Goal: Information Seeking & Learning: Compare options

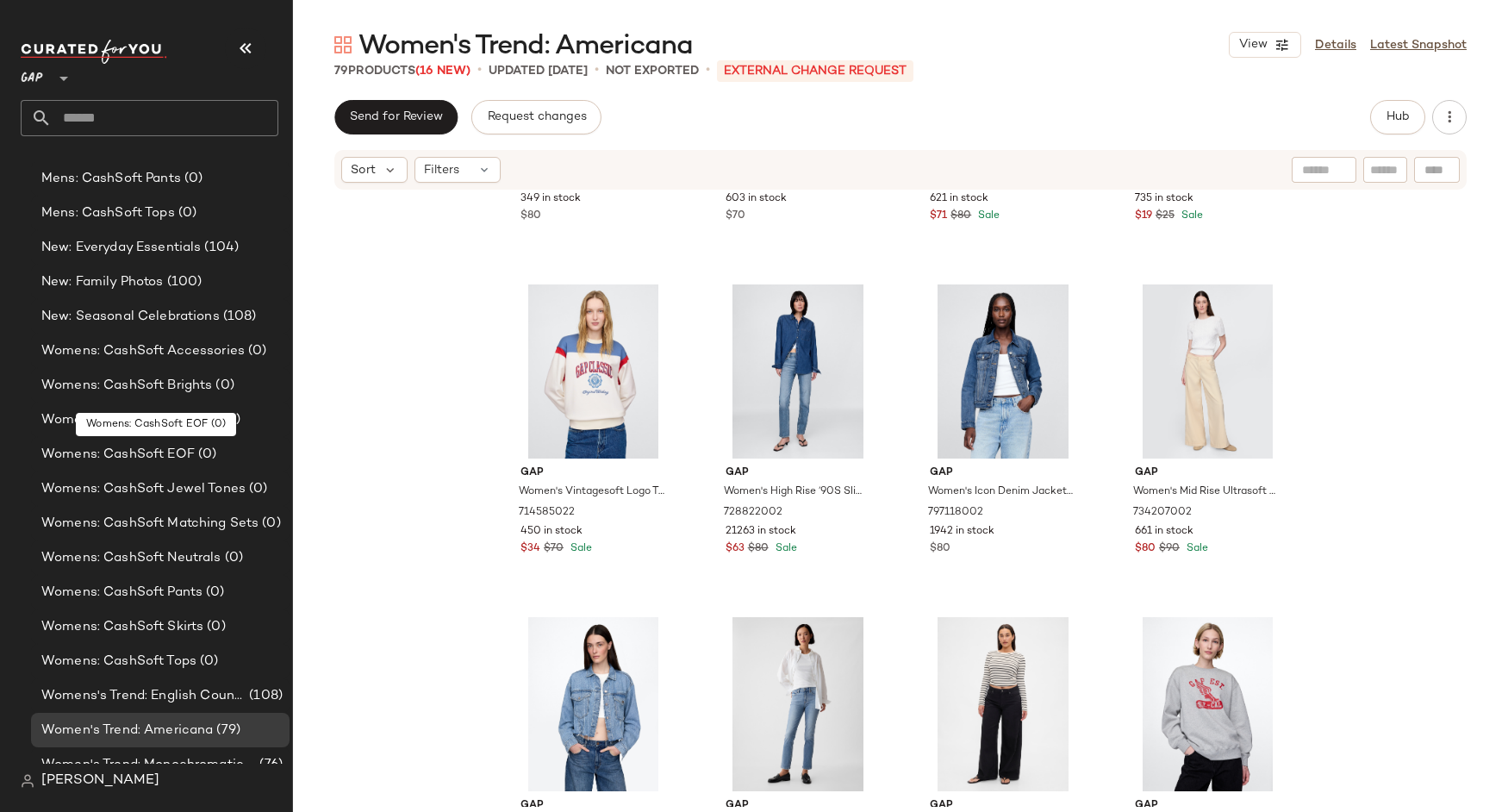
scroll to position [708, 0]
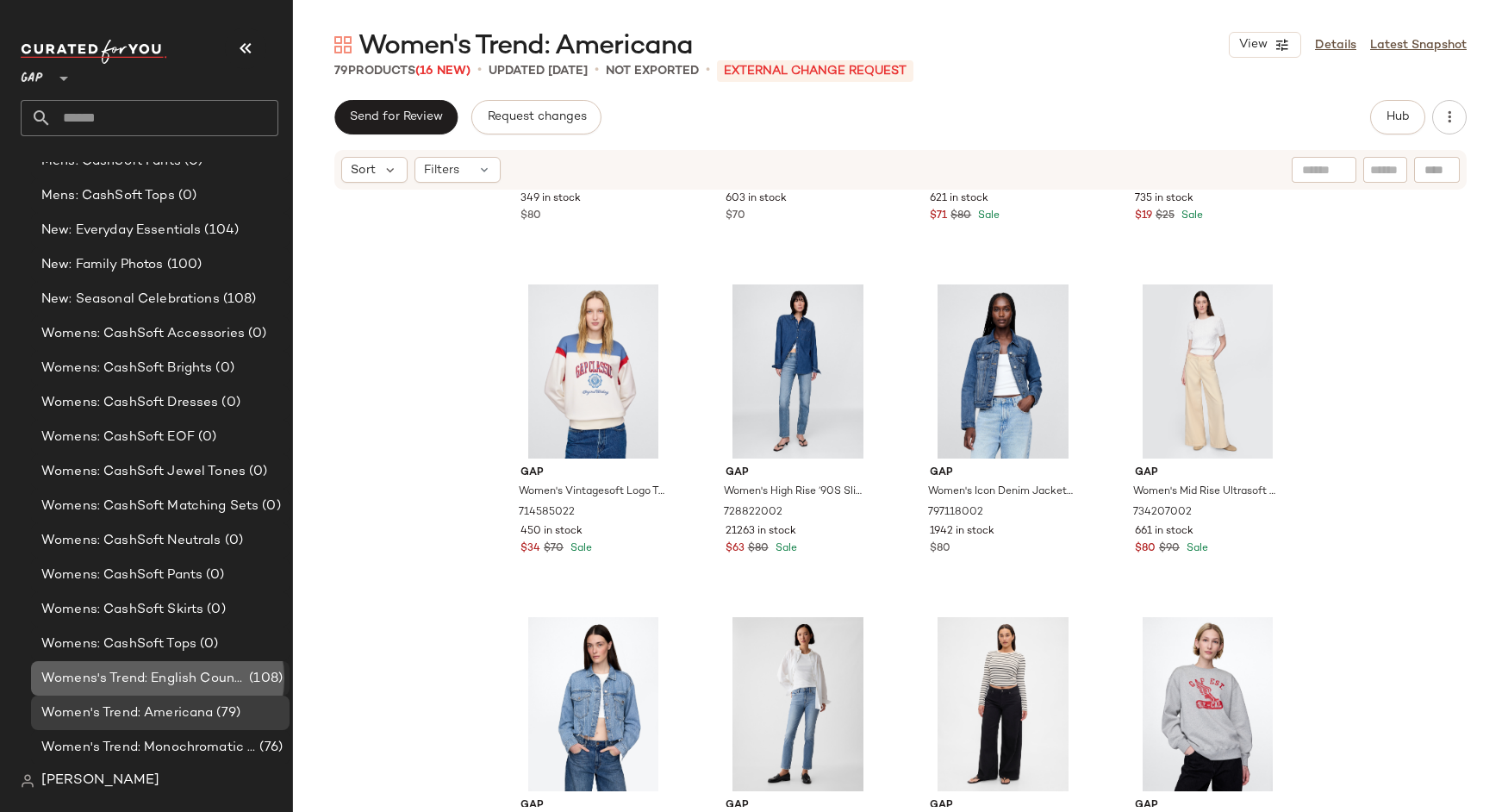
click at [190, 679] on span "Womens's Trend: English Countryside" at bounding box center [143, 678] width 204 height 19
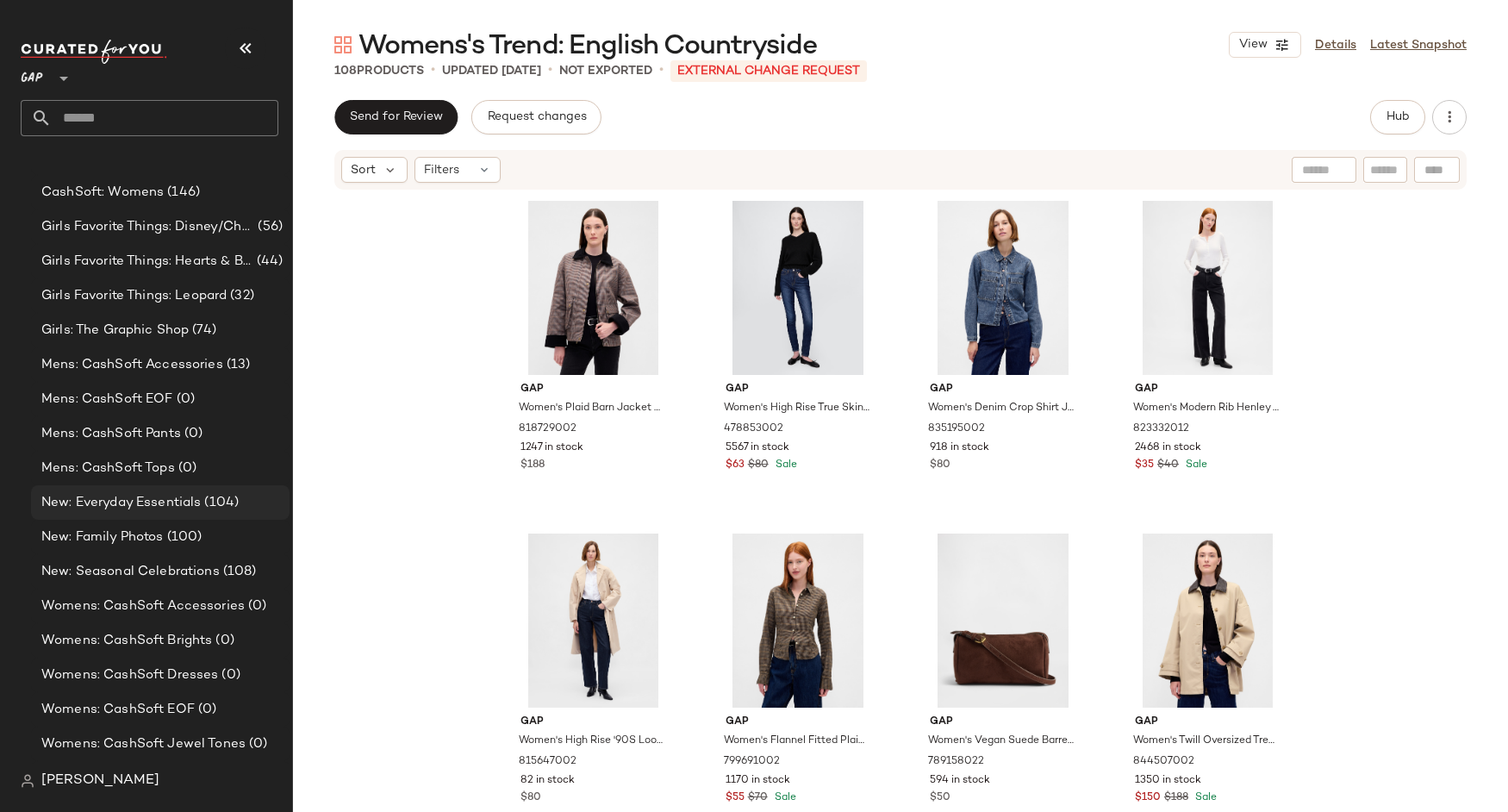
scroll to position [462, 0]
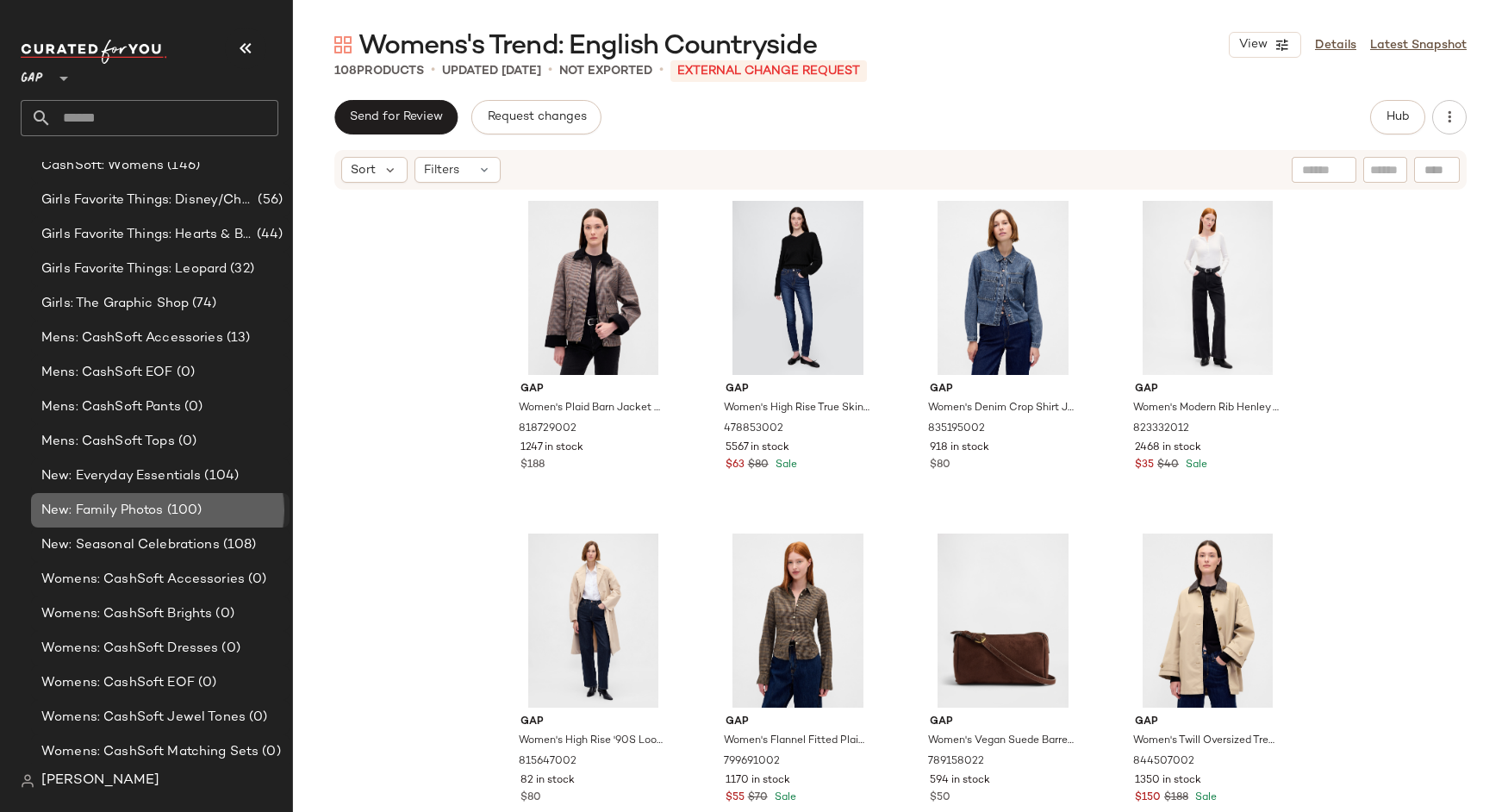
click at [188, 519] on div "New: Family Photos (100)" at bounding box center [161, 510] width 259 height 34
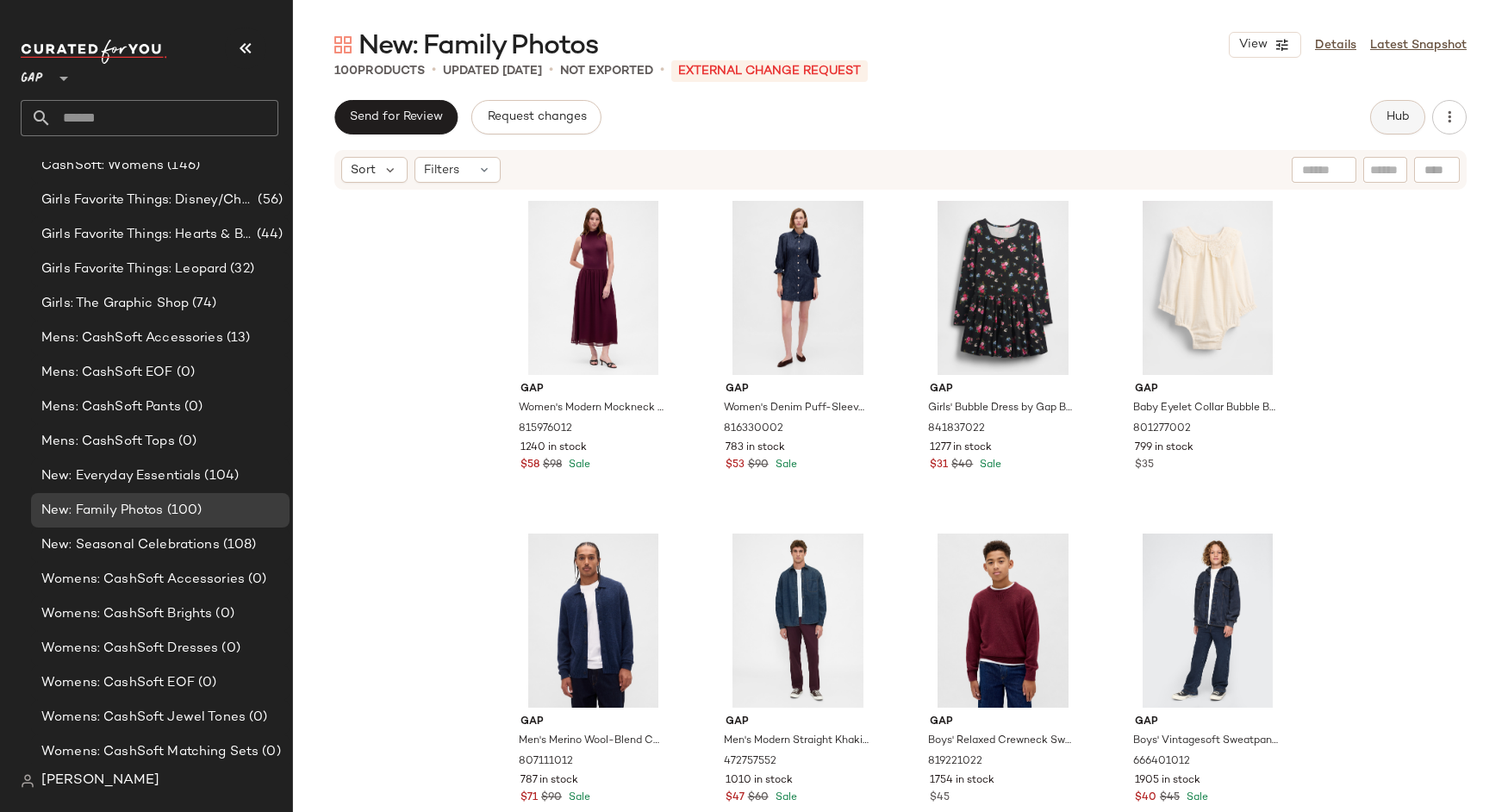
click at [1402, 110] on span "Hub" at bounding box center [1398, 116] width 24 height 14
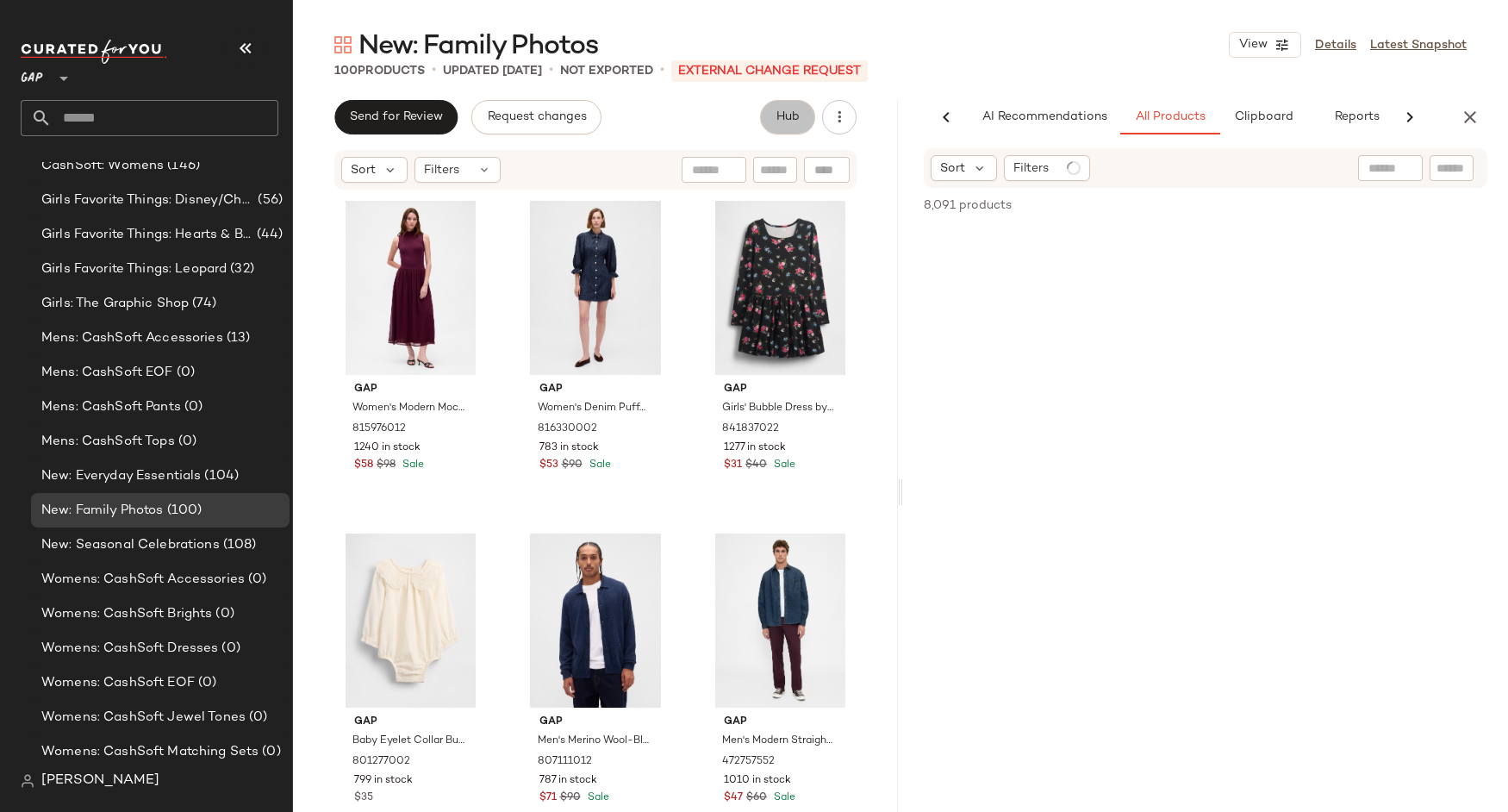
scroll to position [0, 18]
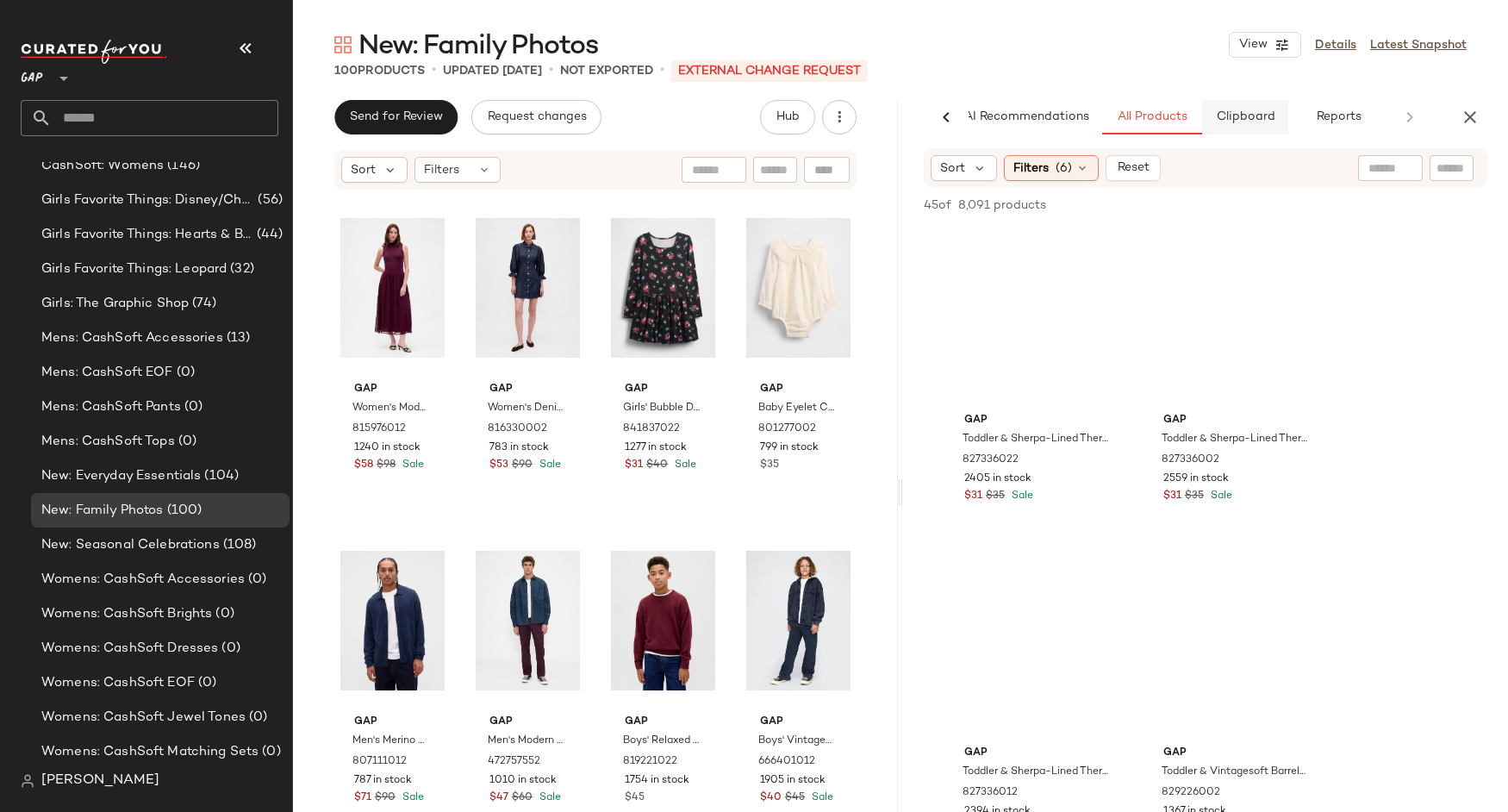
click at [1211, 115] on button "Clipboard" at bounding box center [1245, 116] width 86 height 34
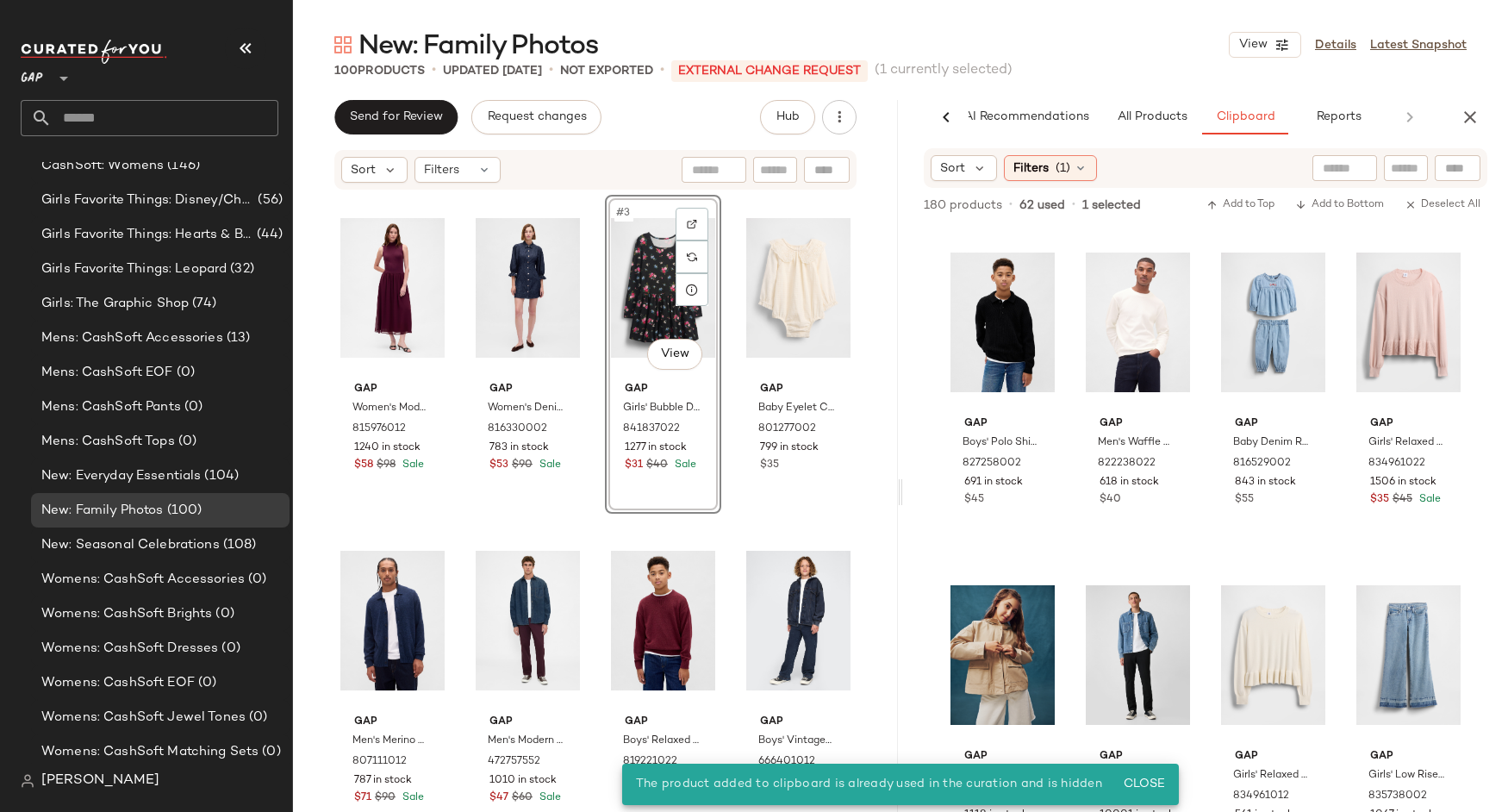
click at [650, 310] on div "#3 View" at bounding box center [663, 287] width 104 height 174
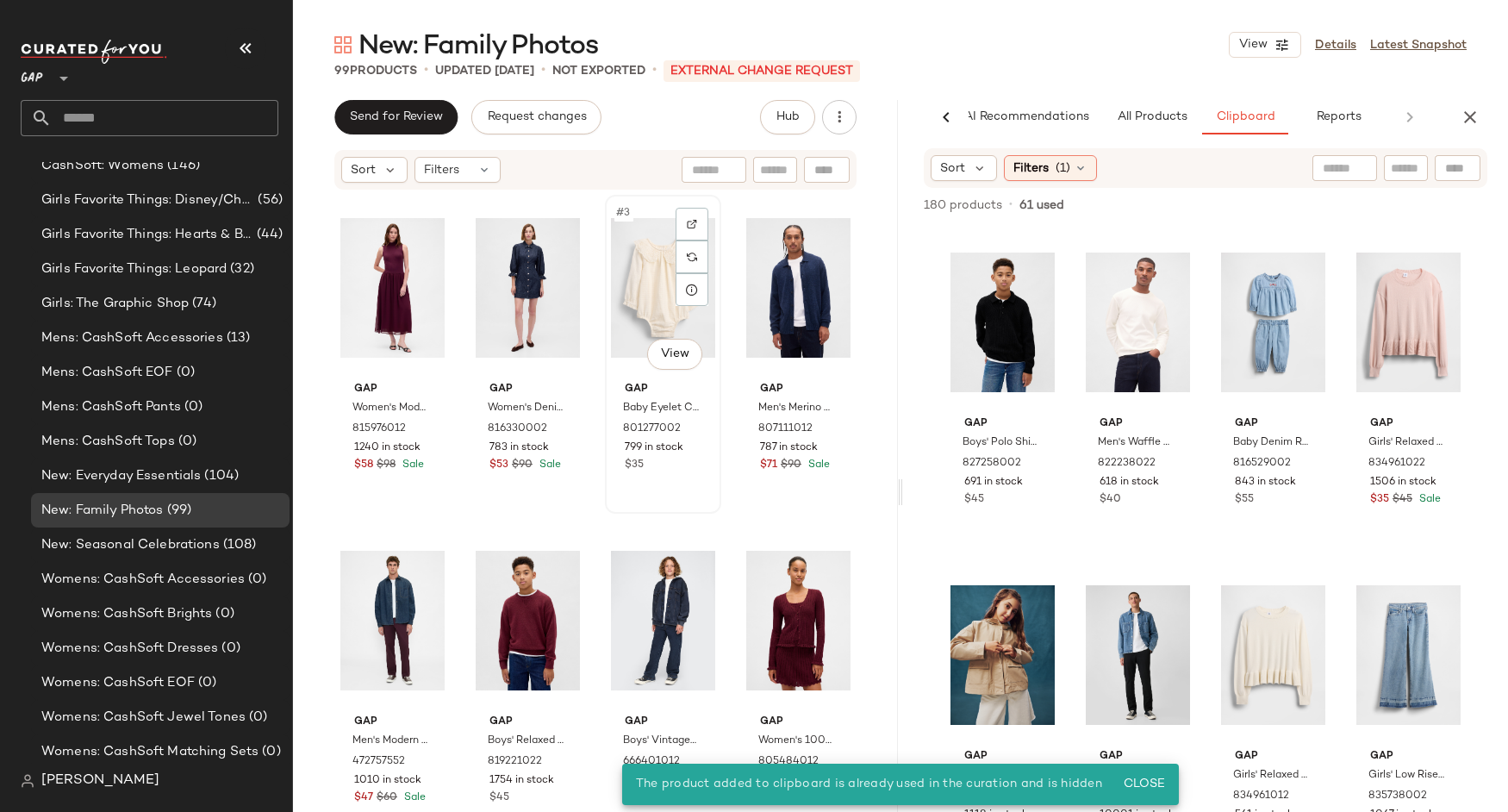
click at [647, 293] on div "#3 View" at bounding box center [663, 287] width 104 height 174
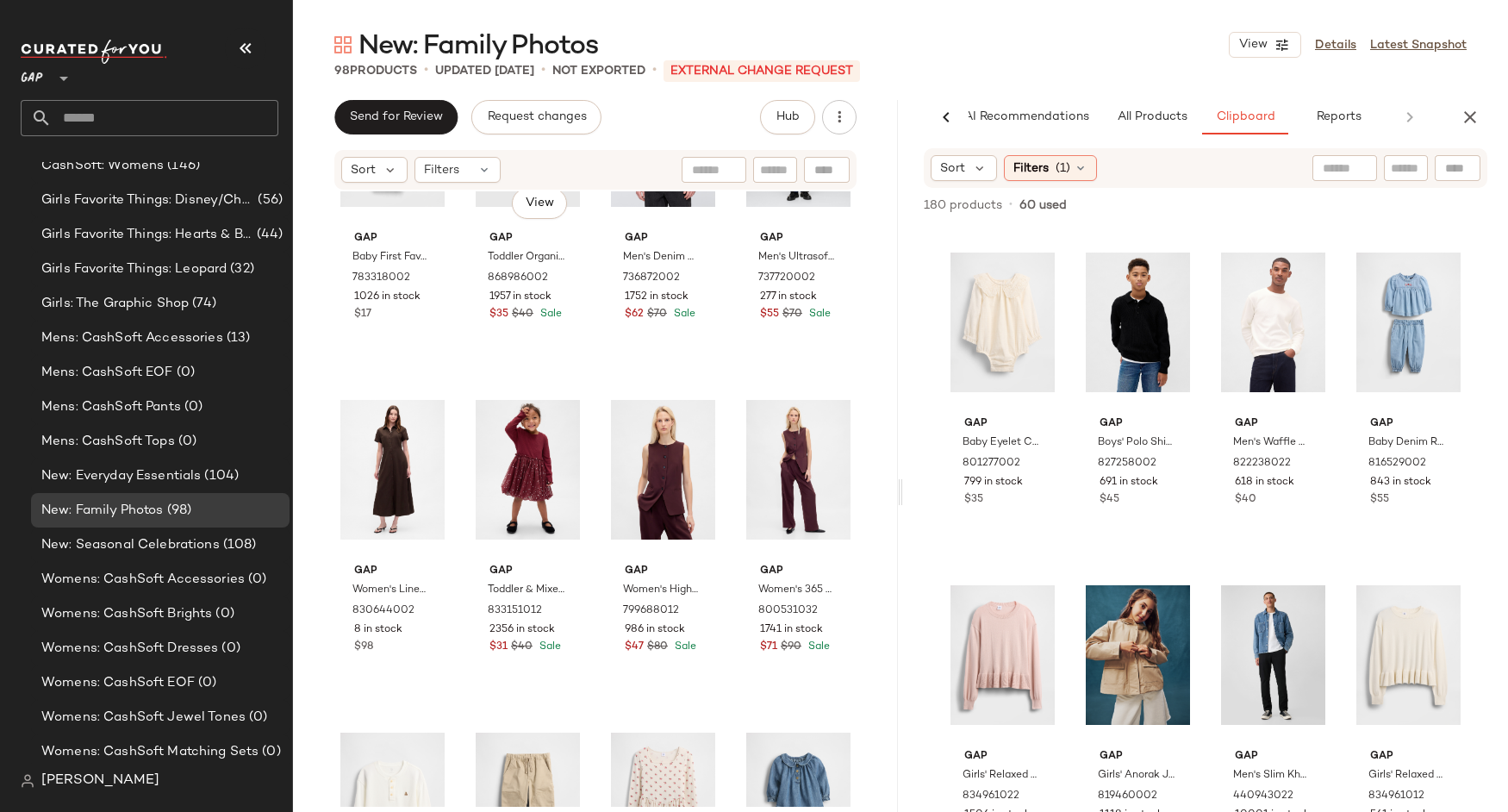
scroll to position [1402, 0]
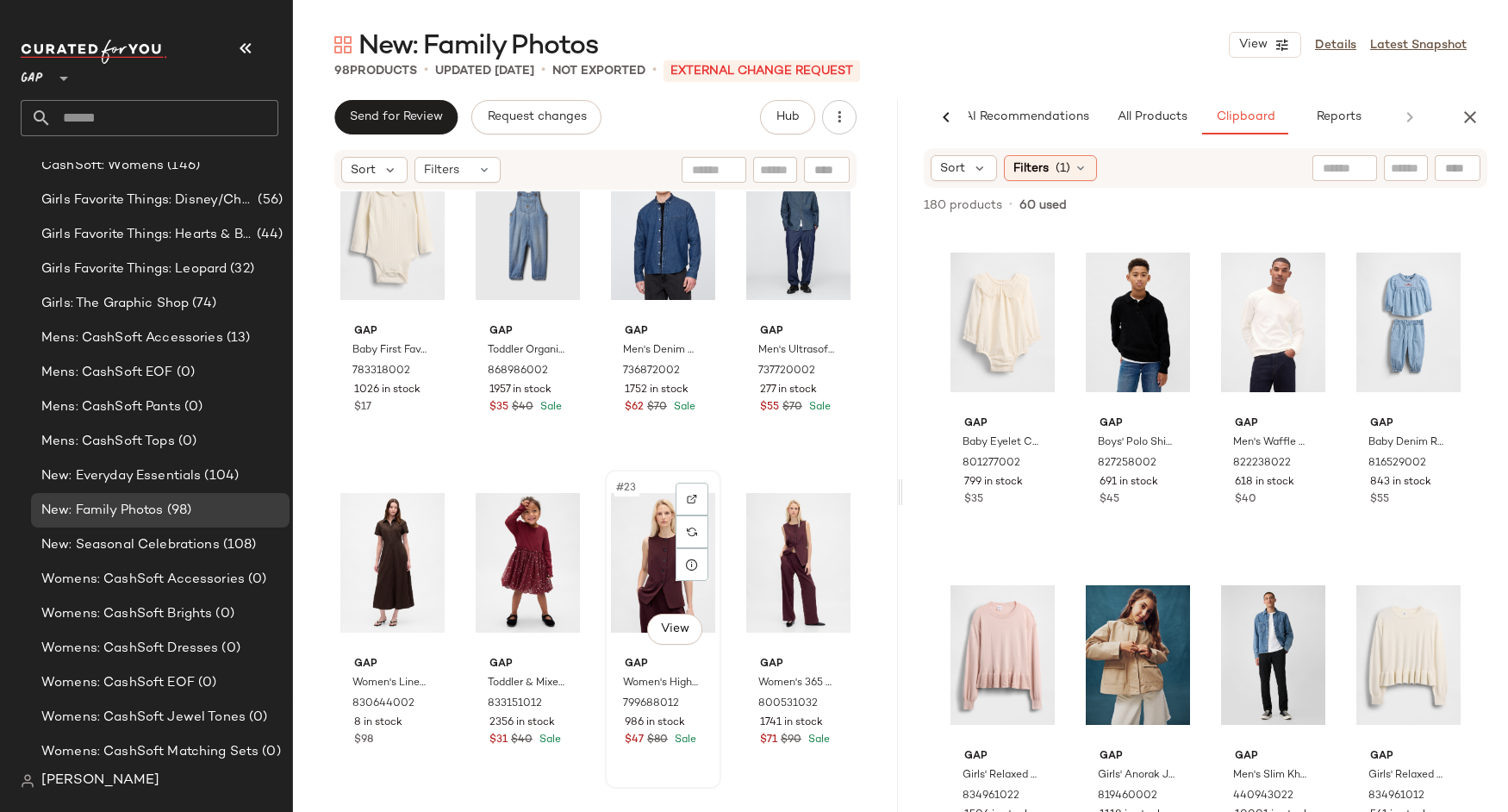
click at [638, 576] on div "#23 View" at bounding box center [663, 563] width 104 height 174
click at [747, 574] on div "#24 View" at bounding box center [798, 563] width 104 height 174
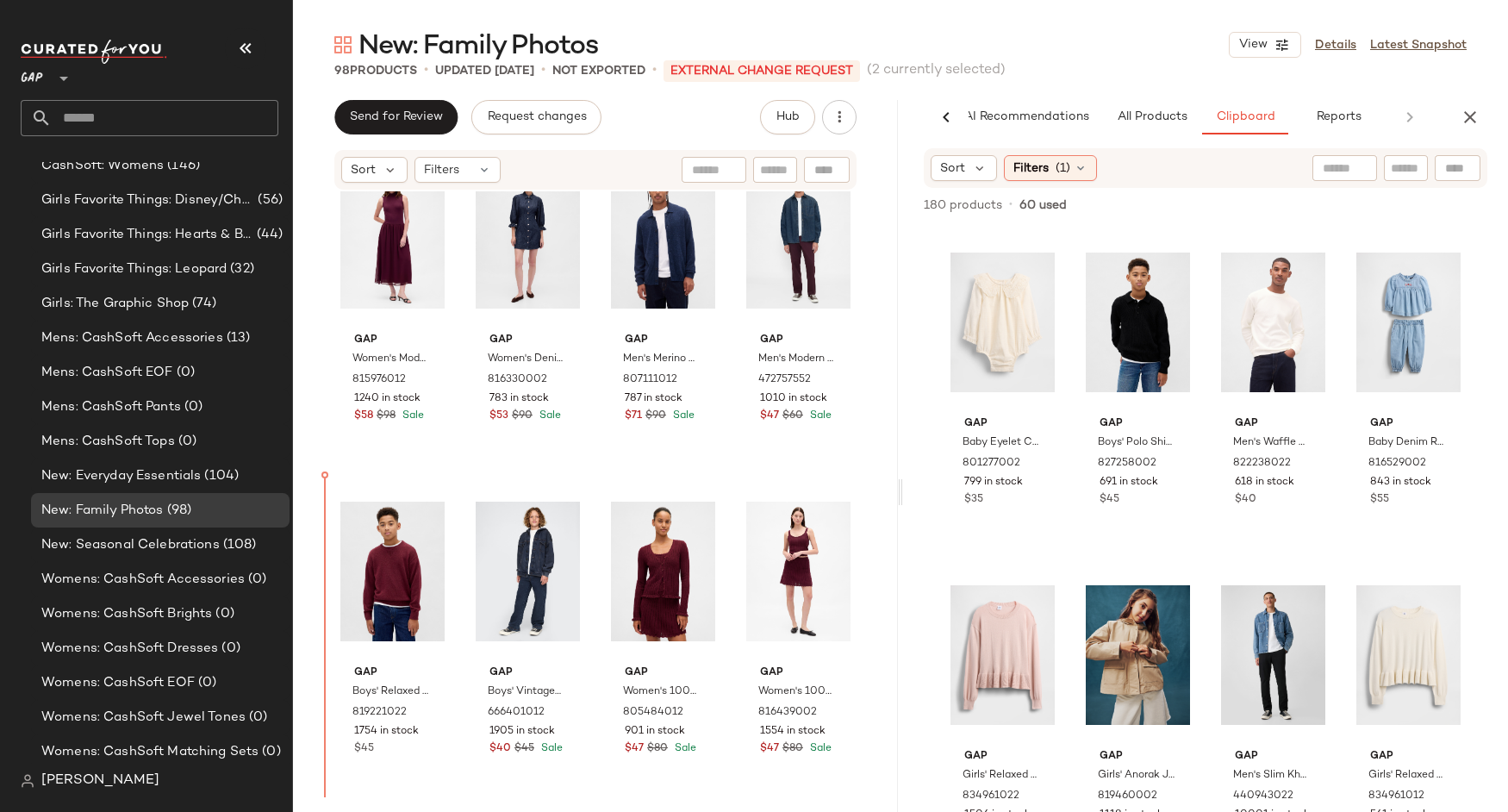
scroll to position [52, 0]
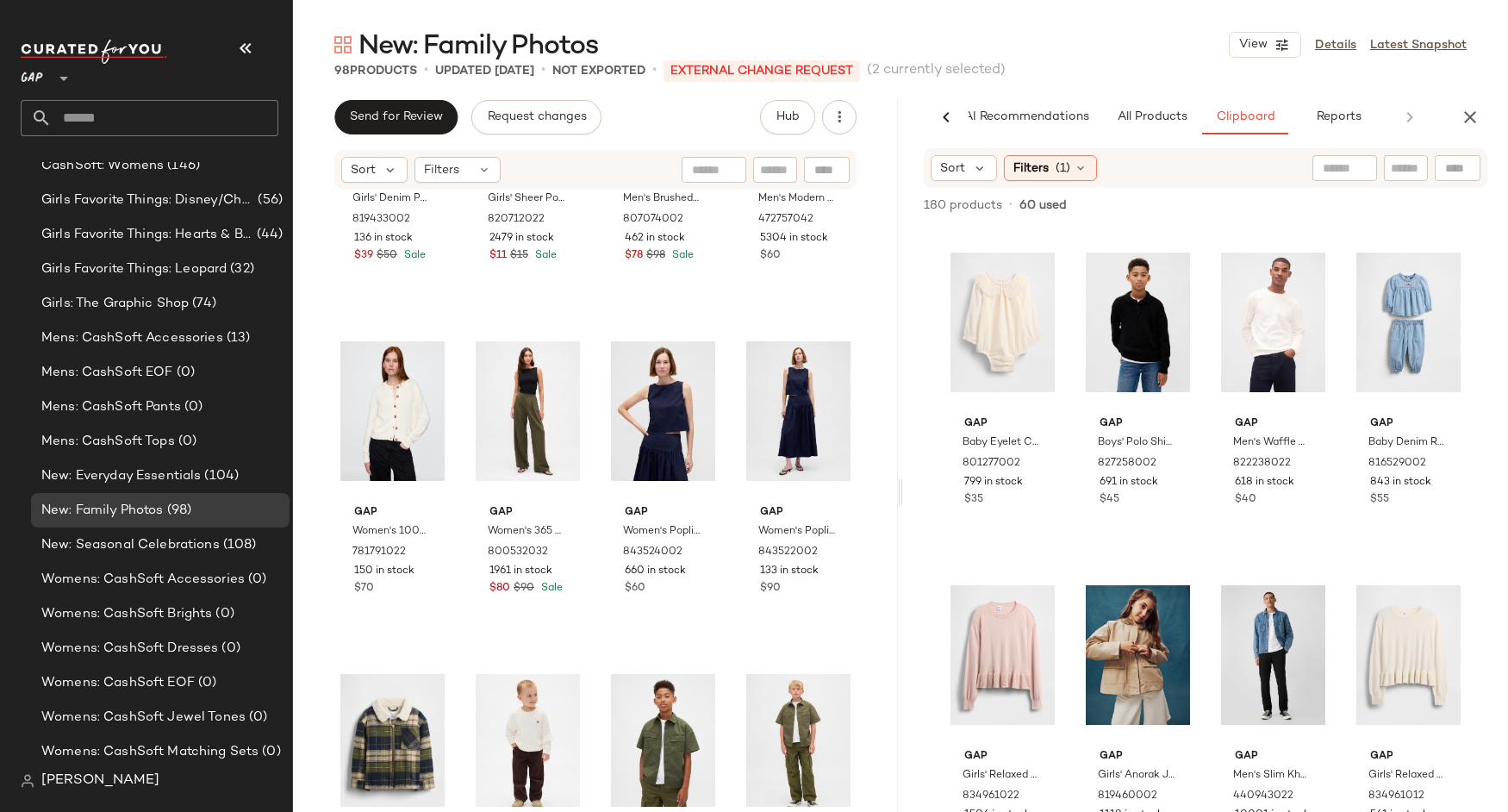
scroll to position [3921, 0]
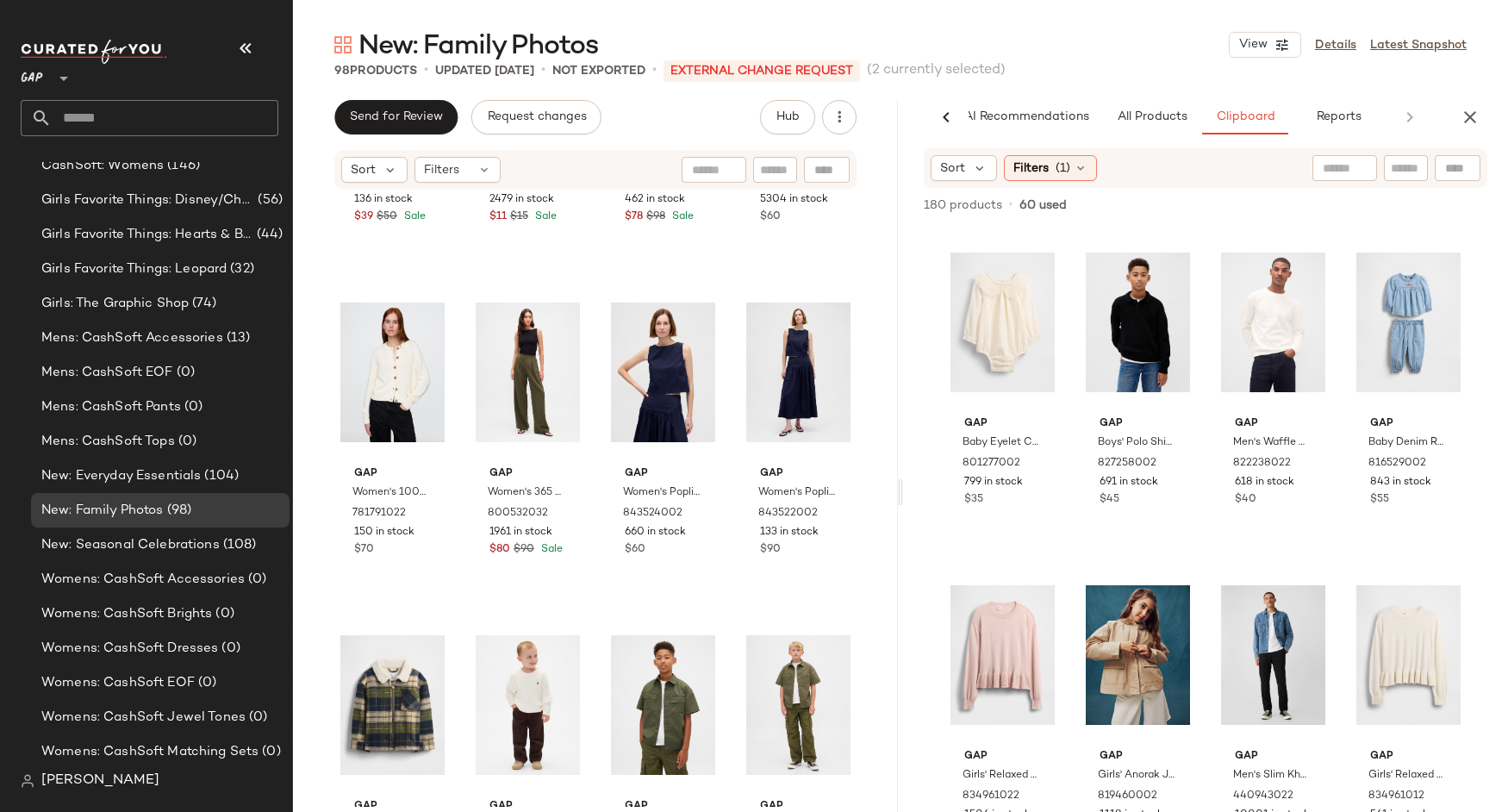
drag, startPoint x: 621, startPoint y: 564, endPoint x: 388, endPoint y: 8, distance: 602.8
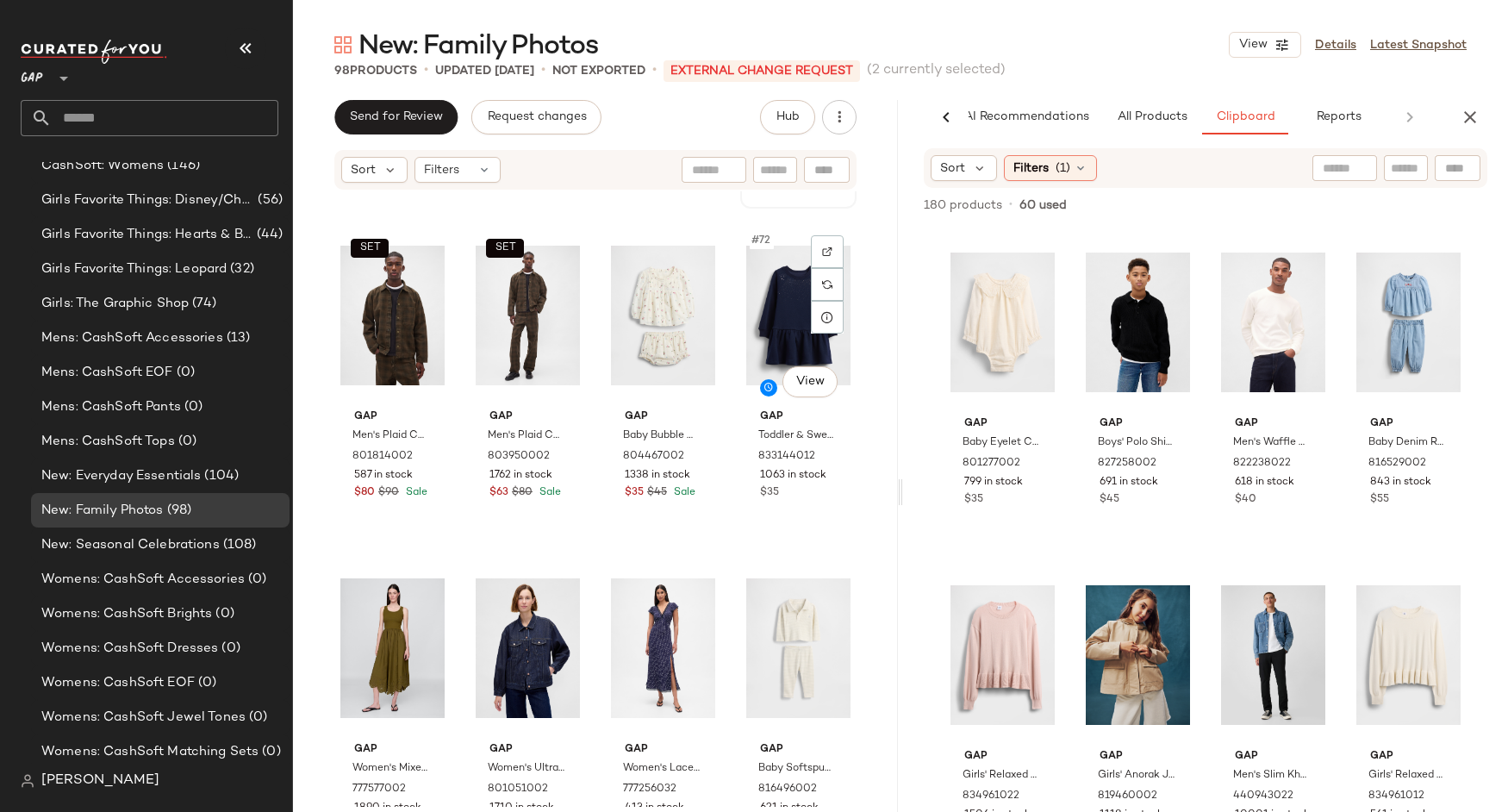
scroll to position [5696, 0]
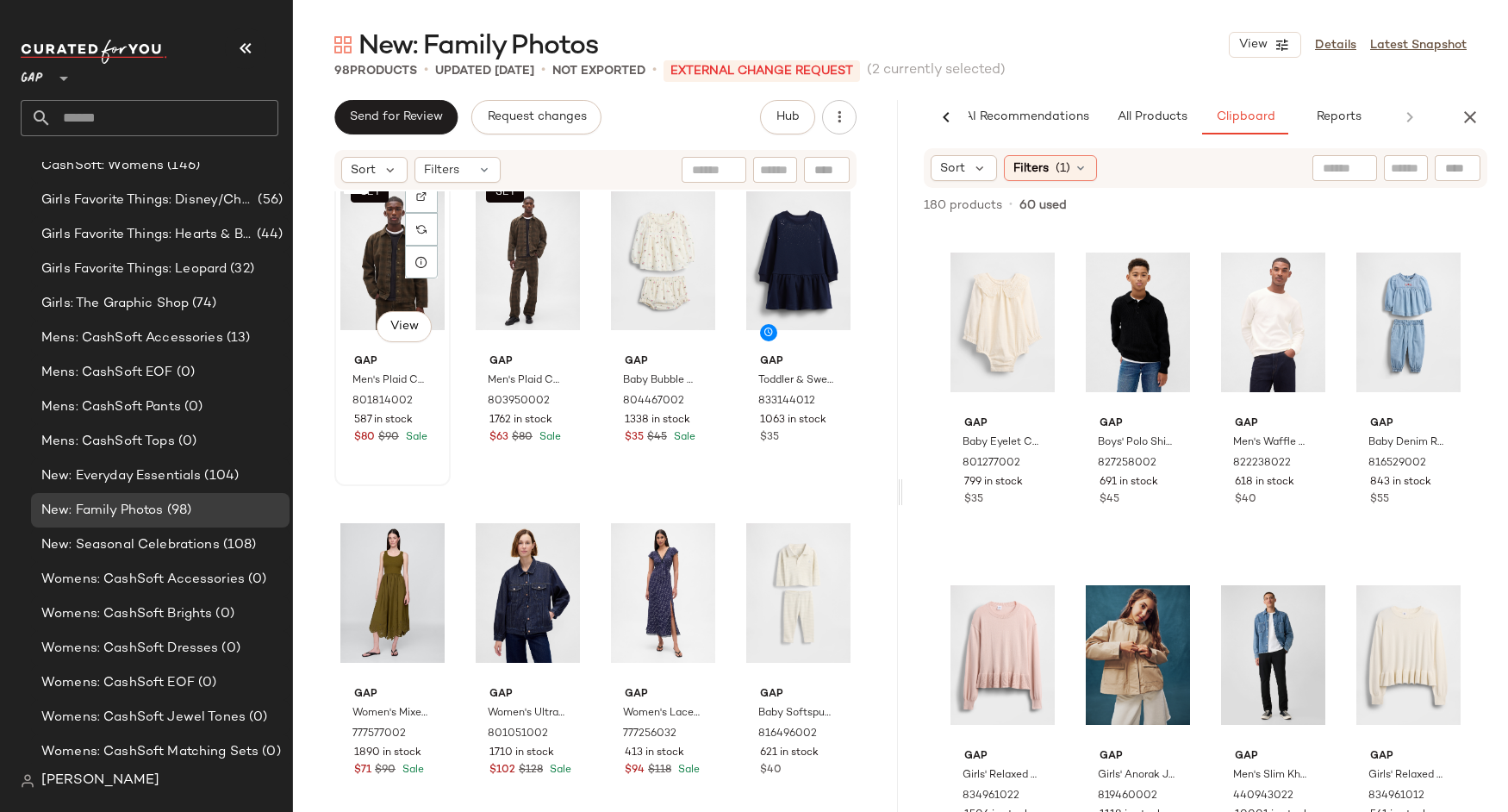
click at [384, 272] on div "SET #69 View" at bounding box center [392, 260] width 104 height 174
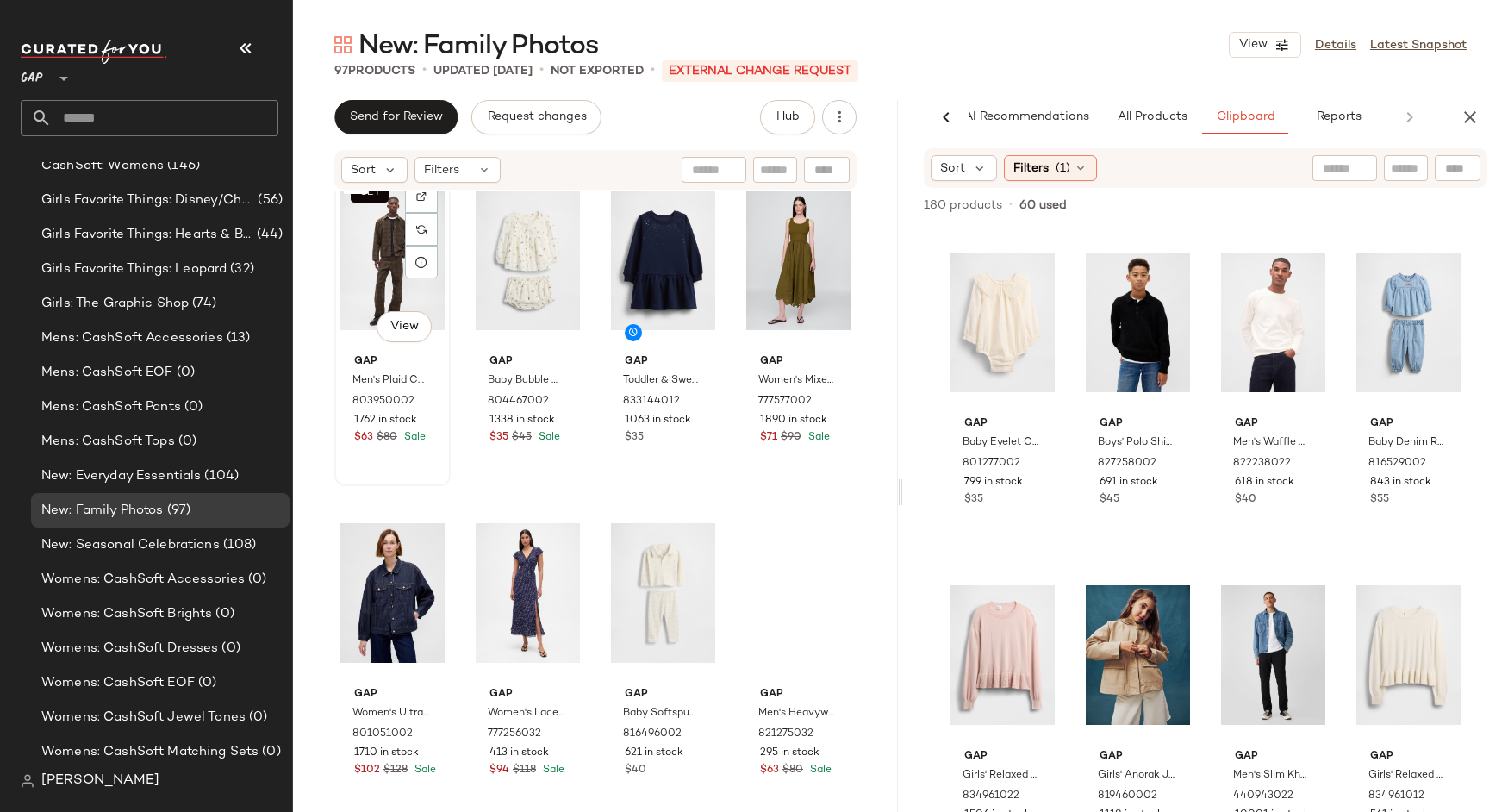
click at [395, 274] on div "SET #69 View" at bounding box center [392, 260] width 104 height 174
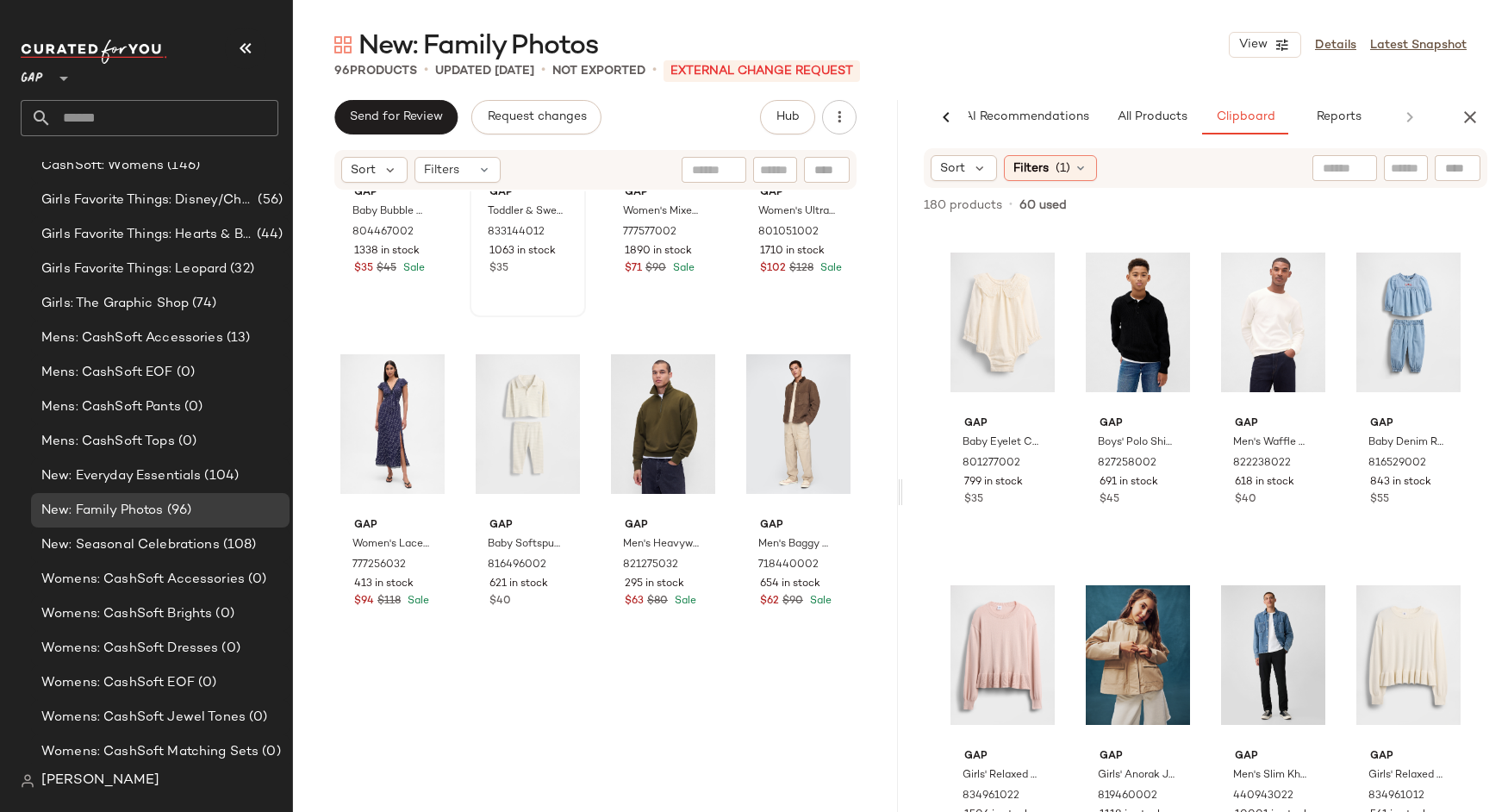
scroll to position [5945, 0]
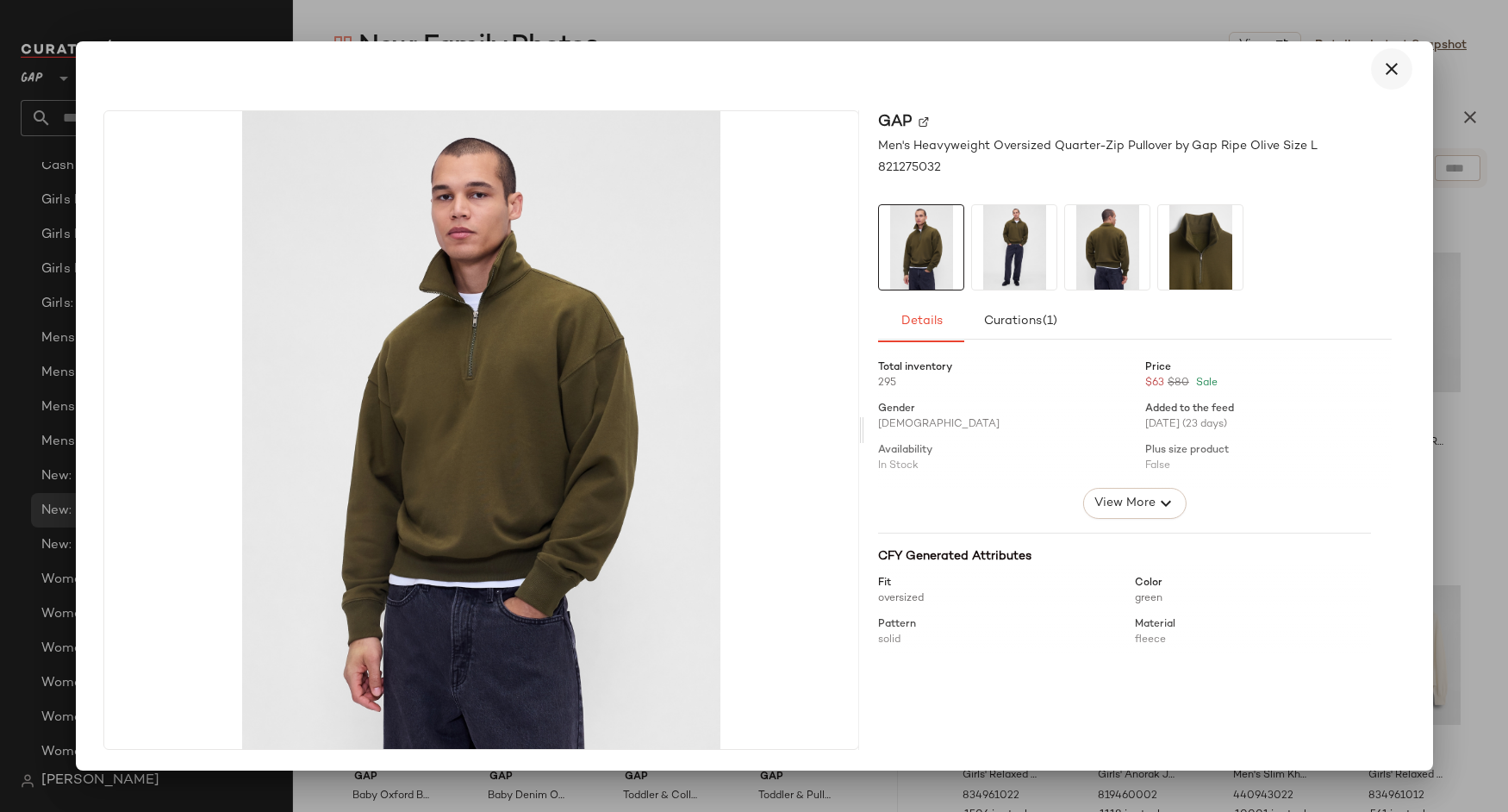
click at [1378, 67] on button "button" at bounding box center [1392, 68] width 42 height 42
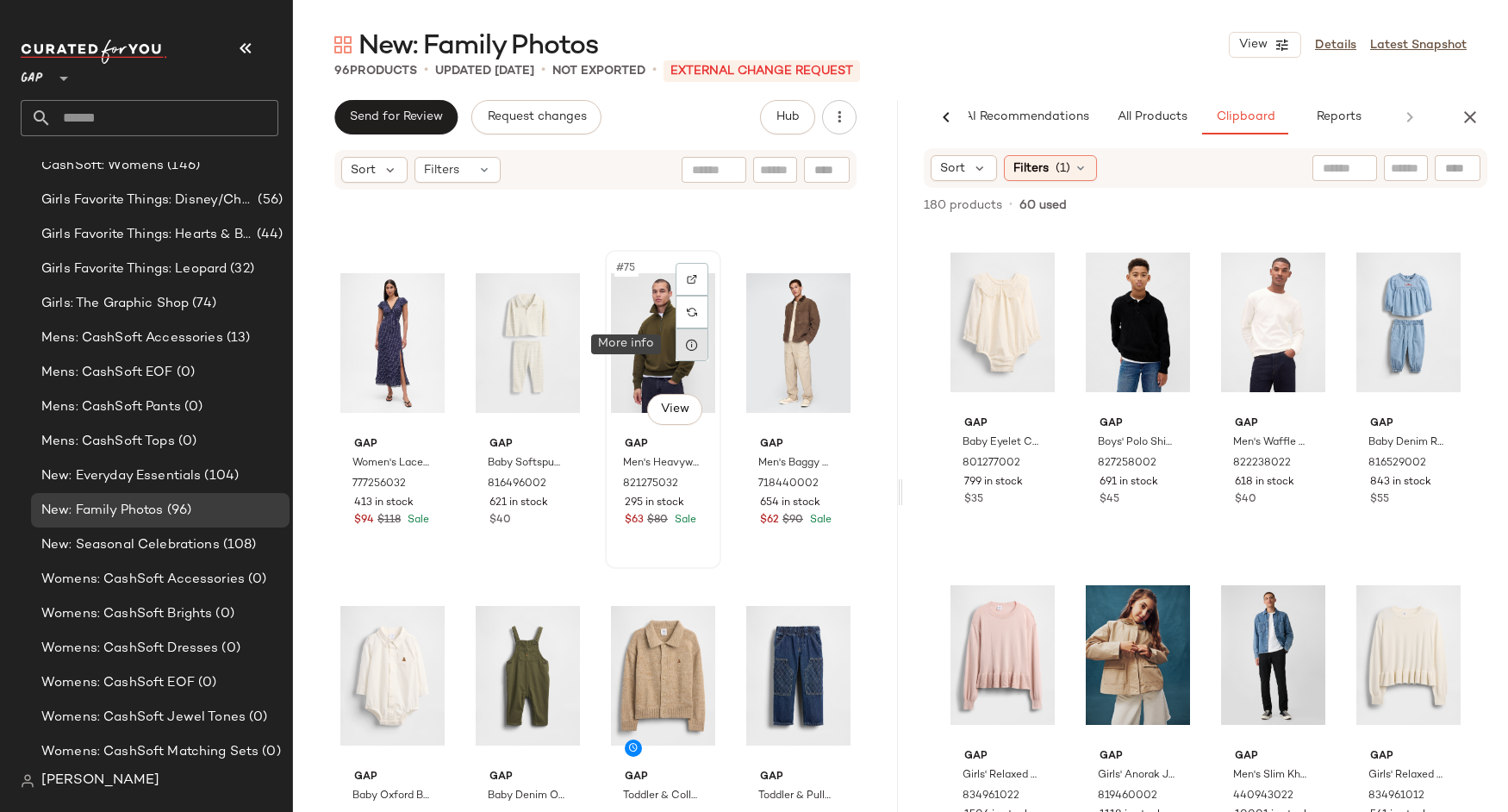
click at [686, 340] on icon at bounding box center [692, 345] width 14 height 14
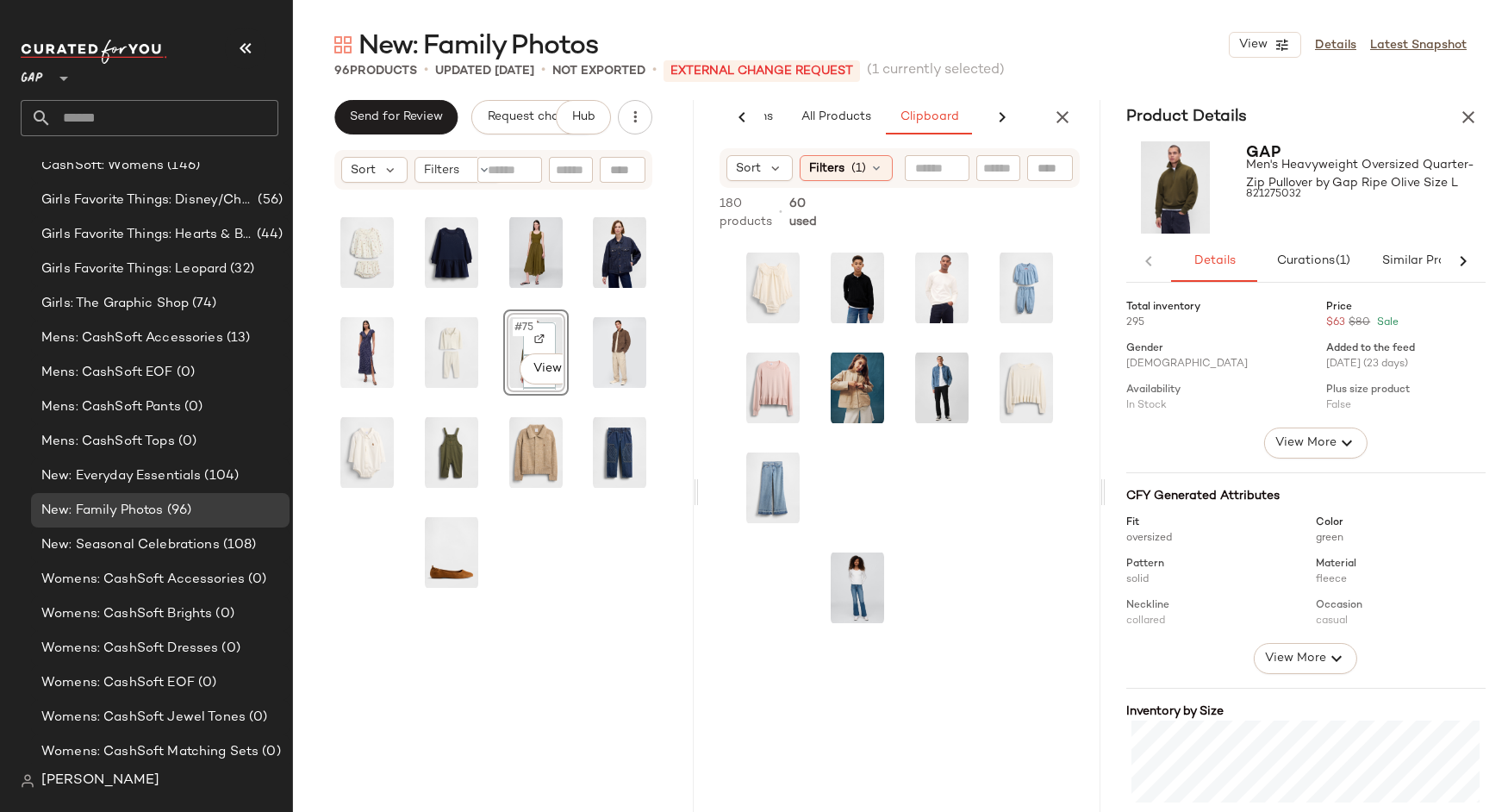
scroll to position [0, 132]
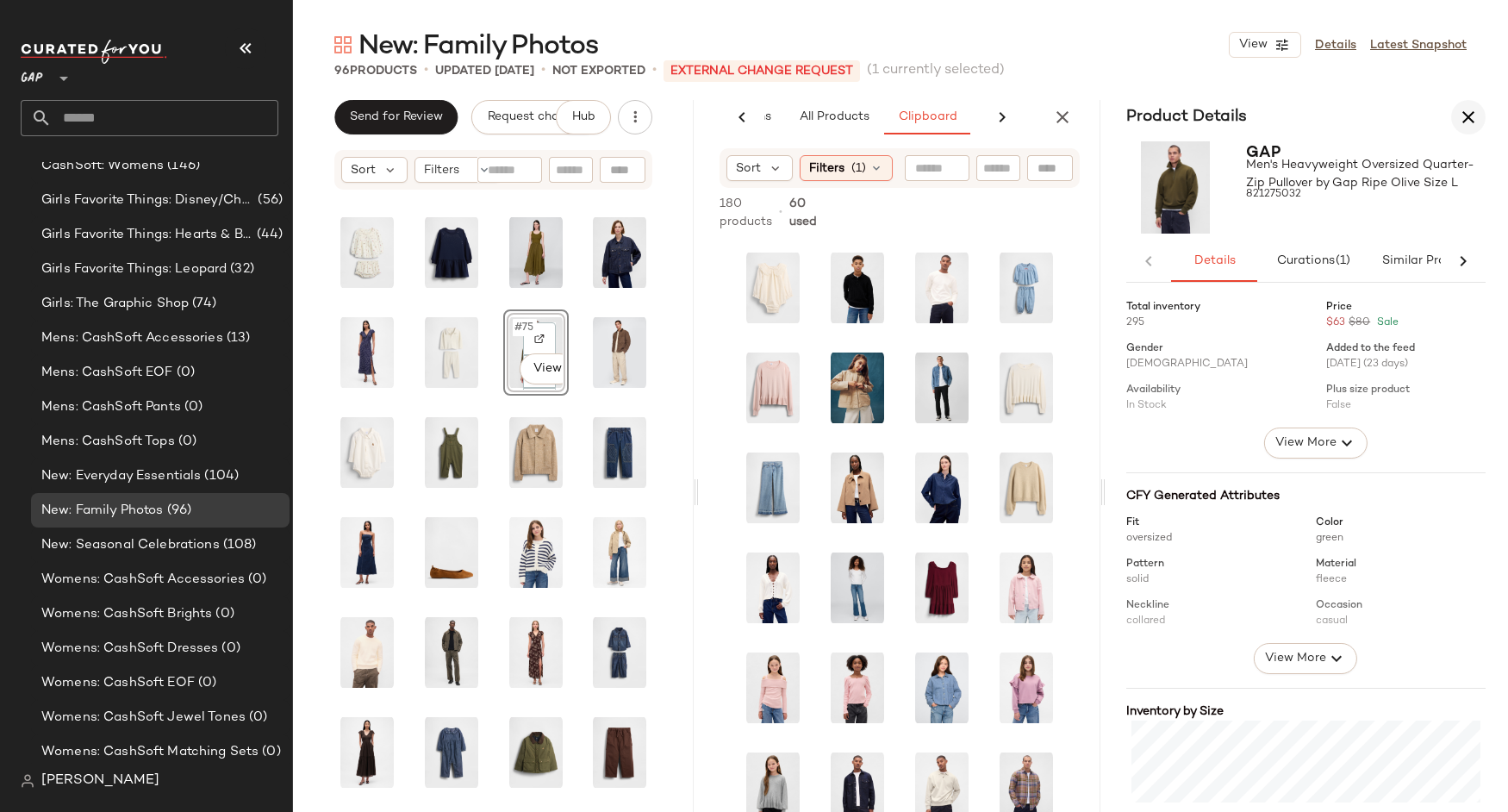
click at [1466, 115] on icon "button" at bounding box center [1468, 117] width 20 height 20
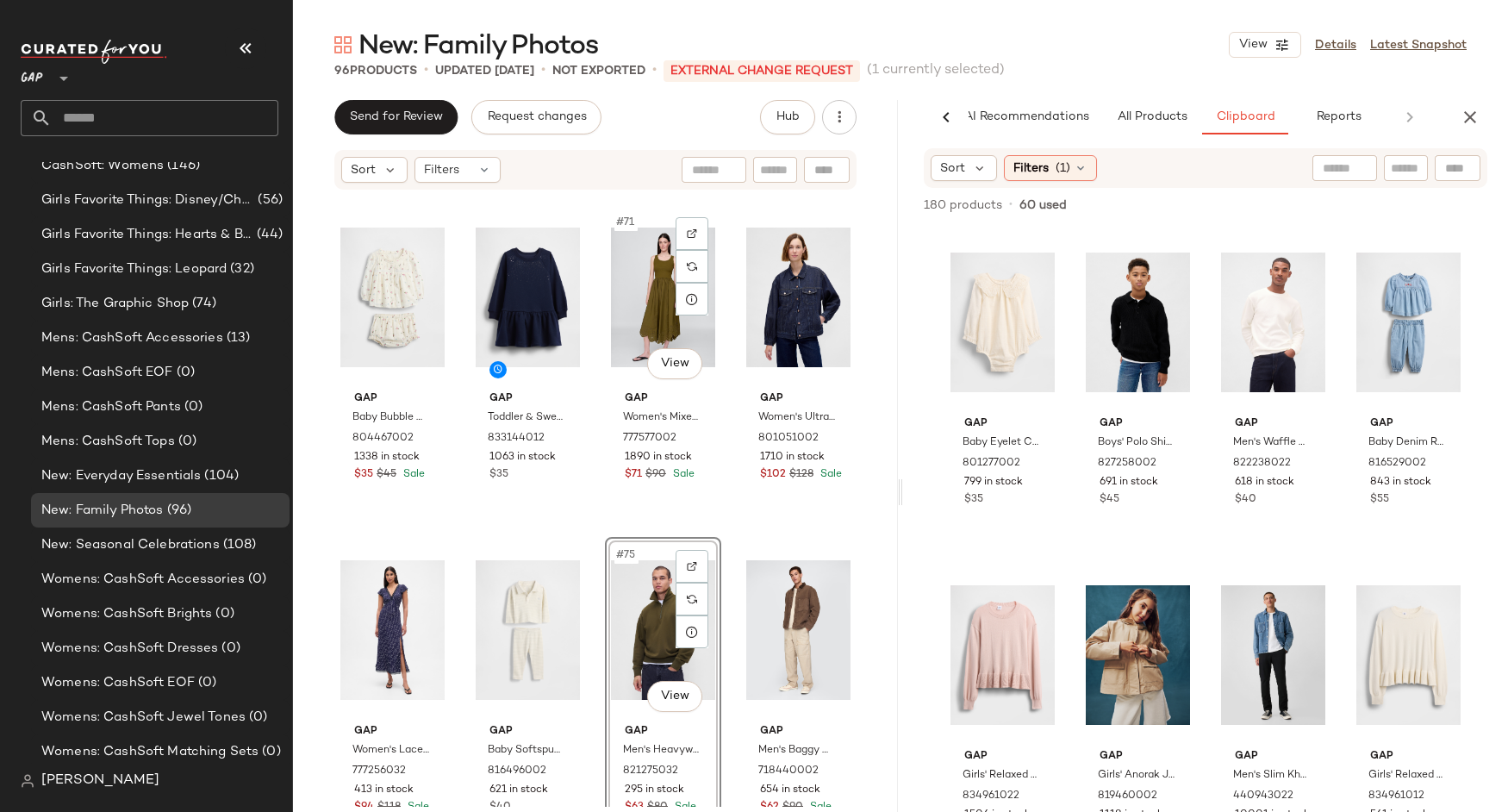
scroll to position [5774, 0]
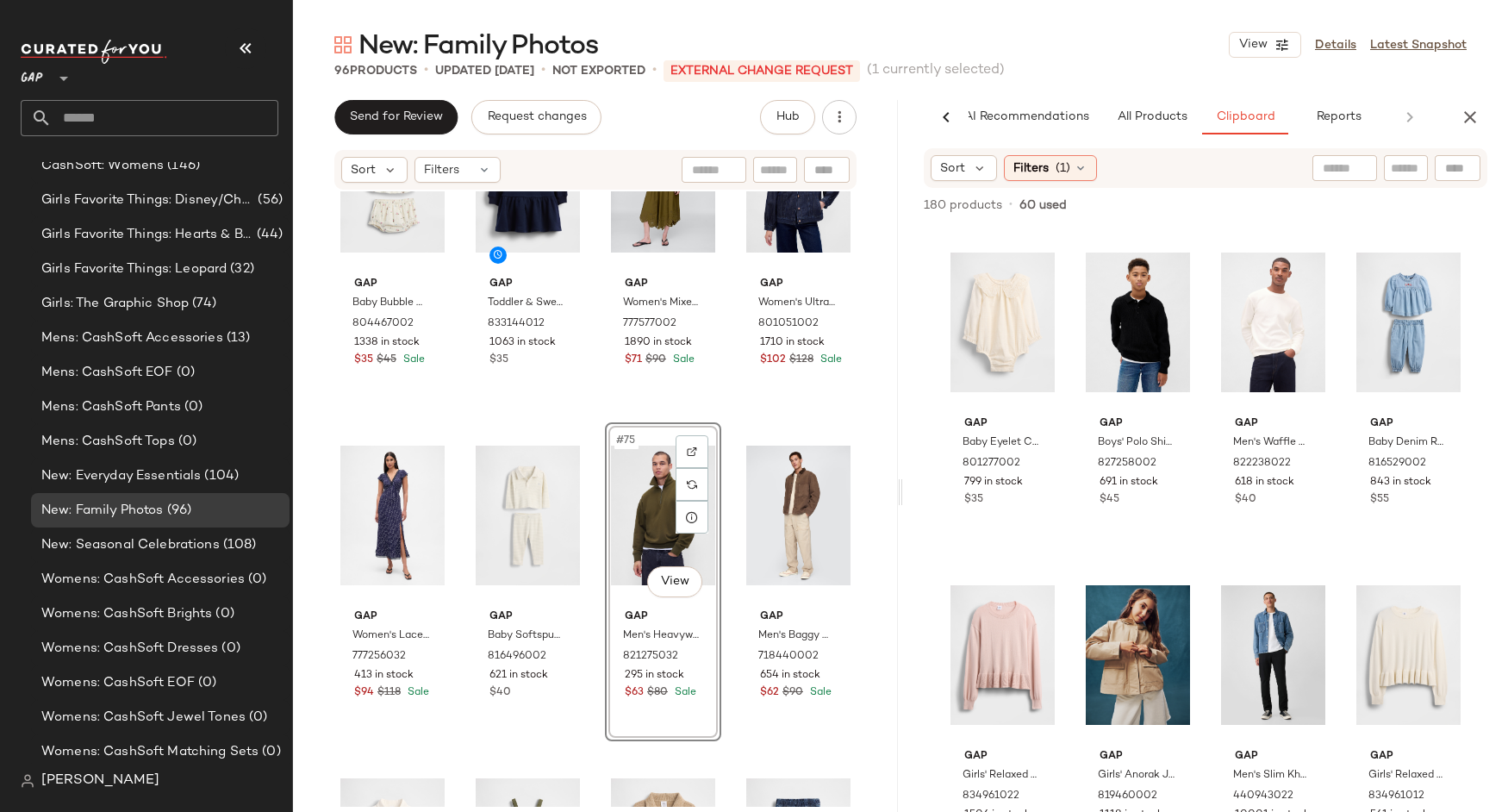
click at [630, 499] on div "#75 View" at bounding box center [663, 515] width 104 height 174
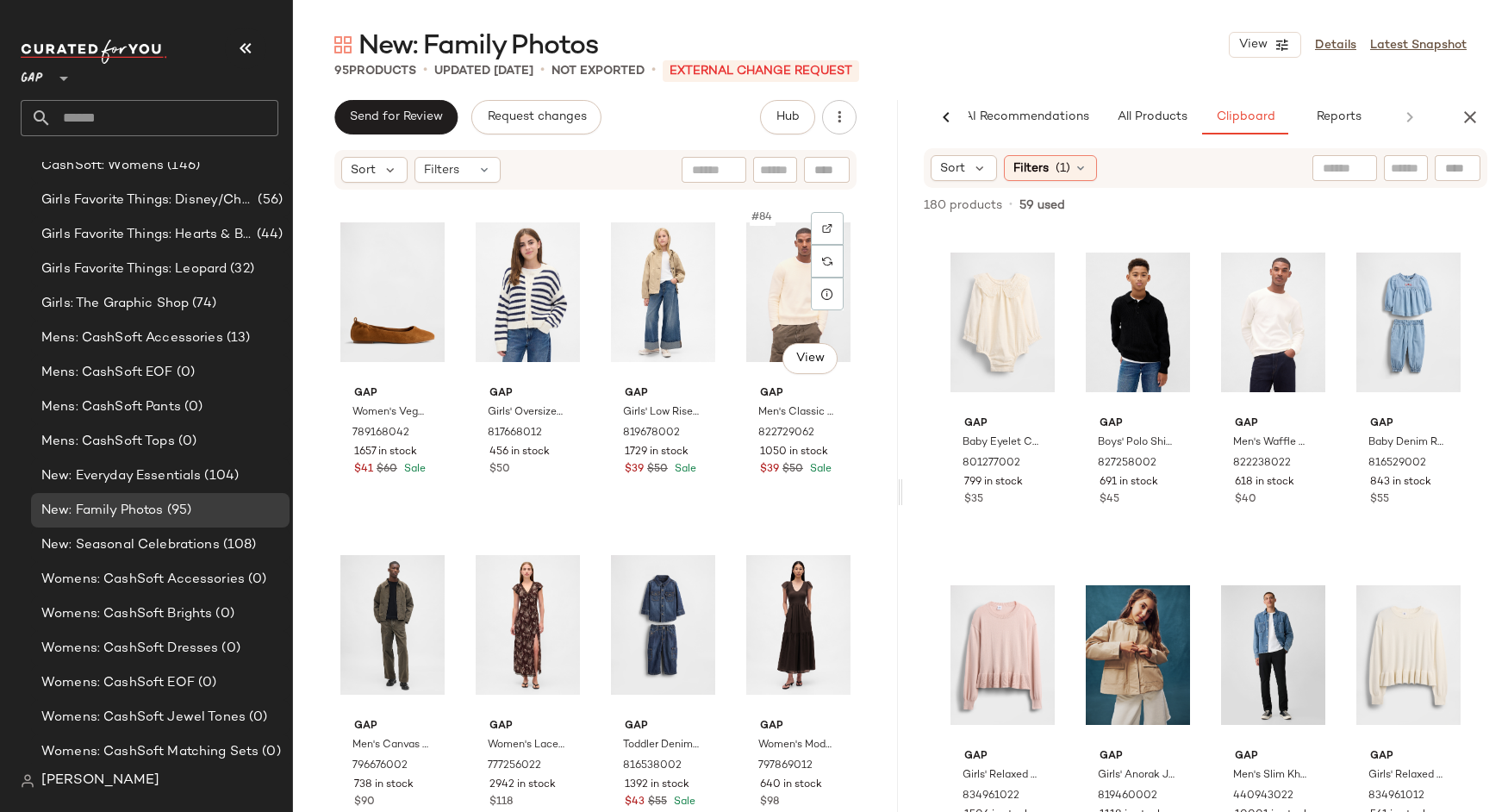
scroll to position [6684, 0]
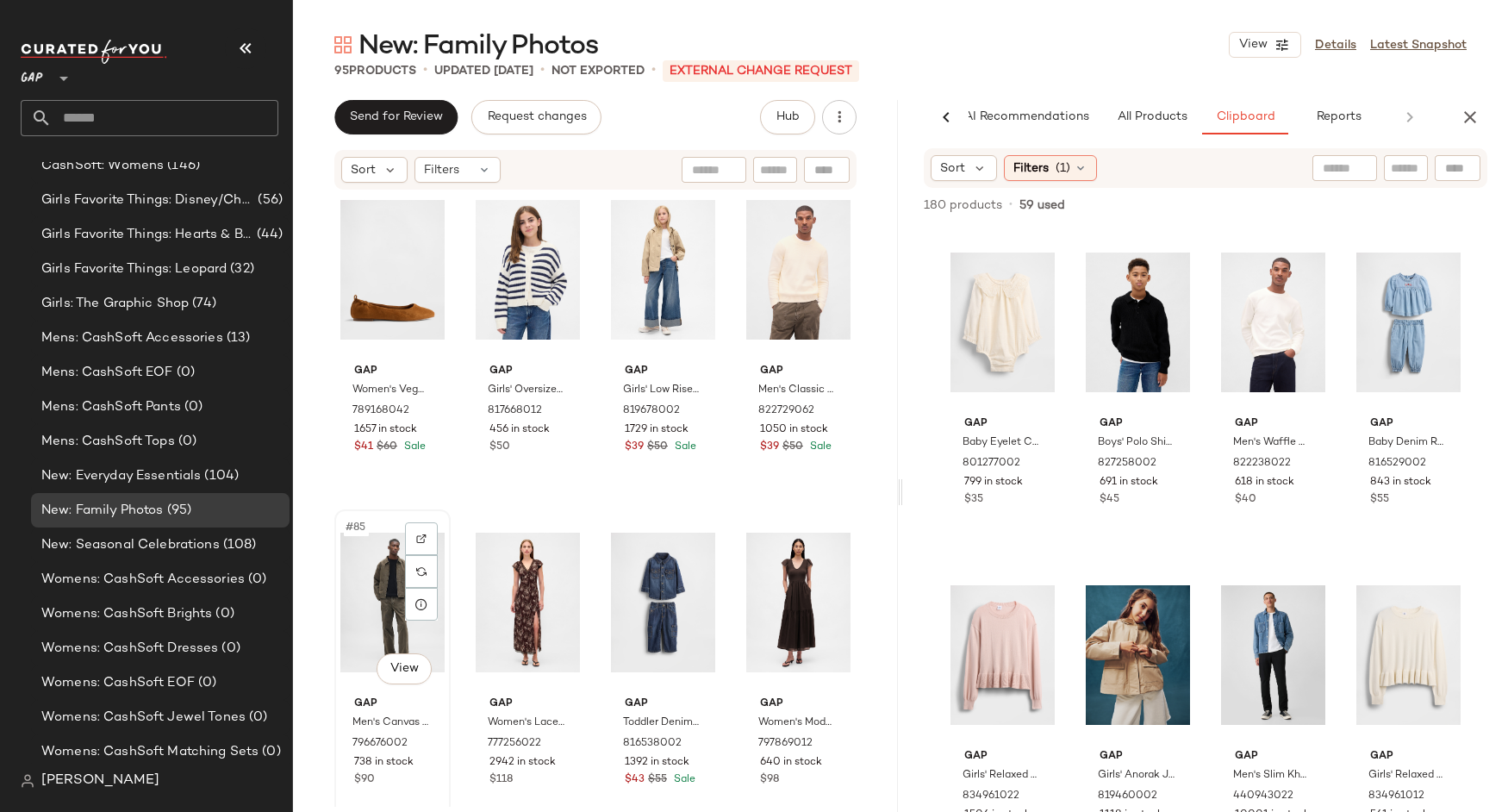
click at [369, 585] on div "#85 View" at bounding box center [392, 602] width 104 height 174
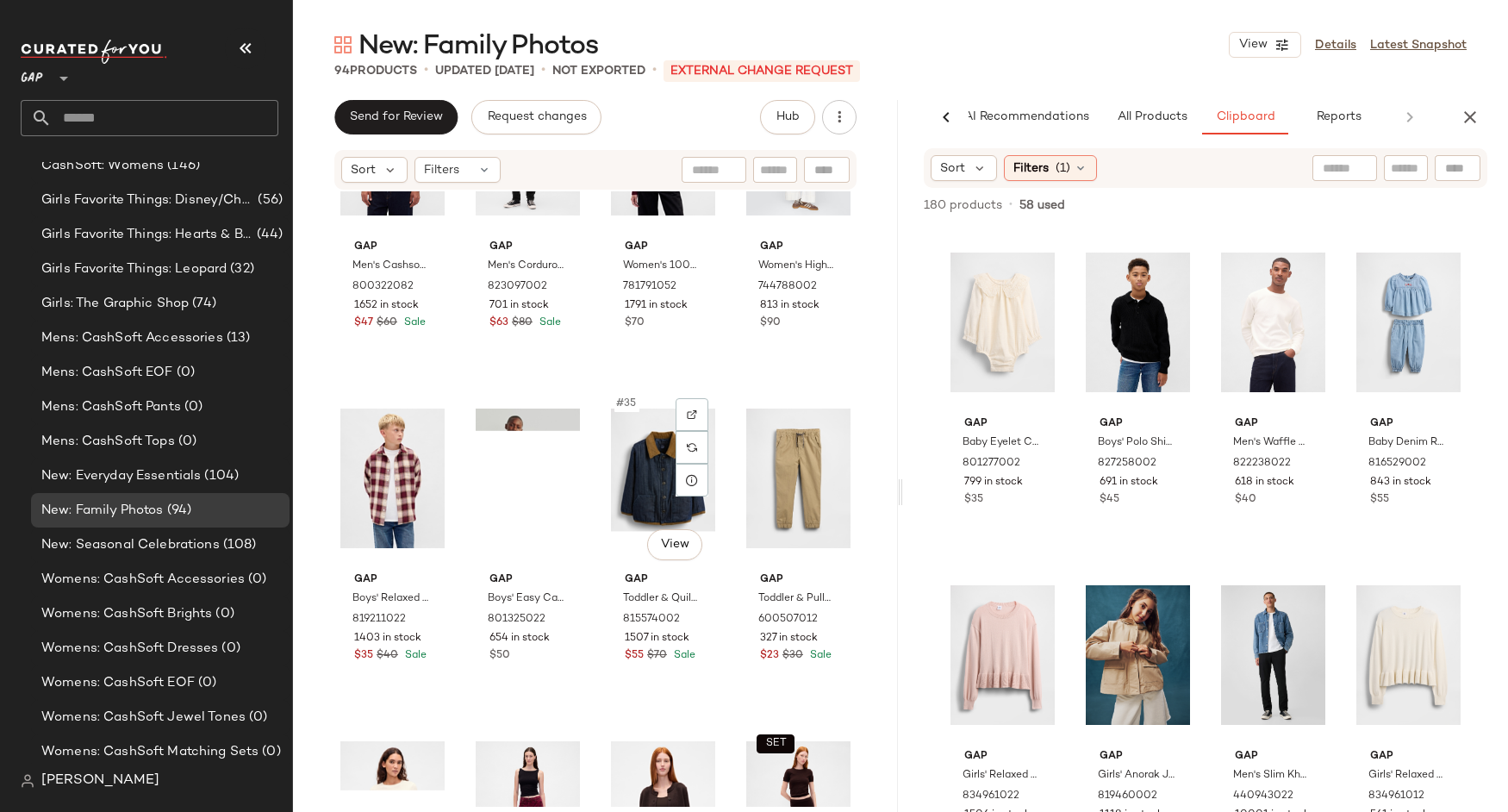
scroll to position [2656, 0]
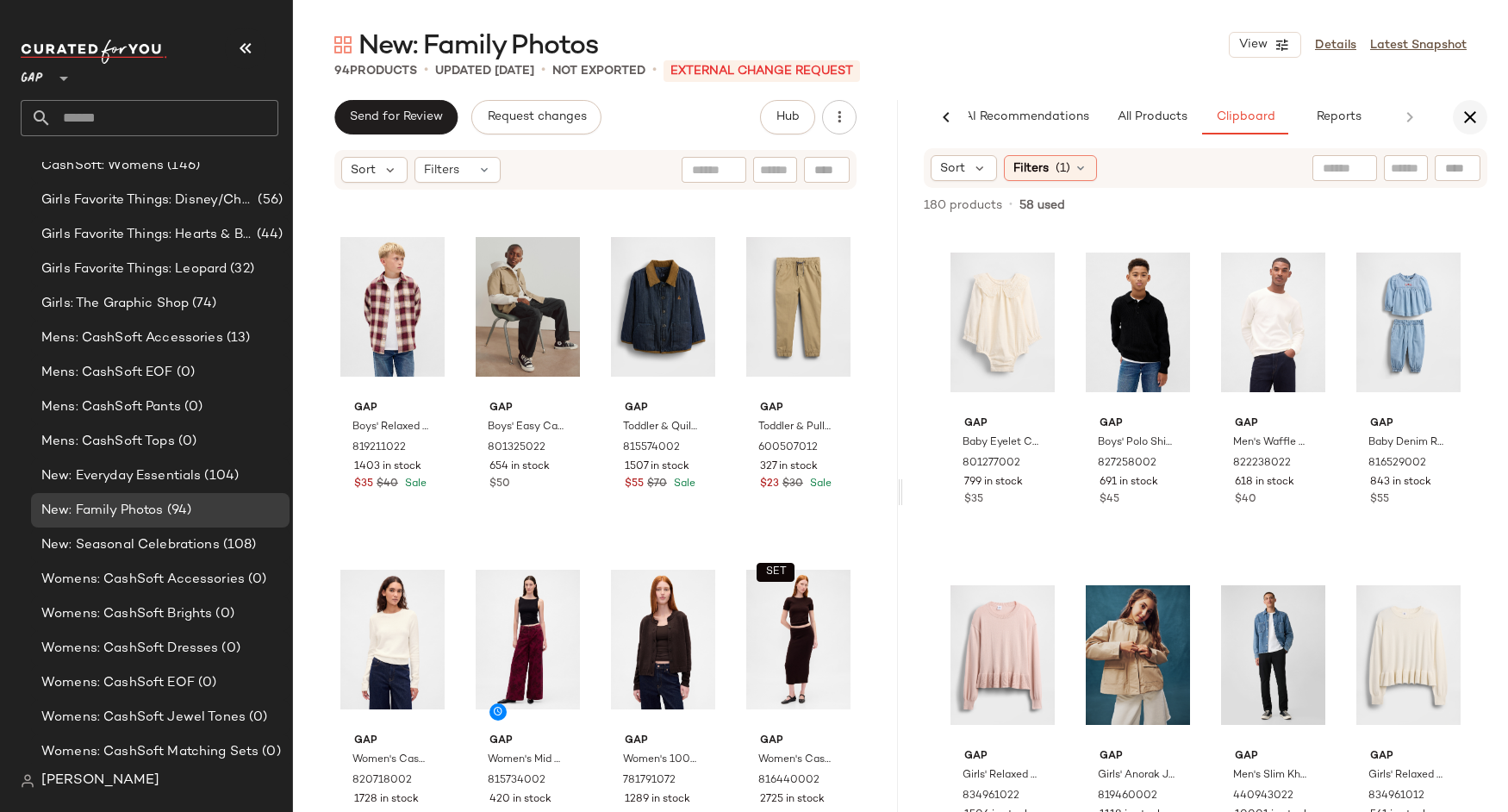
click at [1479, 117] on icon "button" at bounding box center [1470, 117] width 20 height 20
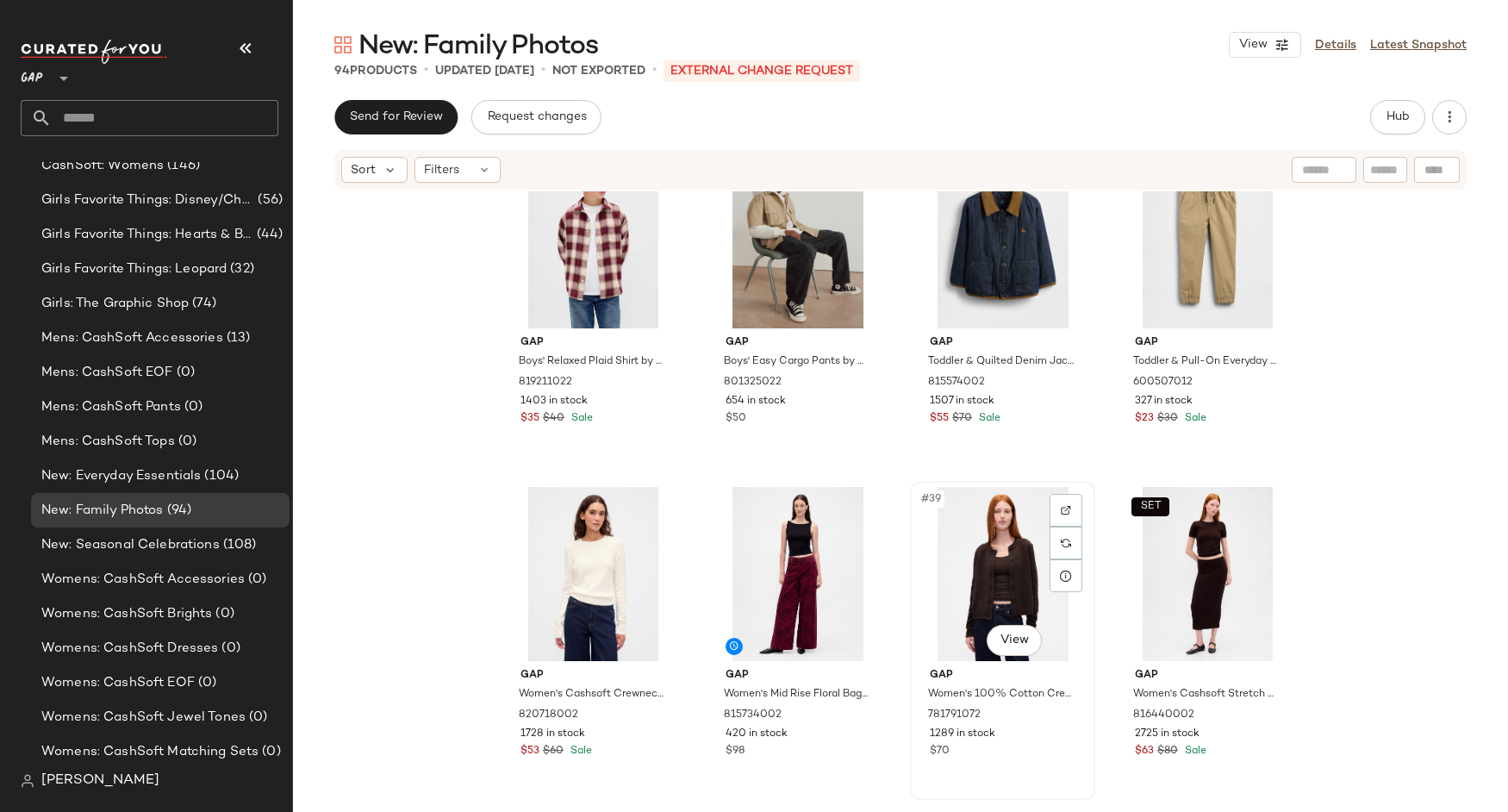
scroll to position [2841, 0]
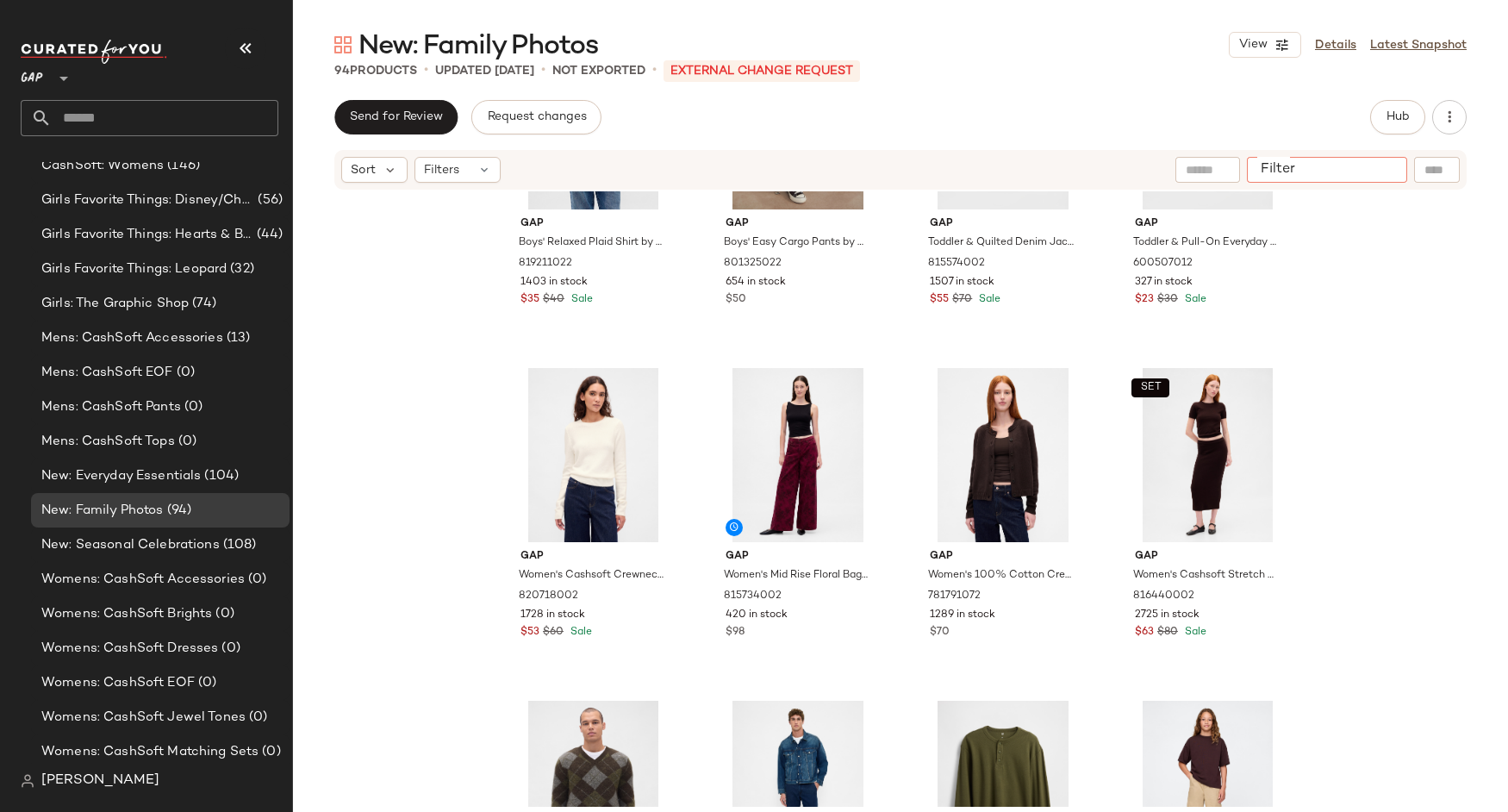
click at [1381, 169] on input "Filter" at bounding box center [1327, 170] width 147 height 18
type input "*****"
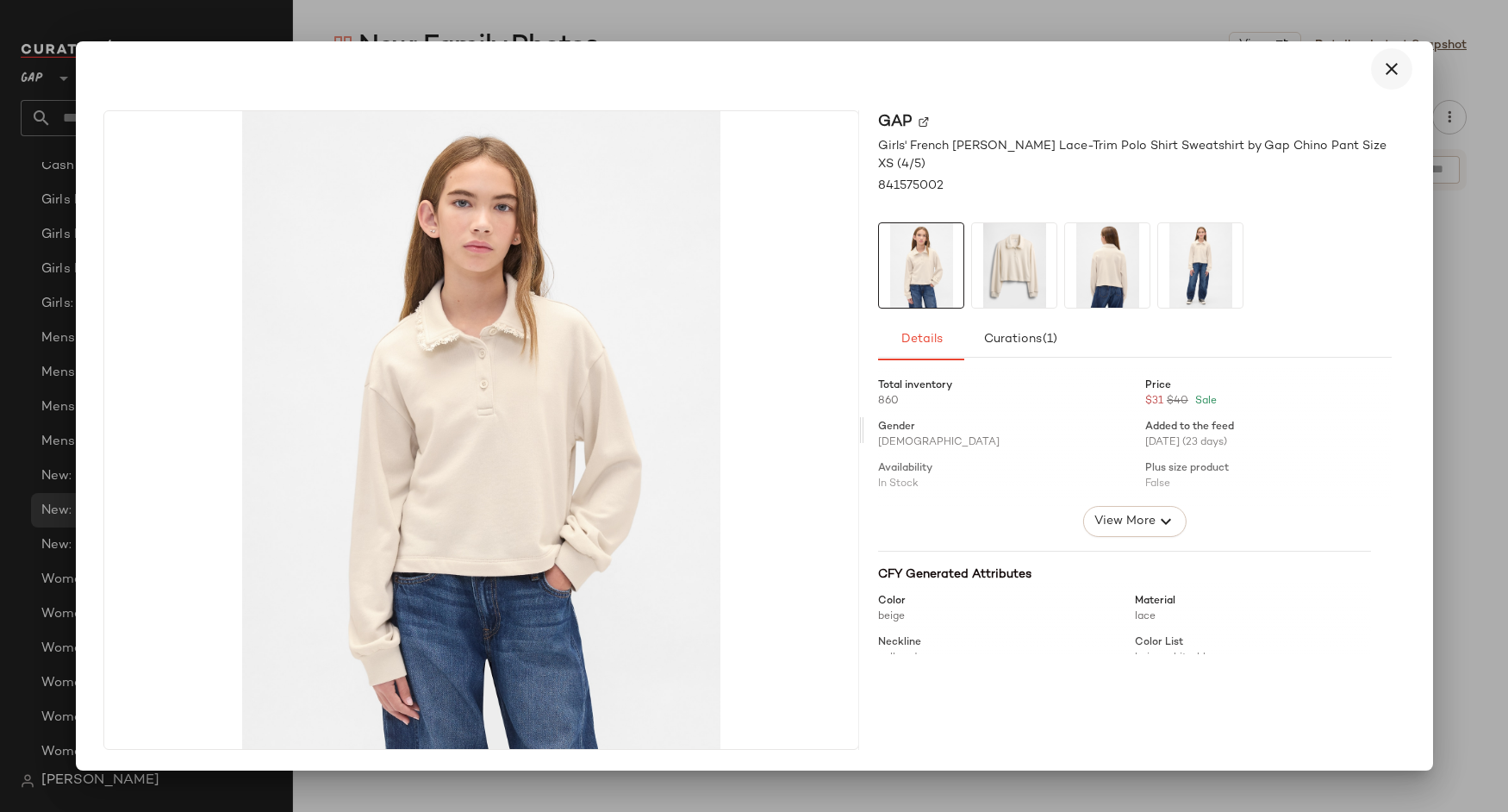
click at [1386, 68] on icon "button" at bounding box center [1392, 68] width 20 height 20
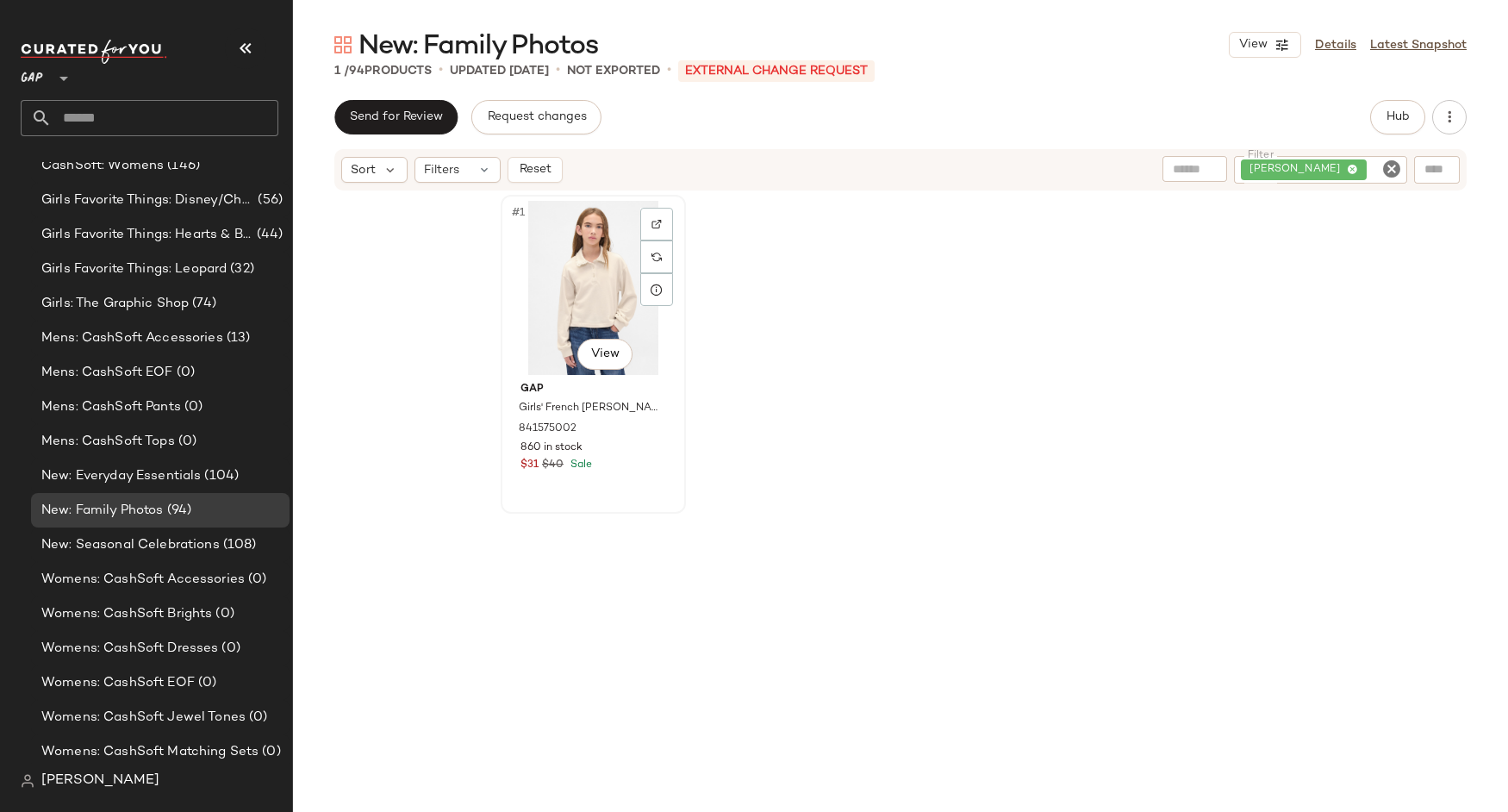
click at [602, 289] on div "#1 View" at bounding box center [592, 287] width 173 height 174
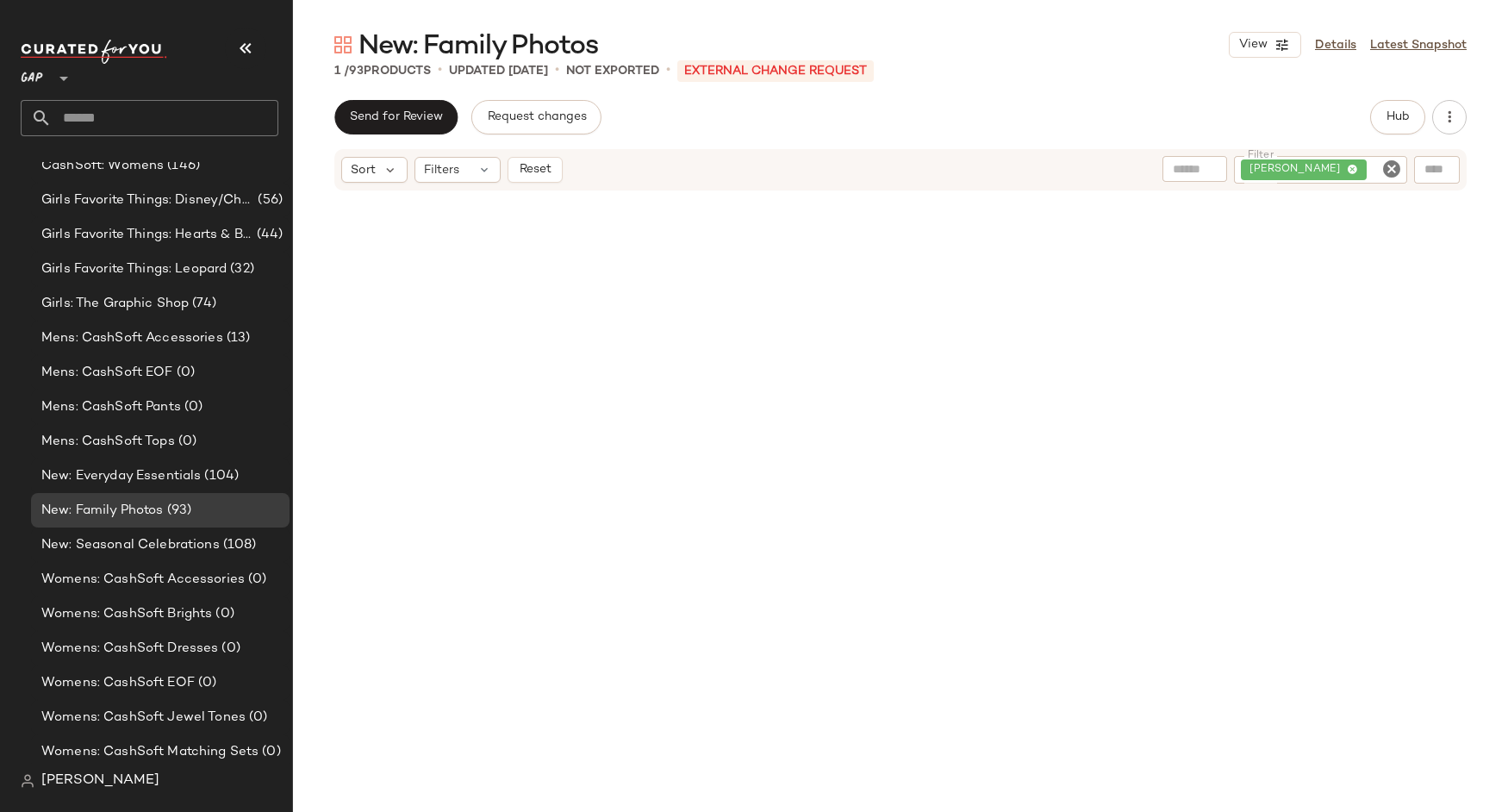
click at [1392, 176] on icon "Clear Filter" at bounding box center [1392, 169] width 20 height 20
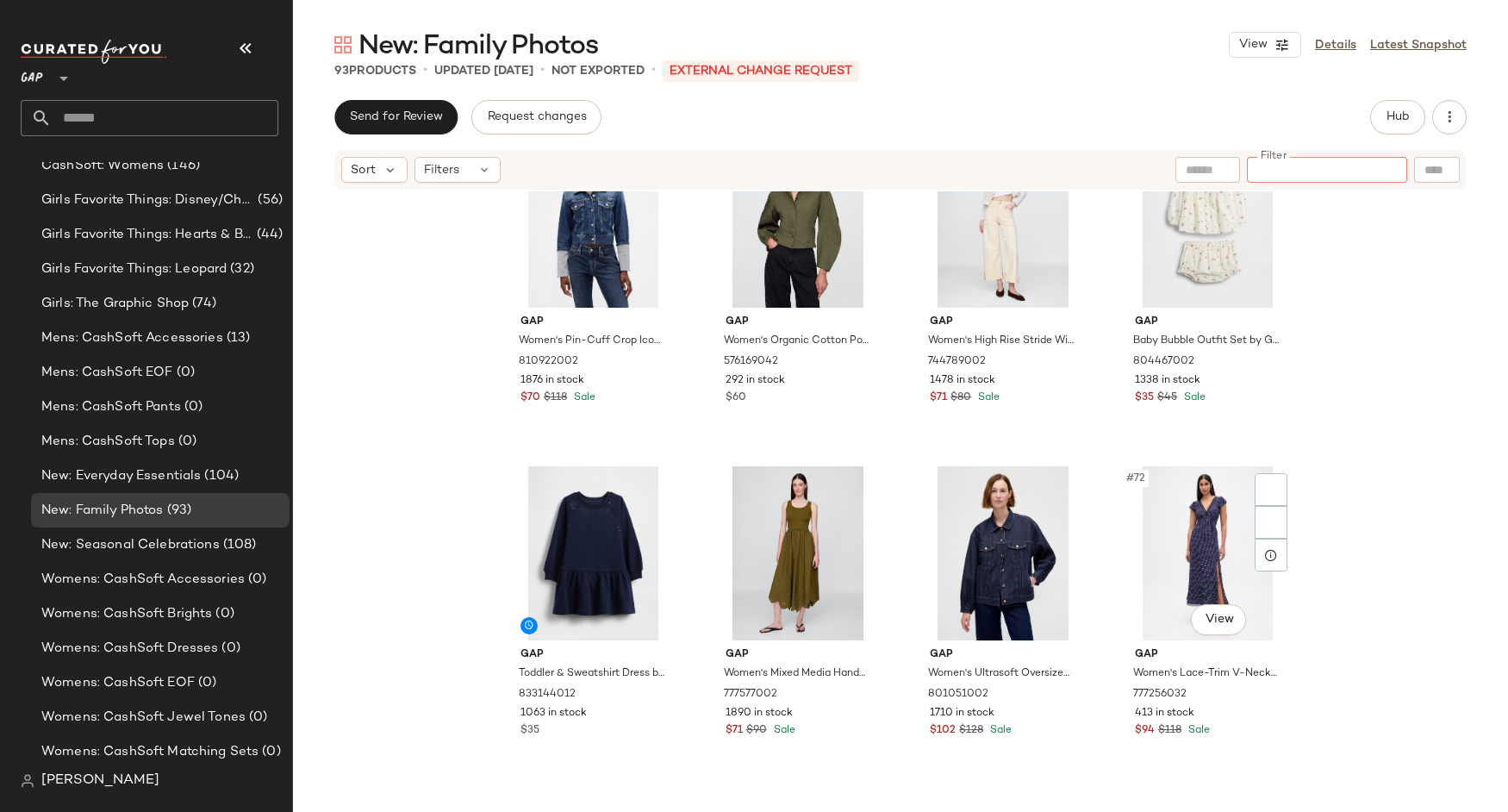
scroll to position [5448, 0]
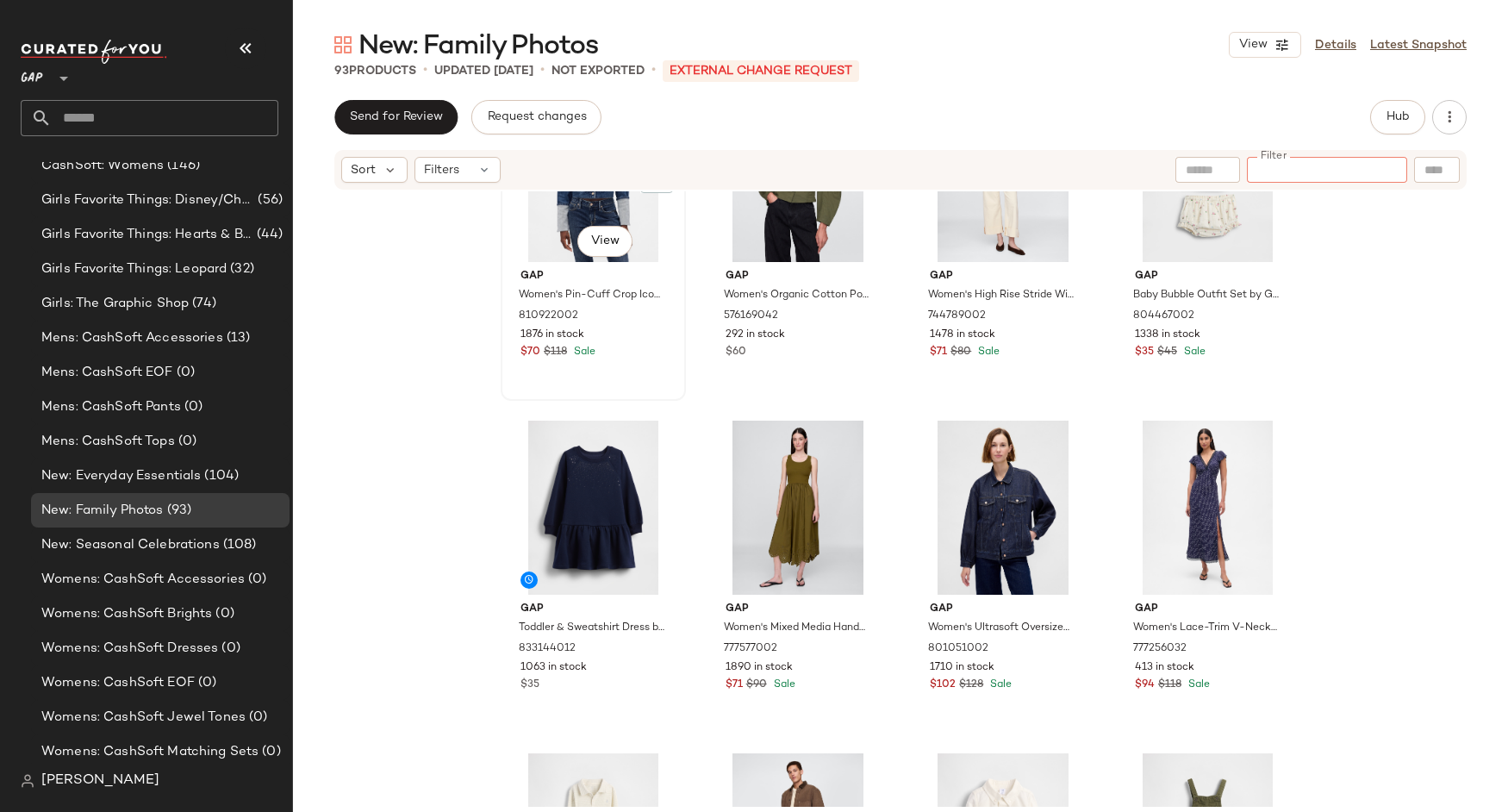
click at [573, 206] on div "#65 View" at bounding box center [592, 175] width 173 height 174
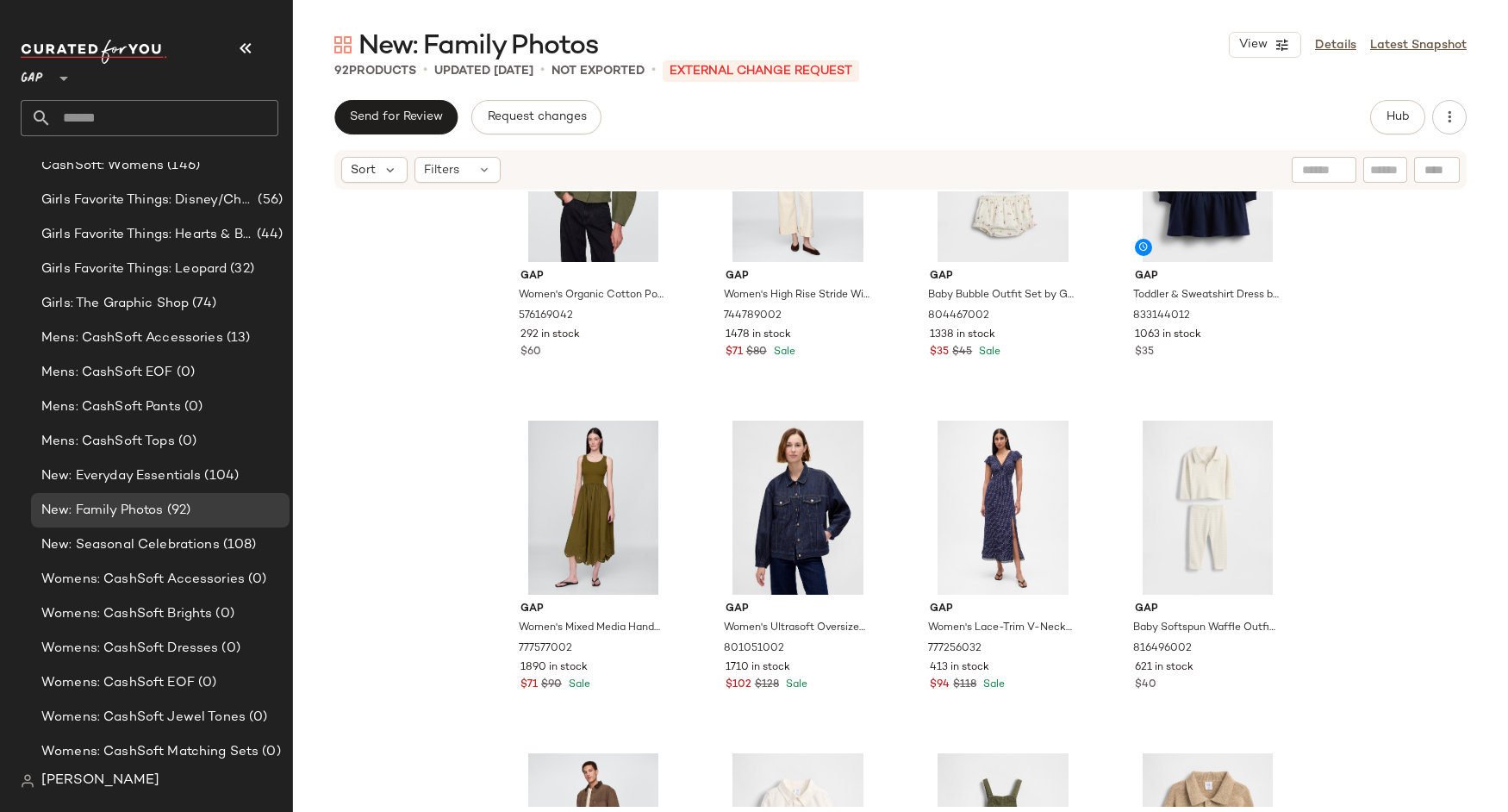
scroll to position [5513, 0]
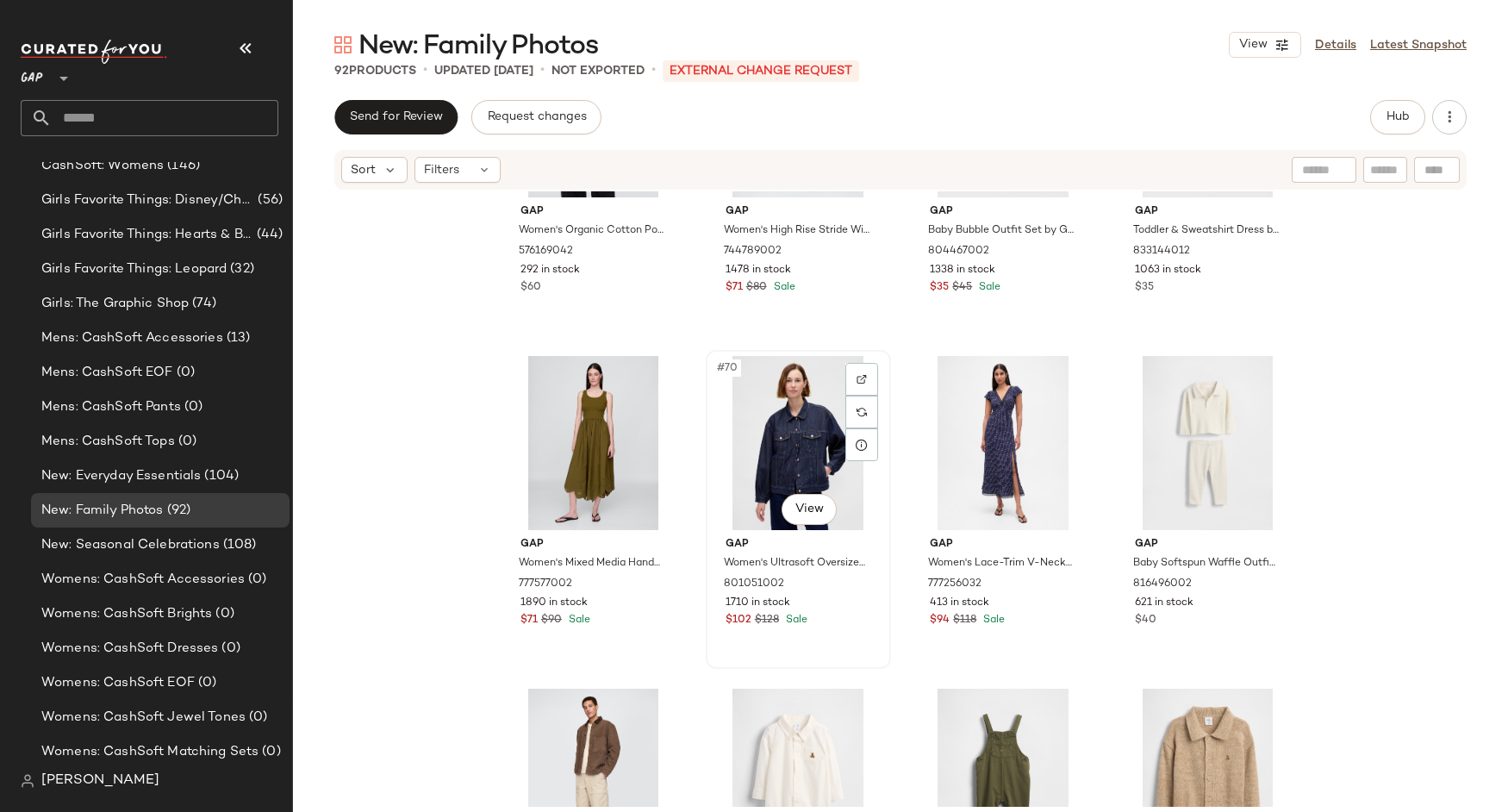
click at [791, 414] on div "#70 View" at bounding box center [797, 442] width 173 height 174
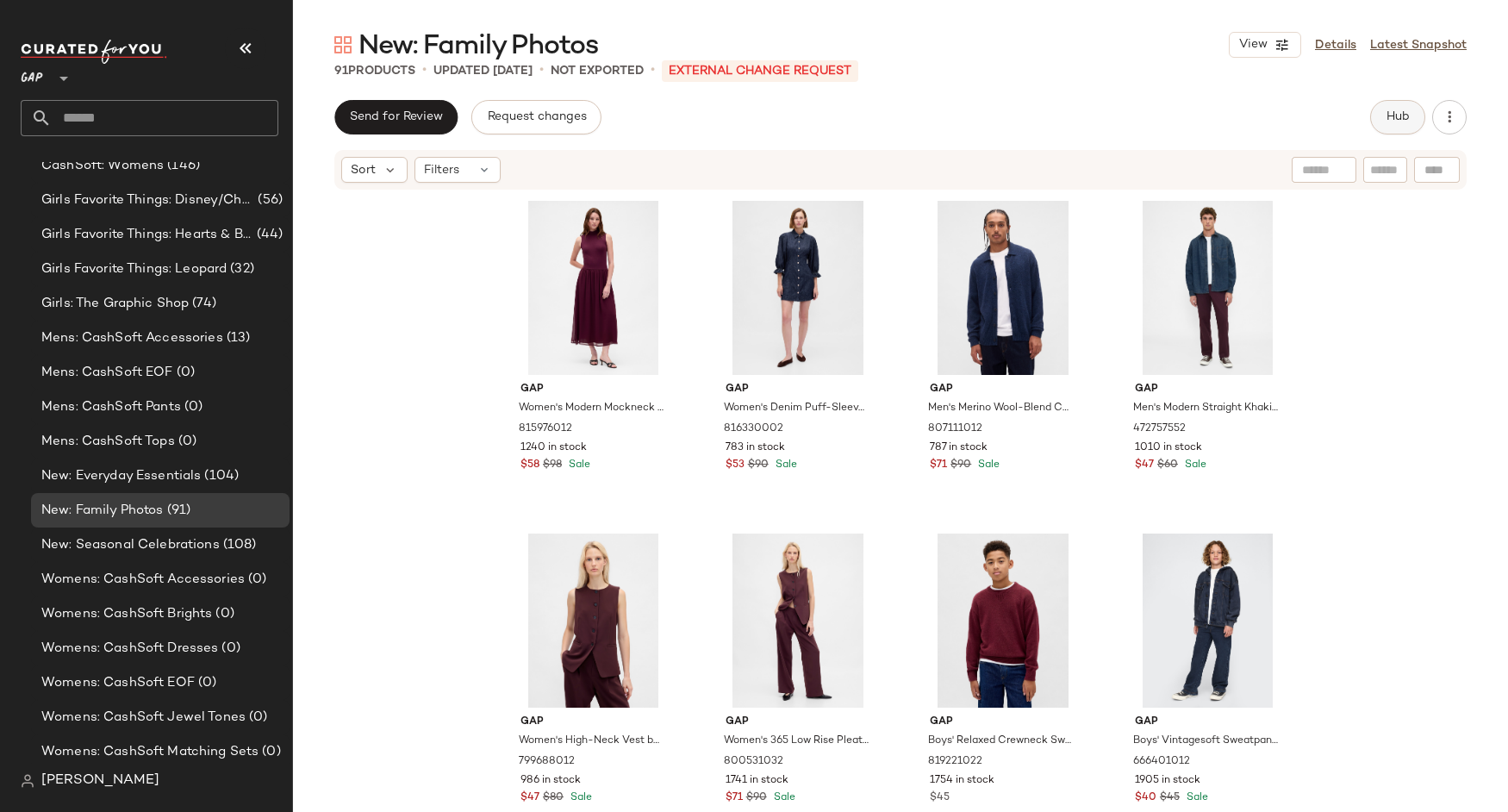
click at [1384, 119] on button "Hub" at bounding box center [1398, 116] width 55 height 34
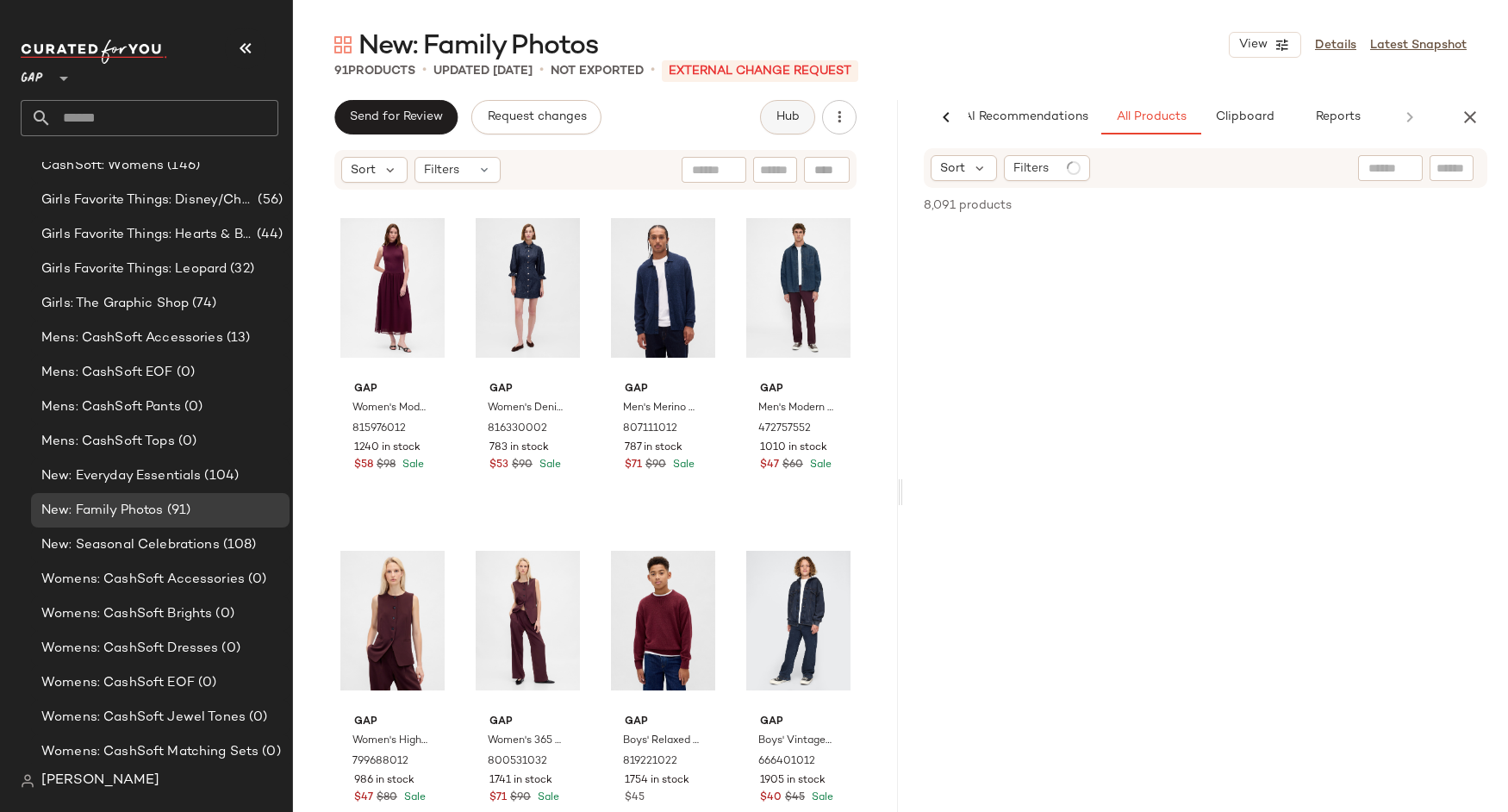
scroll to position [0, 18]
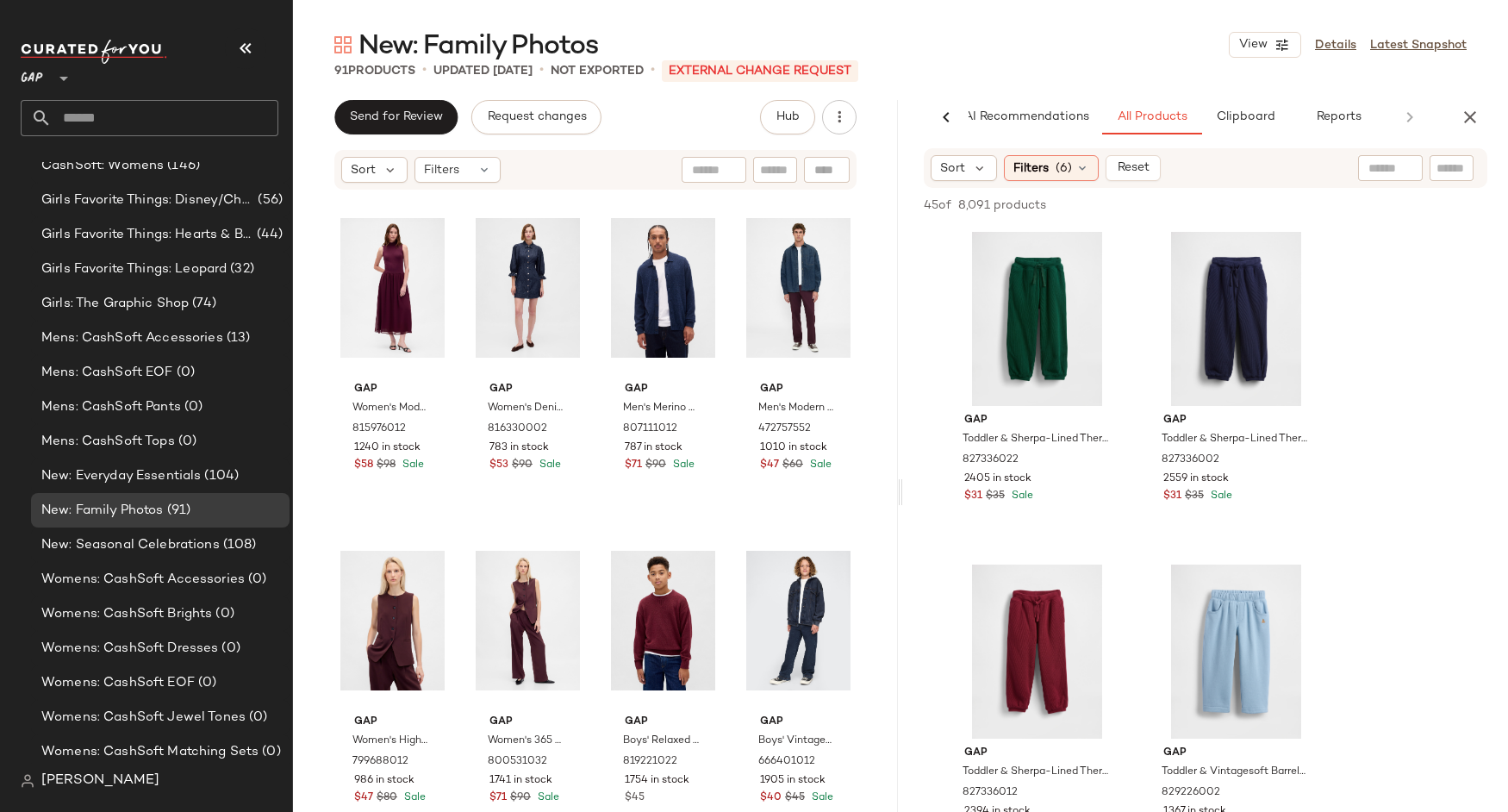
click at [1394, 163] on div at bounding box center [1391, 168] width 65 height 26
type input "**********"
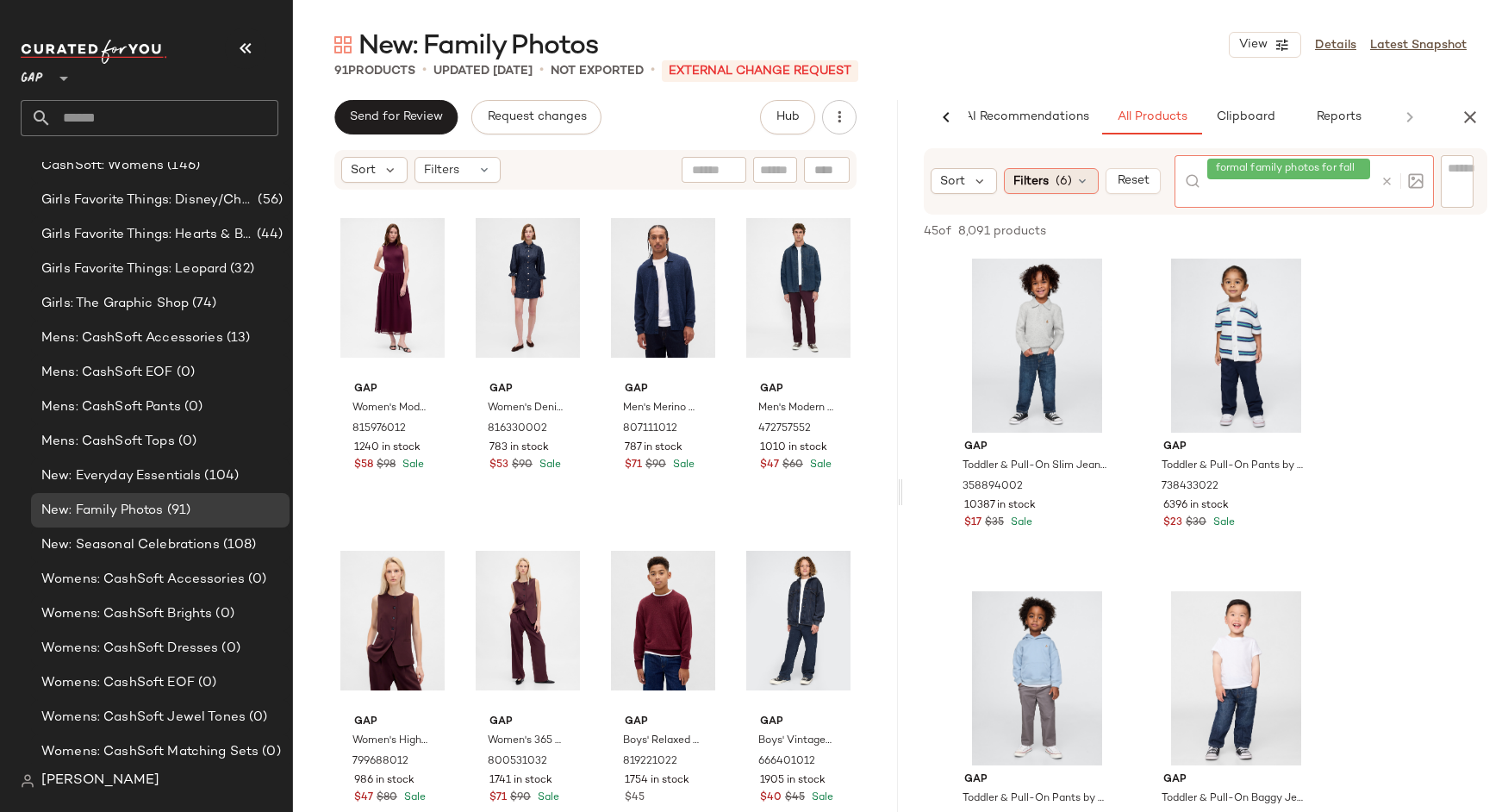
click at [1048, 177] on div "Filters (6)" at bounding box center [1052, 181] width 95 height 26
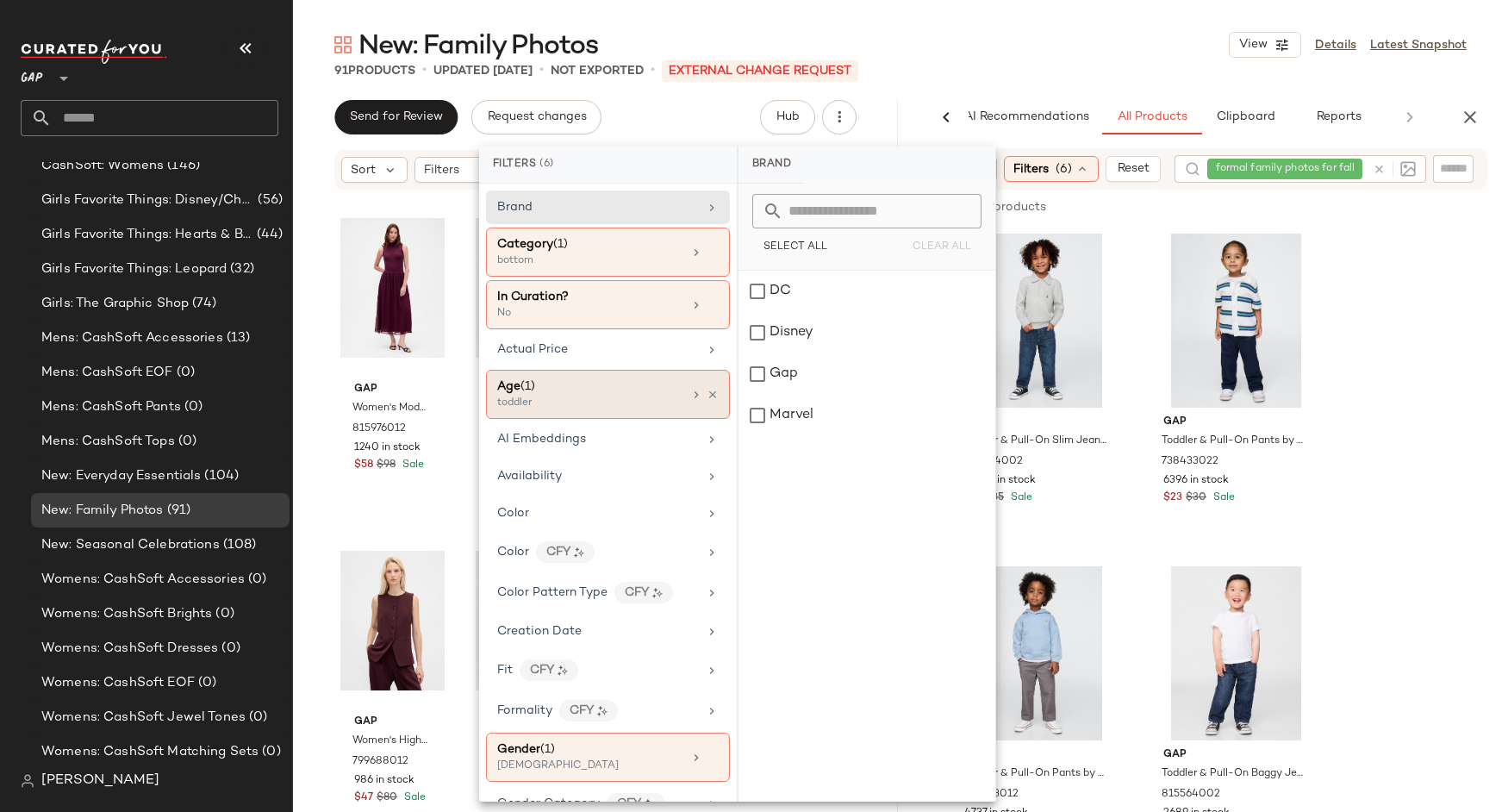
click at [655, 391] on div "Age ([DEMOGRAPHIC_DATA])" at bounding box center [590, 387] width 186 height 18
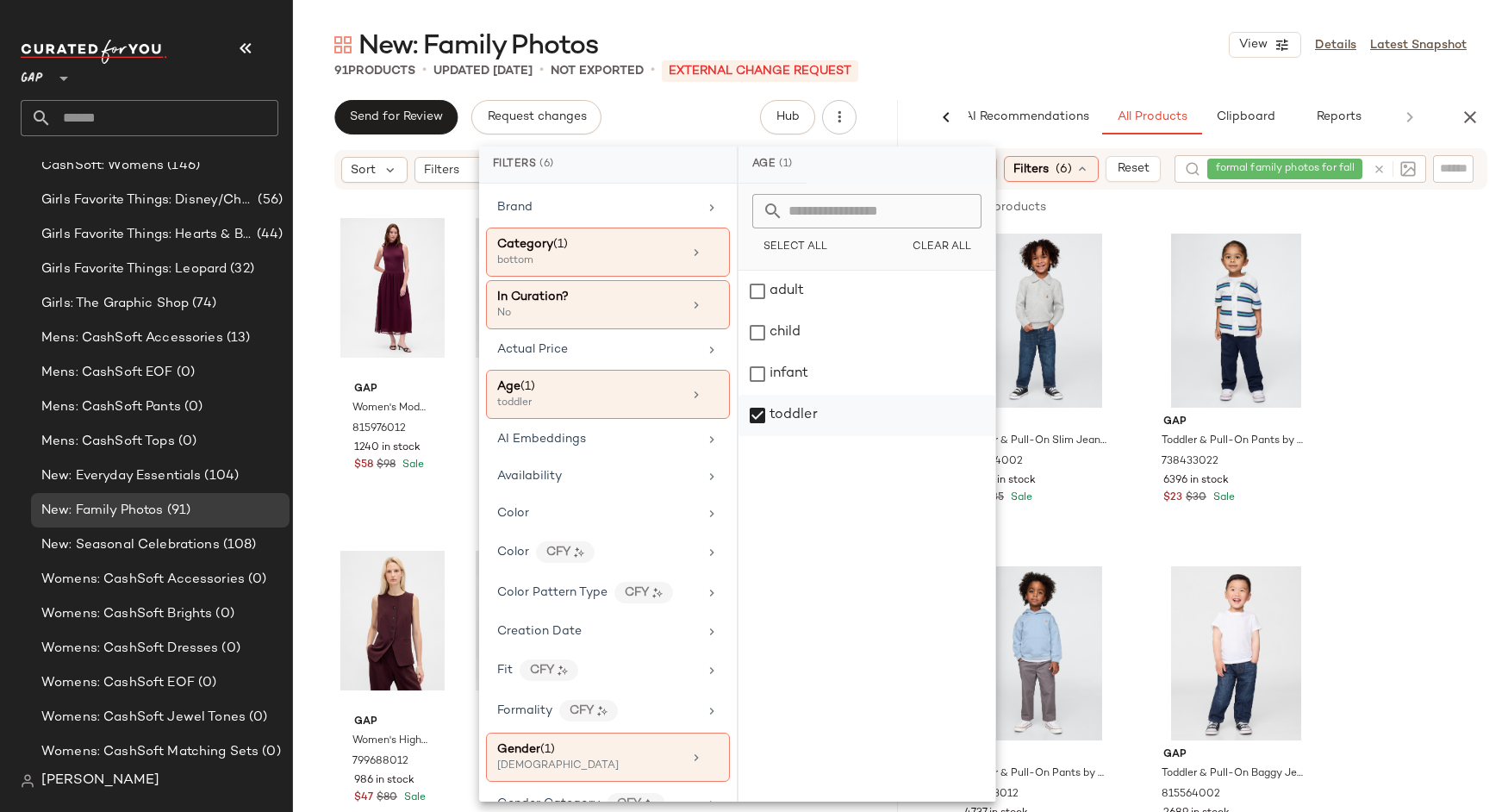
click at [748, 425] on div "toddler" at bounding box center [867, 415] width 257 height 42
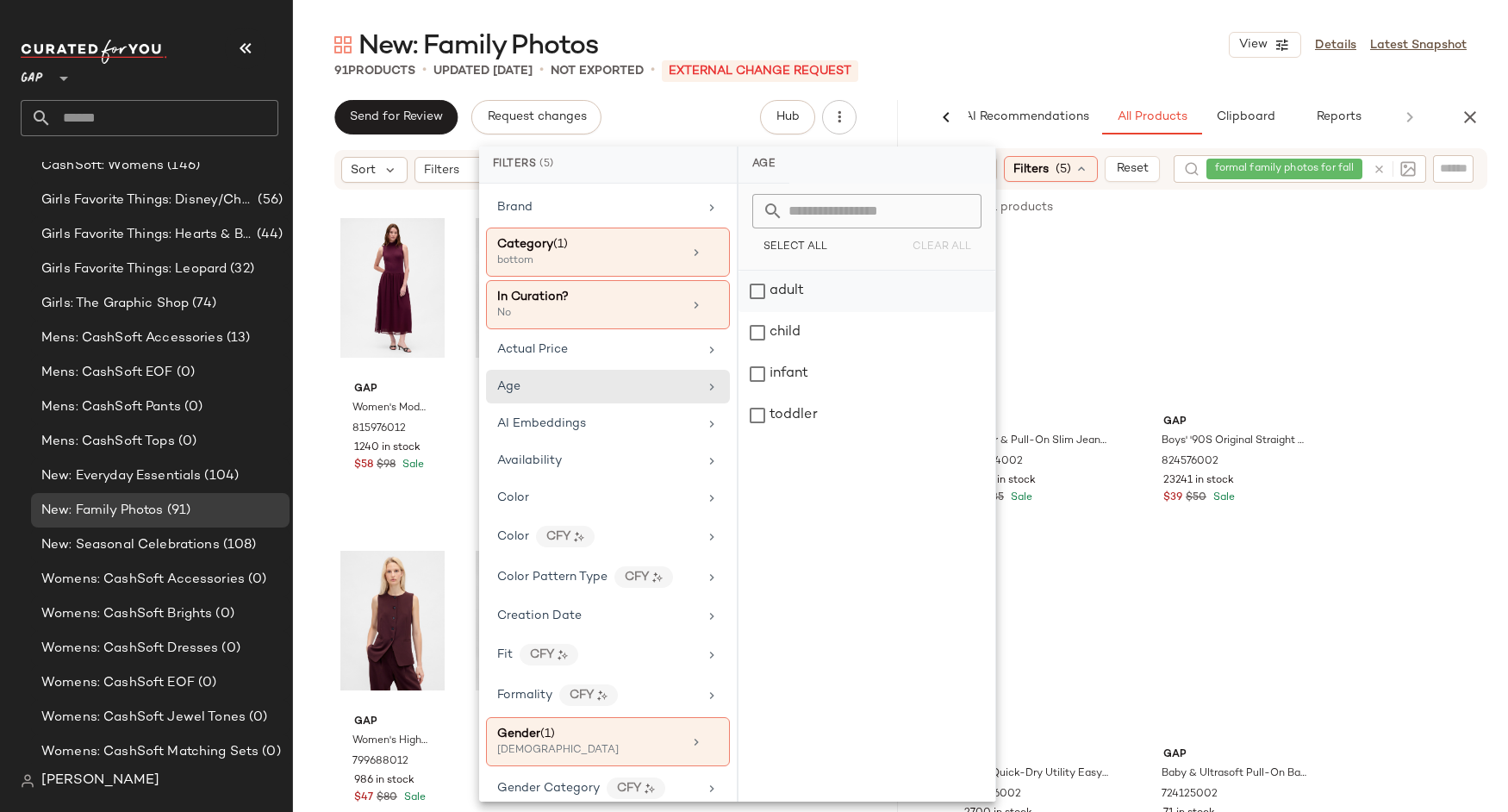
click at [759, 279] on div "adult" at bounding box center [867, 291] width 257 height 42
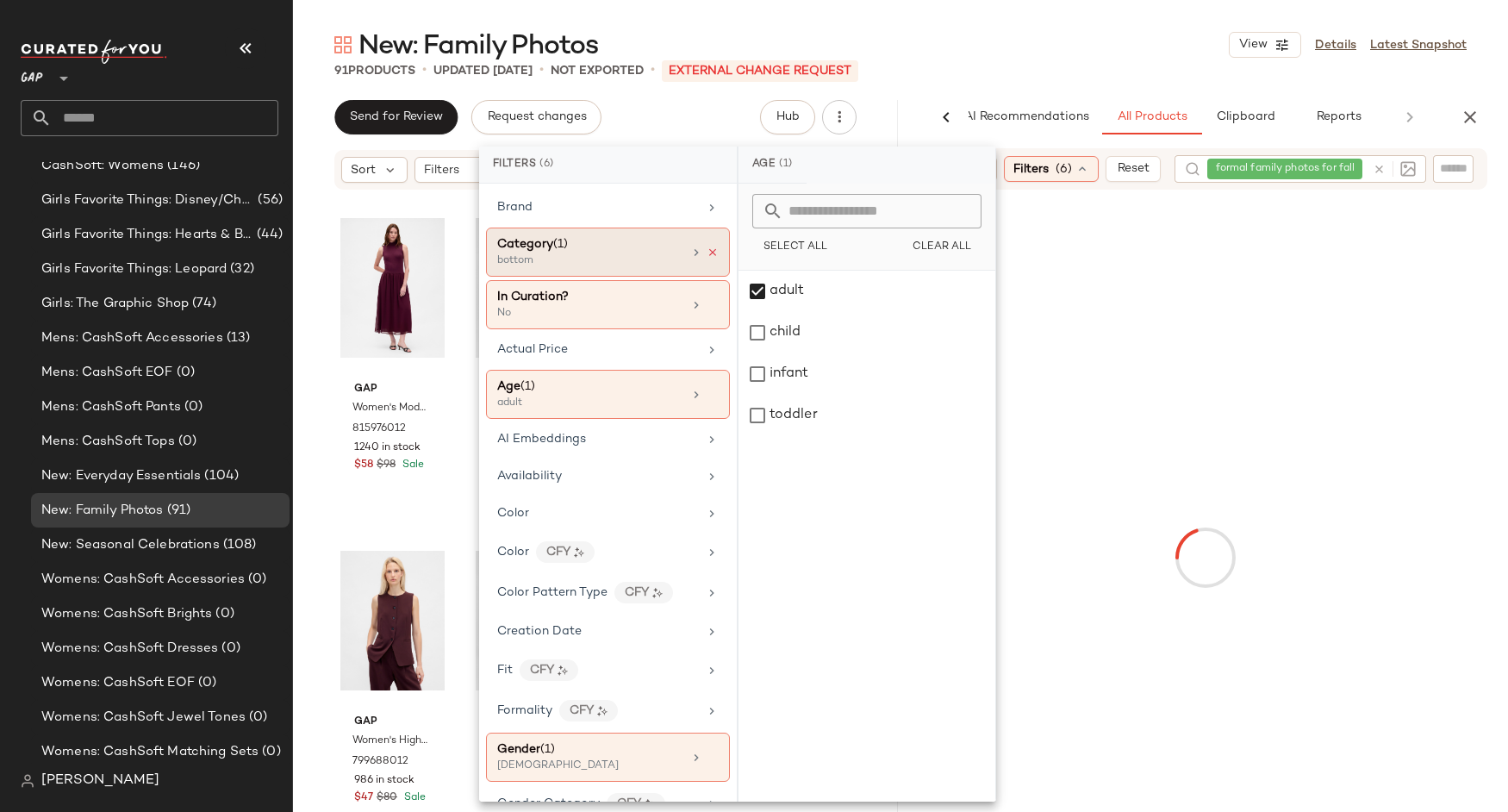
click at [707, 248] on icon at bounding box center [712, 252] width 12 height 12
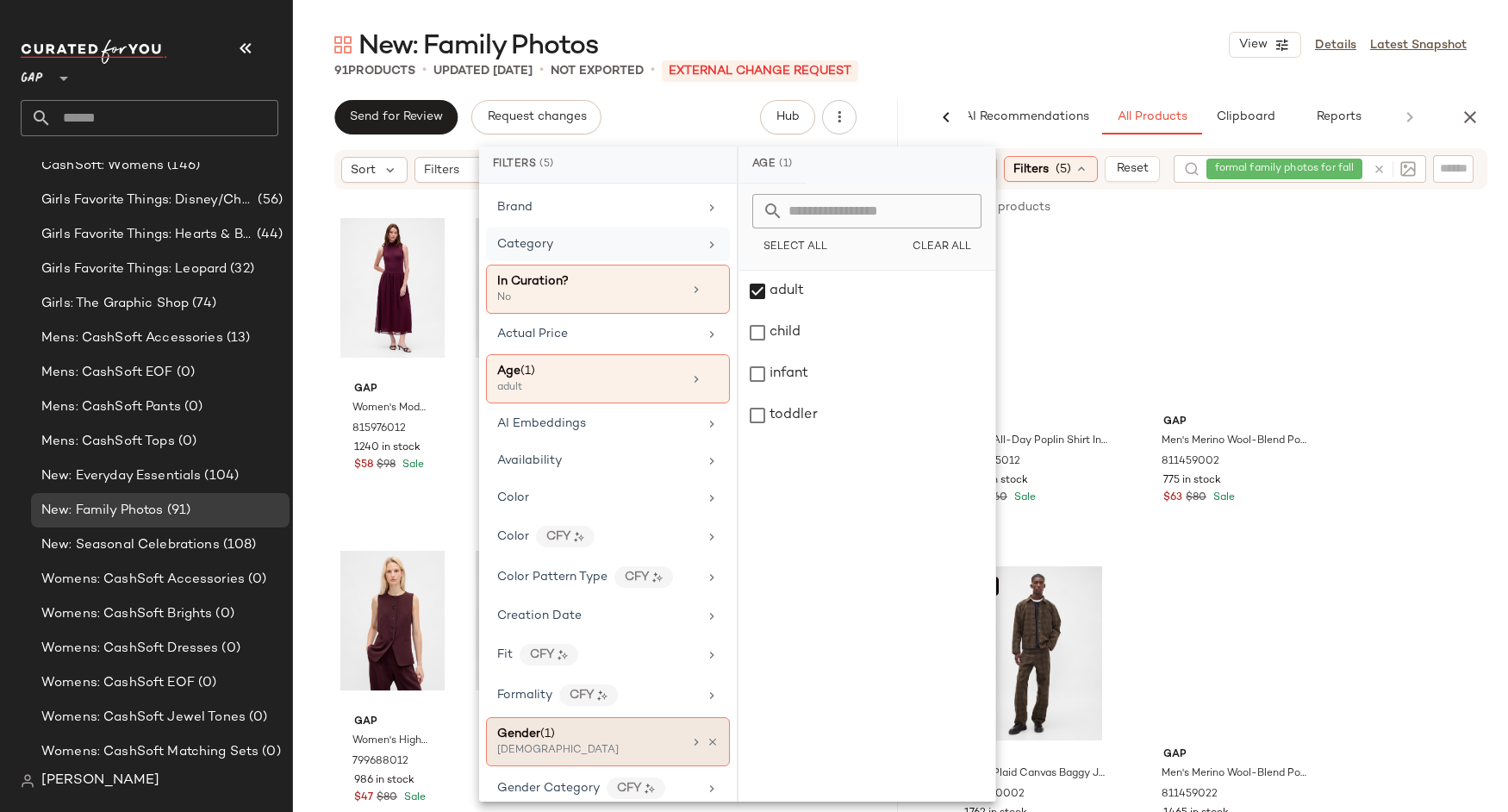
click at [584, 724] on div "Gender (1)" at bounding box center [590, 733] width 186 height 18
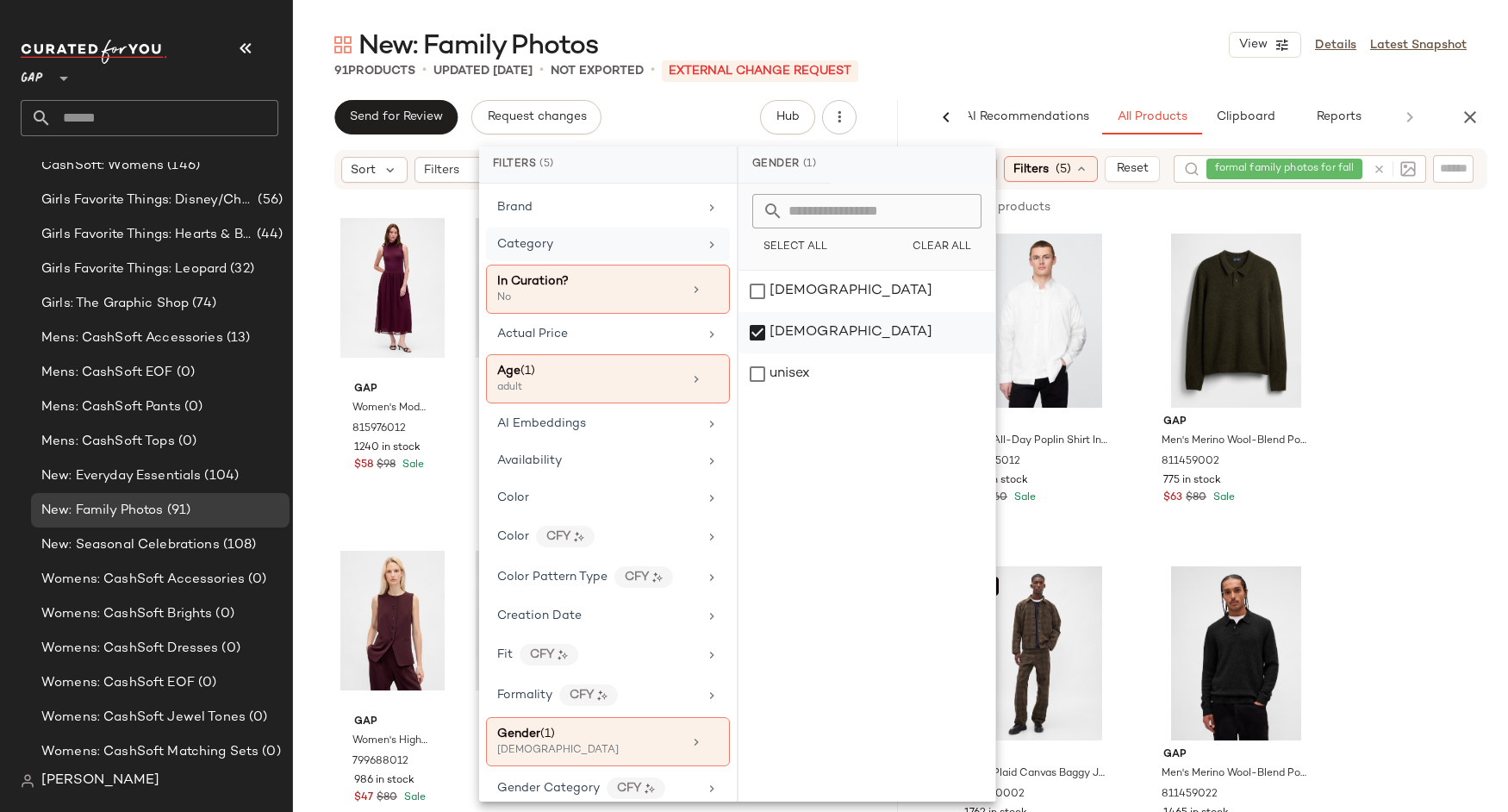
click at [800, 327] on div "[DEMOGRAPHIC_DATA]" at bounding box center [867, 333] width 257 height 42
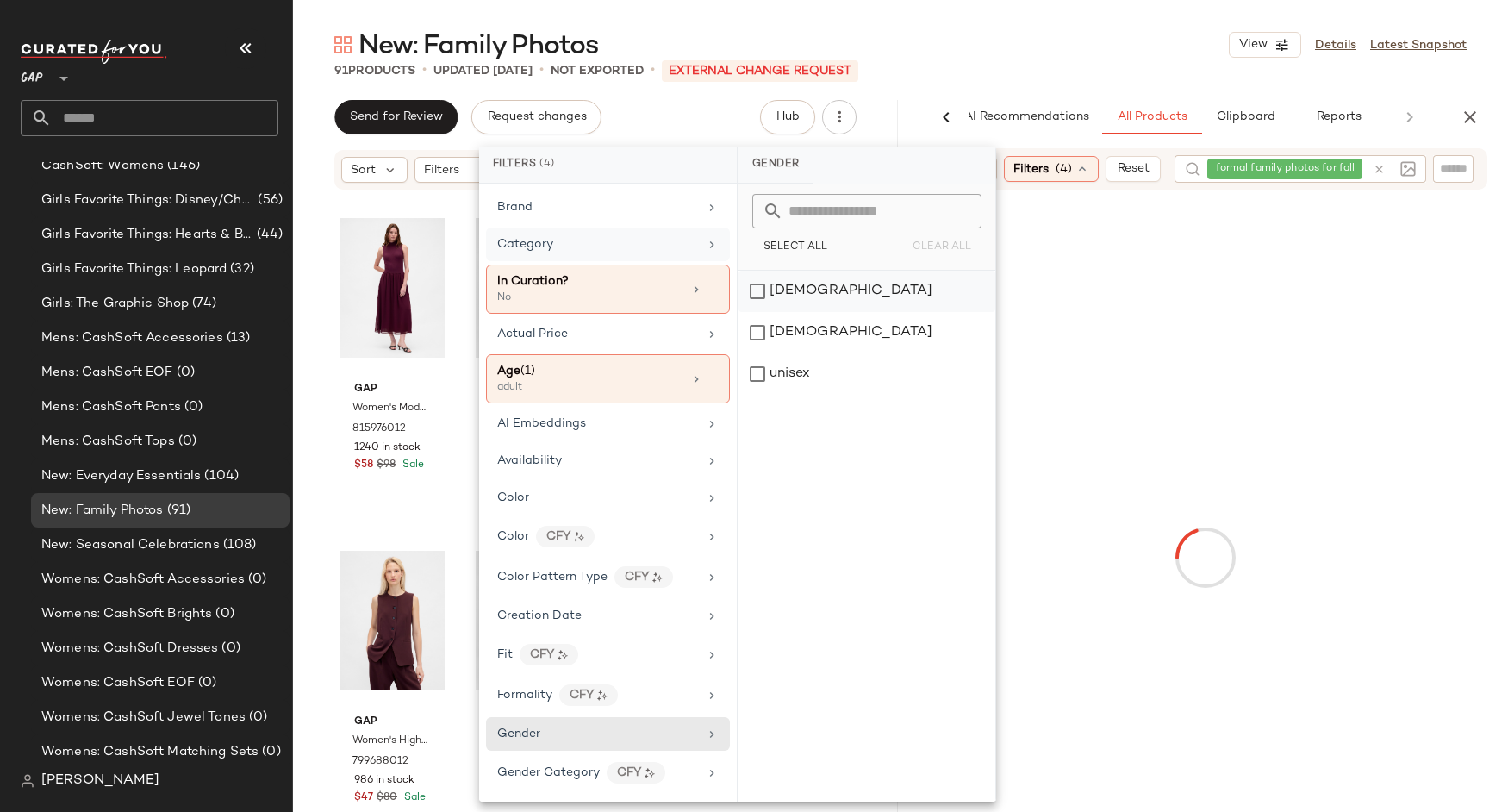
click at [796, 283] on div "[DEMOGRAPHIC_DATA]" at bounding box center [867, 291] width 257 height 42
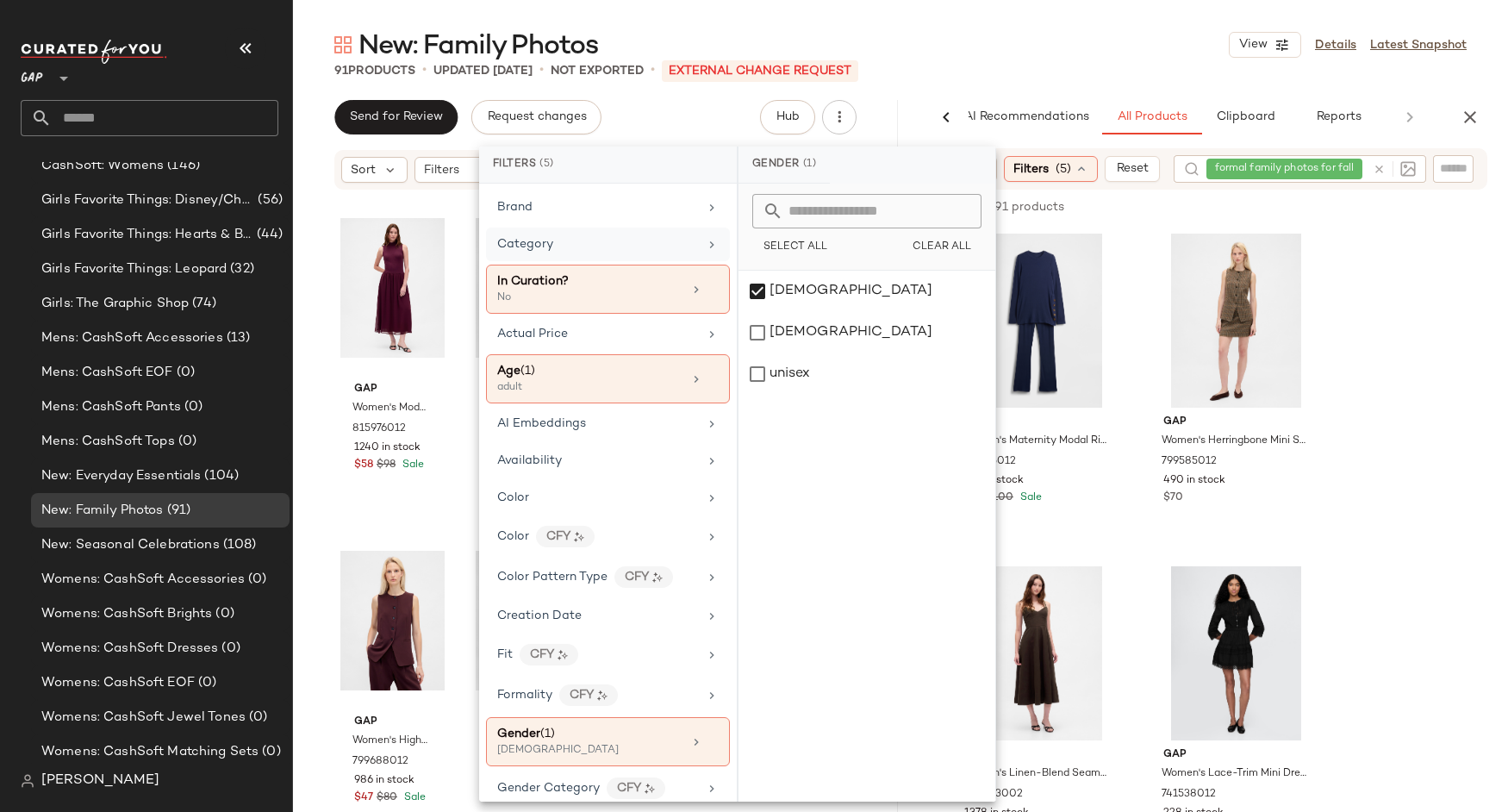
click at [909, 72] on div "91 Products • updated [DATE] • Not Exported • External Change Request" at bounding box center [900, 70] width 1215 height 18
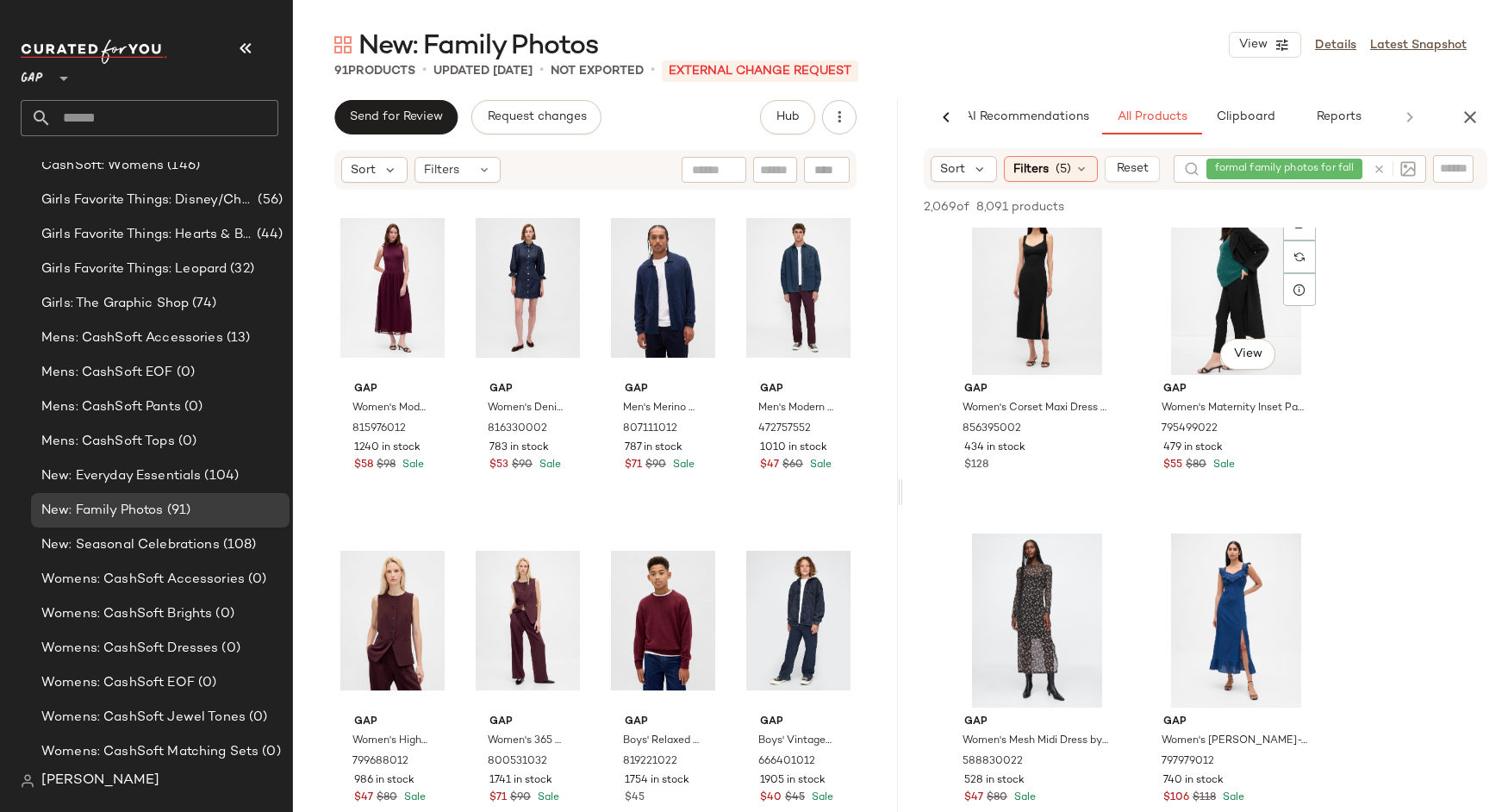
scroll to position [1100, 0]
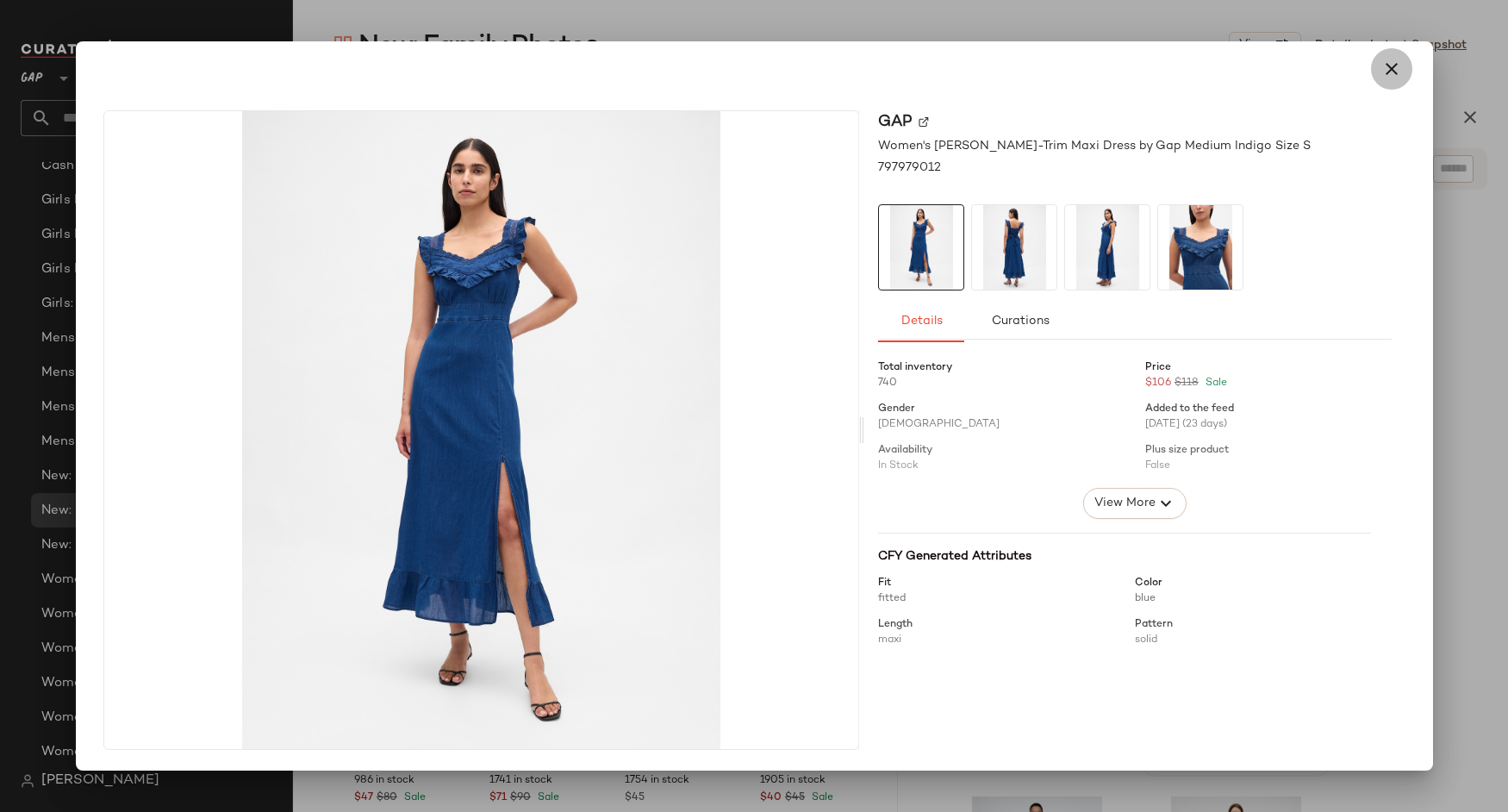
click at [1394, 58] on icon "button" at bounding box center [1392, 68] width 20 height 20
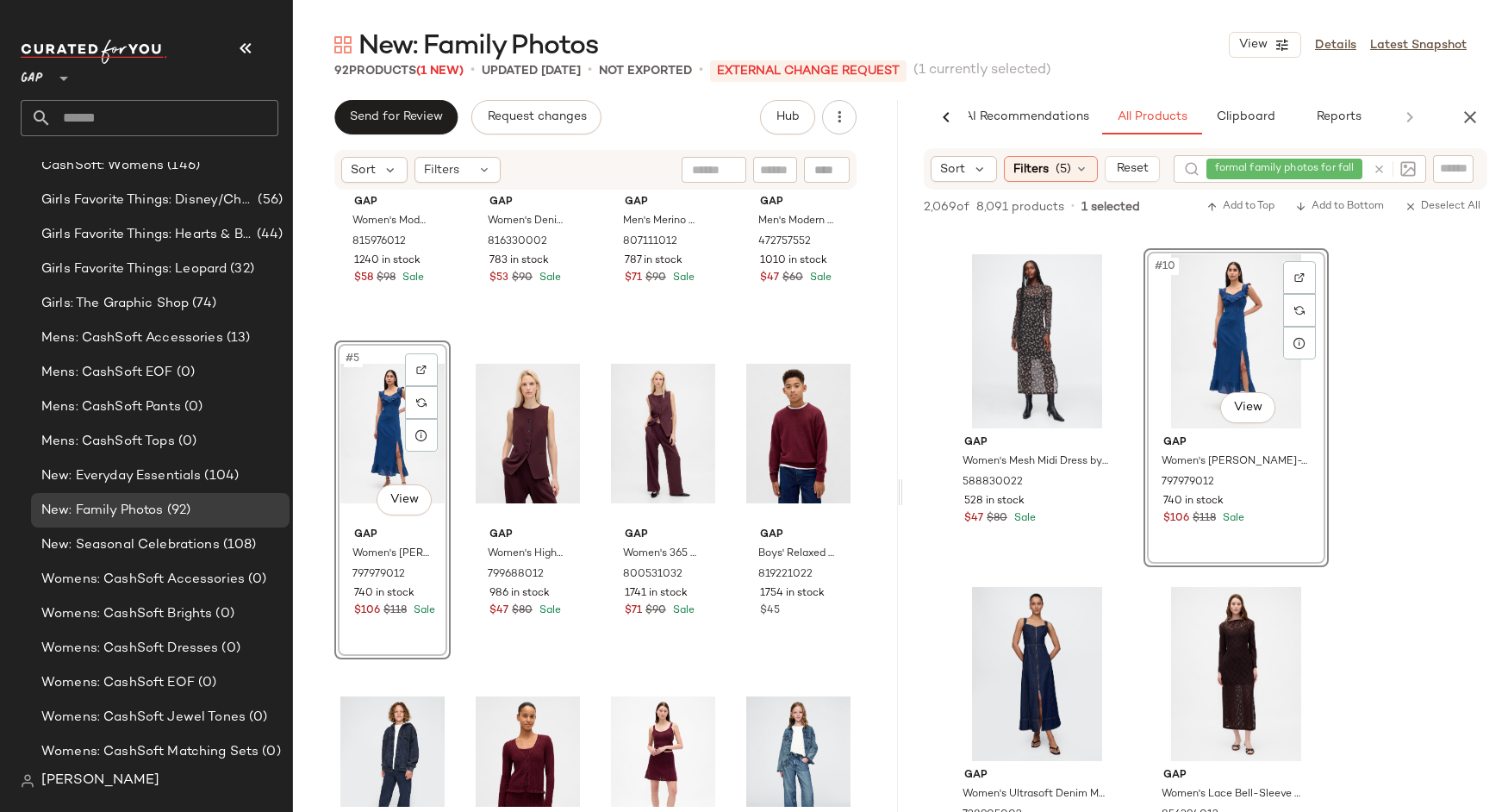
scroll to position [1334, 0]
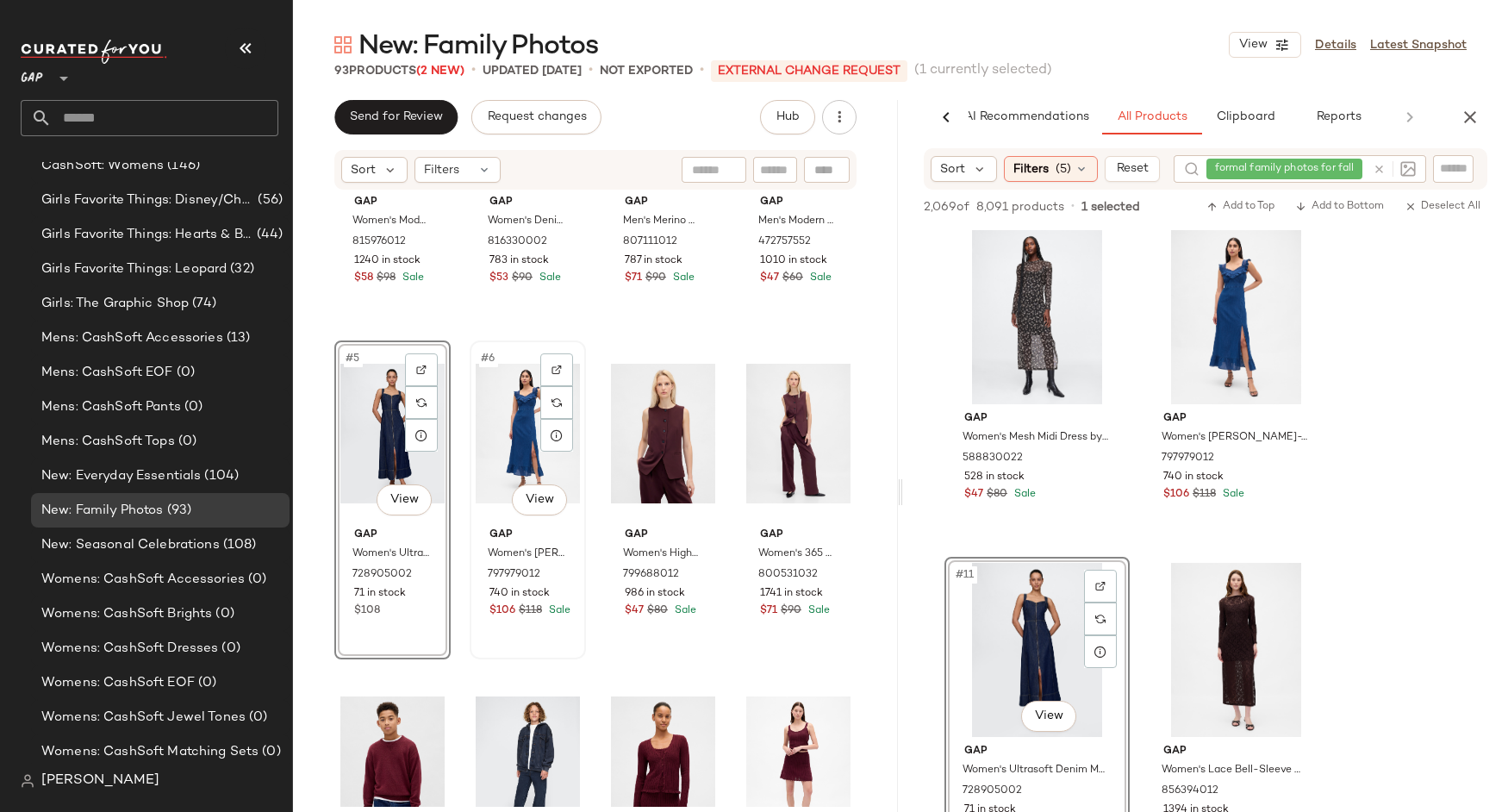
click at [493, 444] on div "#6 View" at bounding box center [528, 433] width 104 height 174
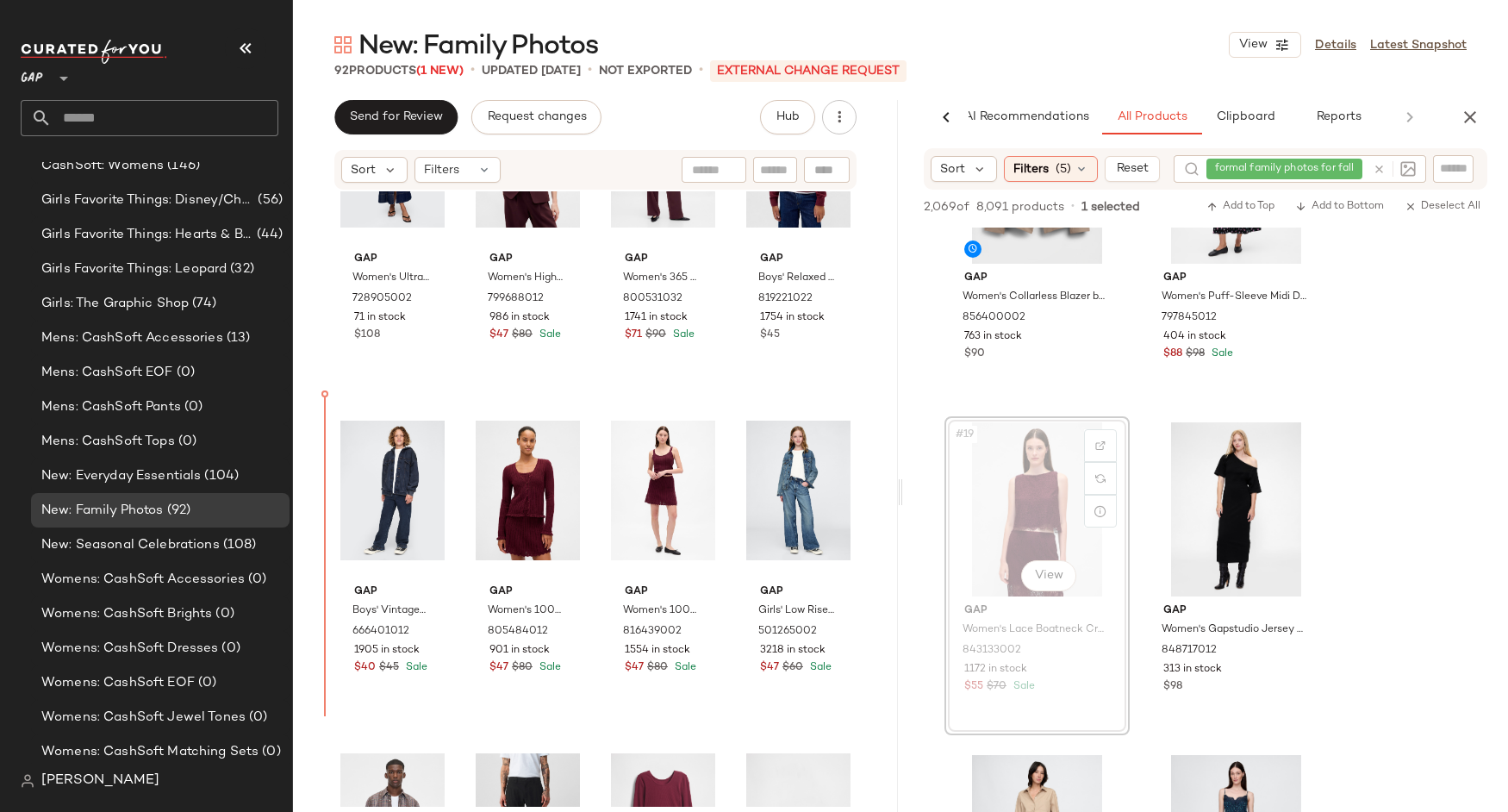
scroll to position [493, 0]
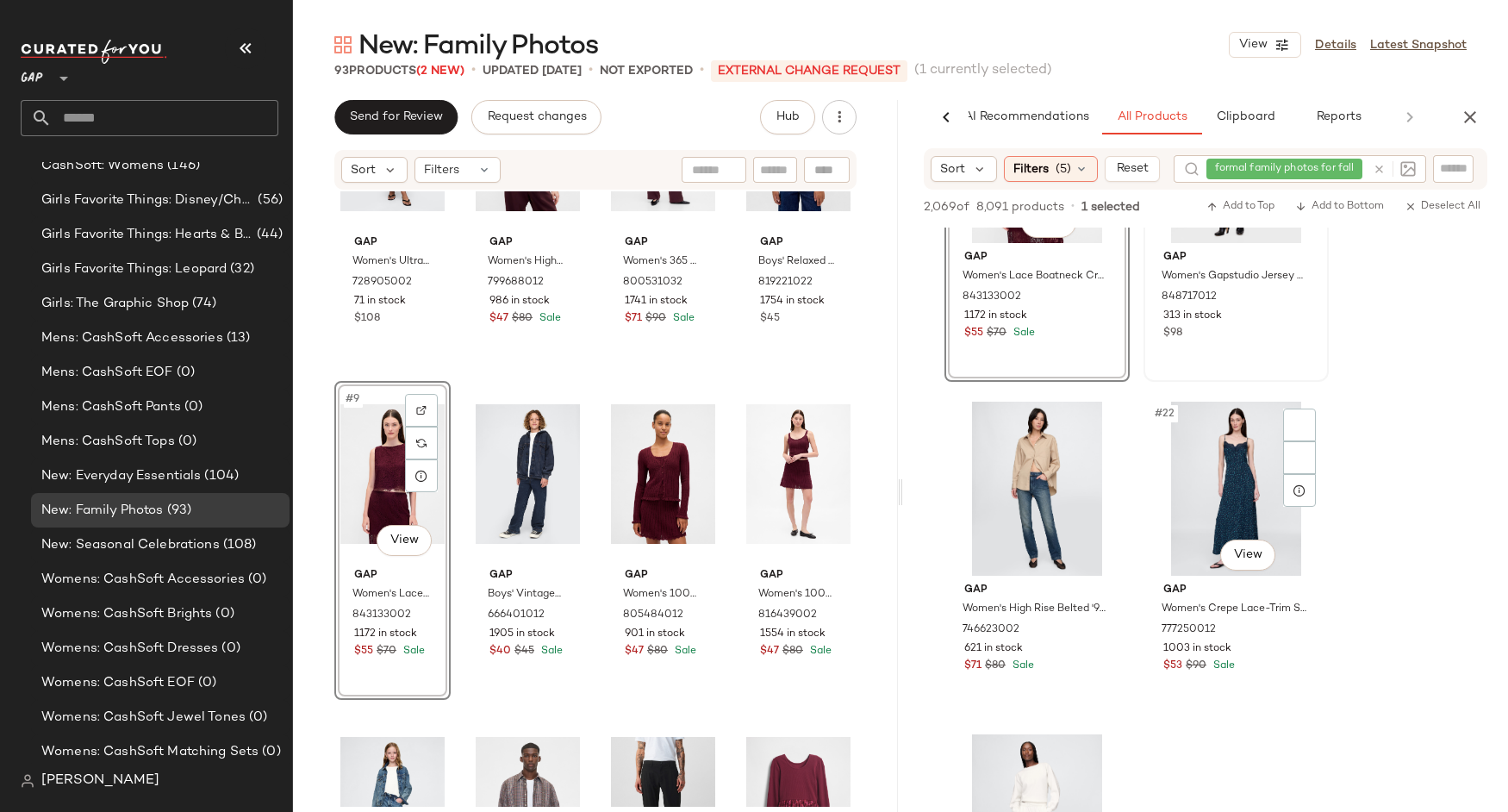
scroll to position [3163, 0]
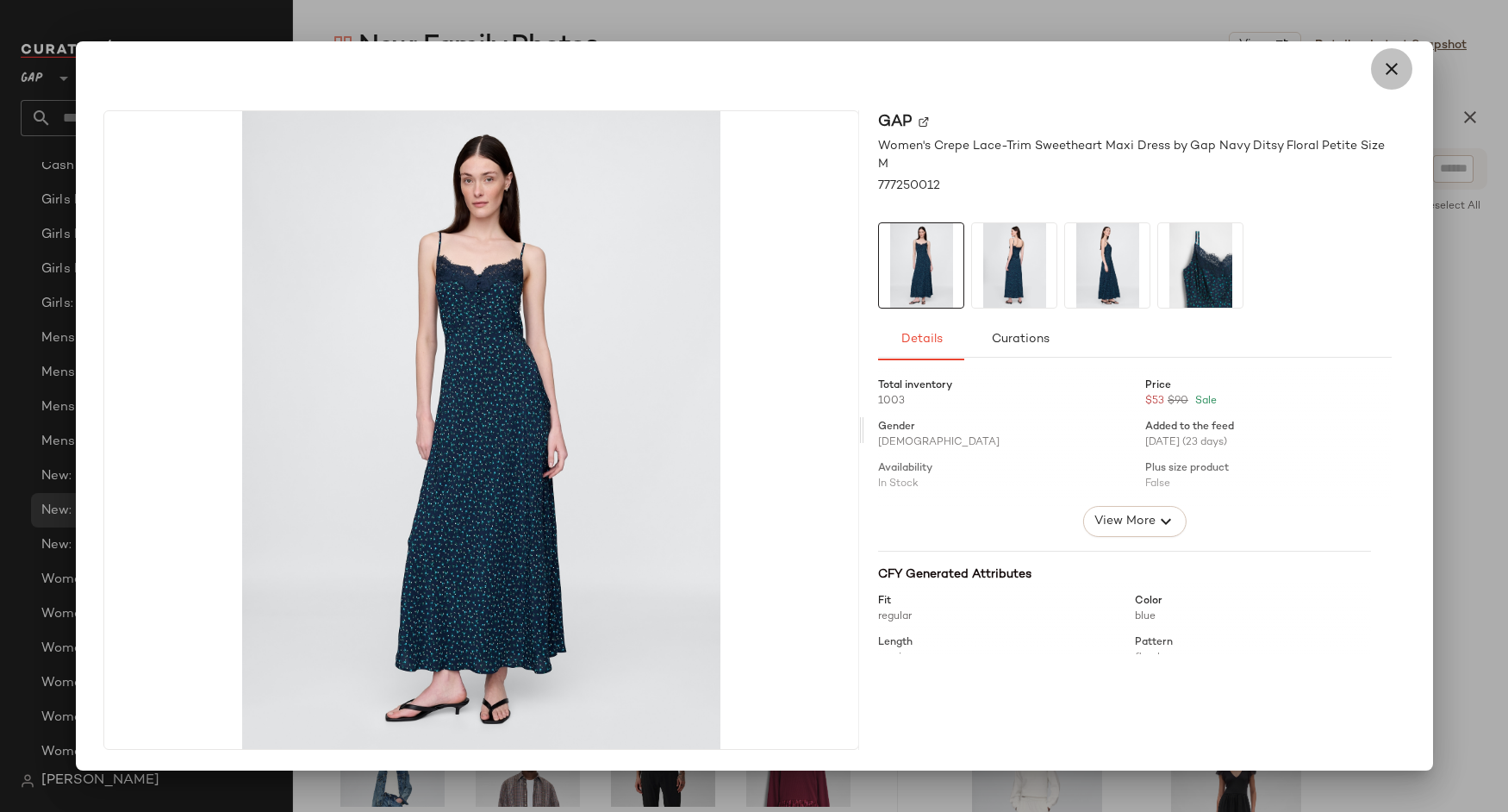
click at [1406, 75] on button "button" at bounding box center [1392, 68] width 42 height 42
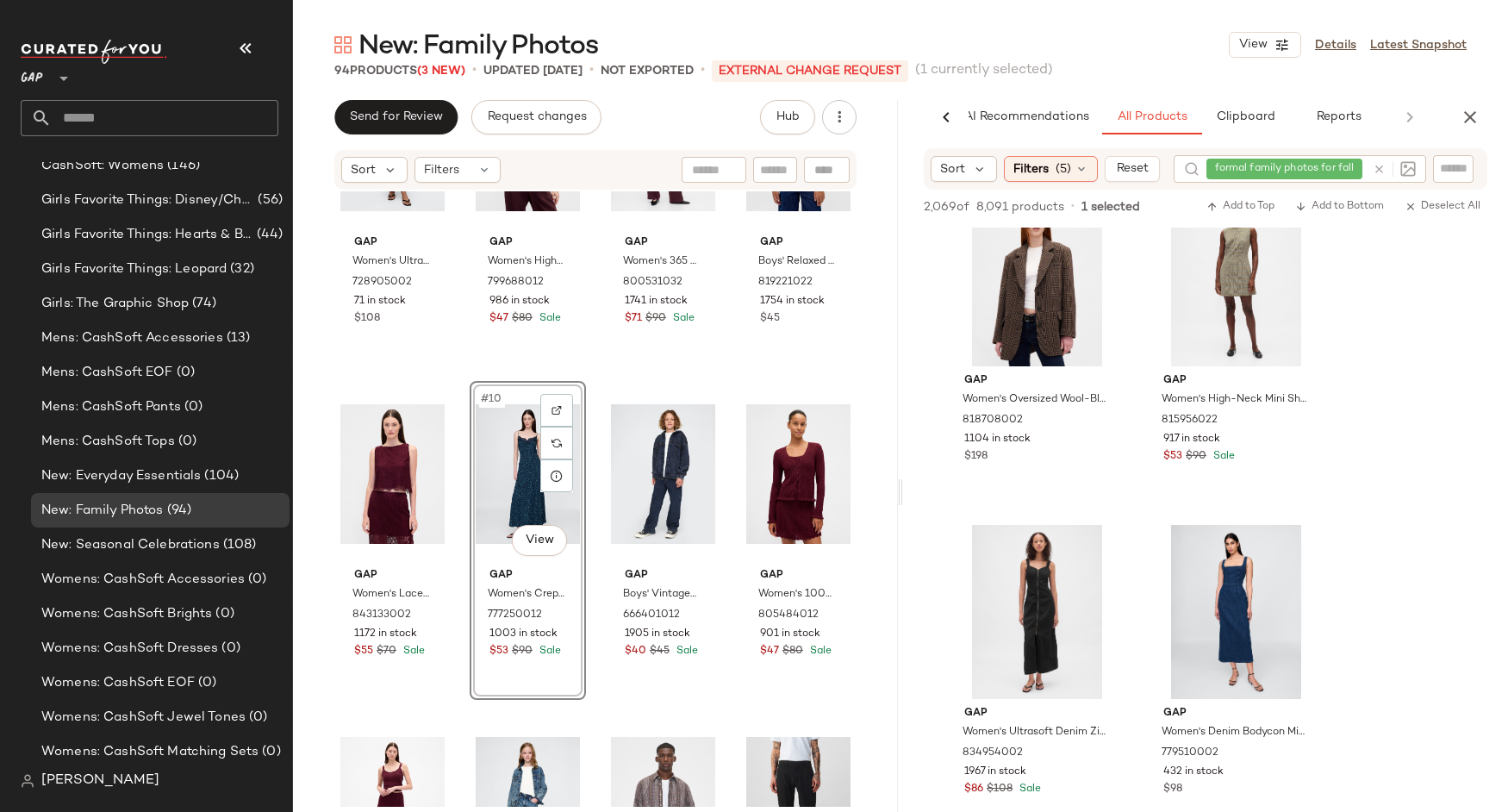
scroll to position [4464, 0]
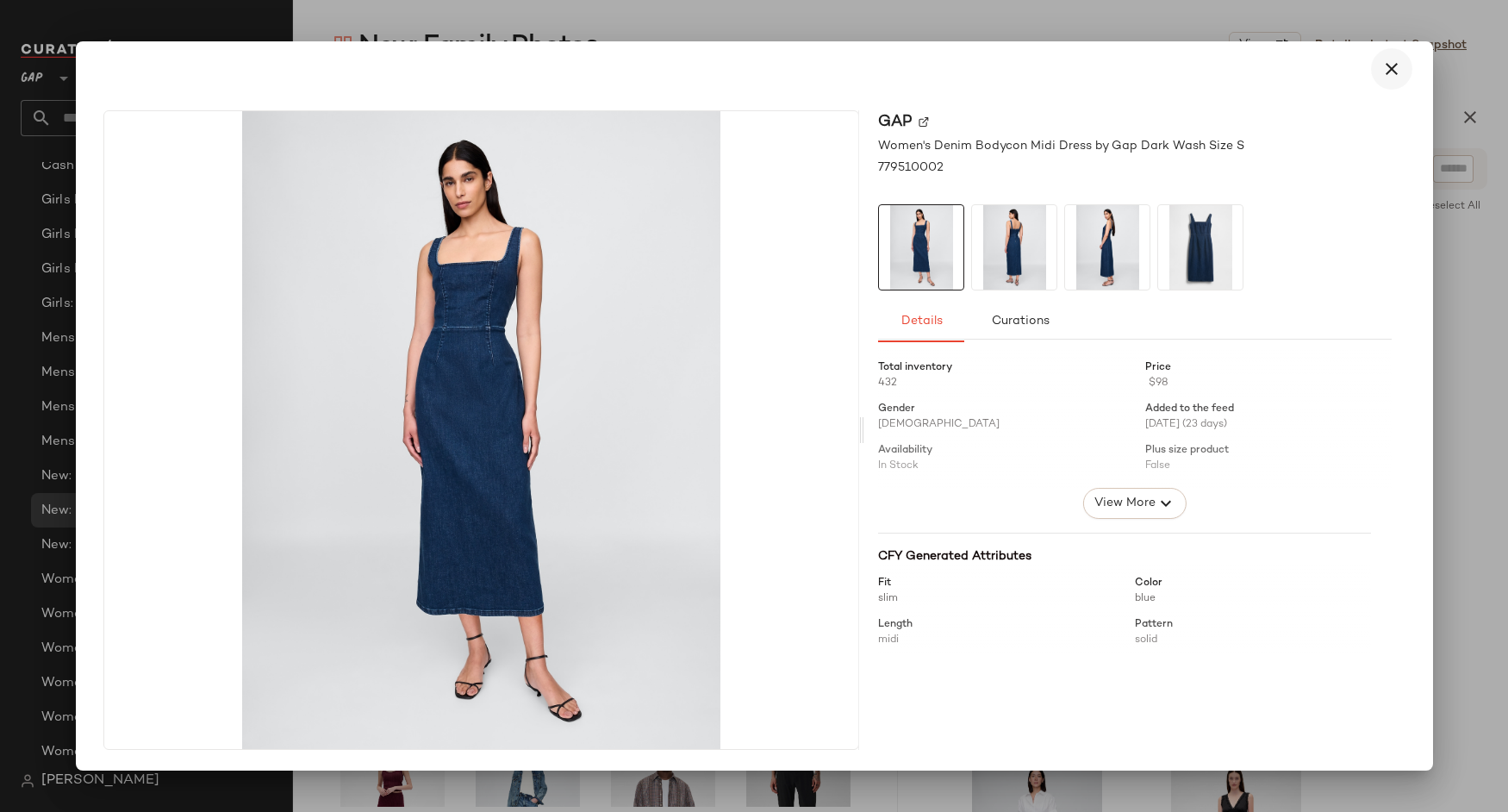
click at [1393, 72] on icon "button" at bounding box center [1392, 68] width 20 height 20
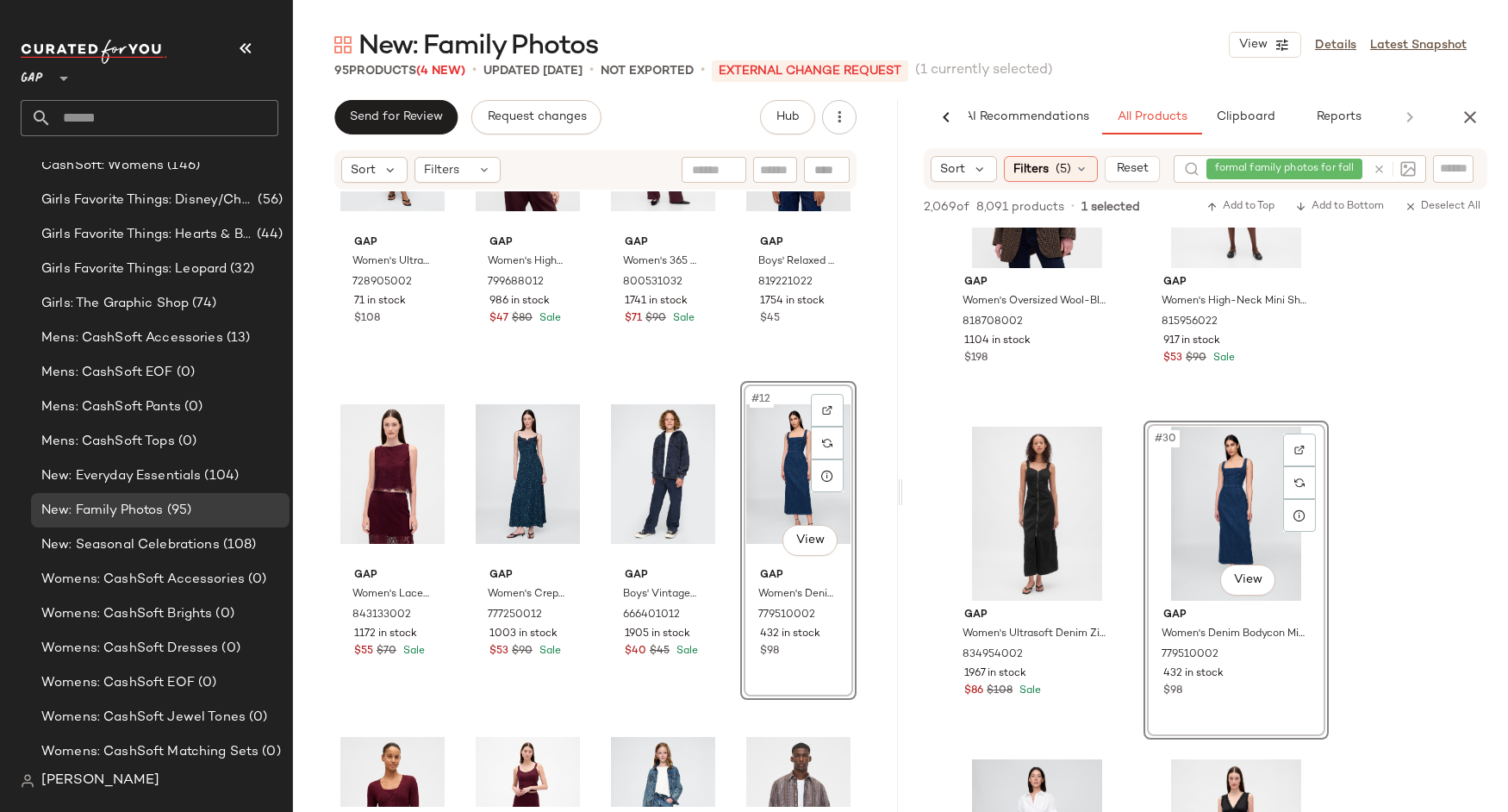
scroll to position [4750, 0]
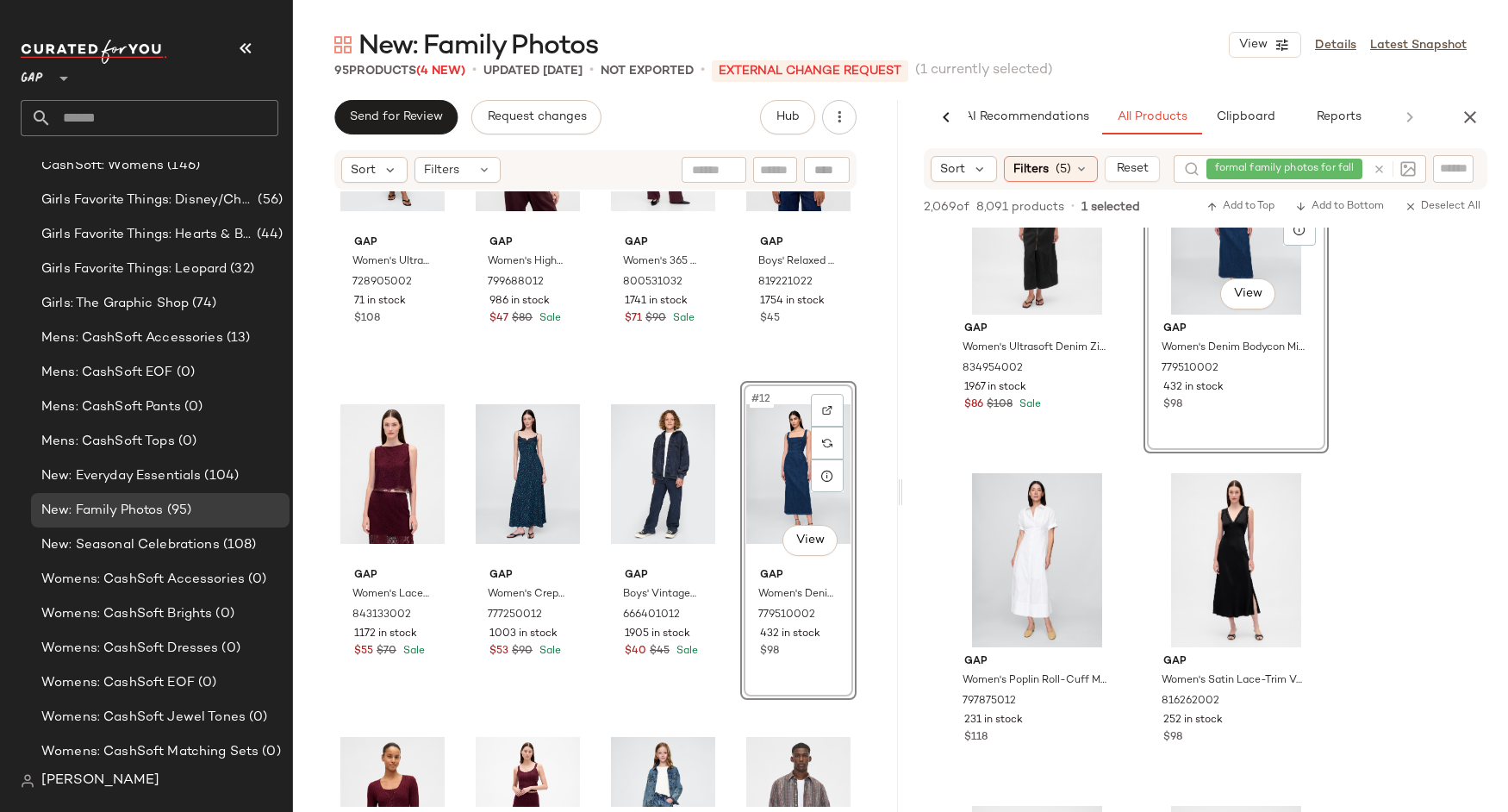
click at [766, 465] on div "#12 View" at bounding box center [798, 474] width 104 height 174
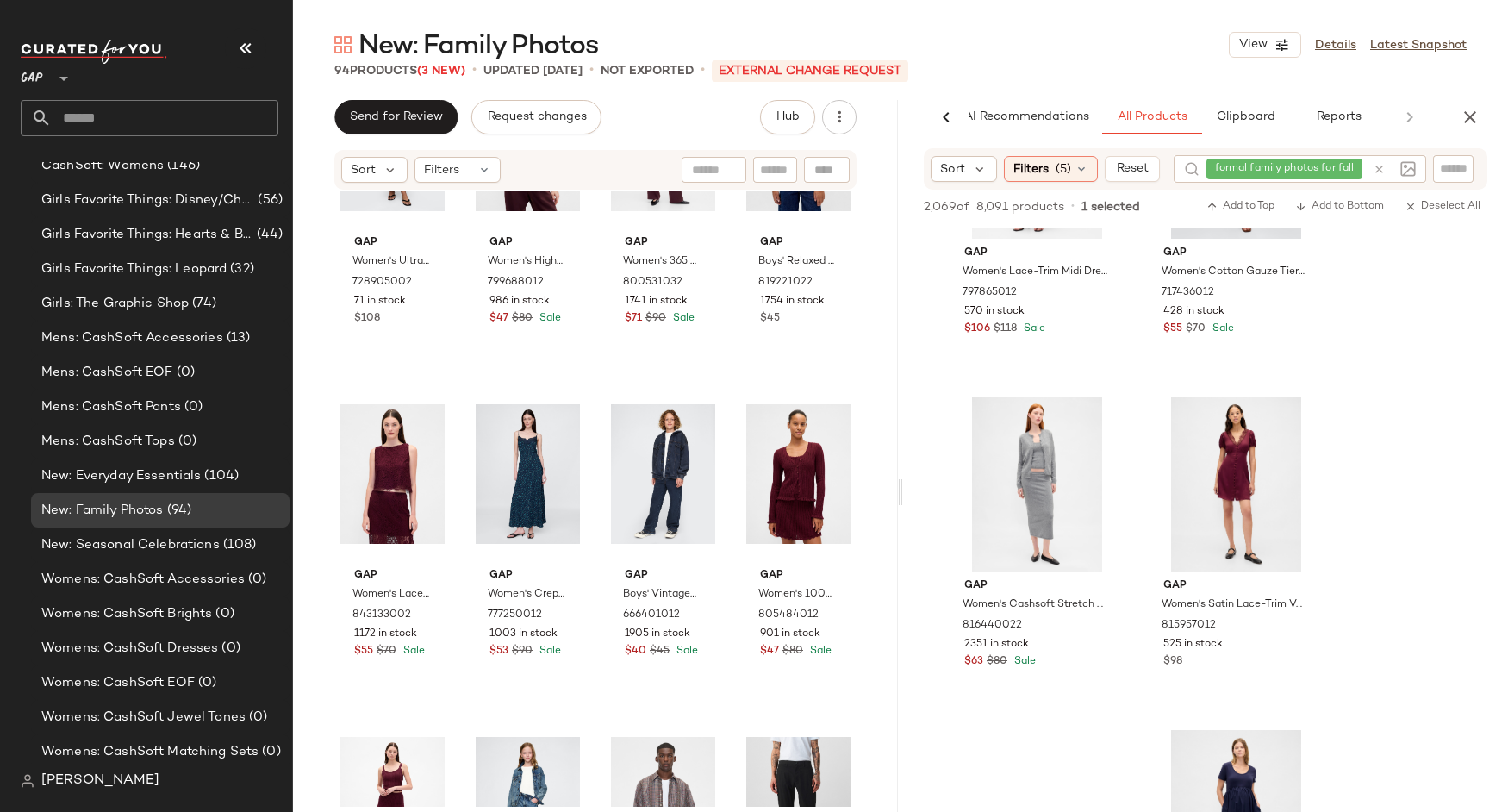
scroll to position [6494, 0]
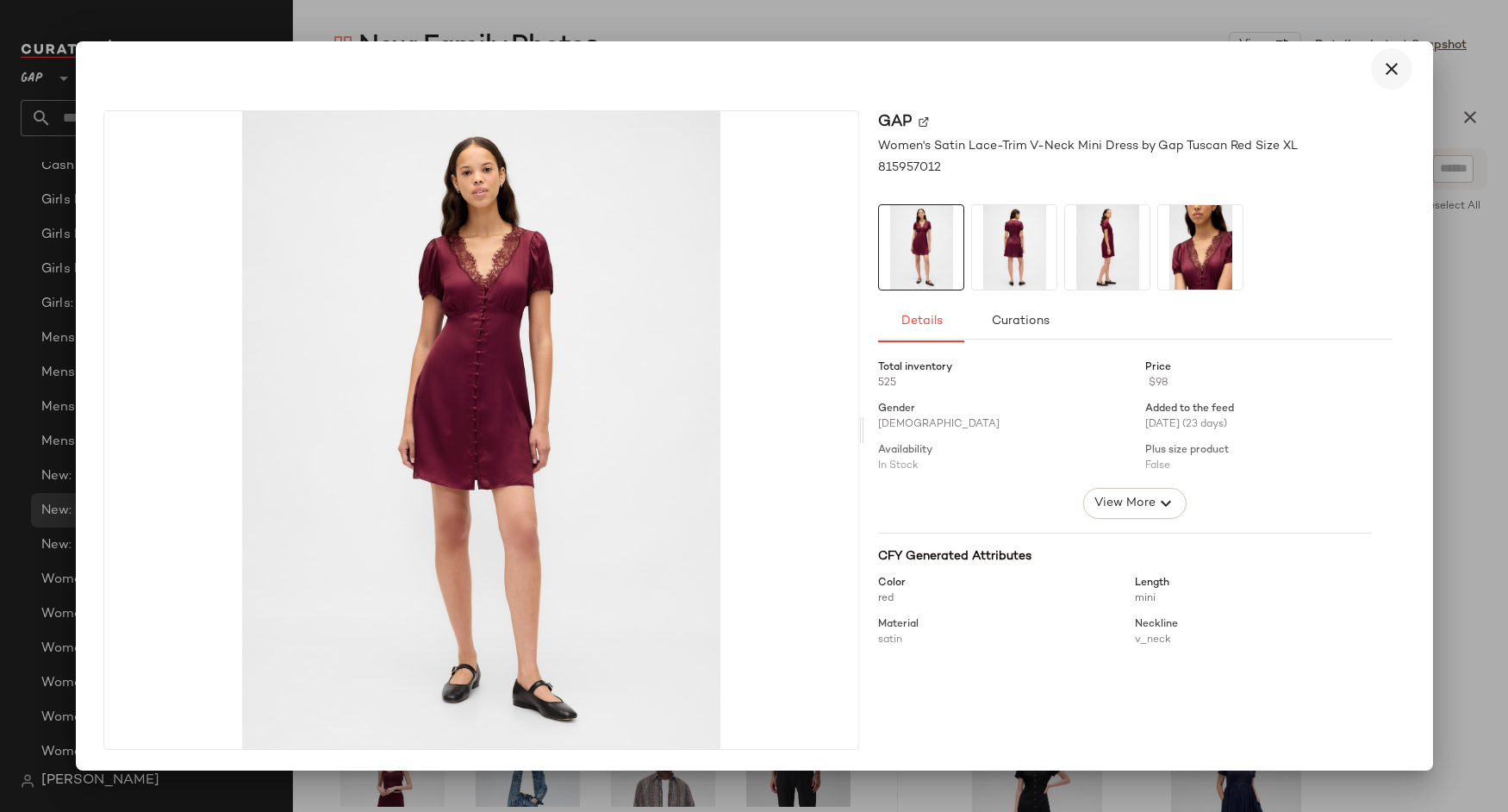
click at [1391, 67] on icon "button" at bounding box center [1392, 68] width 20 height 20
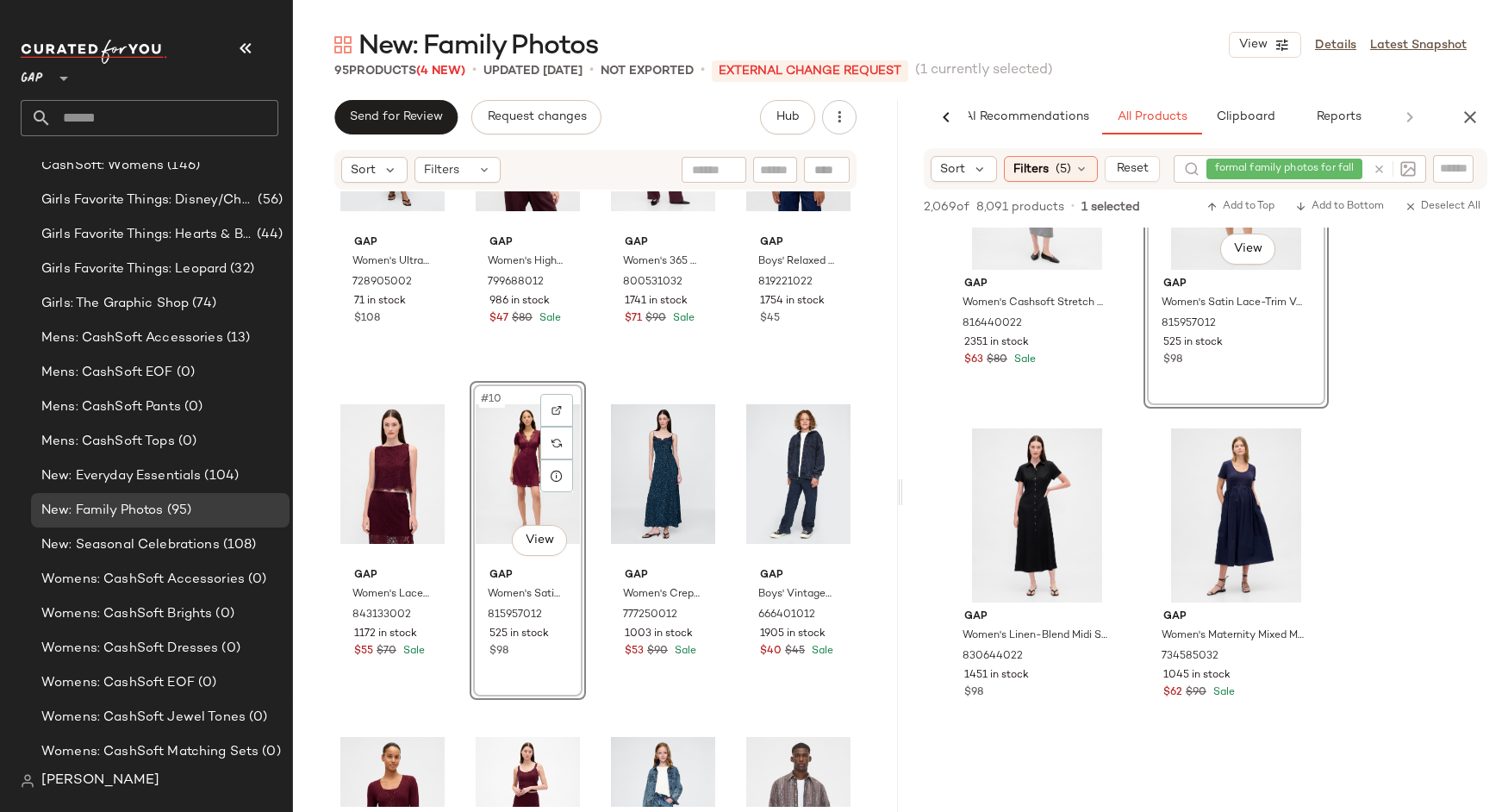
scroll to position [6799, 0]
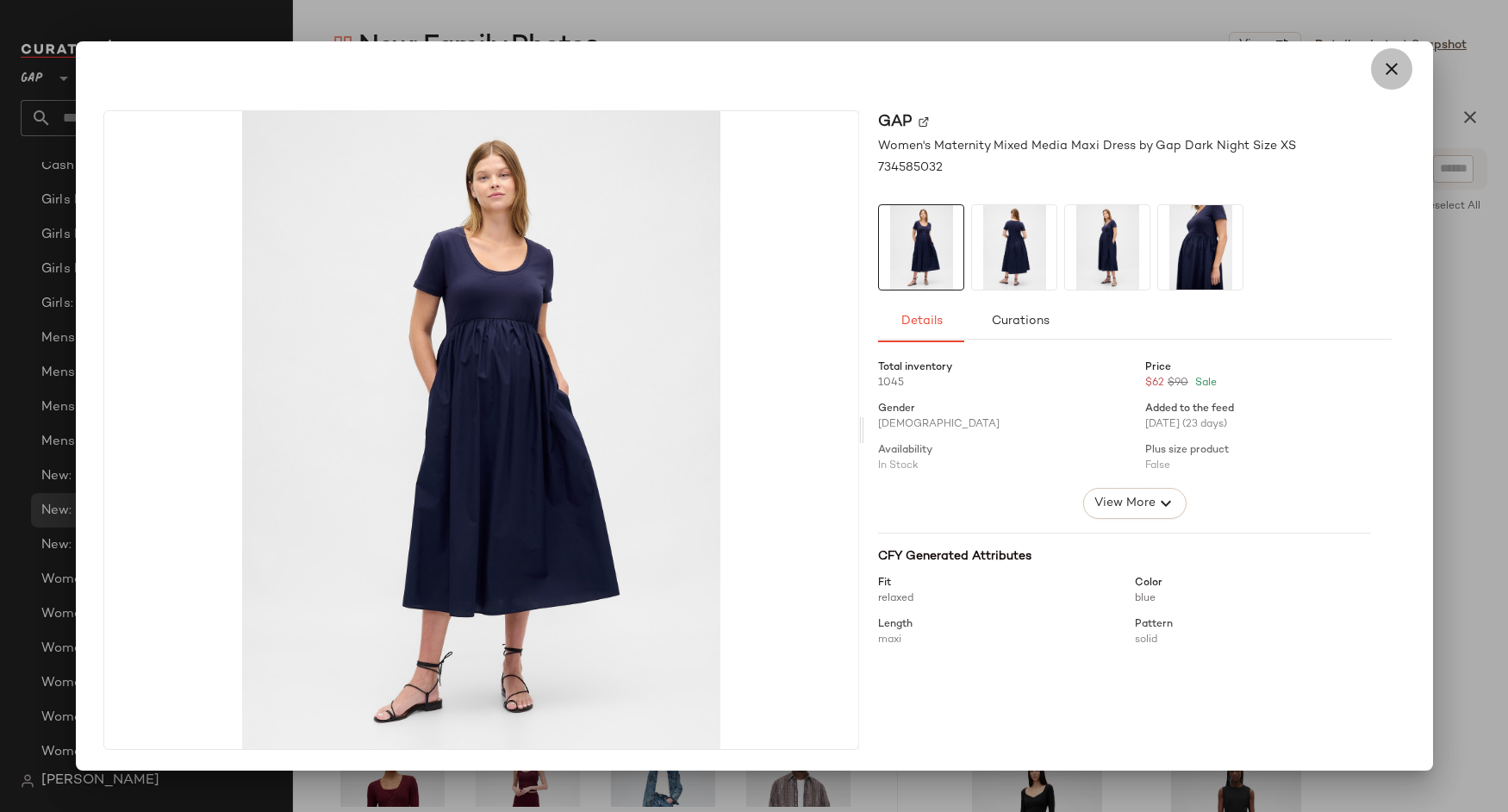
click at [1390, 89] on button "button" at bounding box center [1392, 68] width 42 height 42
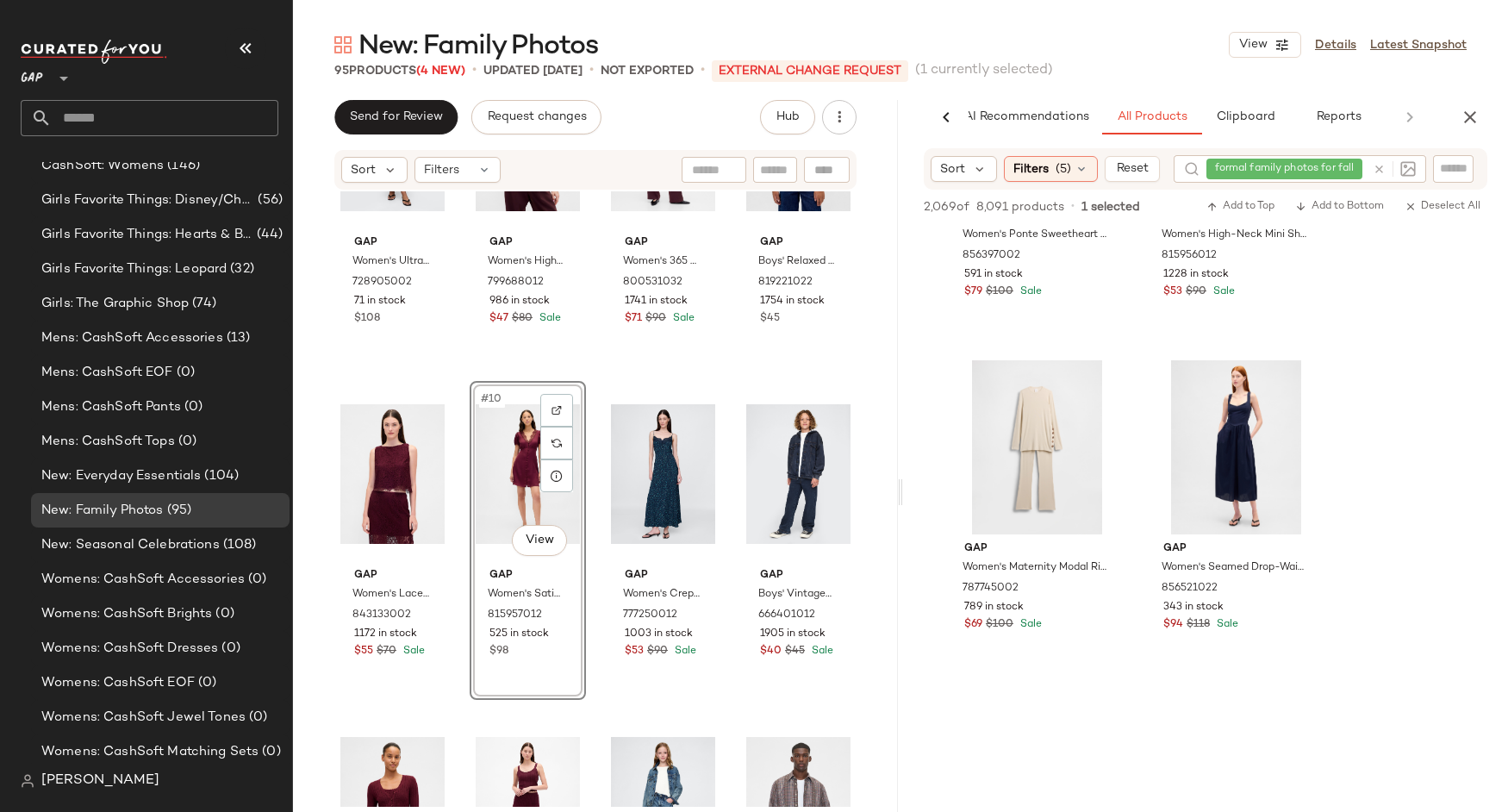
scroll to position [7563, 0]
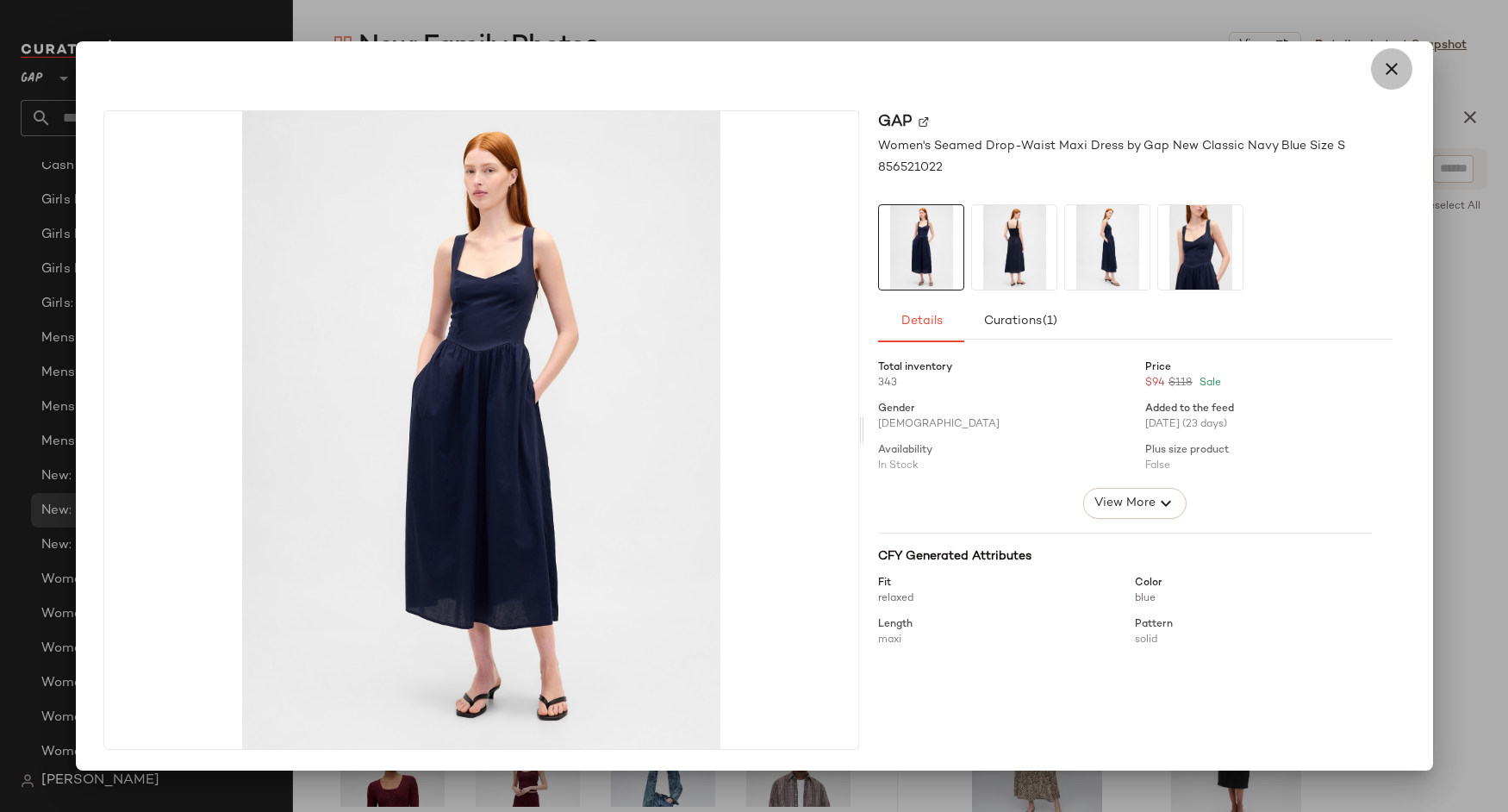
click at [1405, 72] on button "button" at bounding box center [1392, 68] width 42 height 42
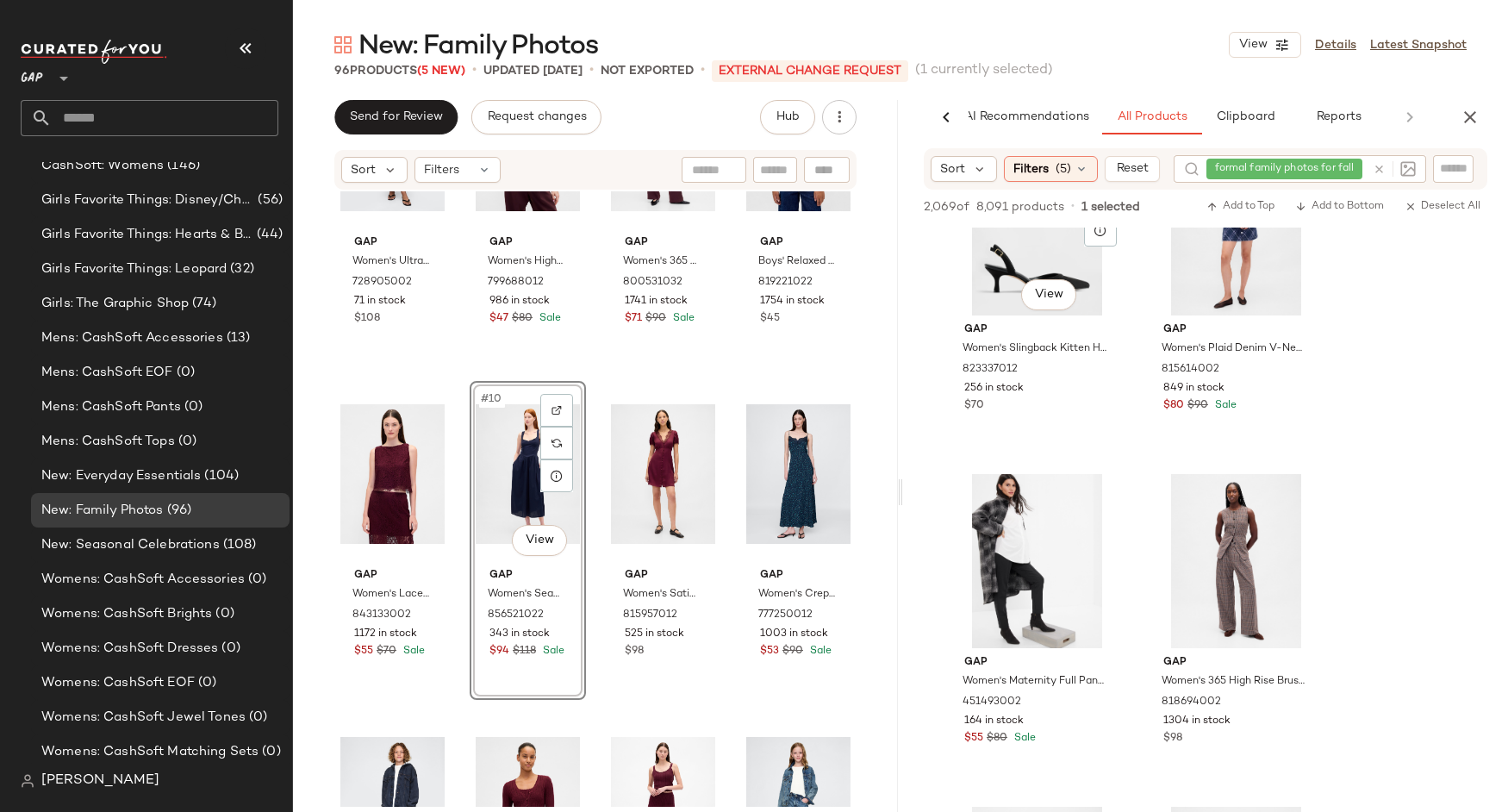
scroll to position [8738, 0]
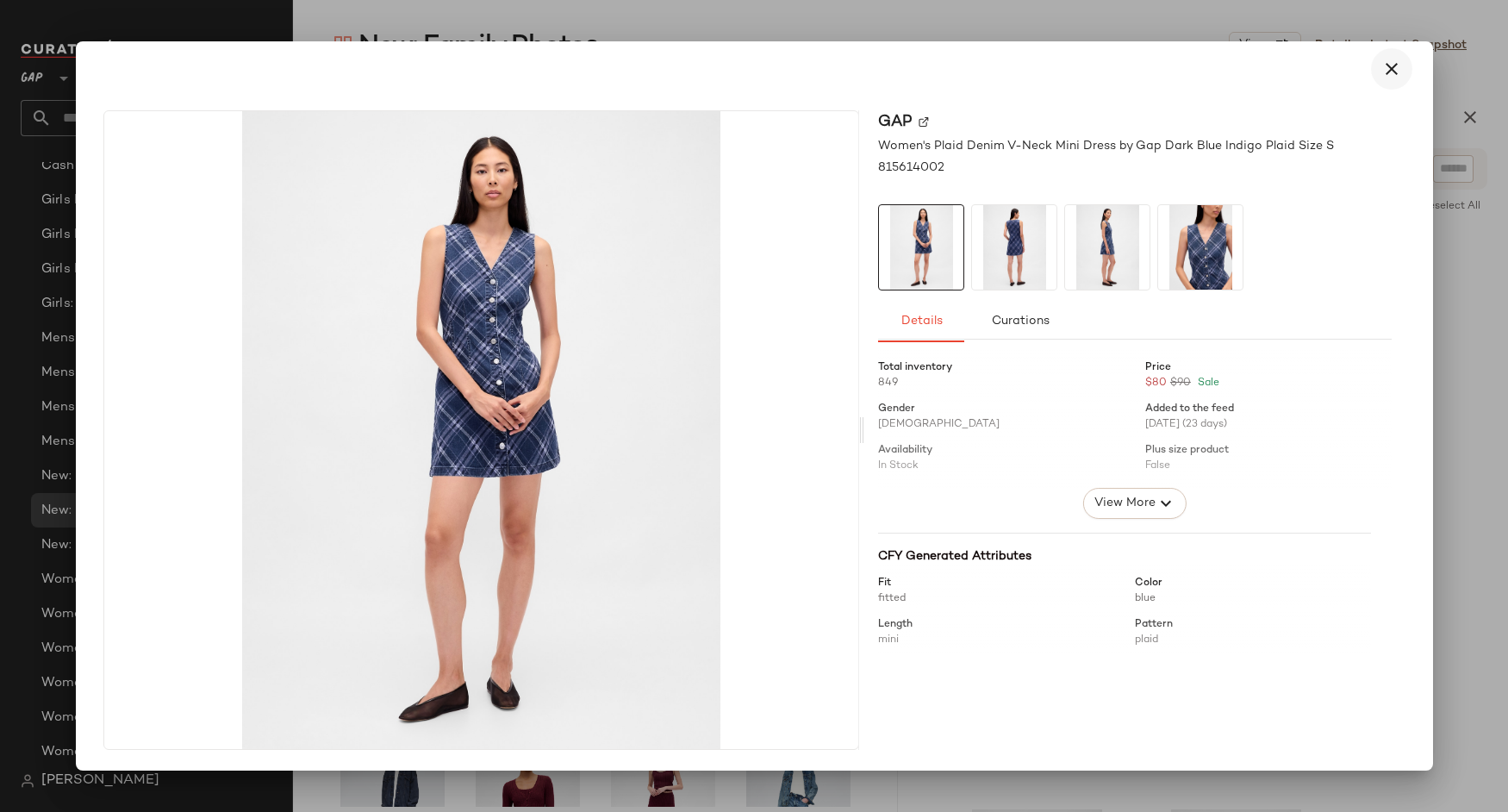
click at [1395, 76] on icon "button" at bounding box center [1392, 68] width 20 height 20
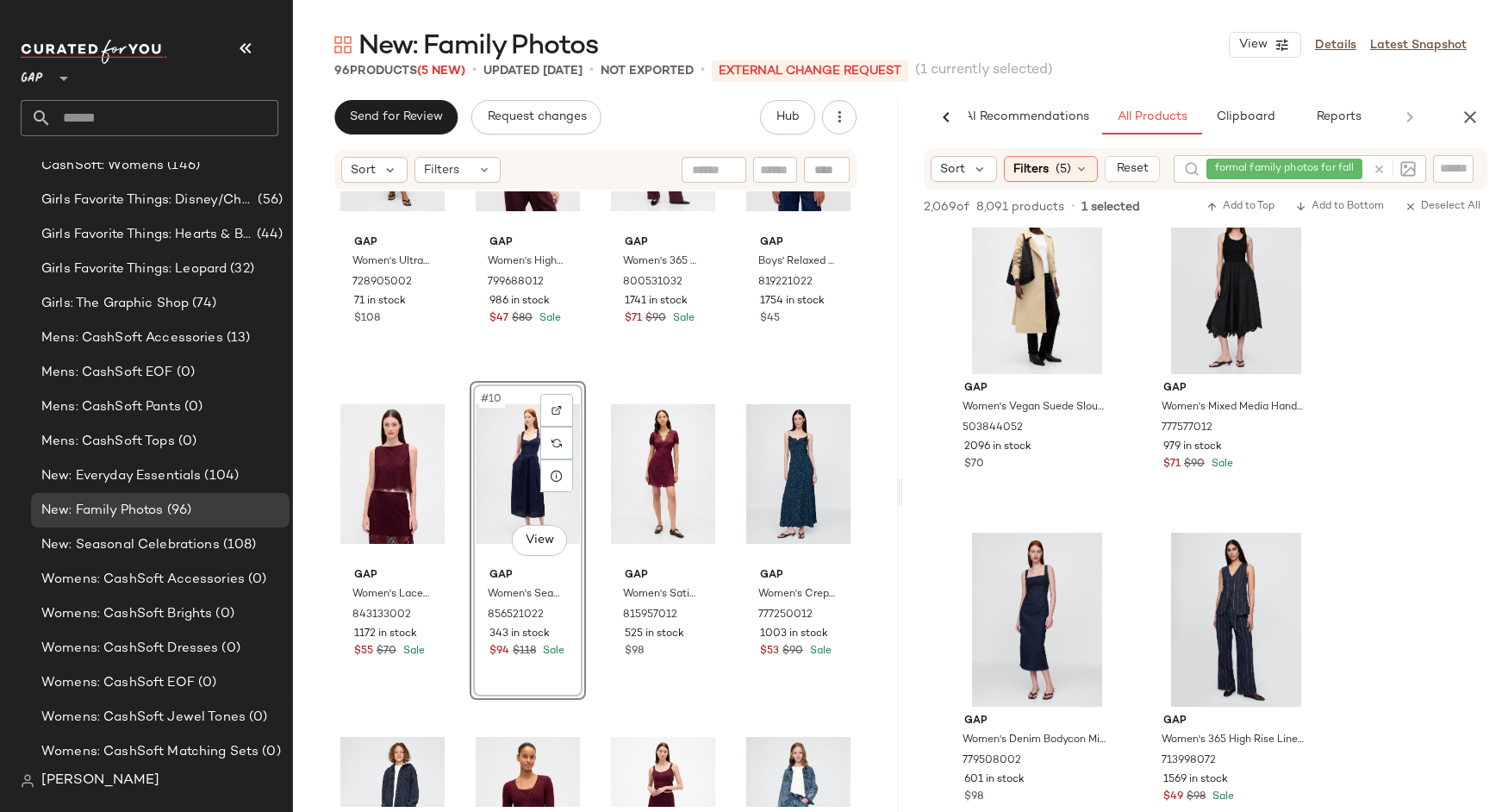
scroll to position [10436, 0]
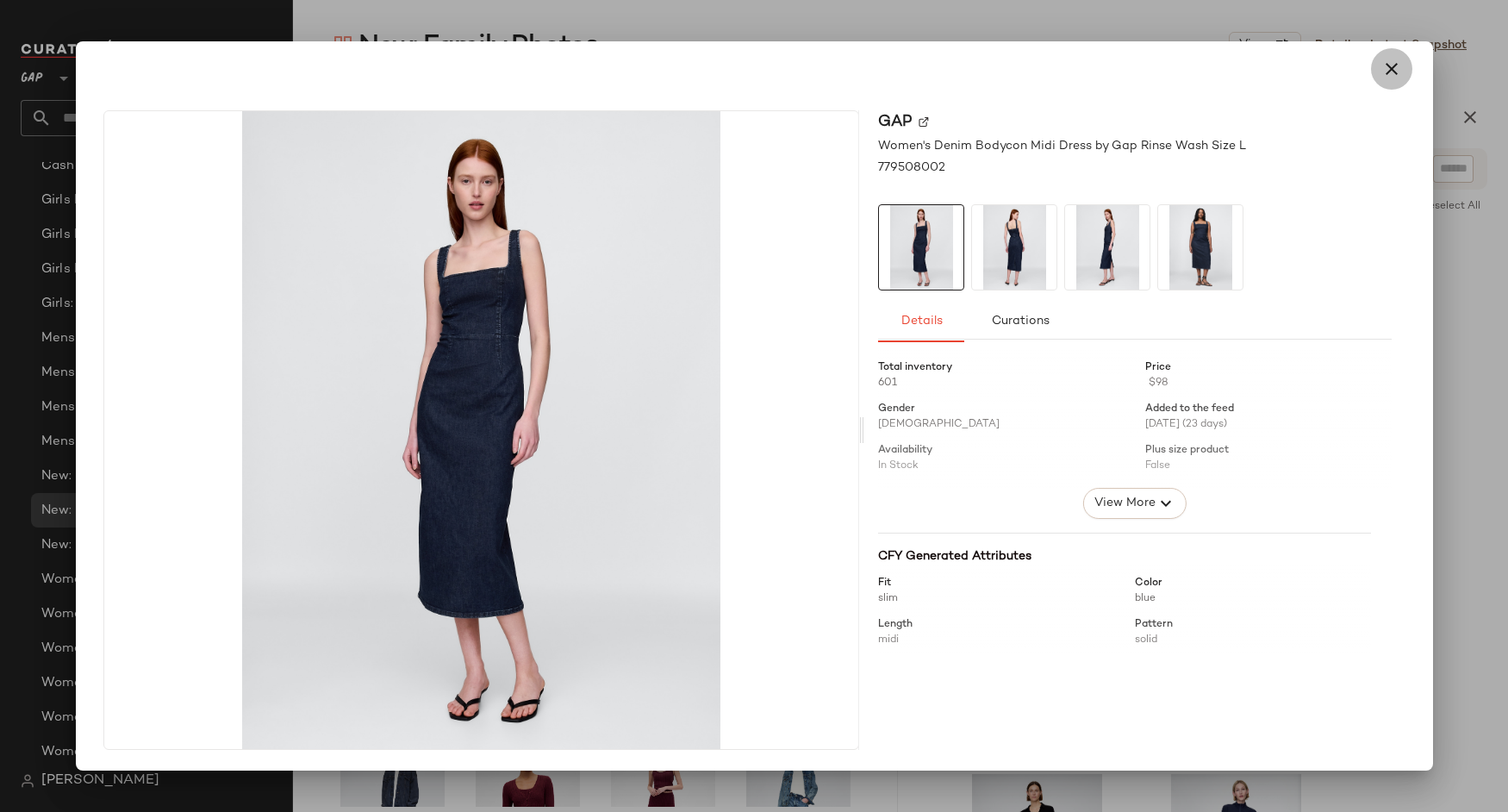
click at [1391, 86] on button "button" at bounding box center [1392, 68] width 42 height 42
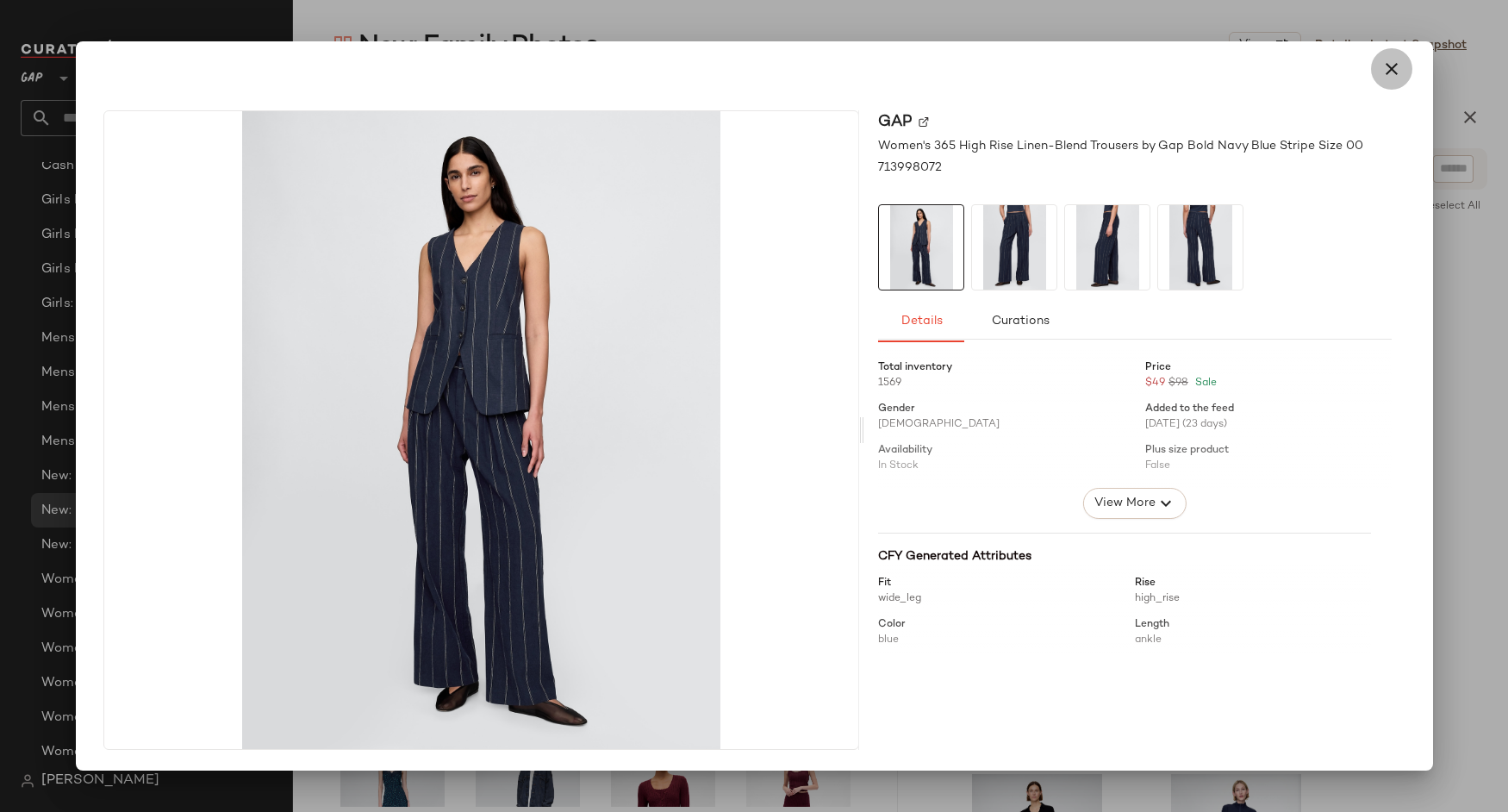
click at [1378, 82] on button "button" at bounding box center [1392, 68] width 42 height 42
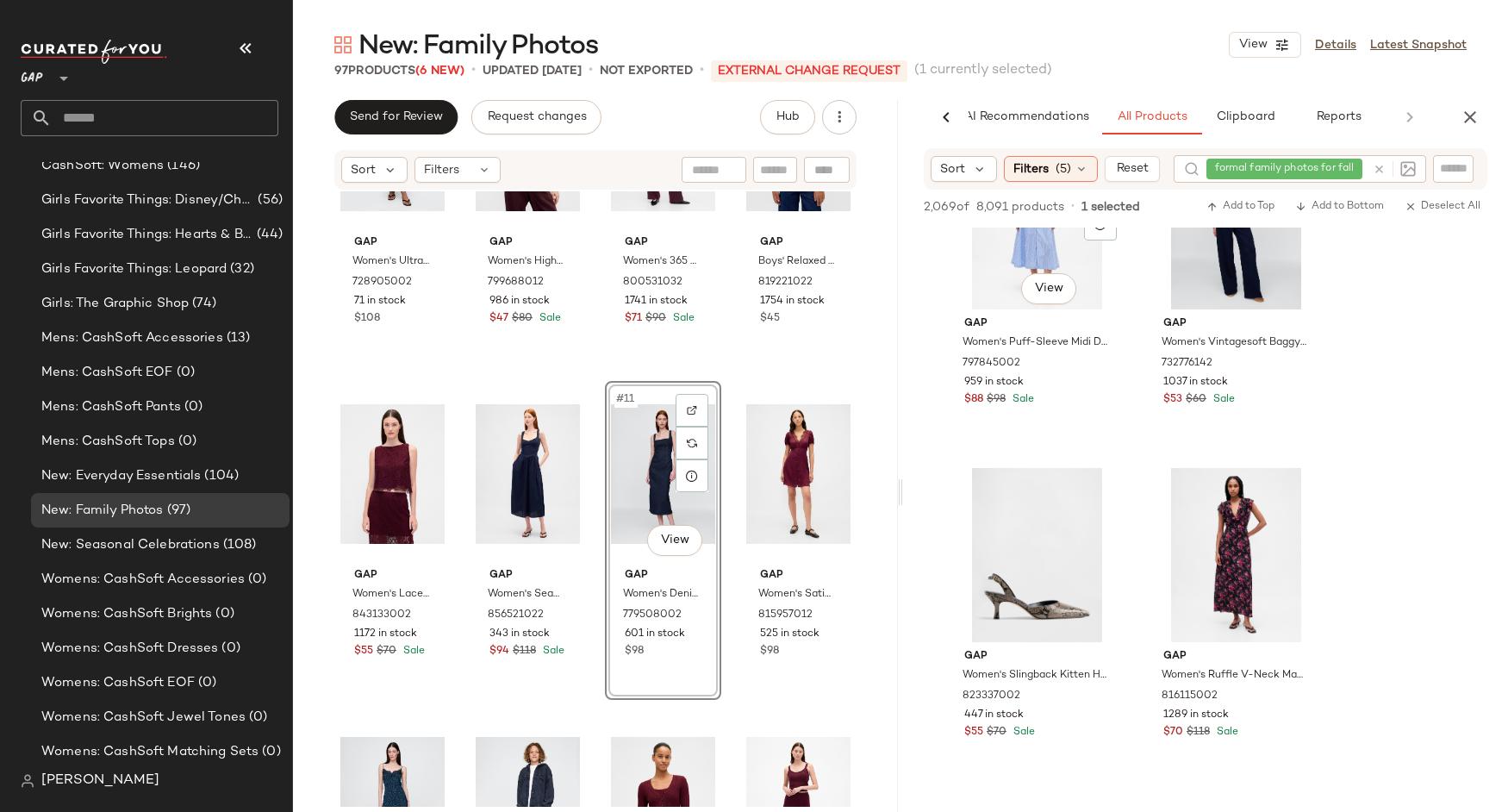
scroll to position [18128, 0]
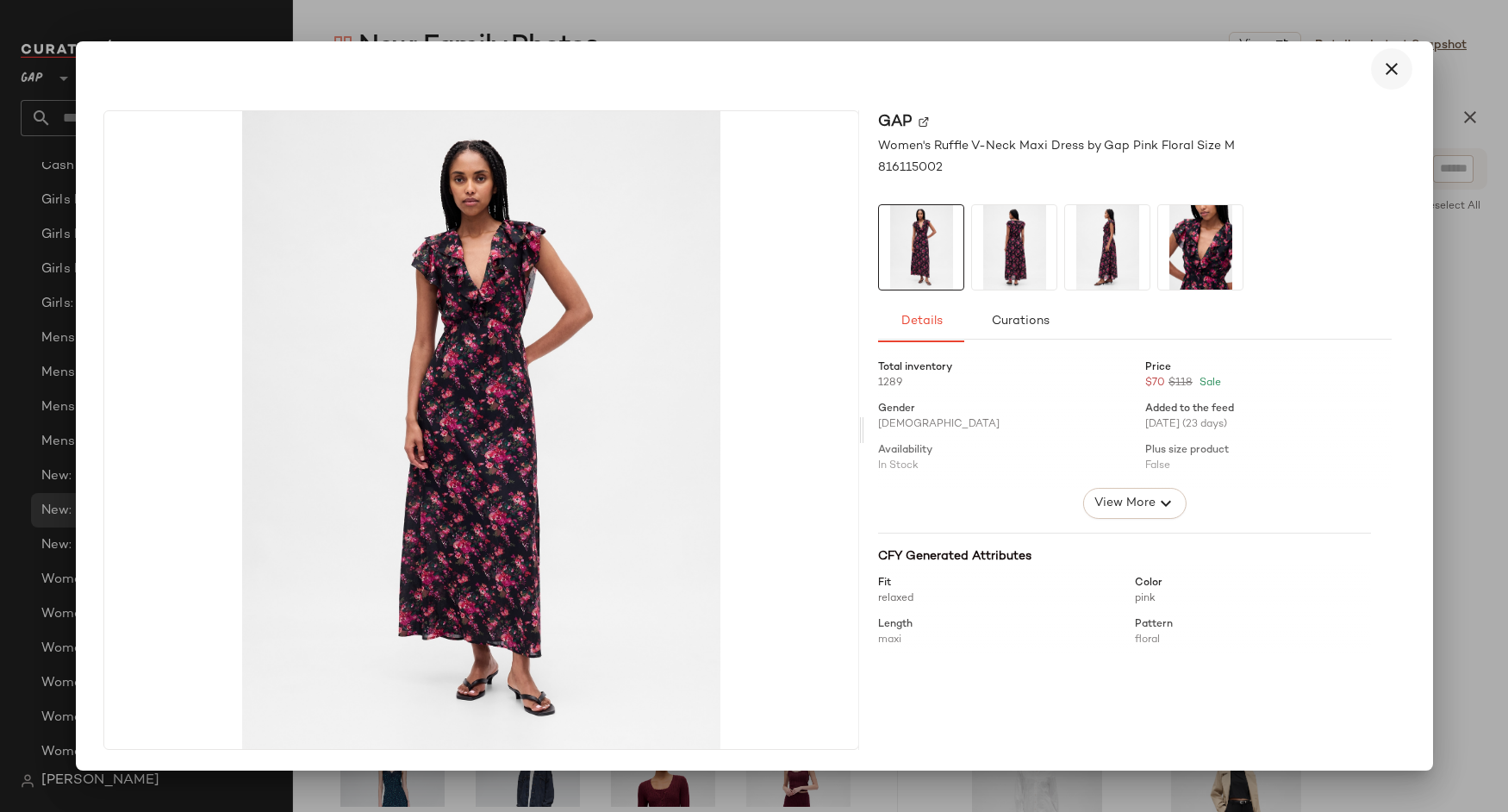
click at [1395, 77] on icon "button" at bounding box center [1392, 68] width 20 height 20
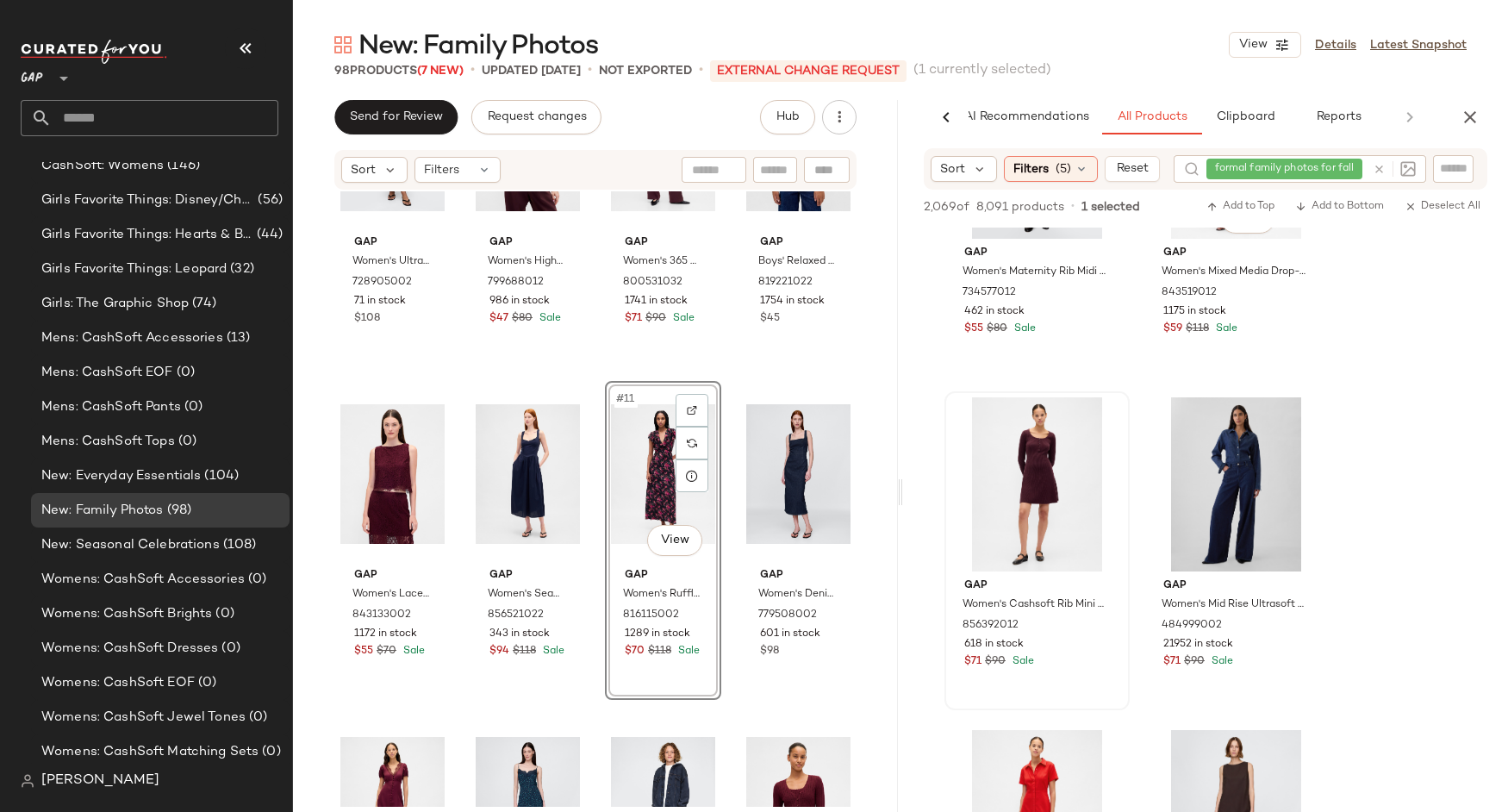
scroll to position [19144, 0]
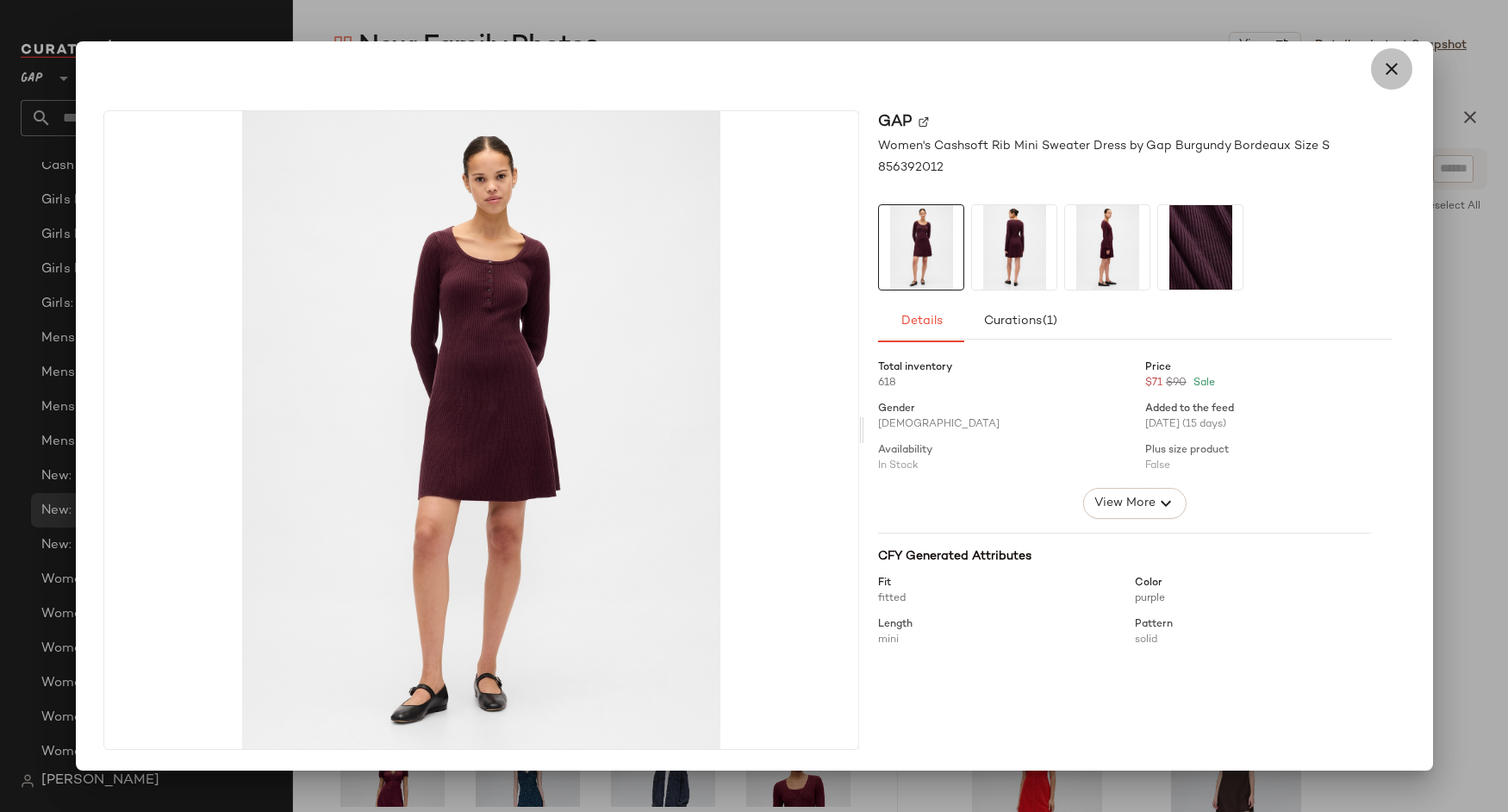
click at [1388, 75] on icon "button" at bounding box center [1392, 68] width 20 height 20
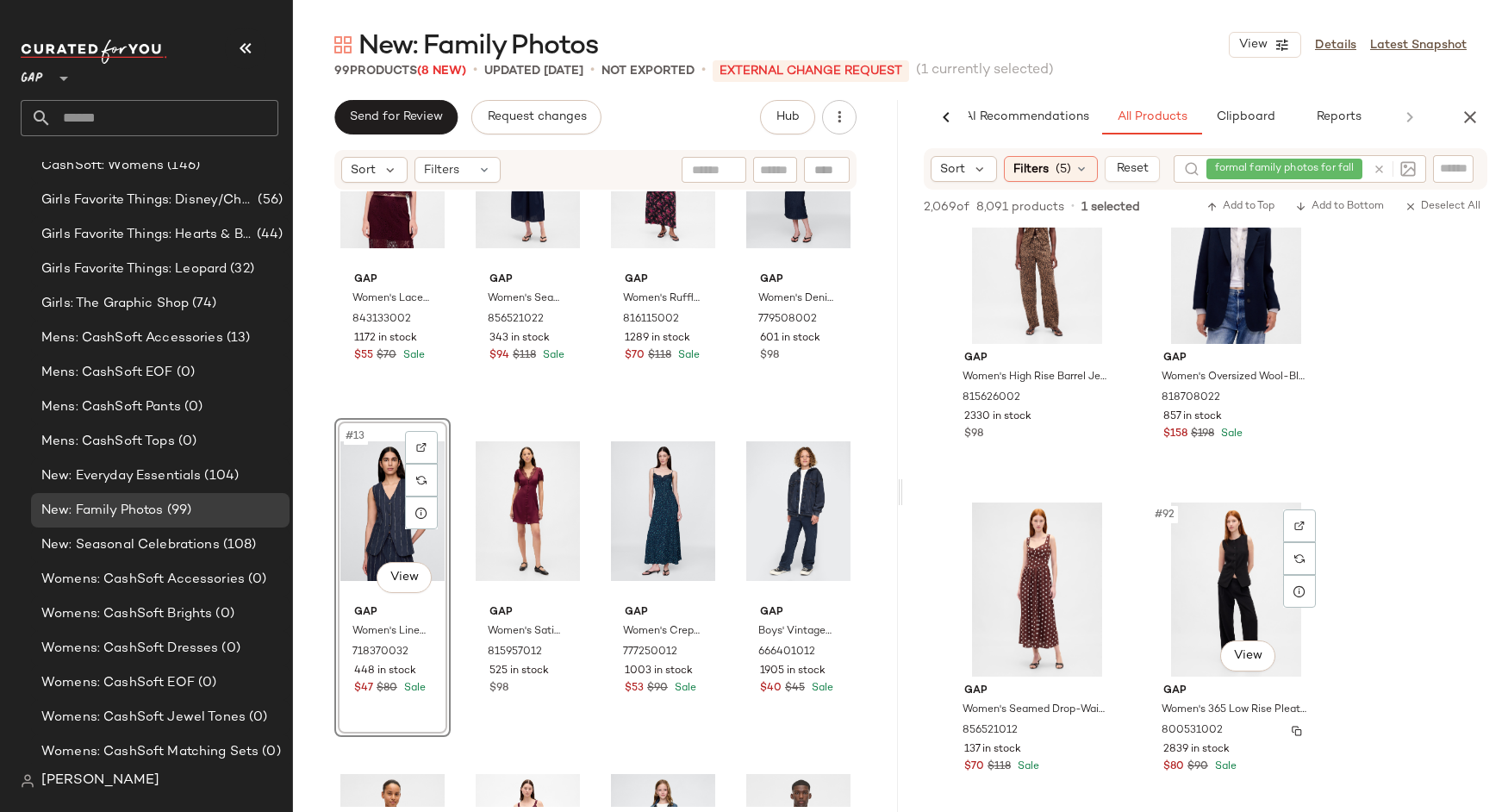
scroll to position [14700, 0]
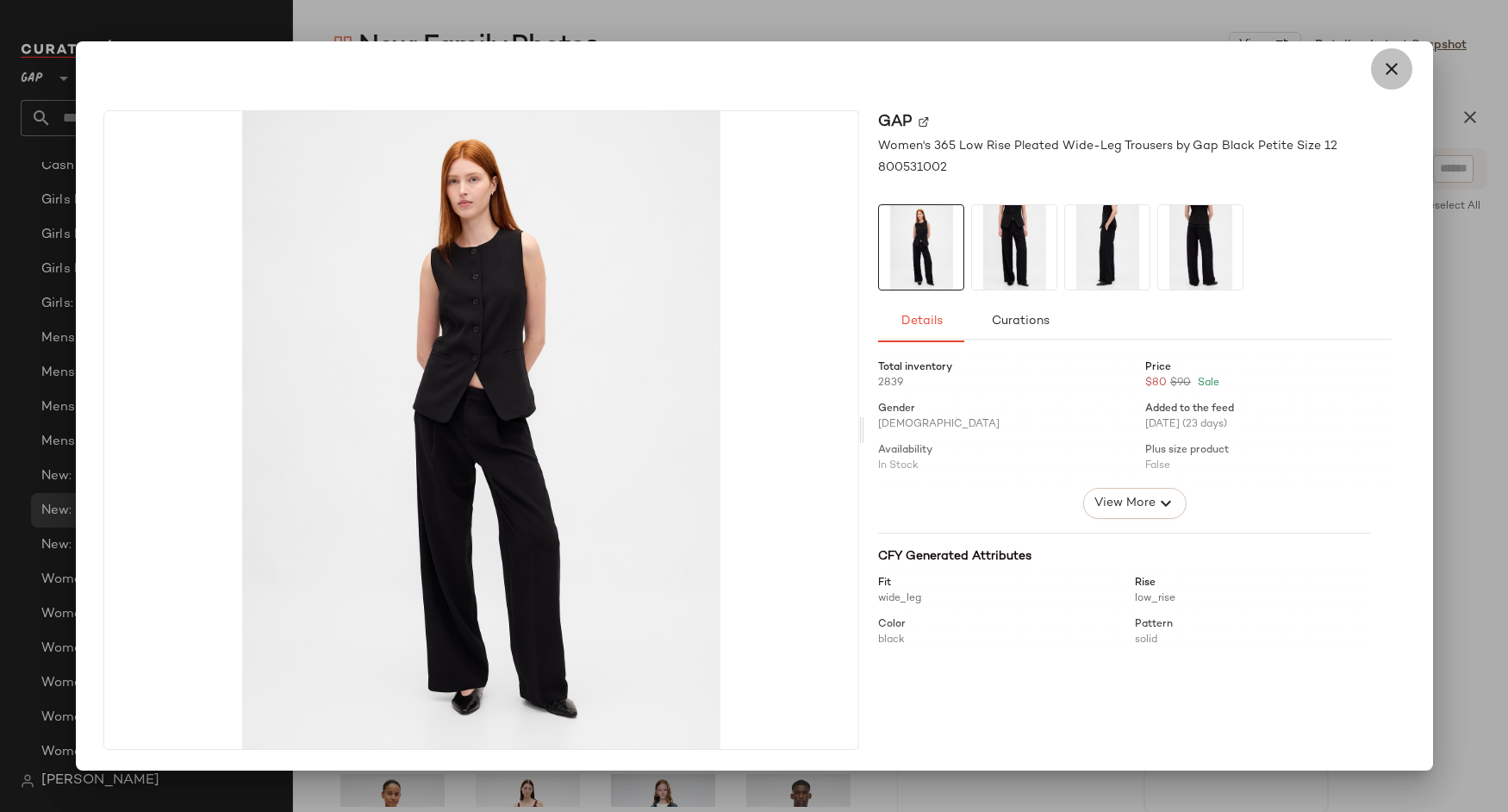
click at [1395, 60] on icon "button" at bounding box center [1392, 68] width 20 height 20
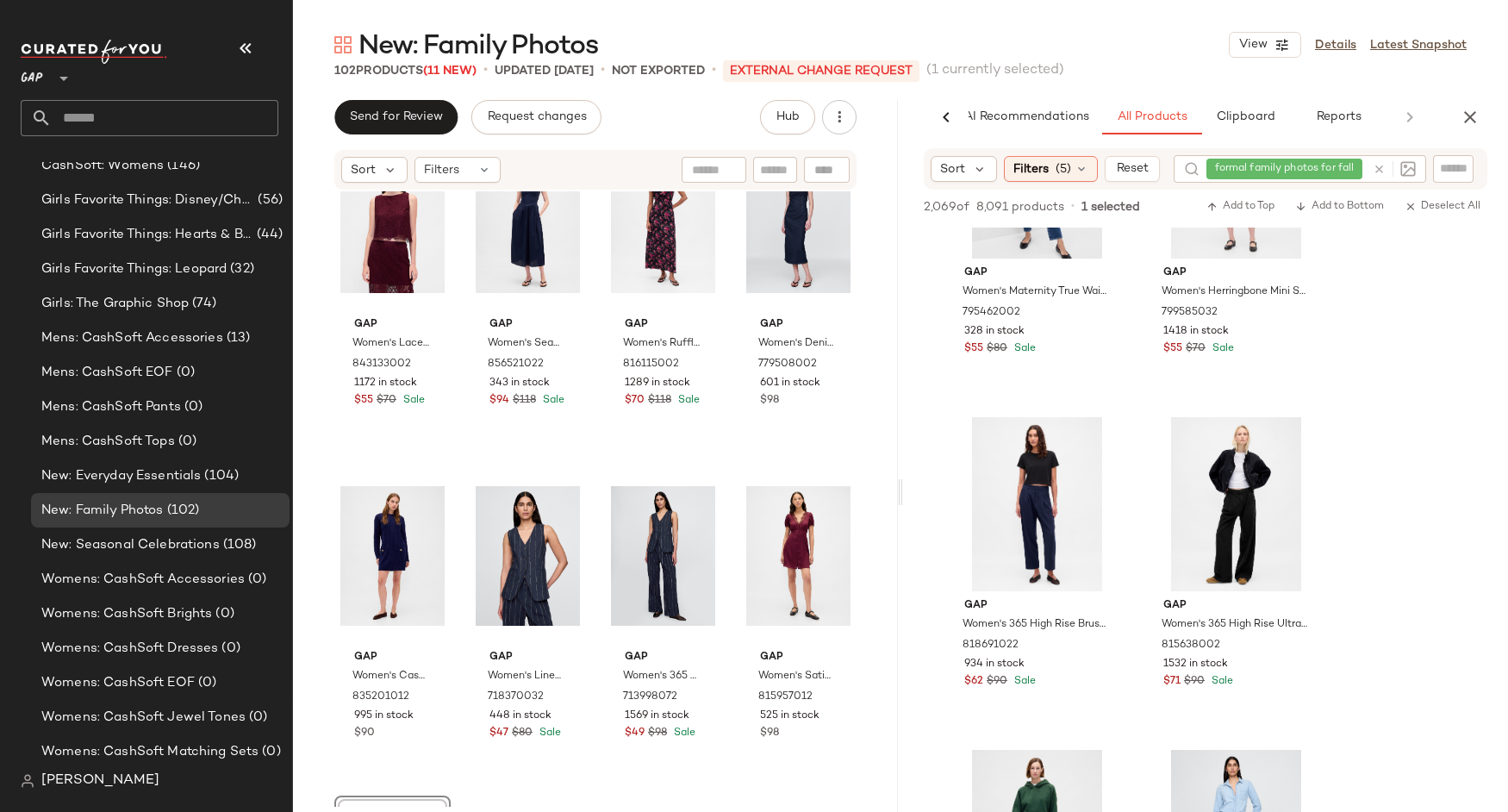
scroll to position [375, 0]
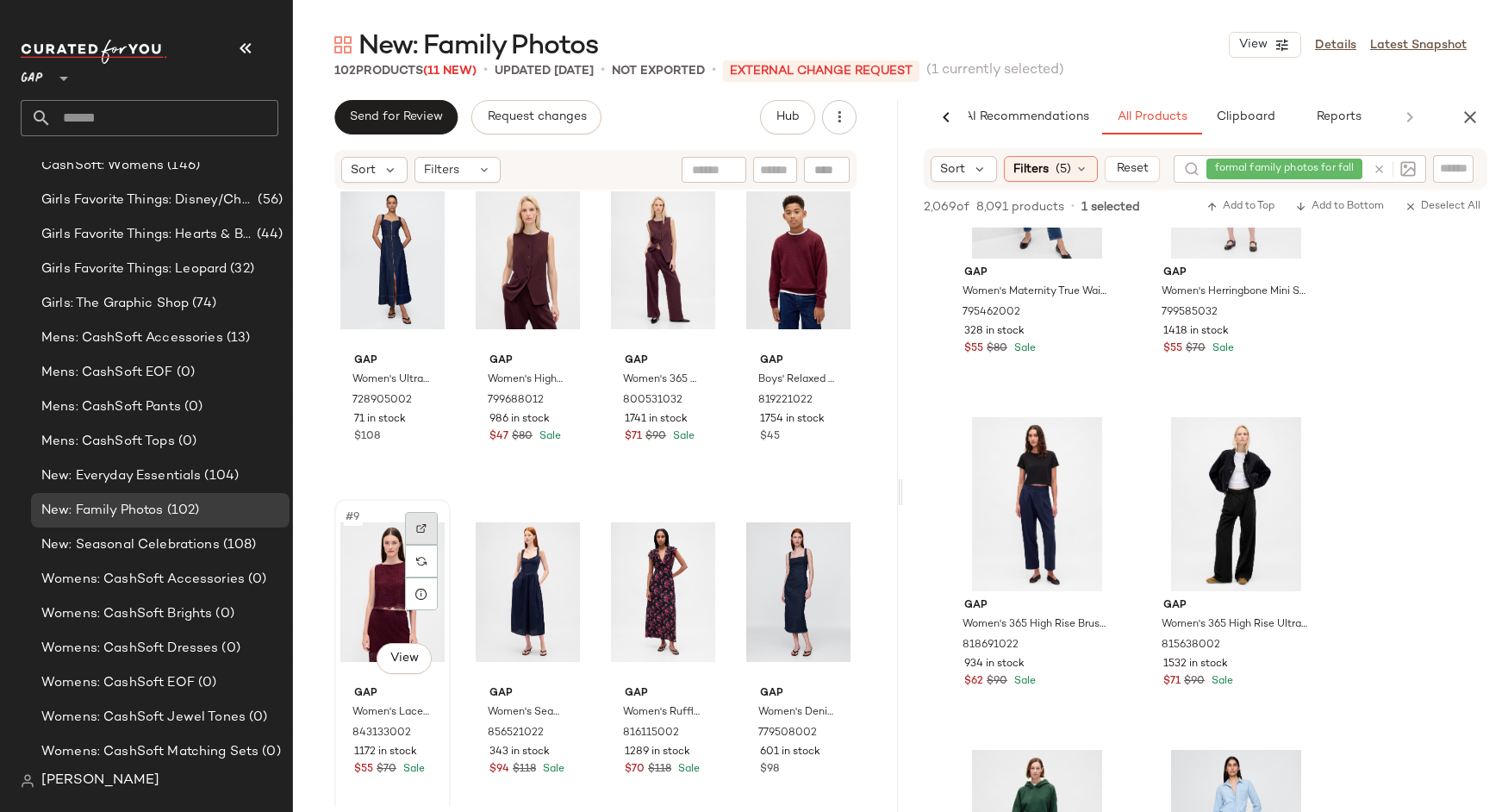
click at [423, 532] on img at bounding box center [421, 527] width 10 height 10
click at [1453, 172] on input "Filter" at bounding box center [1477, 169] width 147 height 18
paste input "******"
type input "******"
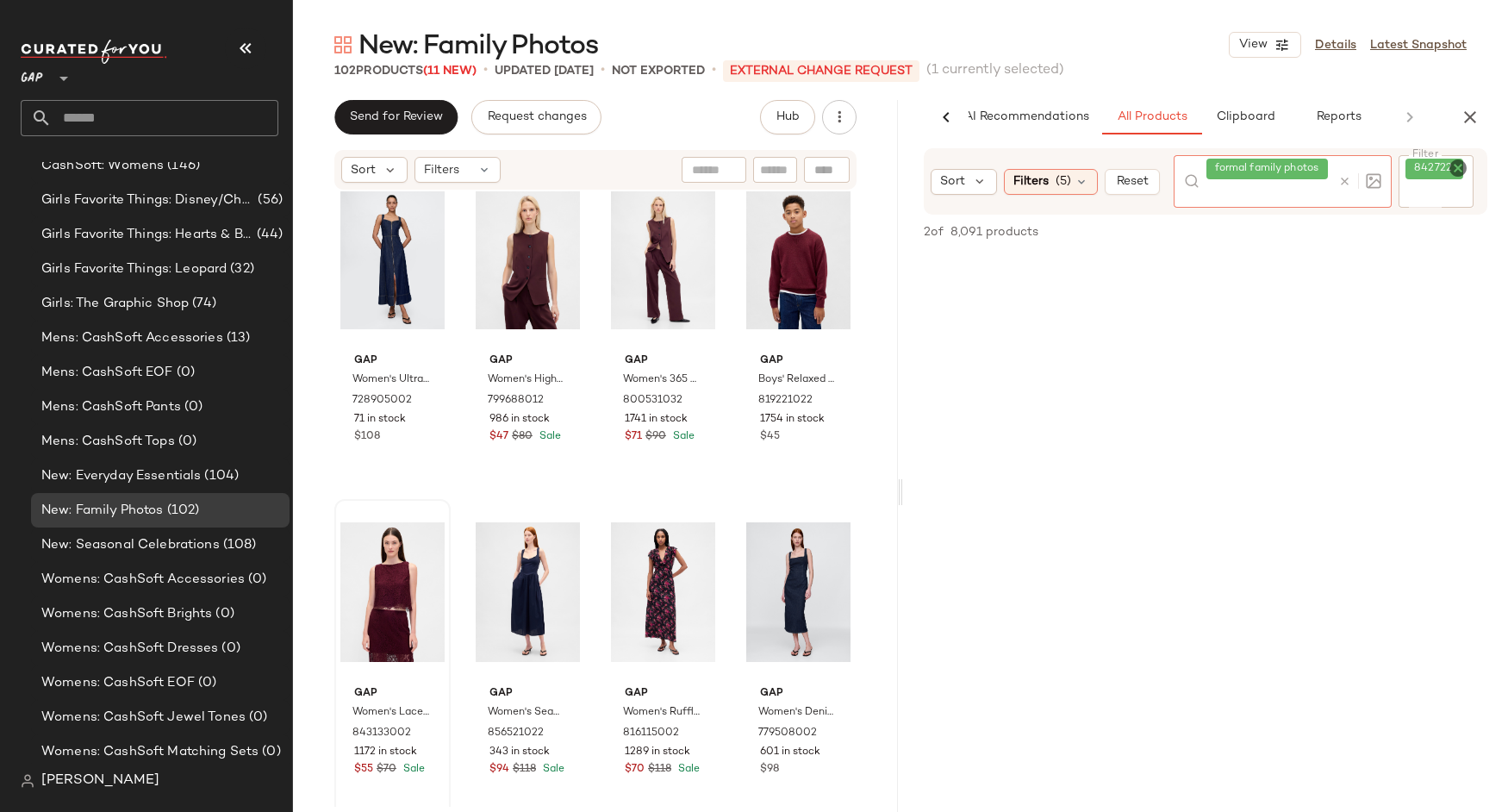
click at [1340, 171] on div at bounding box center [1356, 181] width 50 height 53
click at [1346, 186] on icon at bounding box center [1345, 181] width 13 height 13
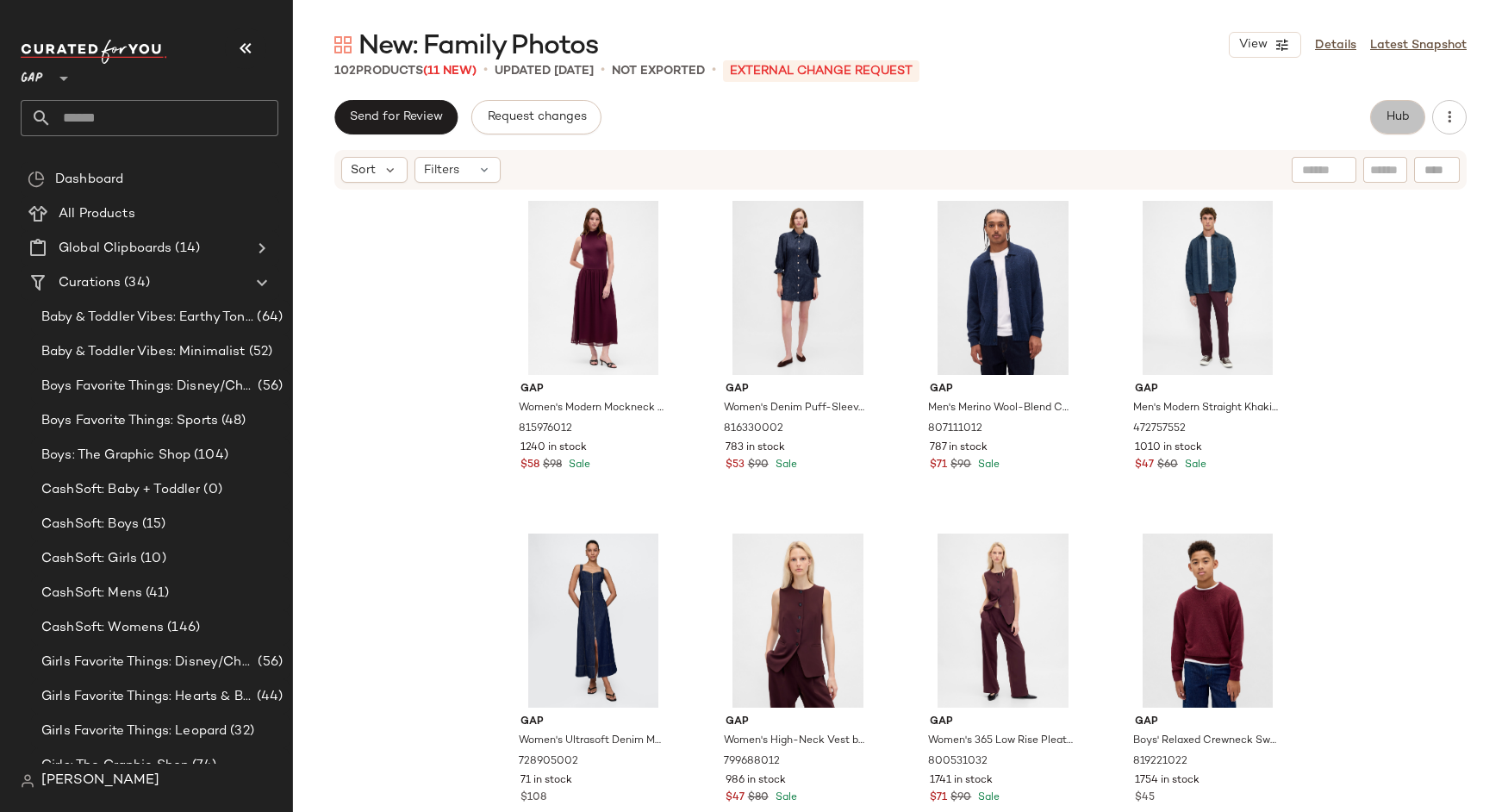
click at [1392, 125] on button "Hub" at bounding box center [1398, 116] width 55 height 34
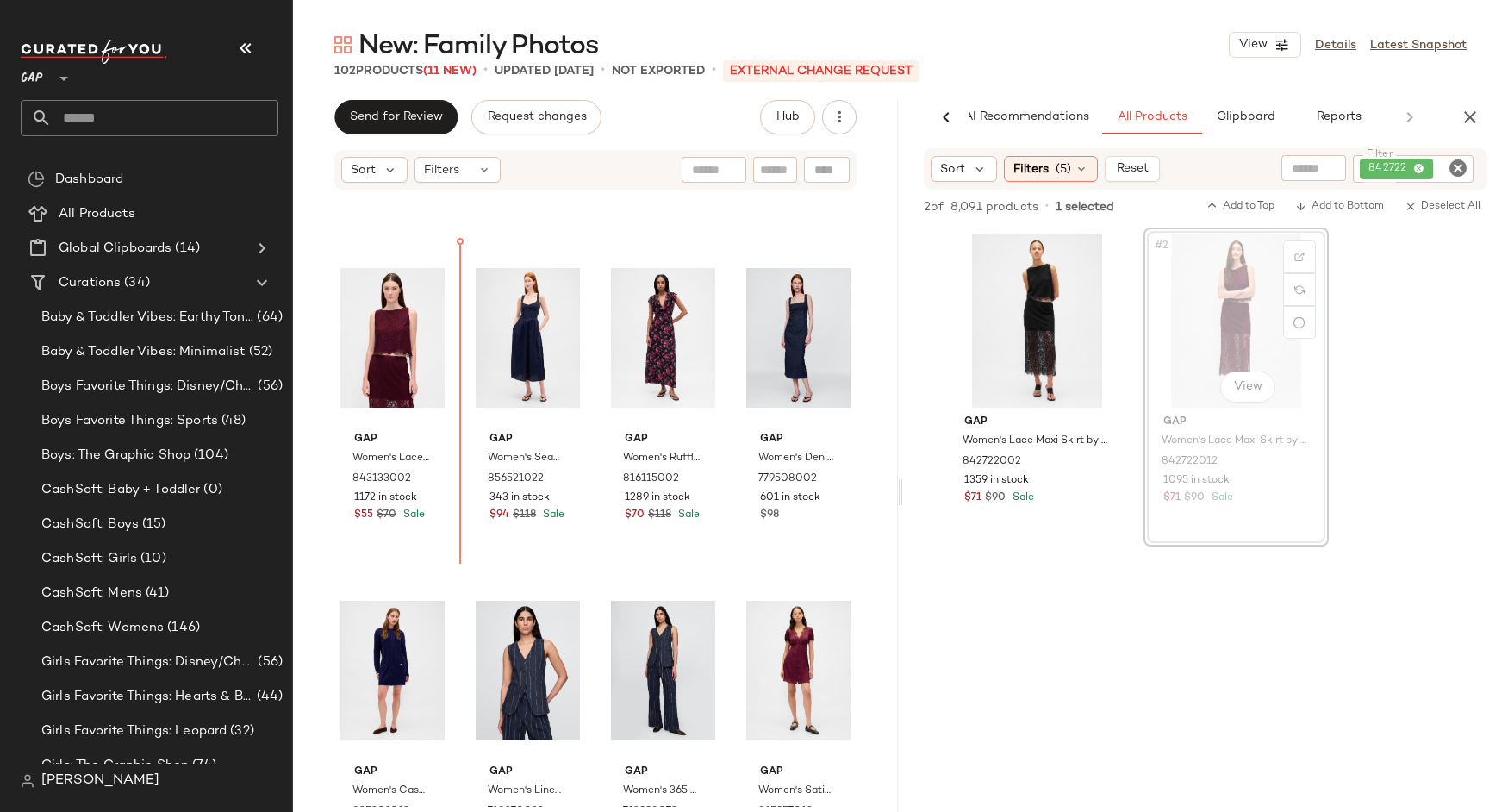
scroll to position [621, 0]
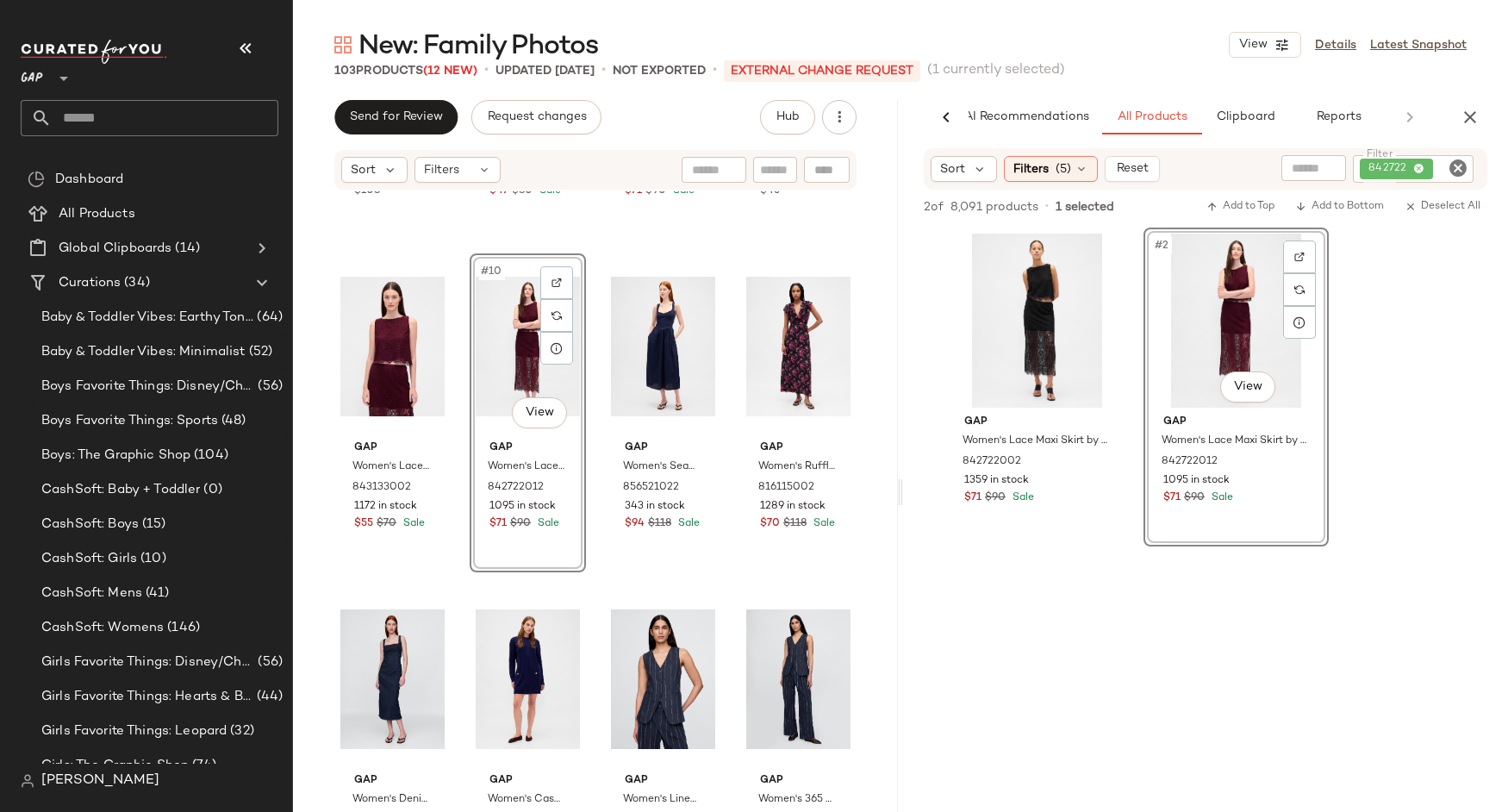
click at [1460, 171] on icon "Clear Filter" at bounding box center [1458, 168] width 20 height 20
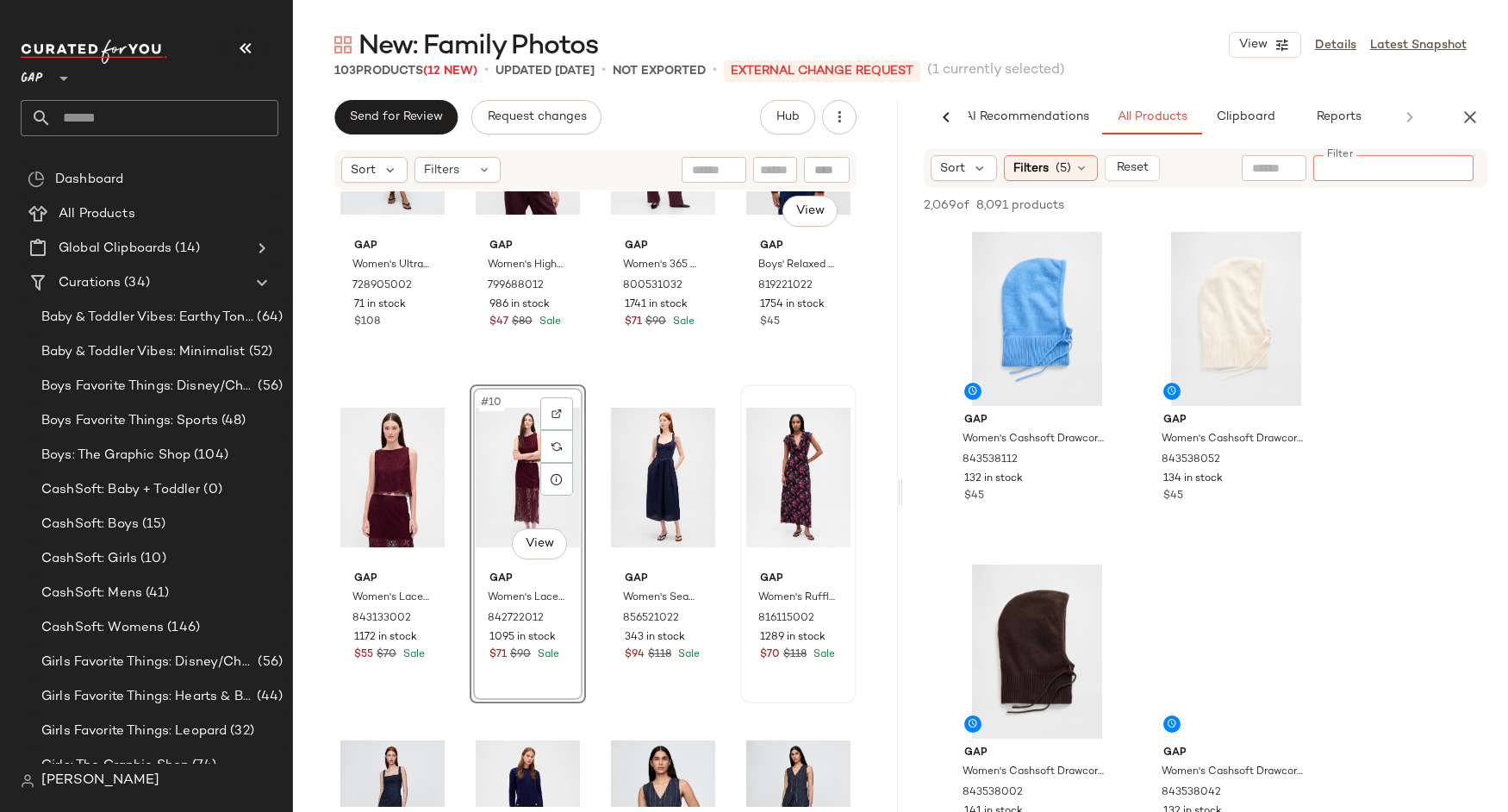
scroll to position [18, 0]
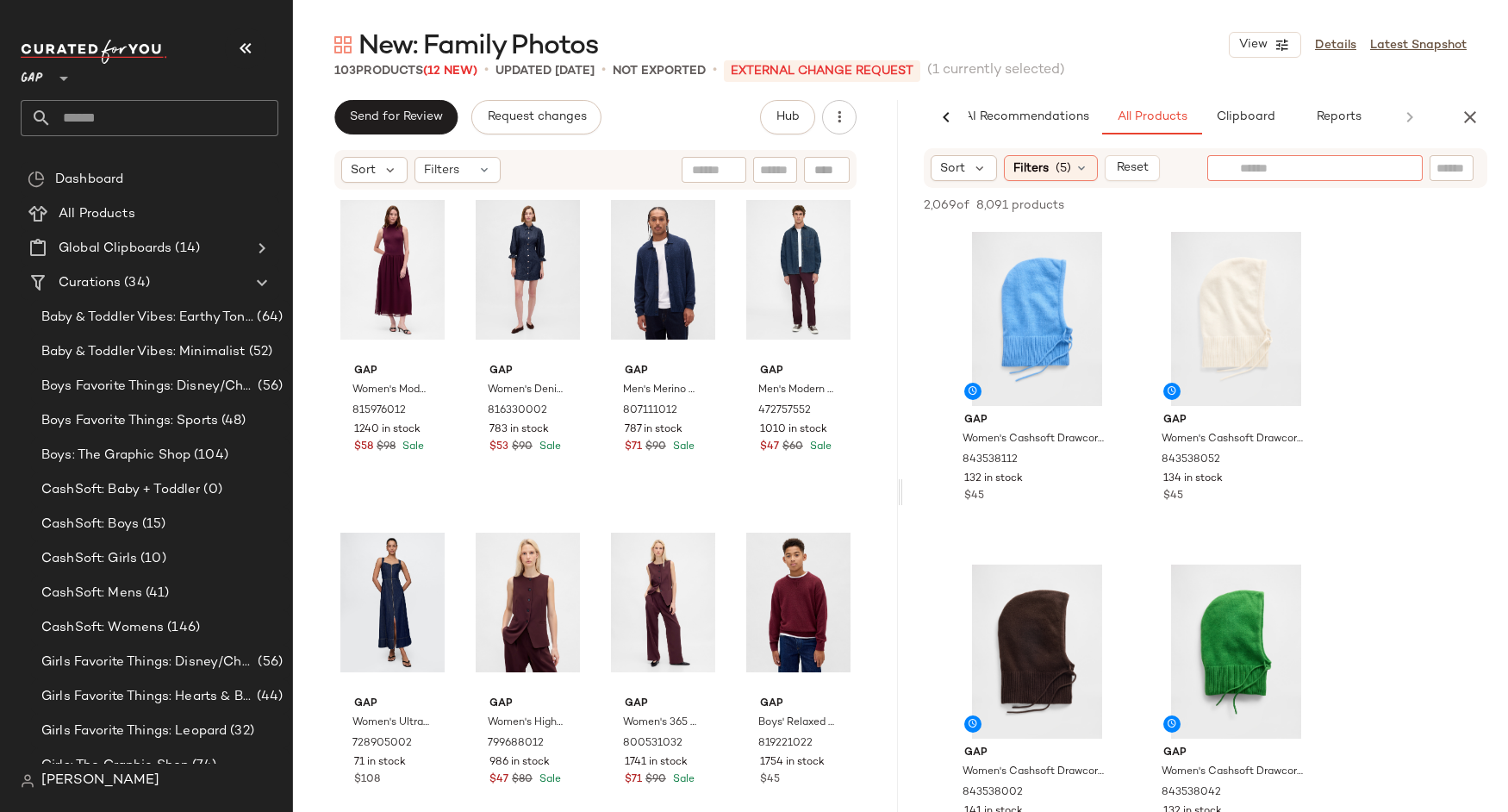
click at [1273, 174] on input "text" at bounding box center [1315, 169] width 150 height 18
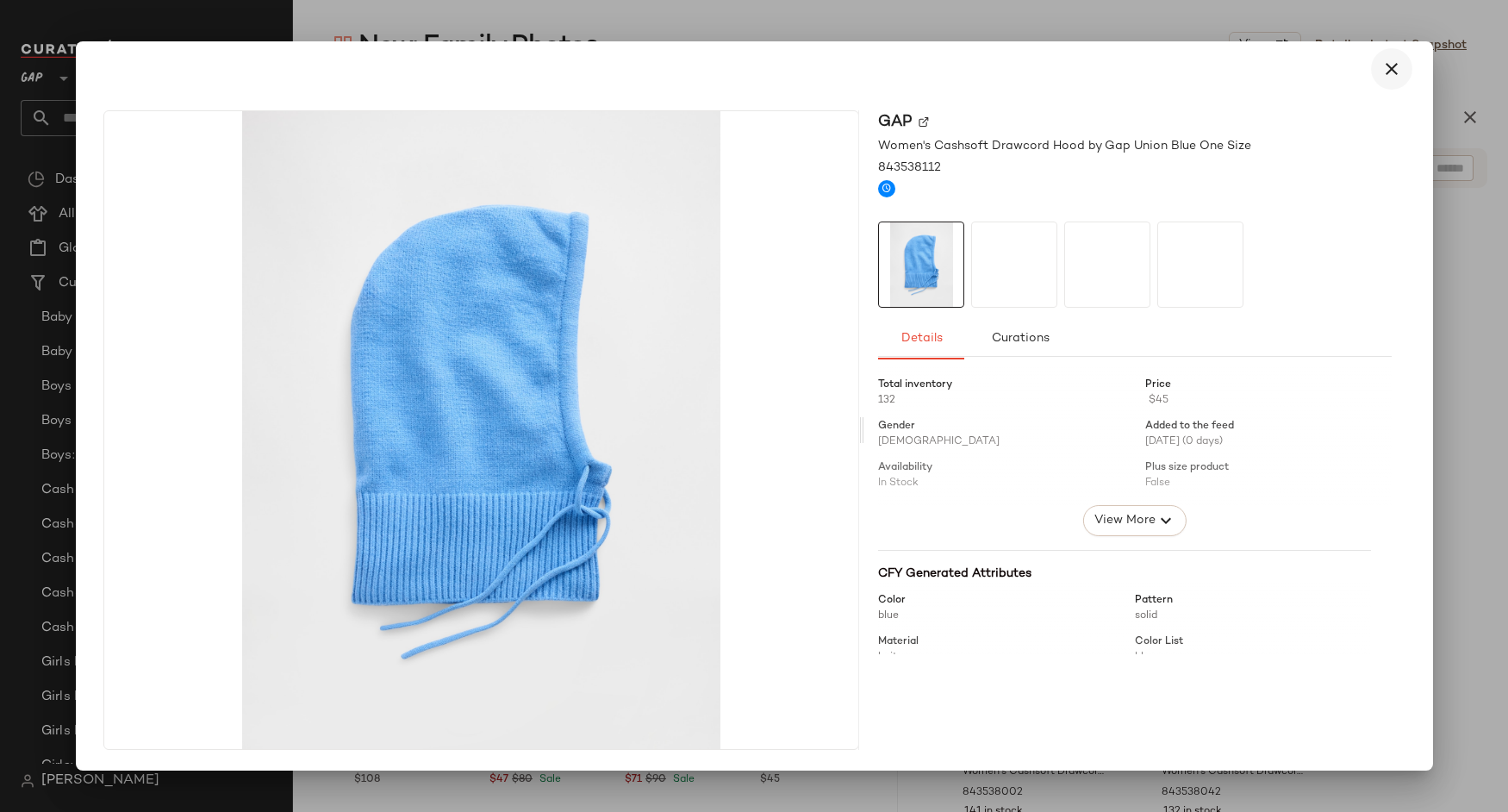
click at [1397, 74] on icon "button" at bounding box center [1392, 68] width 20 height 20
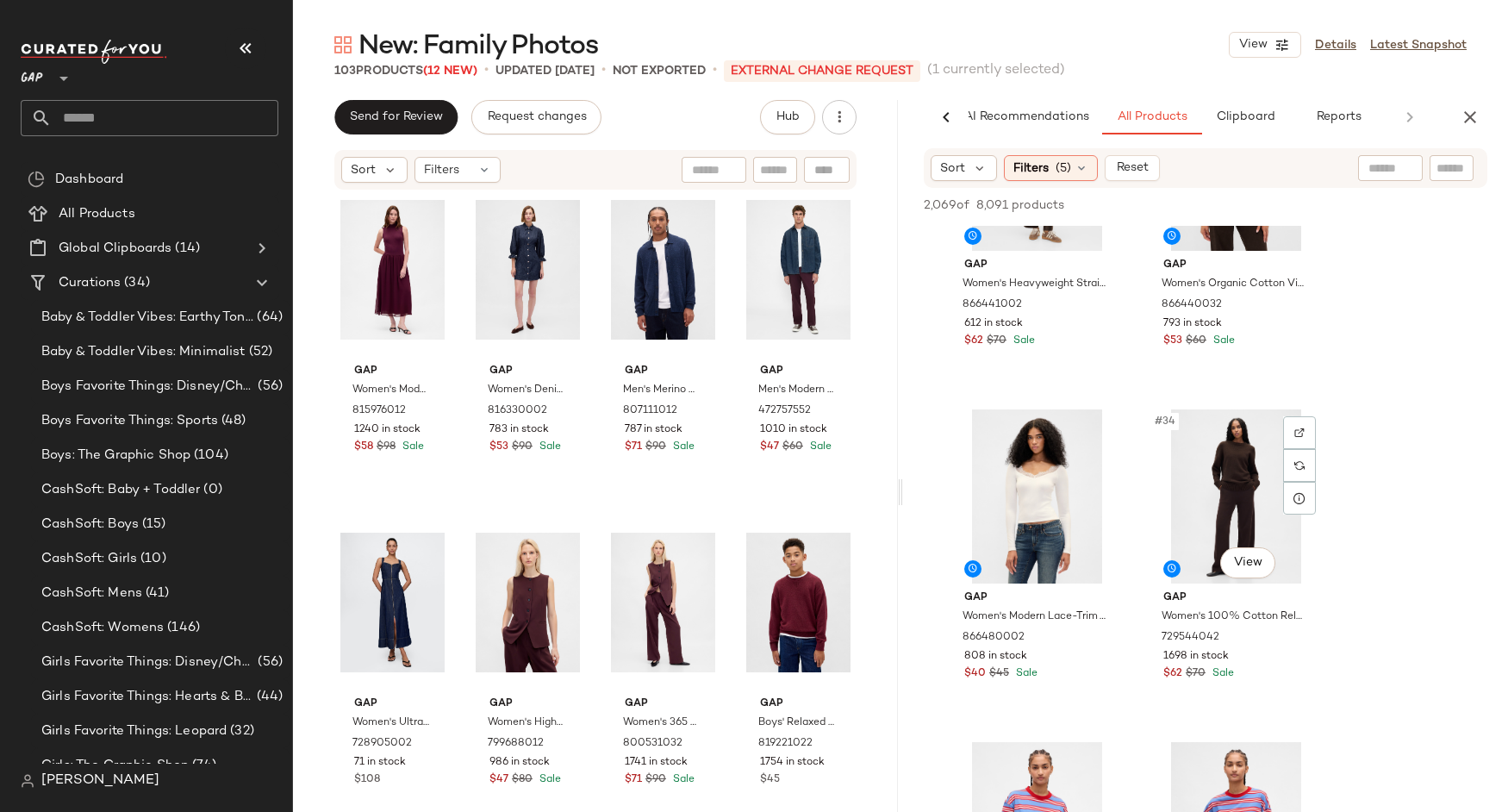
scroll to position [5417, 0]
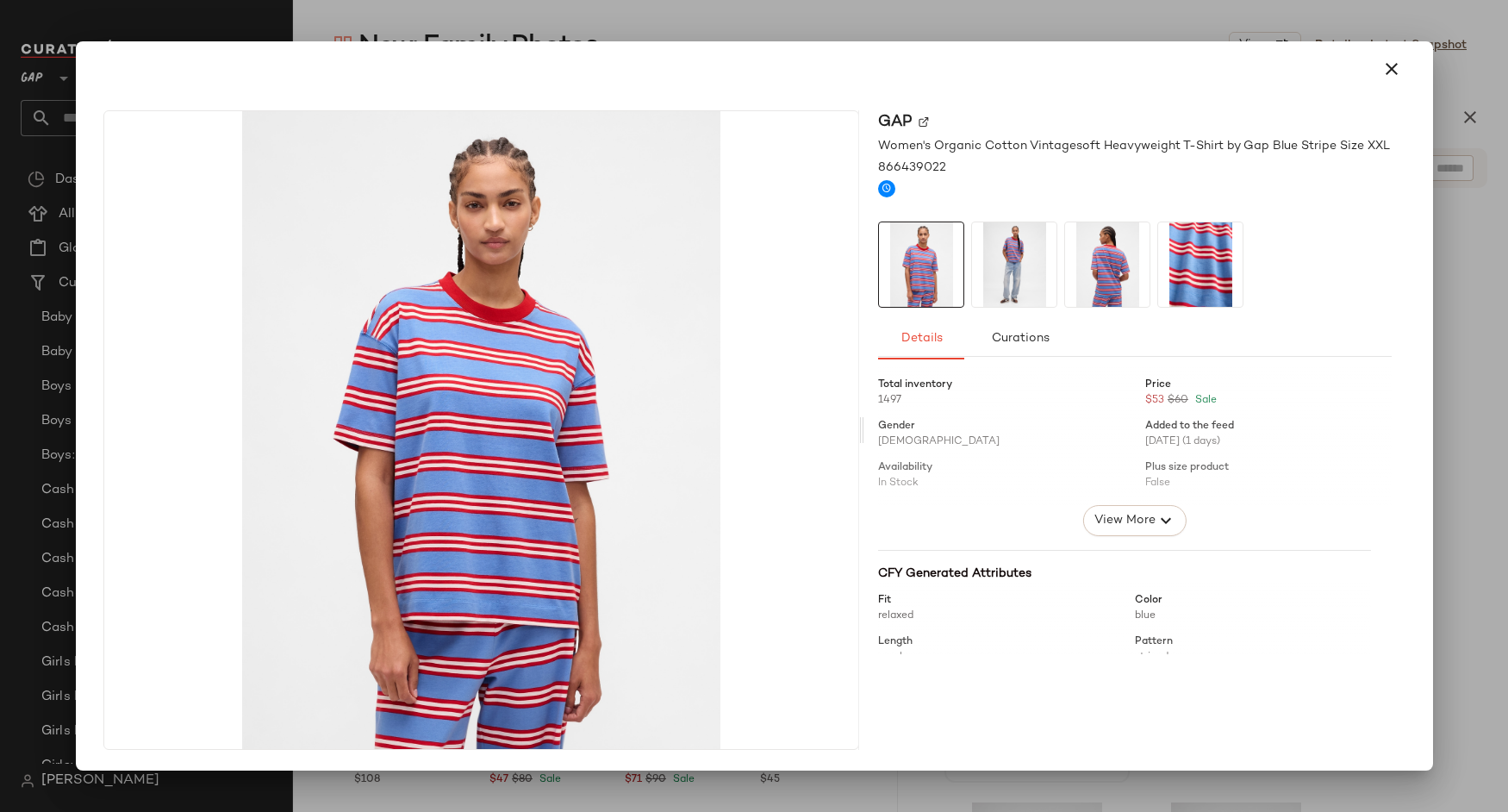
click at [1039, 285] on img at bounding box center [1014, 264] width 84 height 84
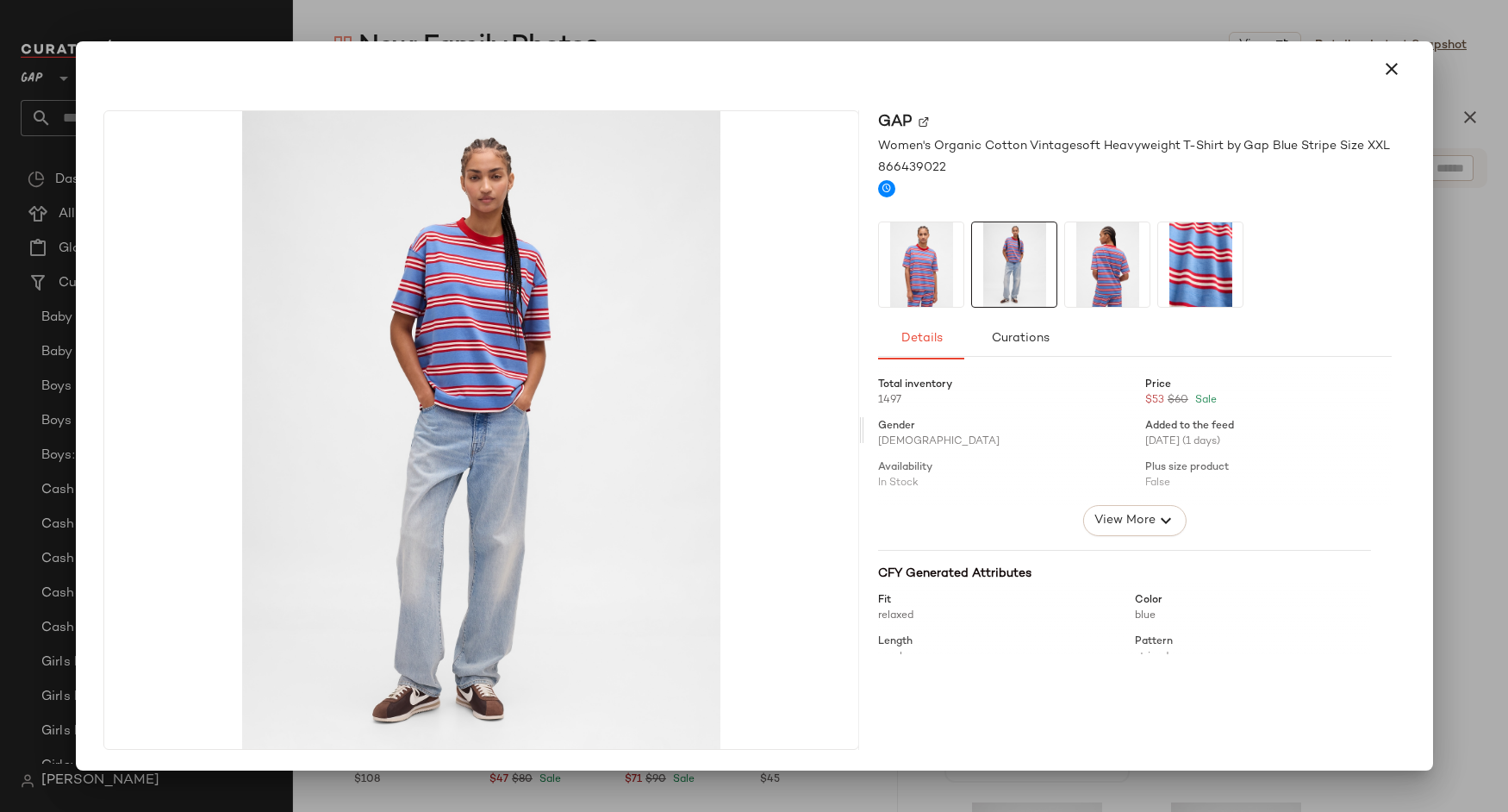
click at [1103, 265] on img at bounding box center [1107, 264] width 84 height 84
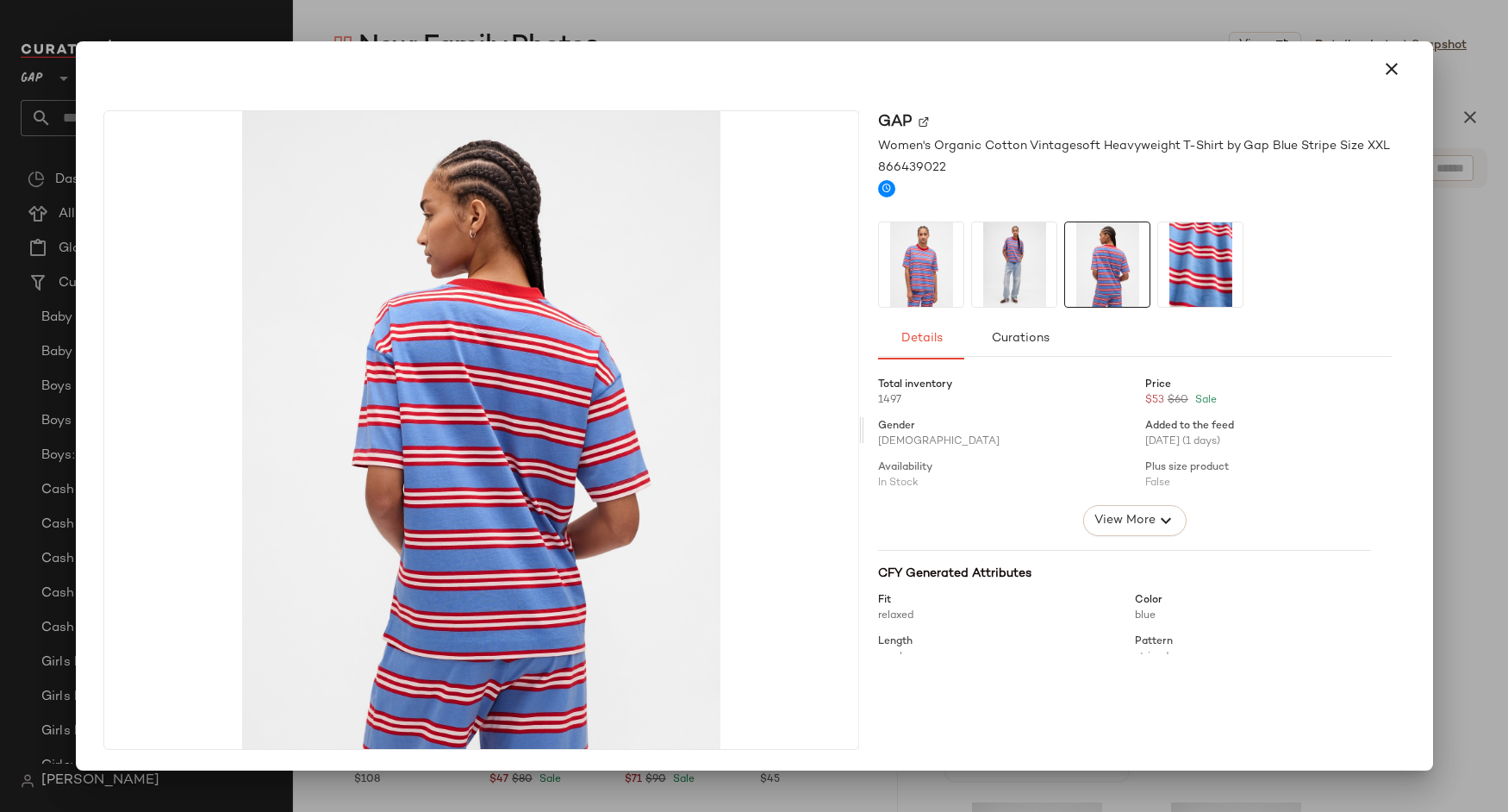
click at [1202, 254] on img at bounding box center [1200, 264] width 84 height 84
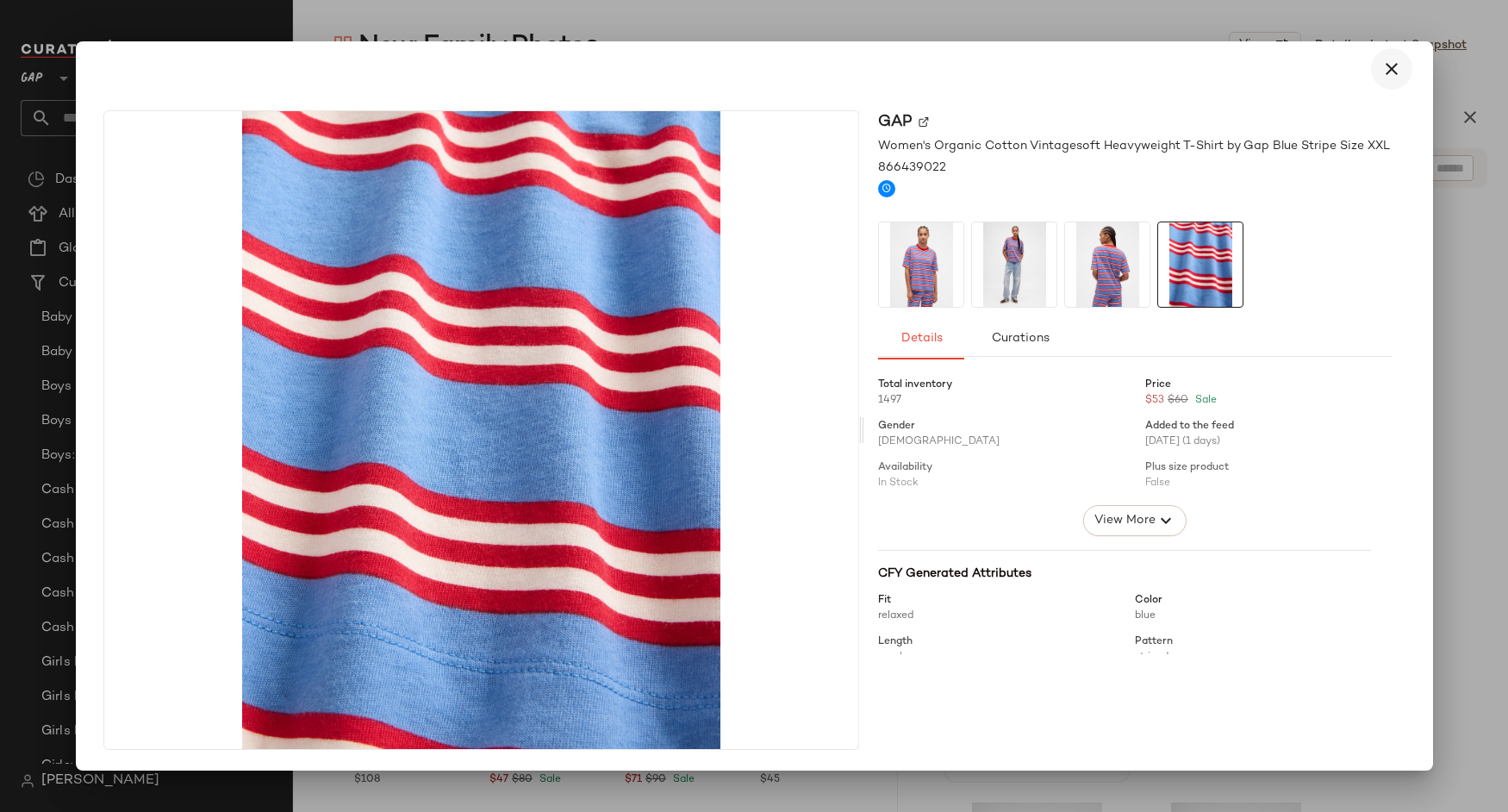
click at [1396, 67] on icon "button" at bounding box center [1392, 68] width 20 height 20
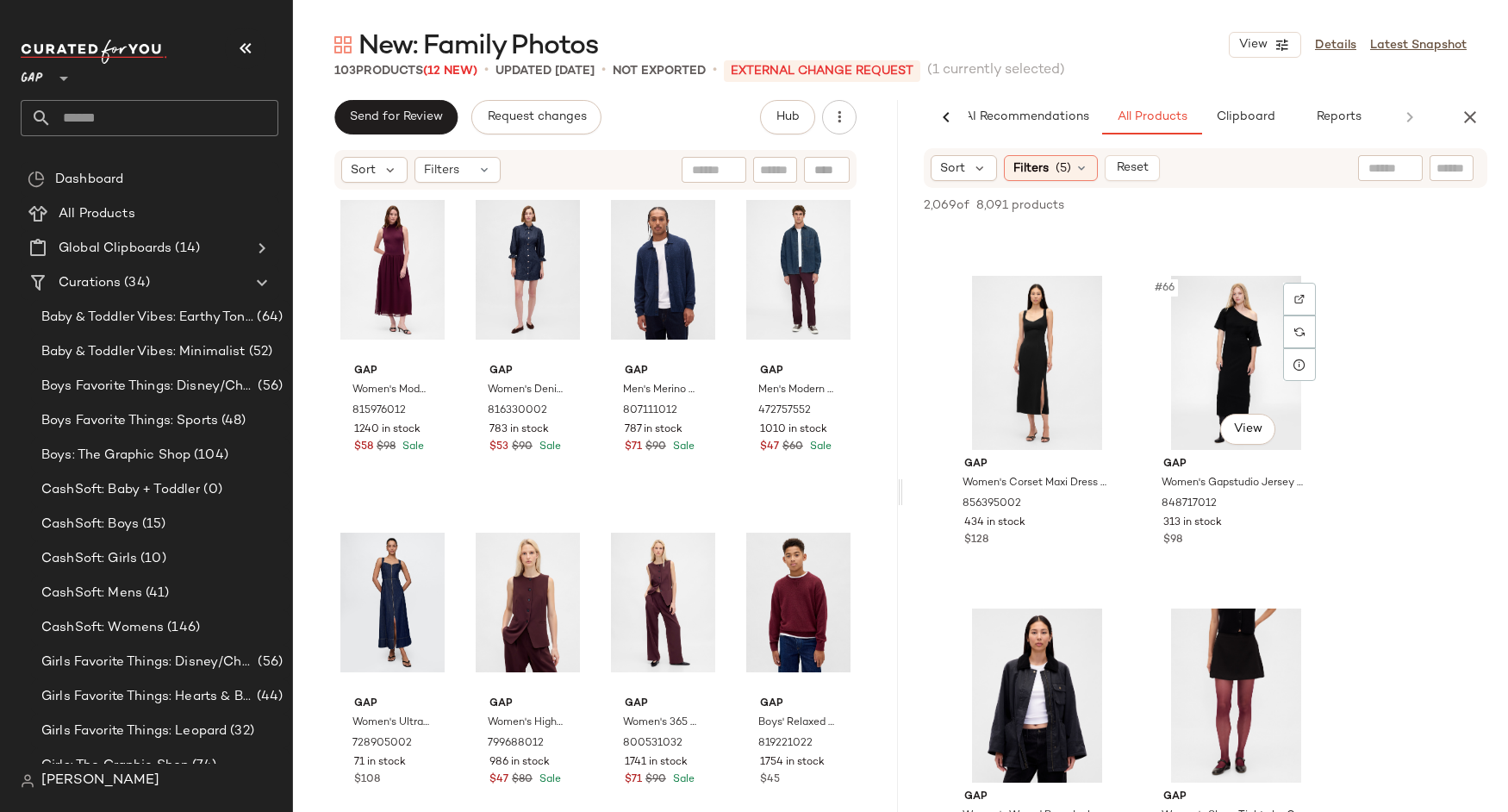
scroll to position [10612, 0]
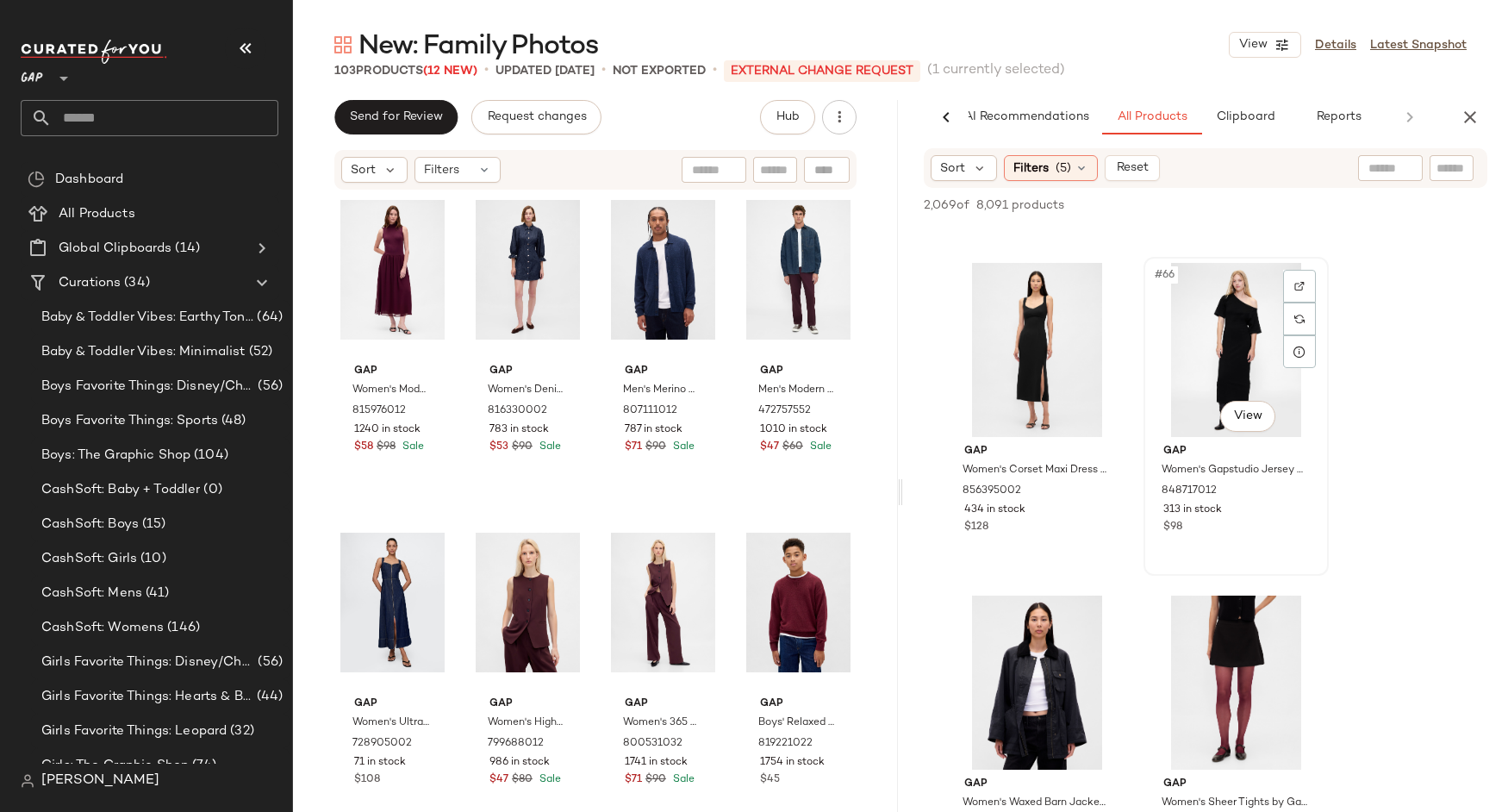
click at [1217, 437] on div "Gap Women's Gapstudio Jersey Off-Shoulder Midi Dress by Gap Black Size XS 84871…" at bounding box center [1235, 487] width 173 height 100
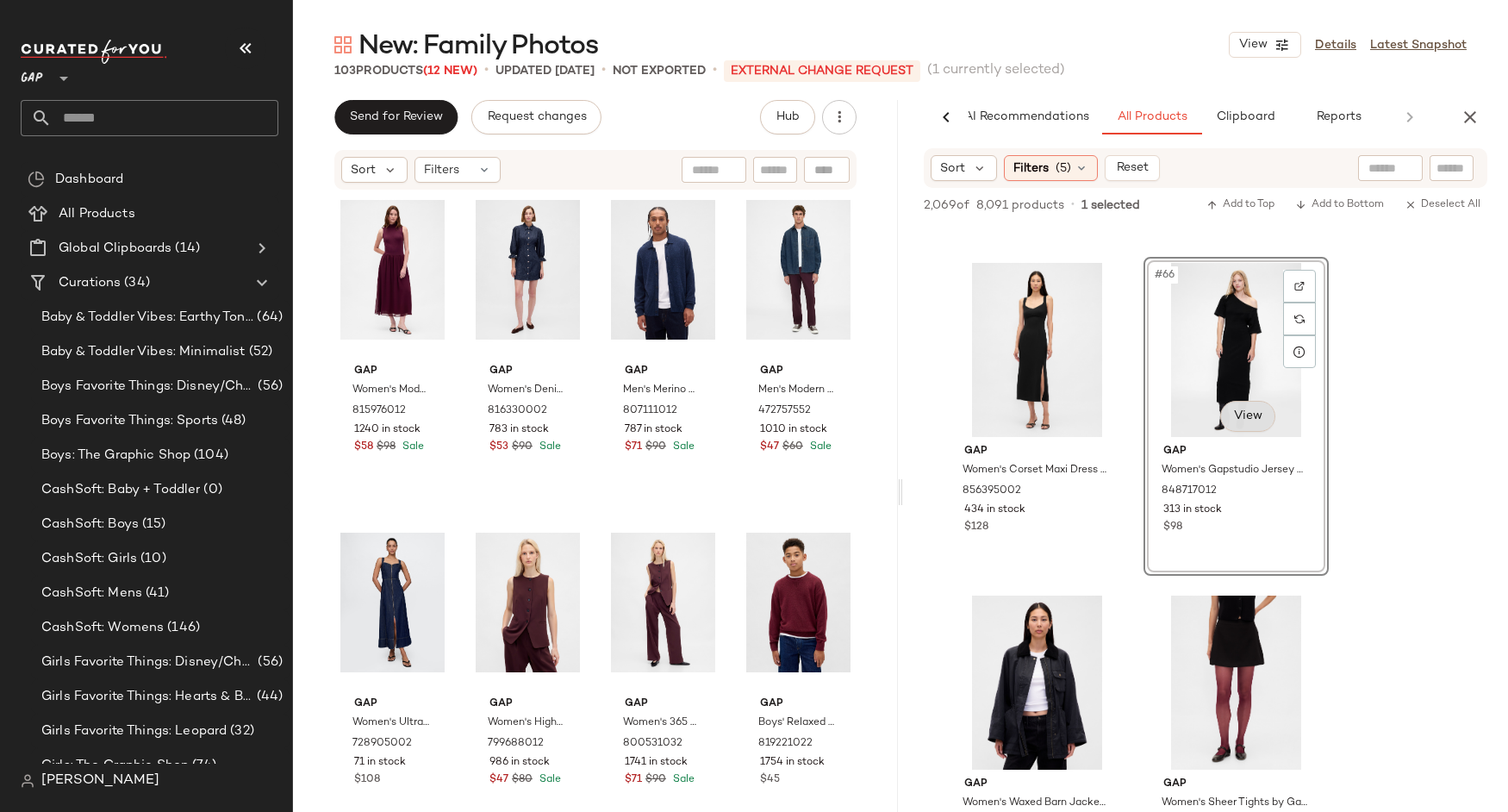
click at [1232, 428] on body "GAP ** Dashboard All Products Global Clipboards (14) Curations (34) Baby & Todd…" at bounding box center [754, 406] width 1508 height 812
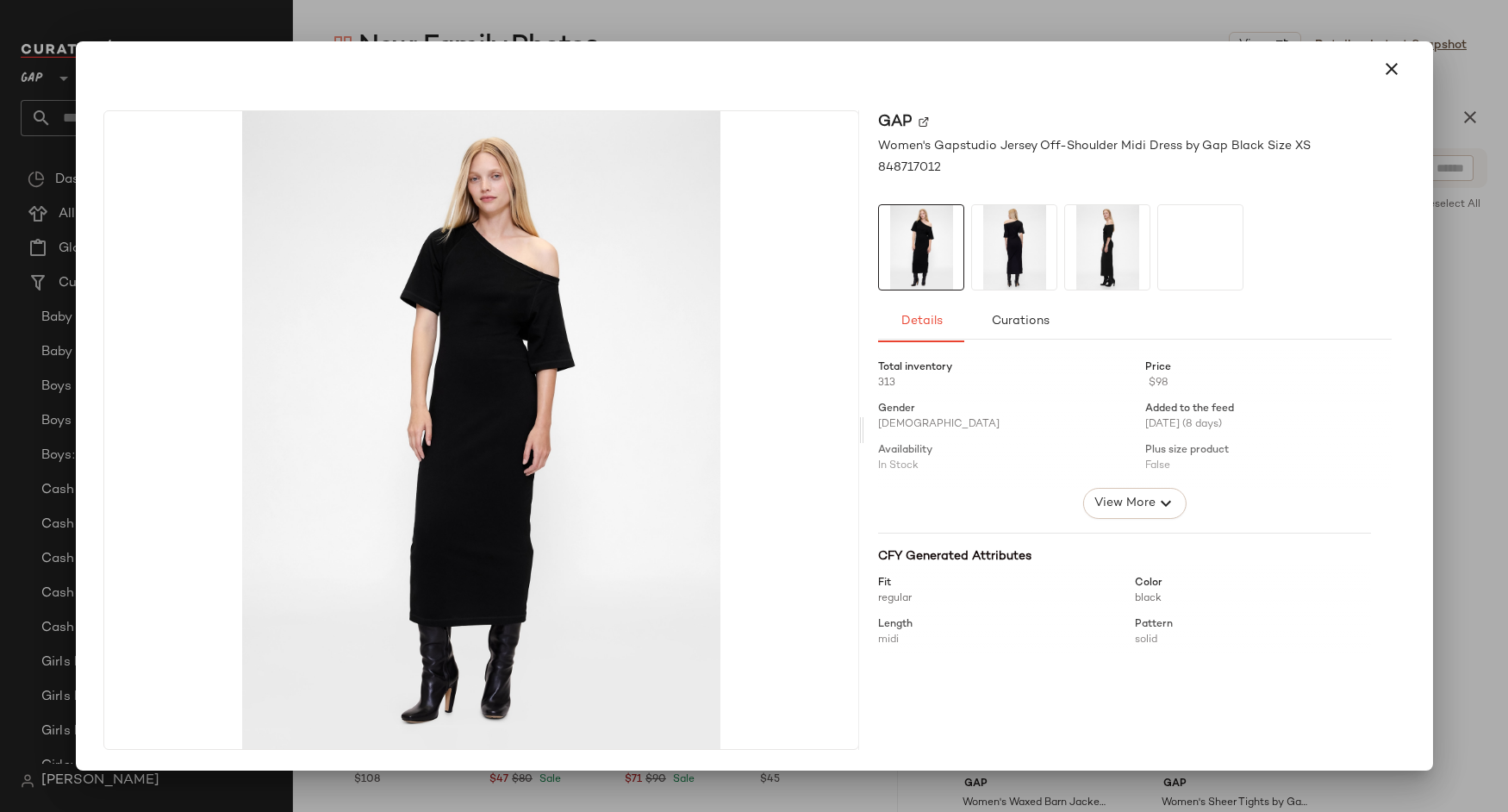
click at [1398, 94] on div at bounding box center [755, 69] width 1344 height 55
click at [1388, 68] on icon "button" at bounding box center [1392, 68] width 20 height 20
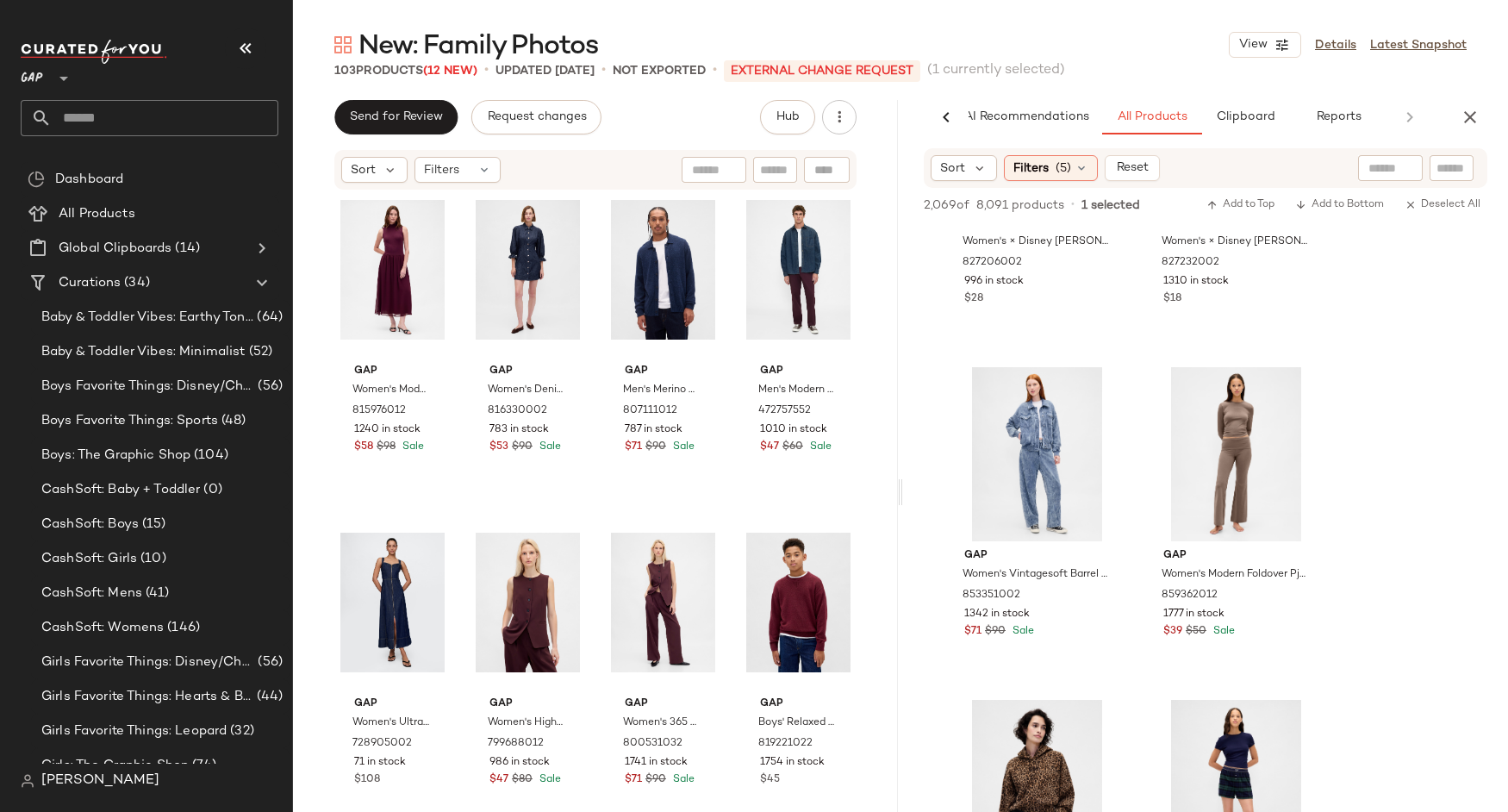
scroll to position [17567, 0]
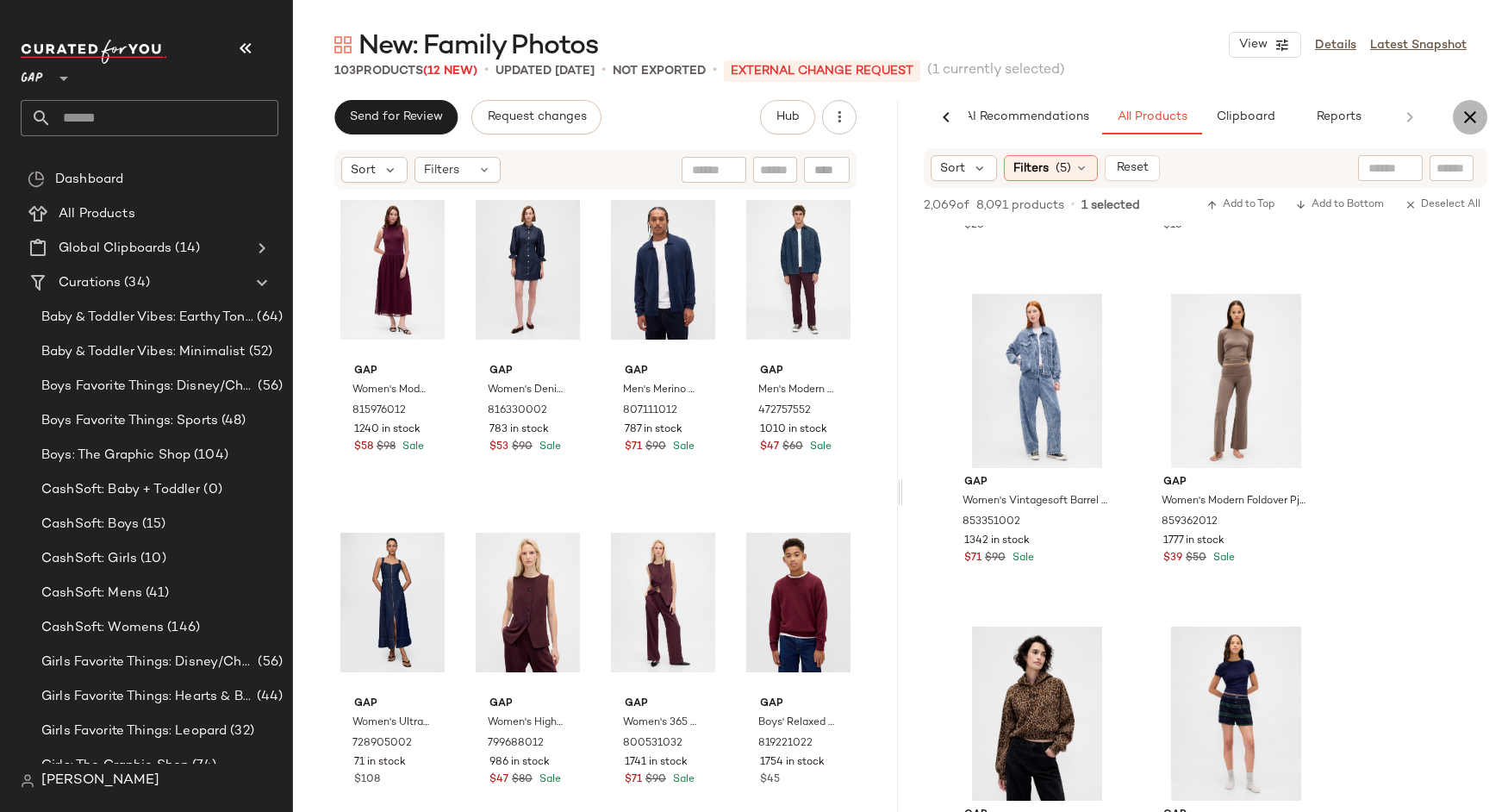
click at [1472, 113] on icon "button" at bounding box center [1470, 117] width 20 height 20
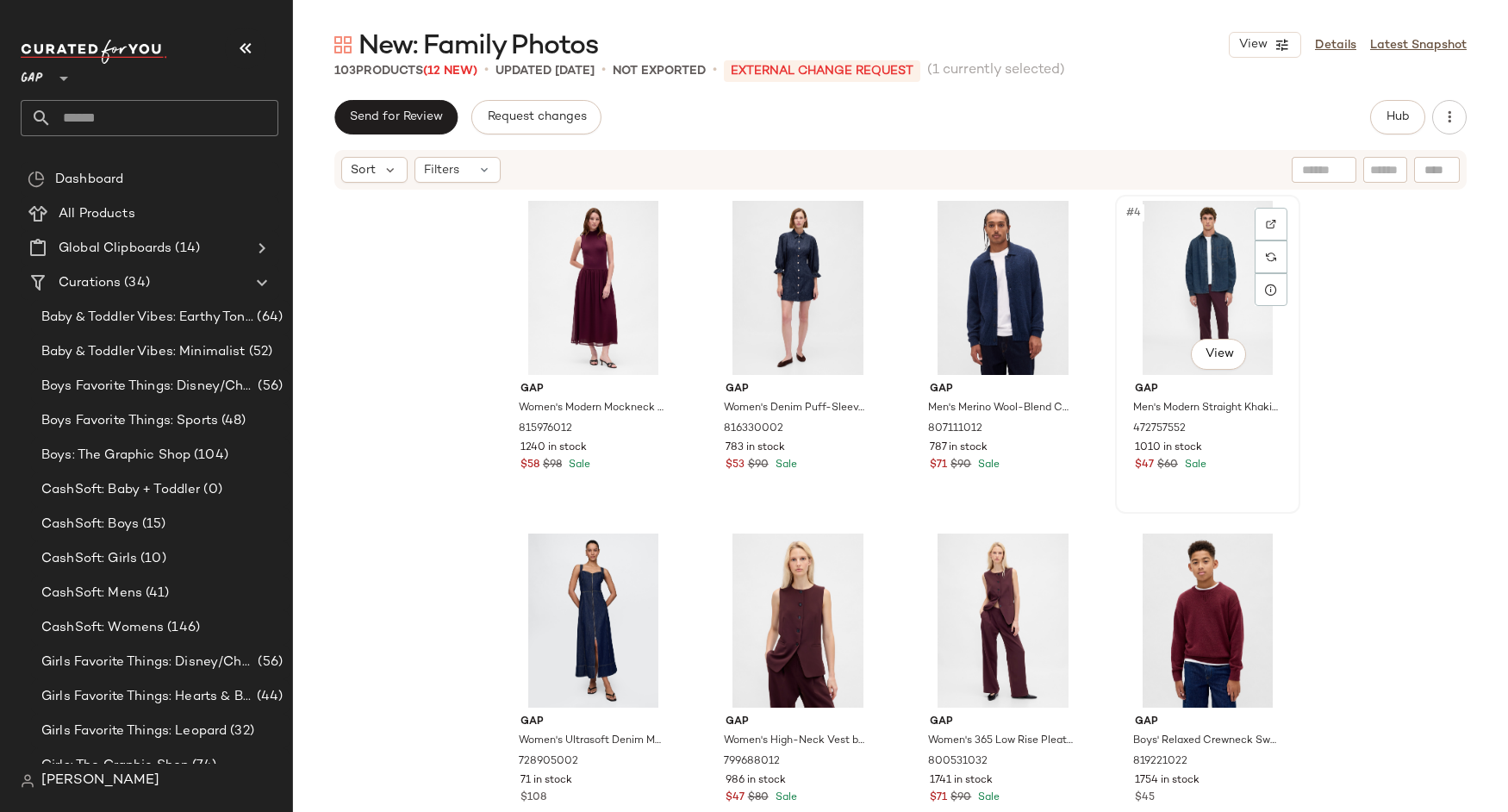
scroll to position [349, 0]
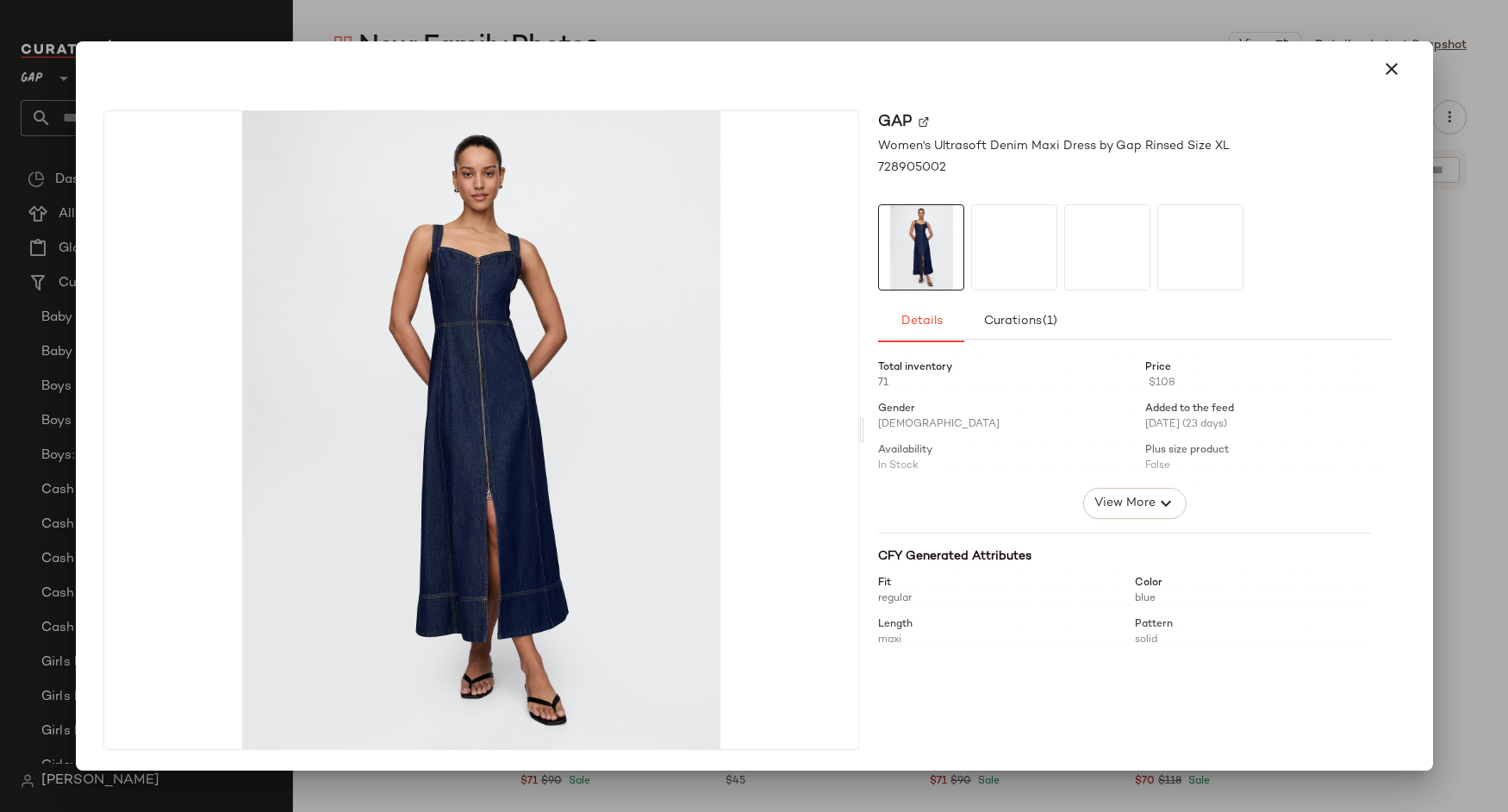
drag, startPoint x: 790, startPoint y: 317, endPoint x: 822, endPoint y: 675, distance: 359.4
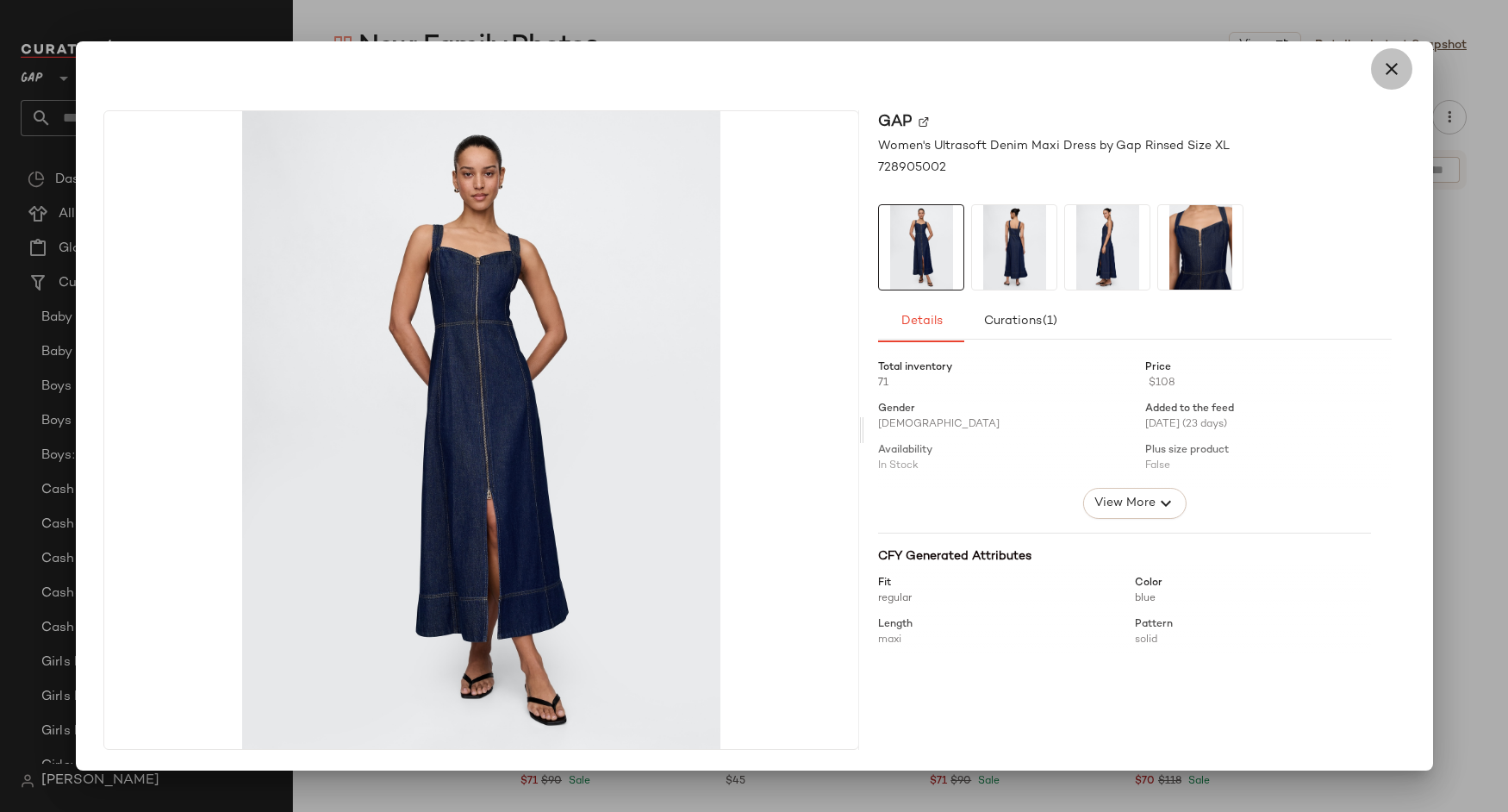
click at [1404, 60] on button "button" at bounding box center [1392, 68] width 42 height 42
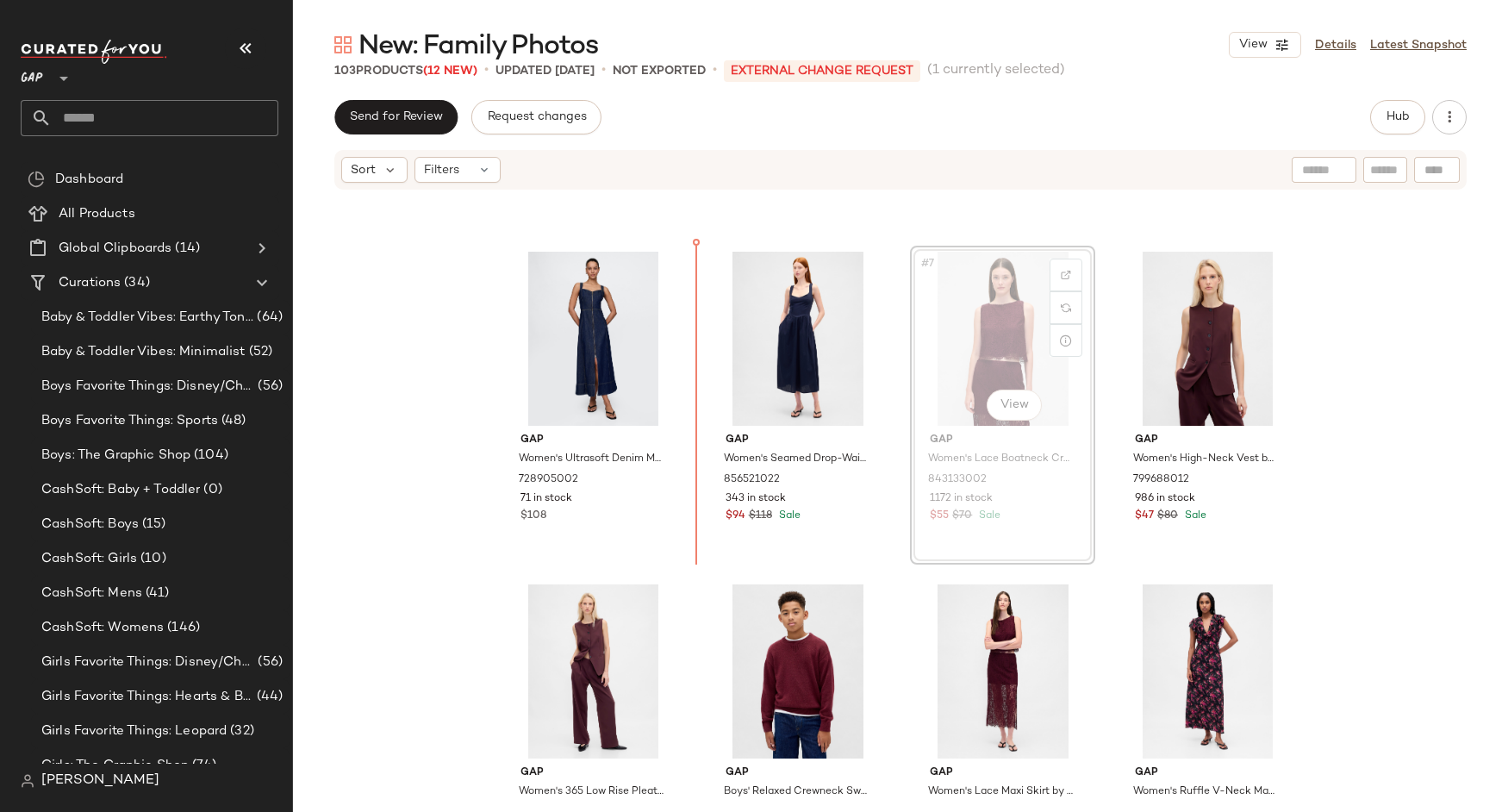
scroll to position [281, 0]
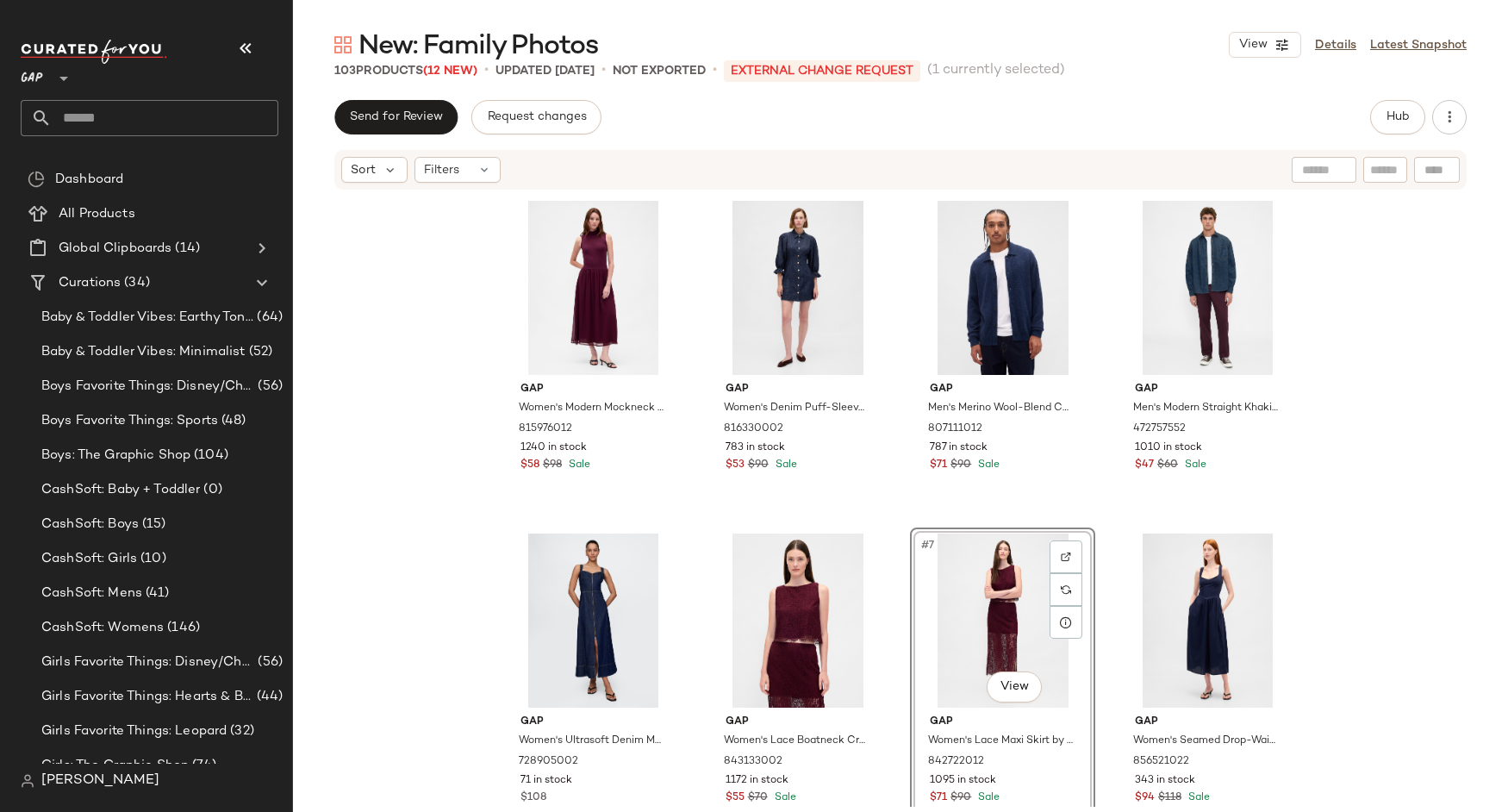
drag, startPoint x: 994, startPoint y: 629, endPoint x: 515, endPoint y: 86, distance: 724.1
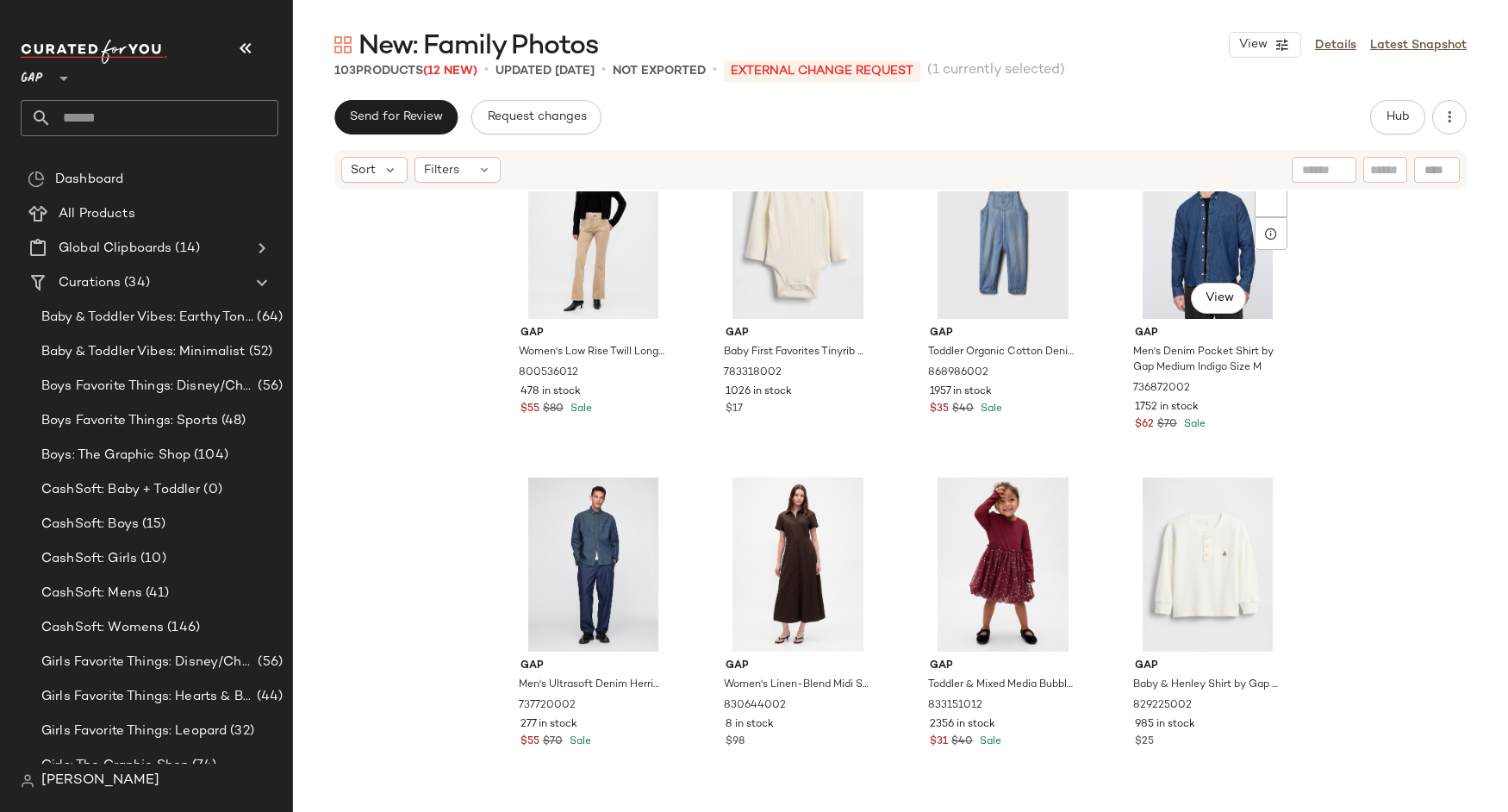
scroll to position [2200, 0]
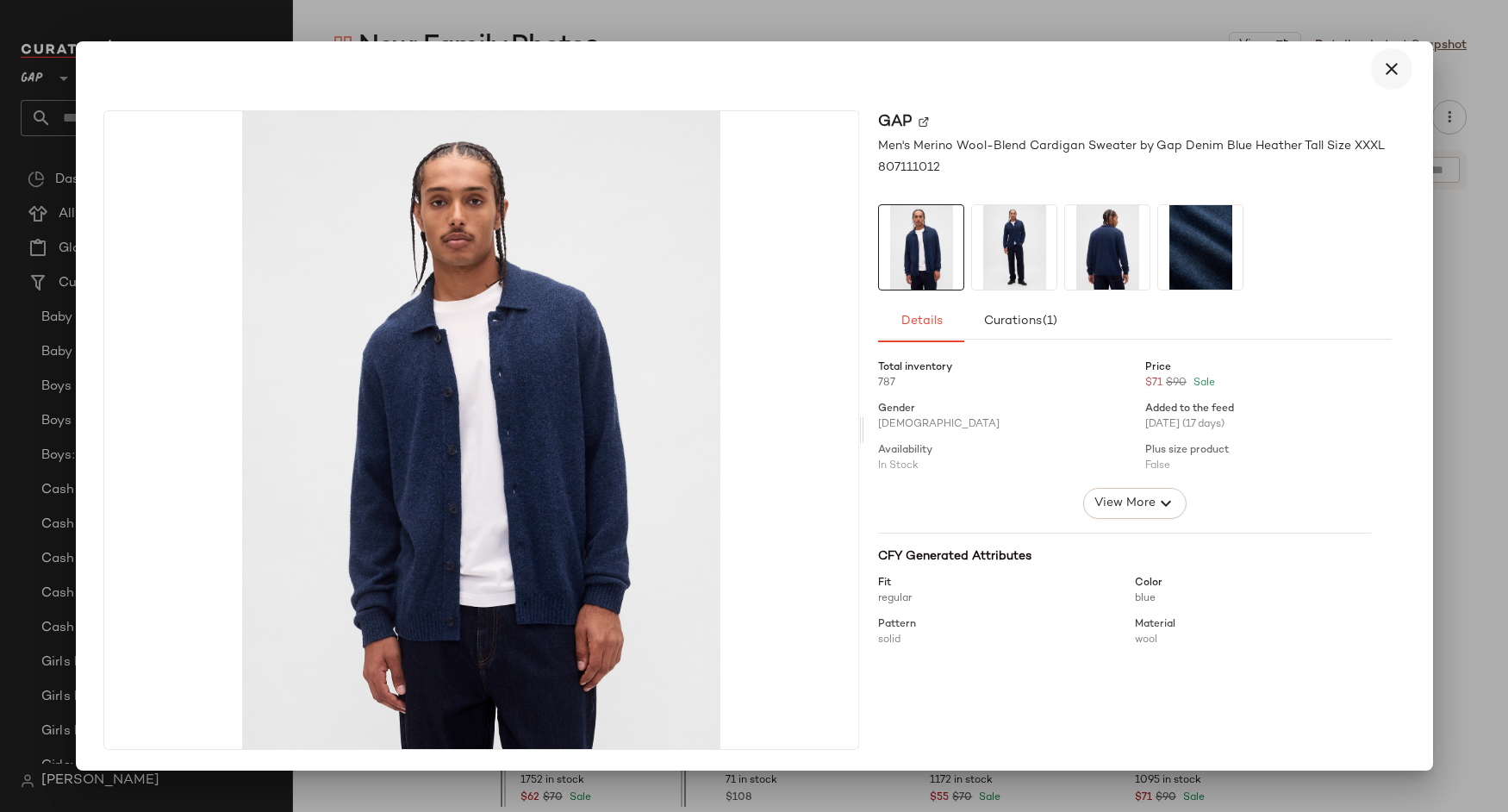
click at [1389, 68] on icon "button" at bounding box center [1392, 68] width 20 height 20
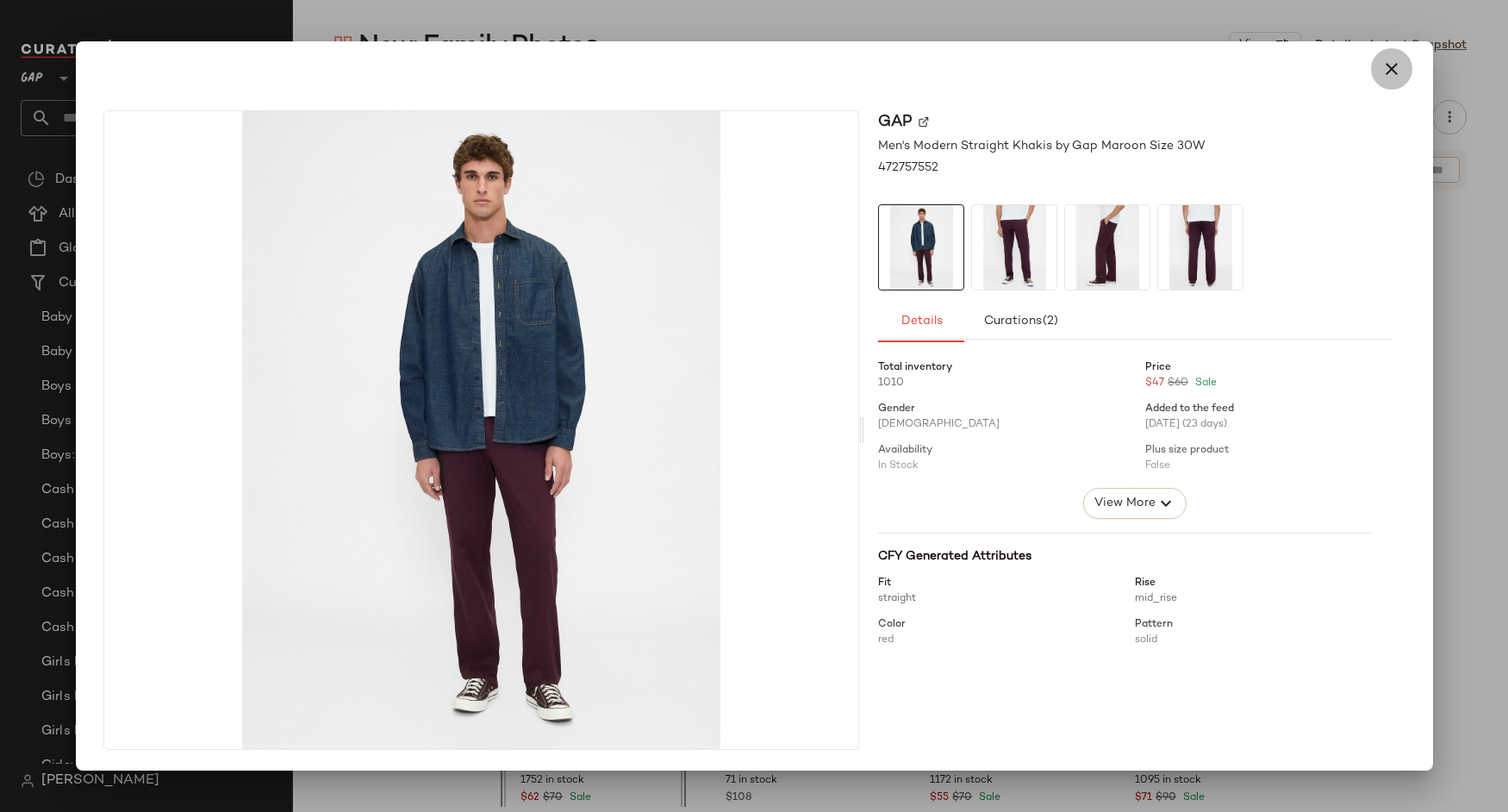
click at [1397, 69] on icon "button" at bounding box center [1392, 68] width 20 height 20
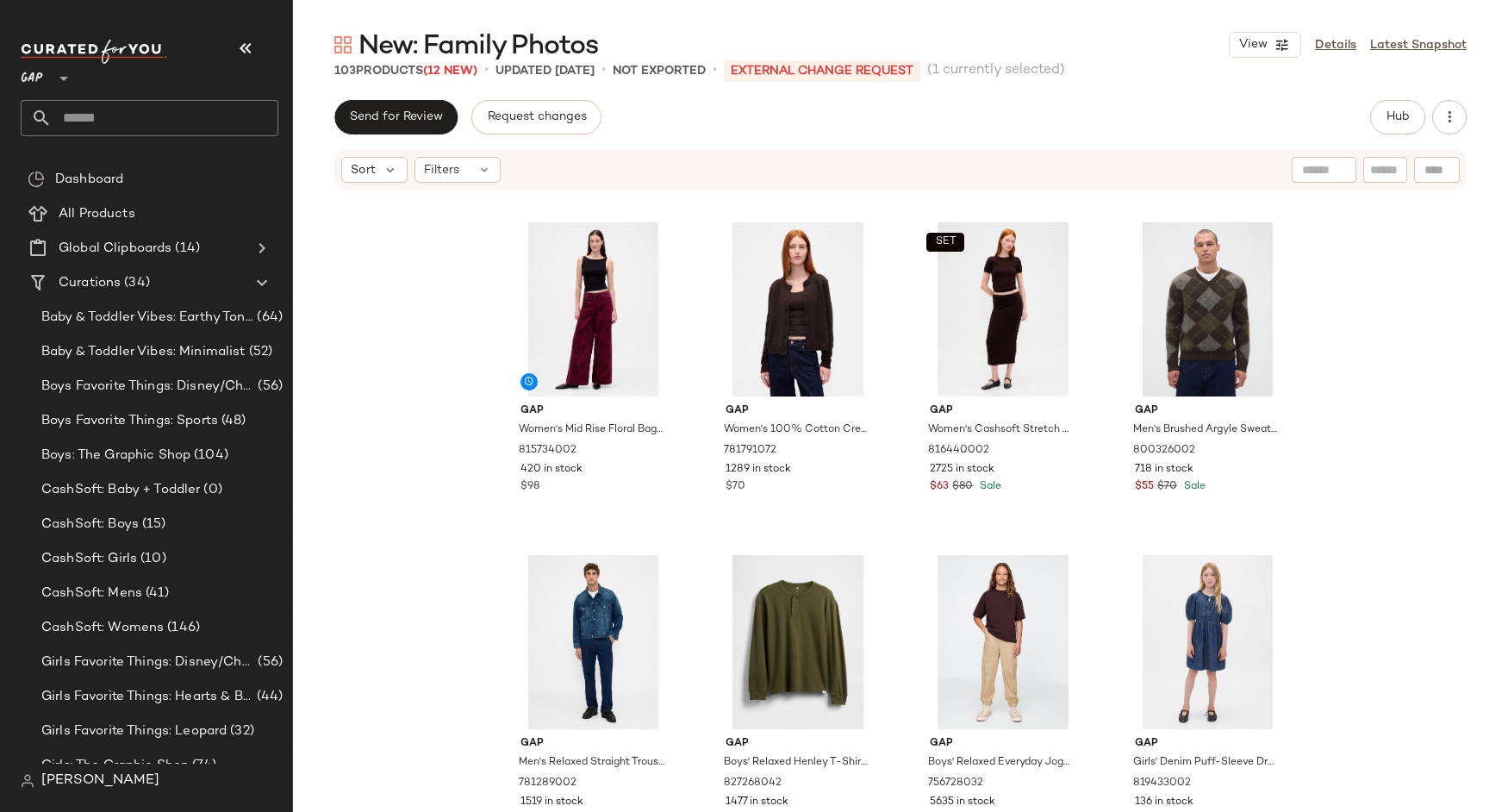
scroll to position [4033, 0]
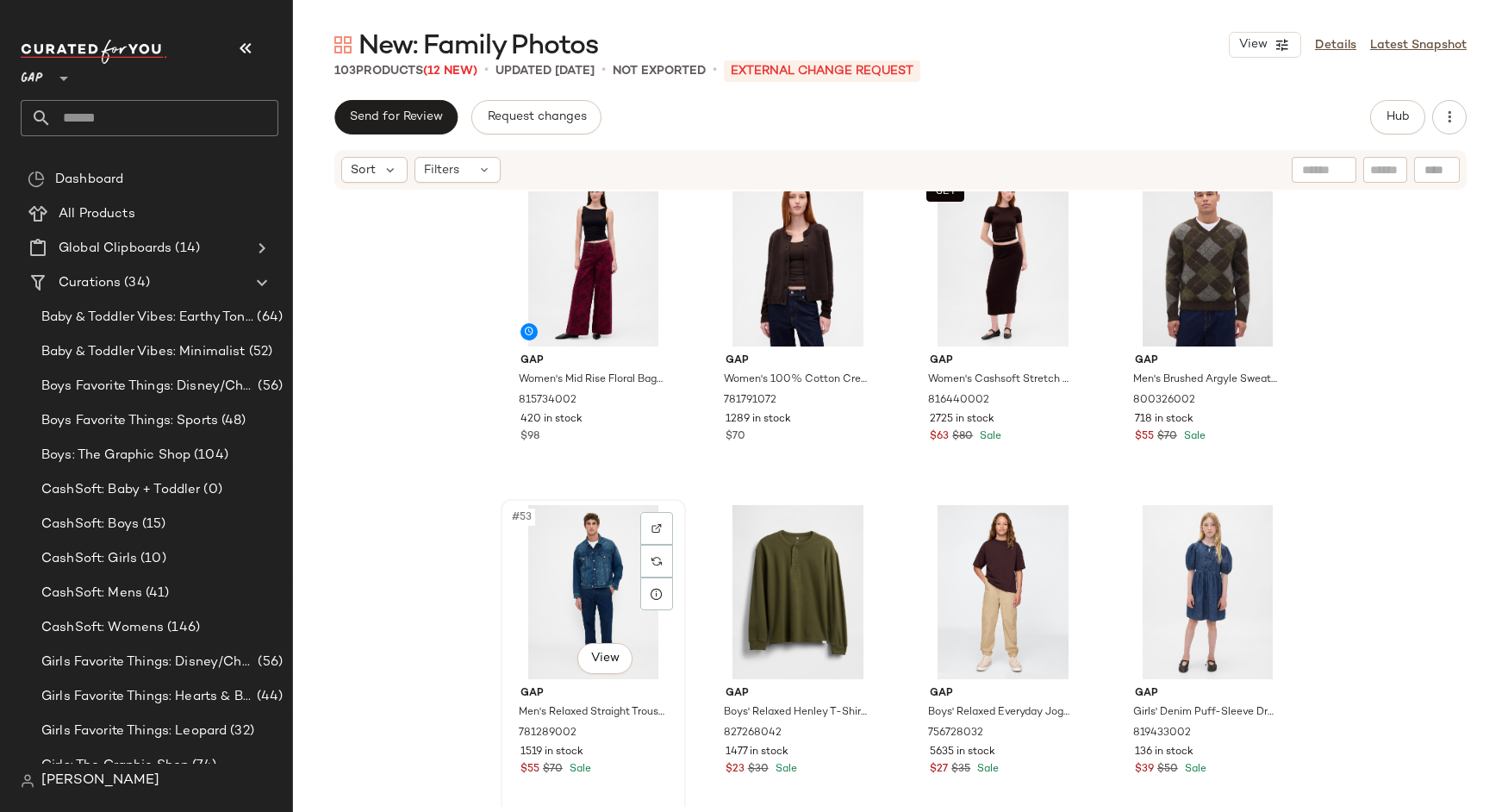
click at [590, 674] on div "#53 View" at bounding box center [592, 592] width 173 height 174
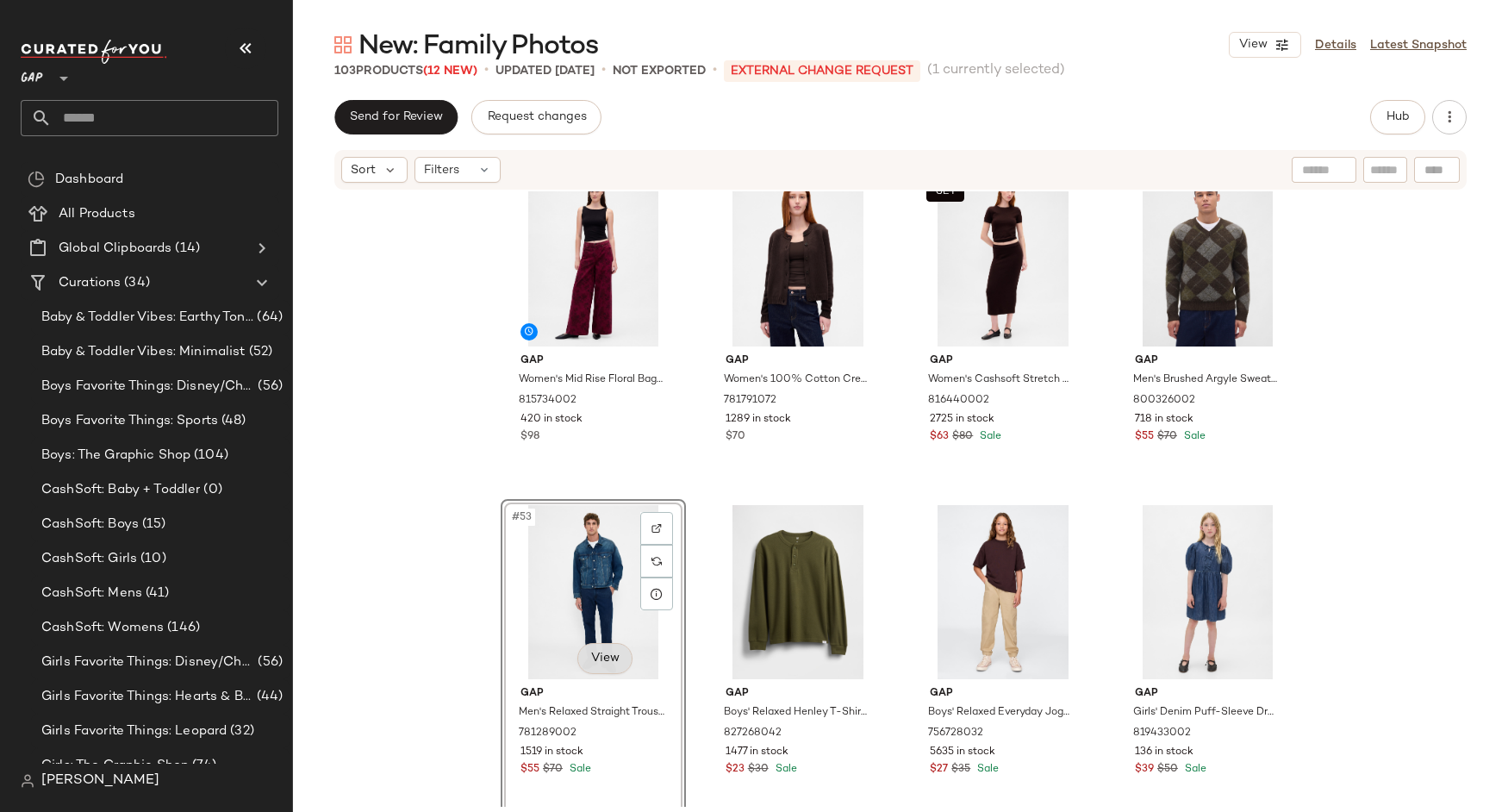
click at [597, 665] on body "GAP ** Dashboard All Products Global Clipboards (14) Curations (34) Baby & Todd…" at bounding box center [754, 406] width 1508 height 812
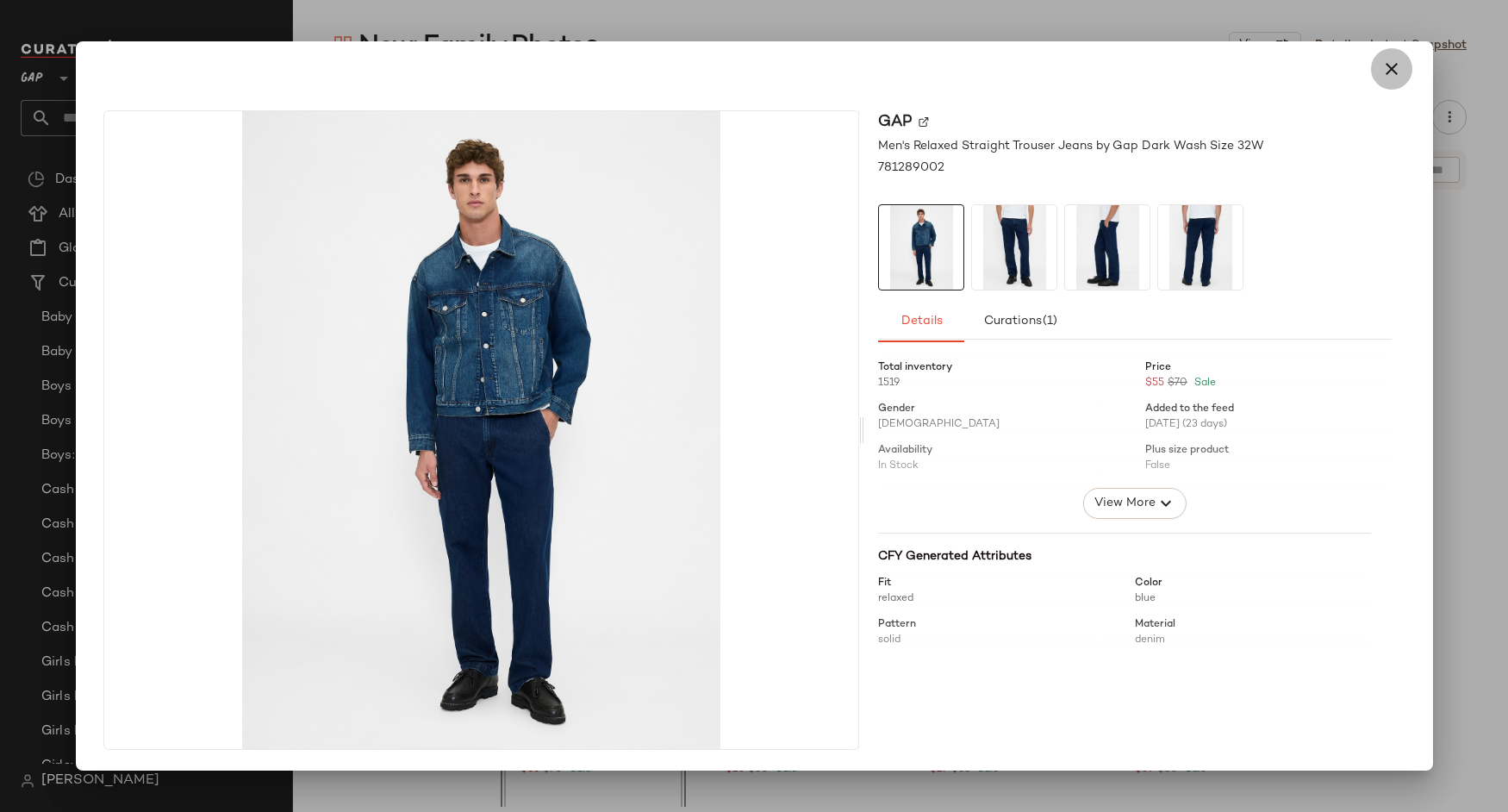
click at [1383, 82] on button "button" at bounding box center [1392, 68] width 42 height 42
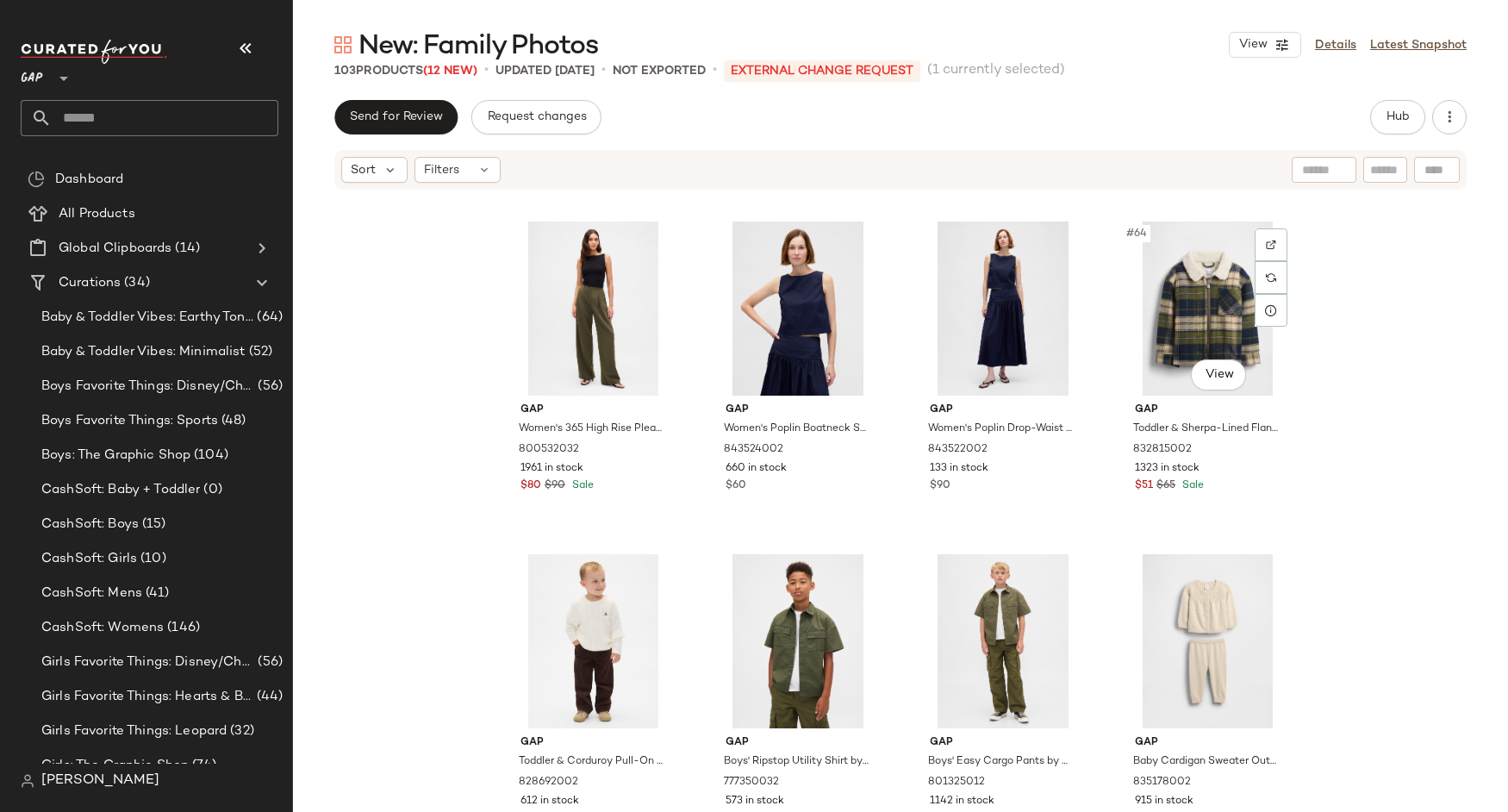
scroll to position [4987, 0]
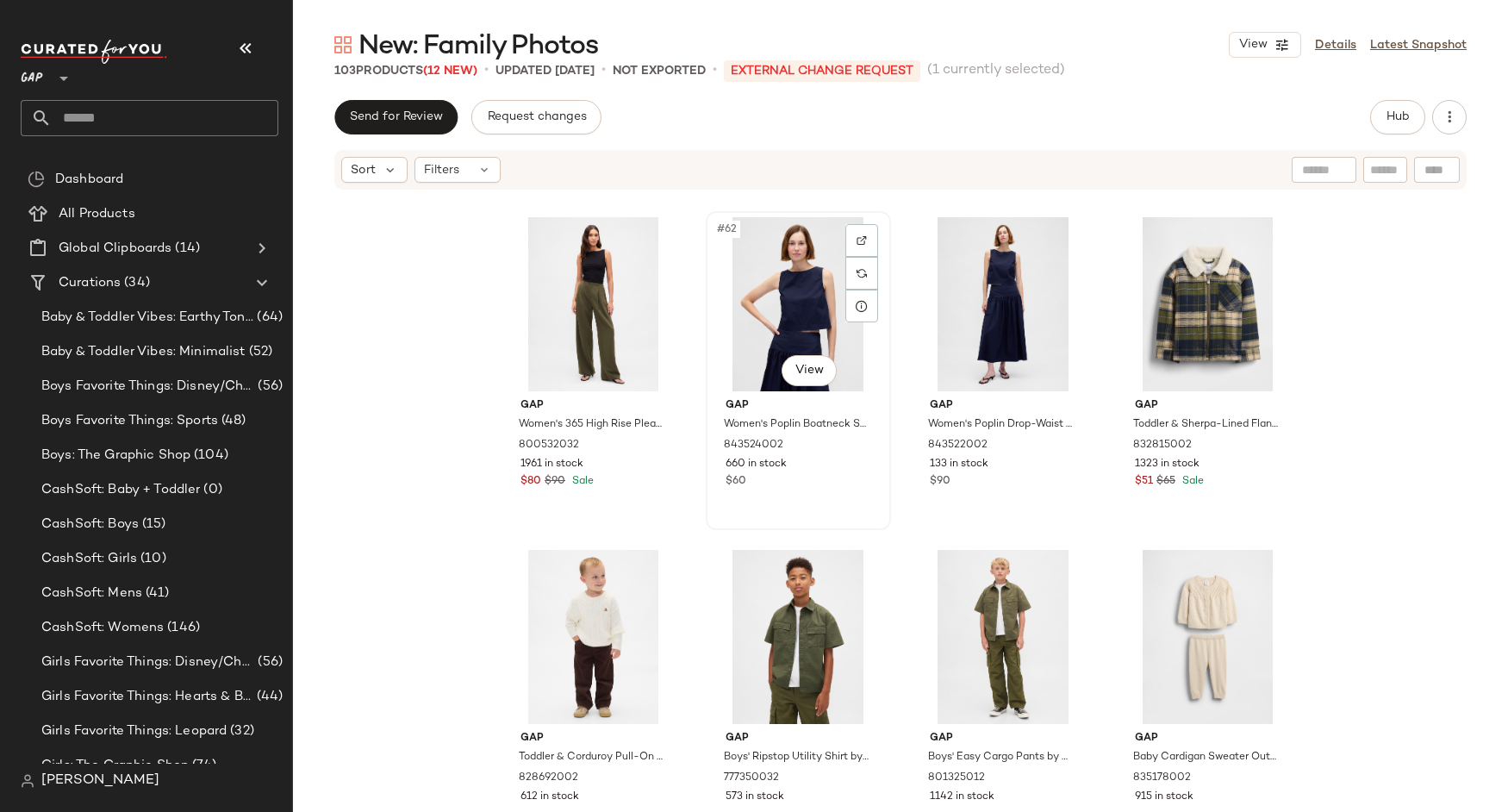
click at [772, 296] on div "#62 View" at bounding box center [797, 304] width 173 height 174
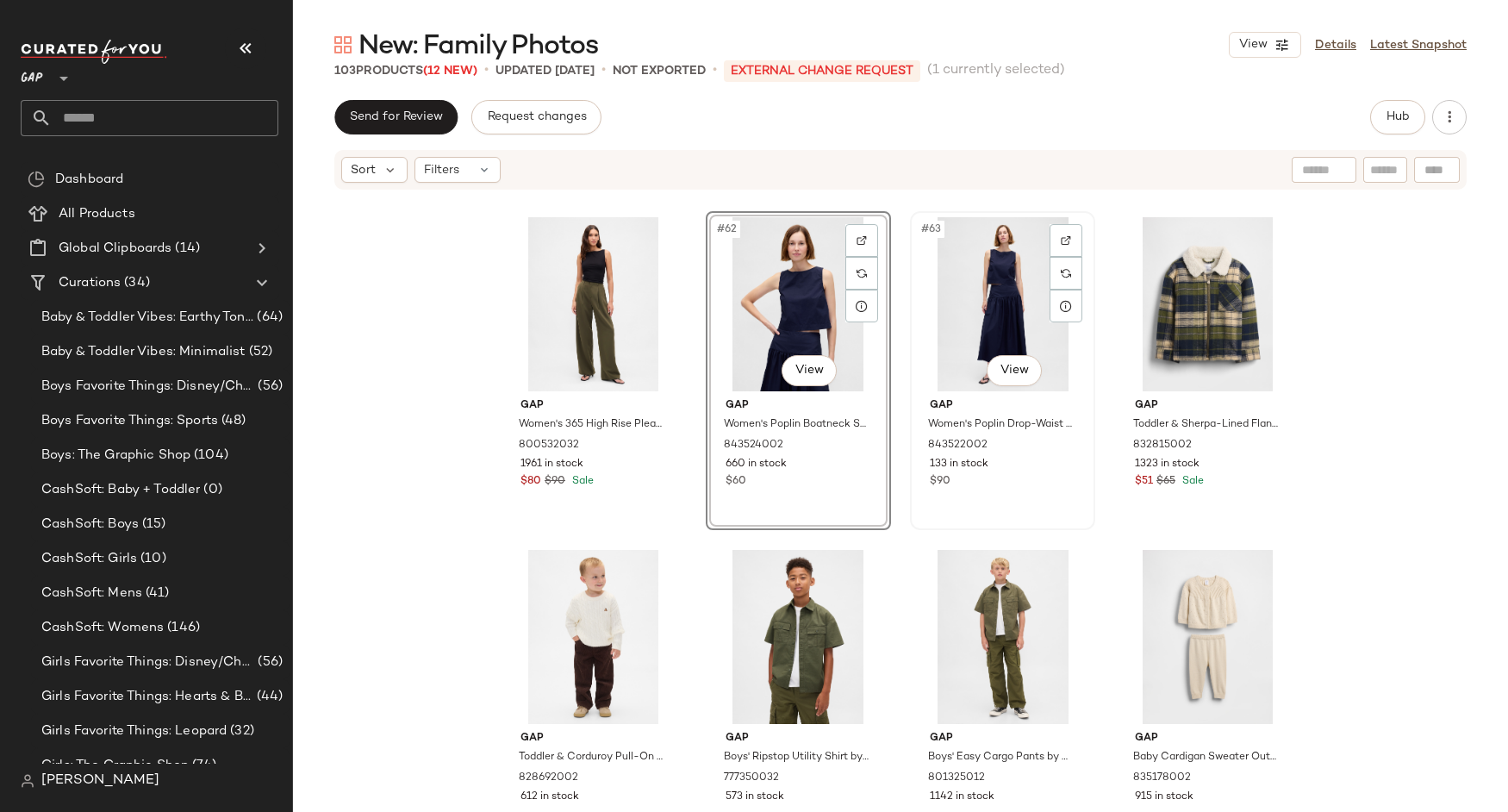
click at [995, 314] on div "#63 View" at bounding box center [1003, 304] width 173 height 174
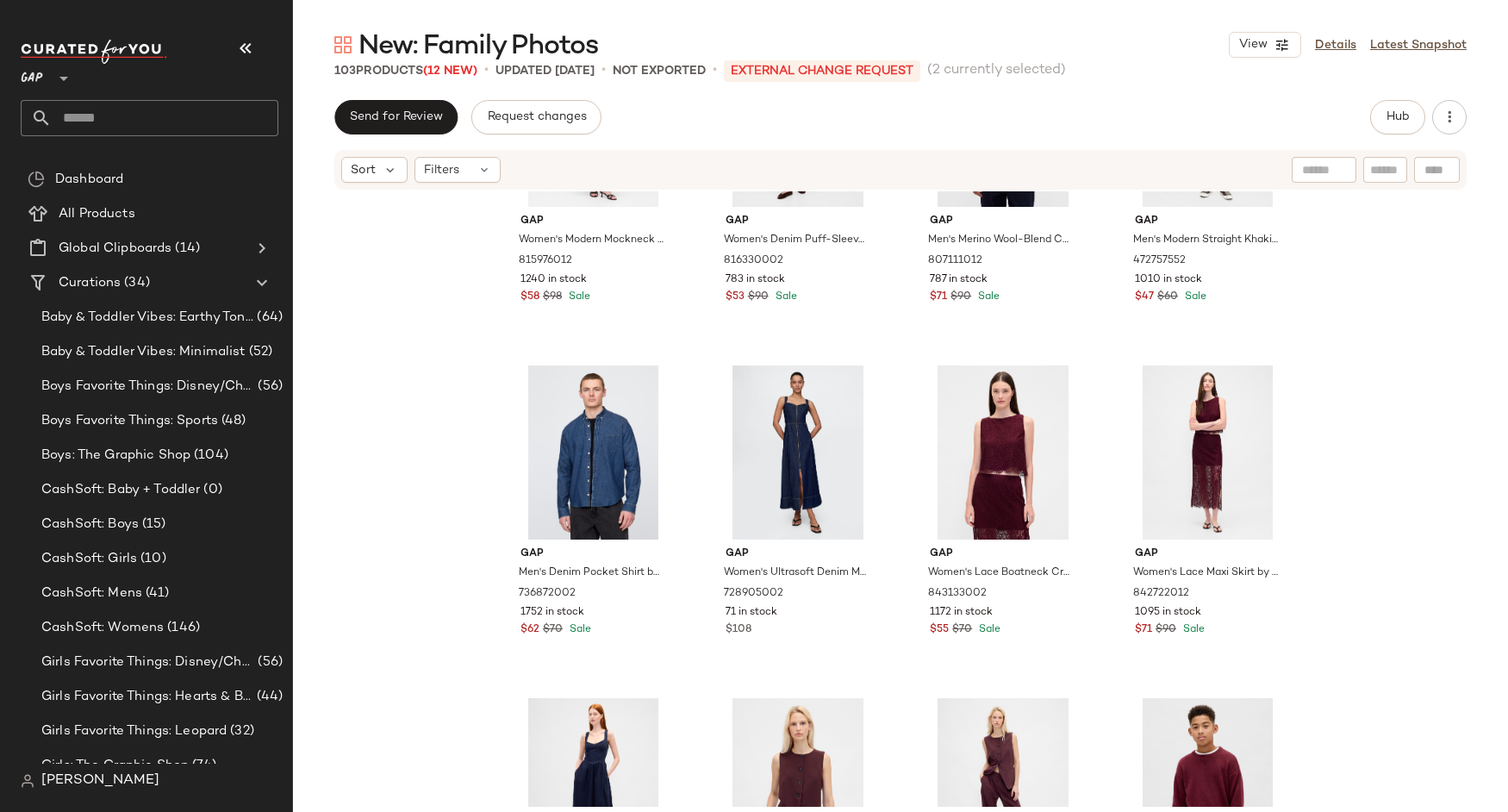
scroll to position [175, 0]
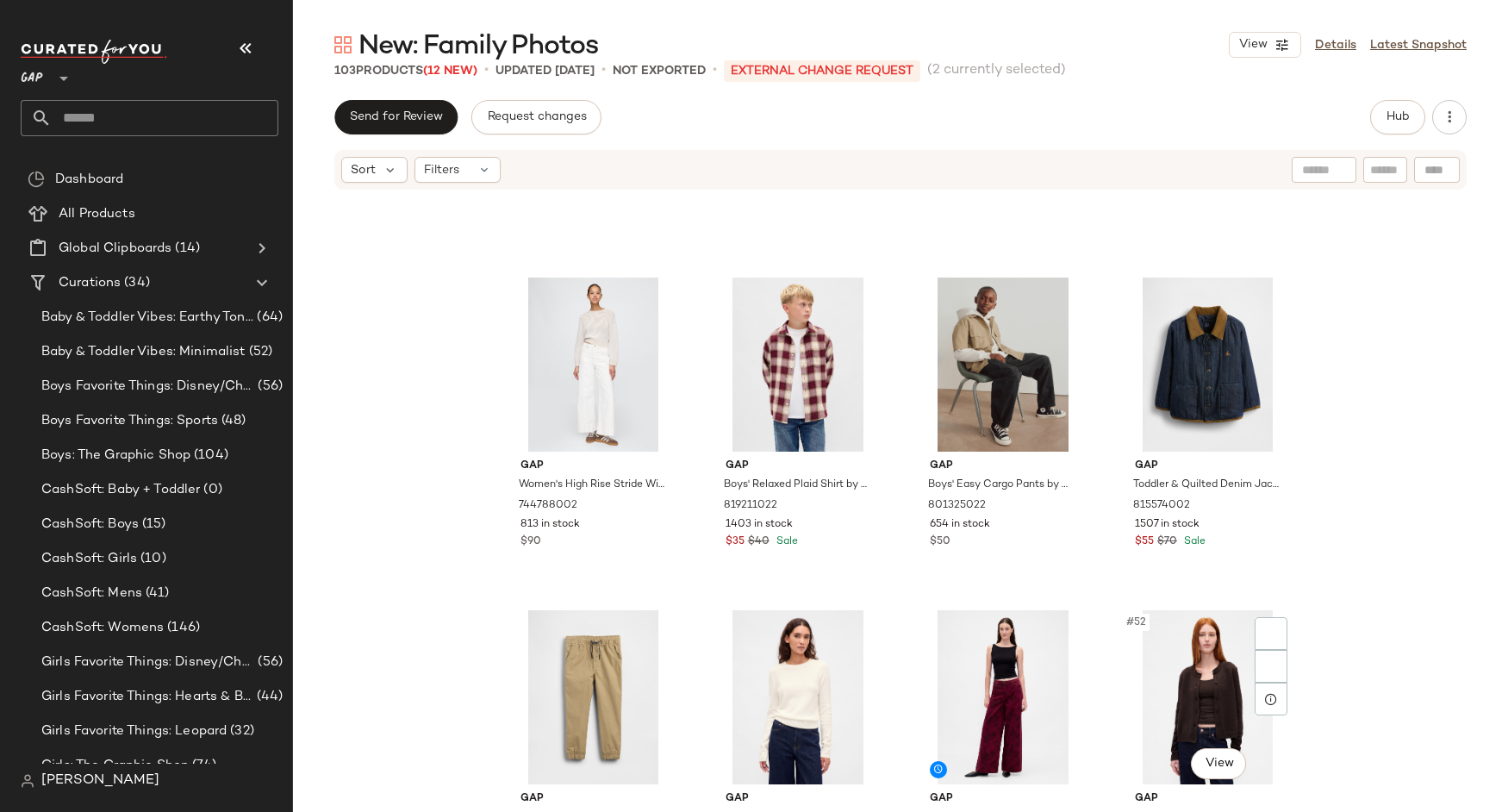
scroll to position [3854, 0]
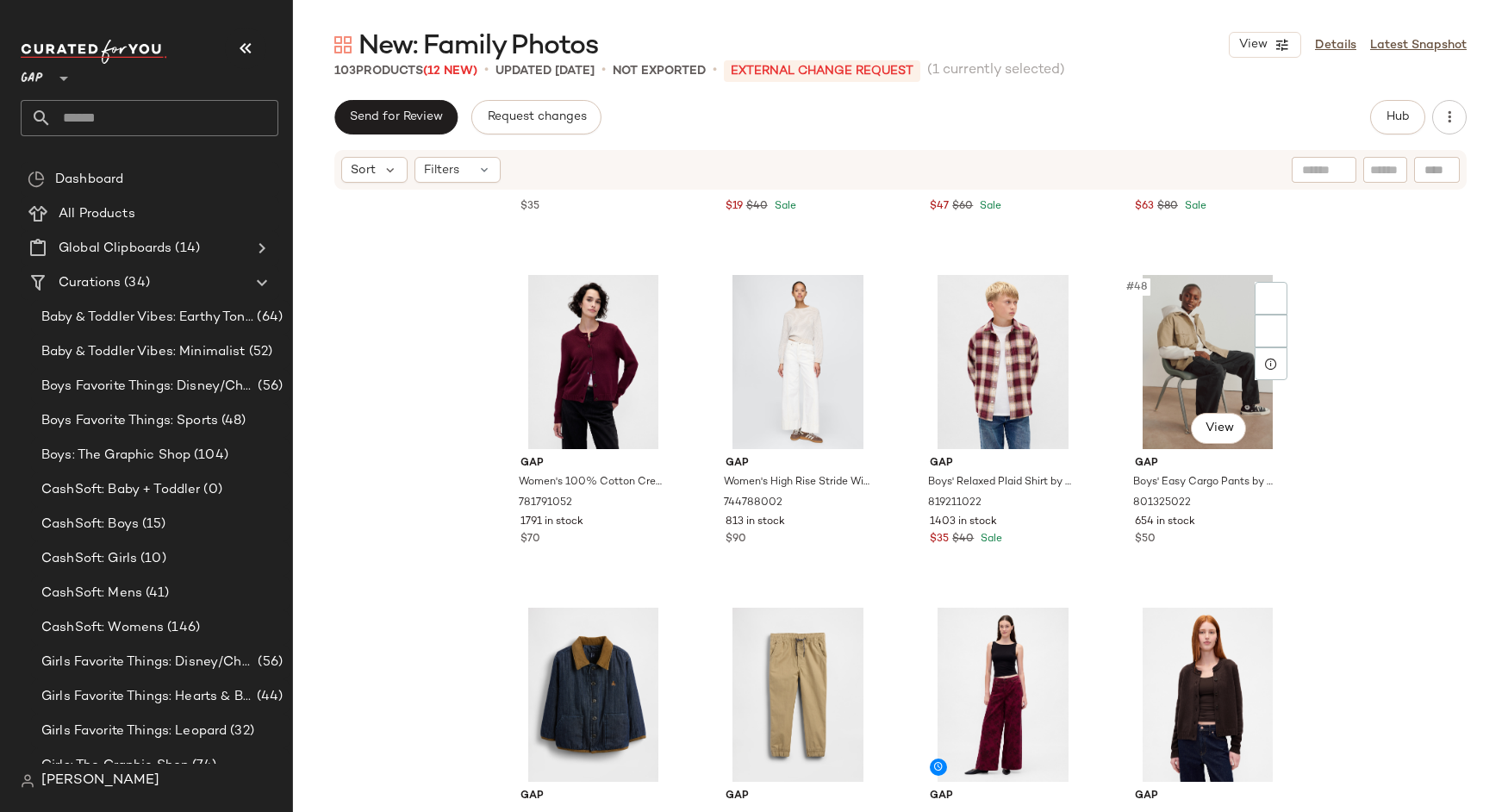
scroll to position [3802, 0]
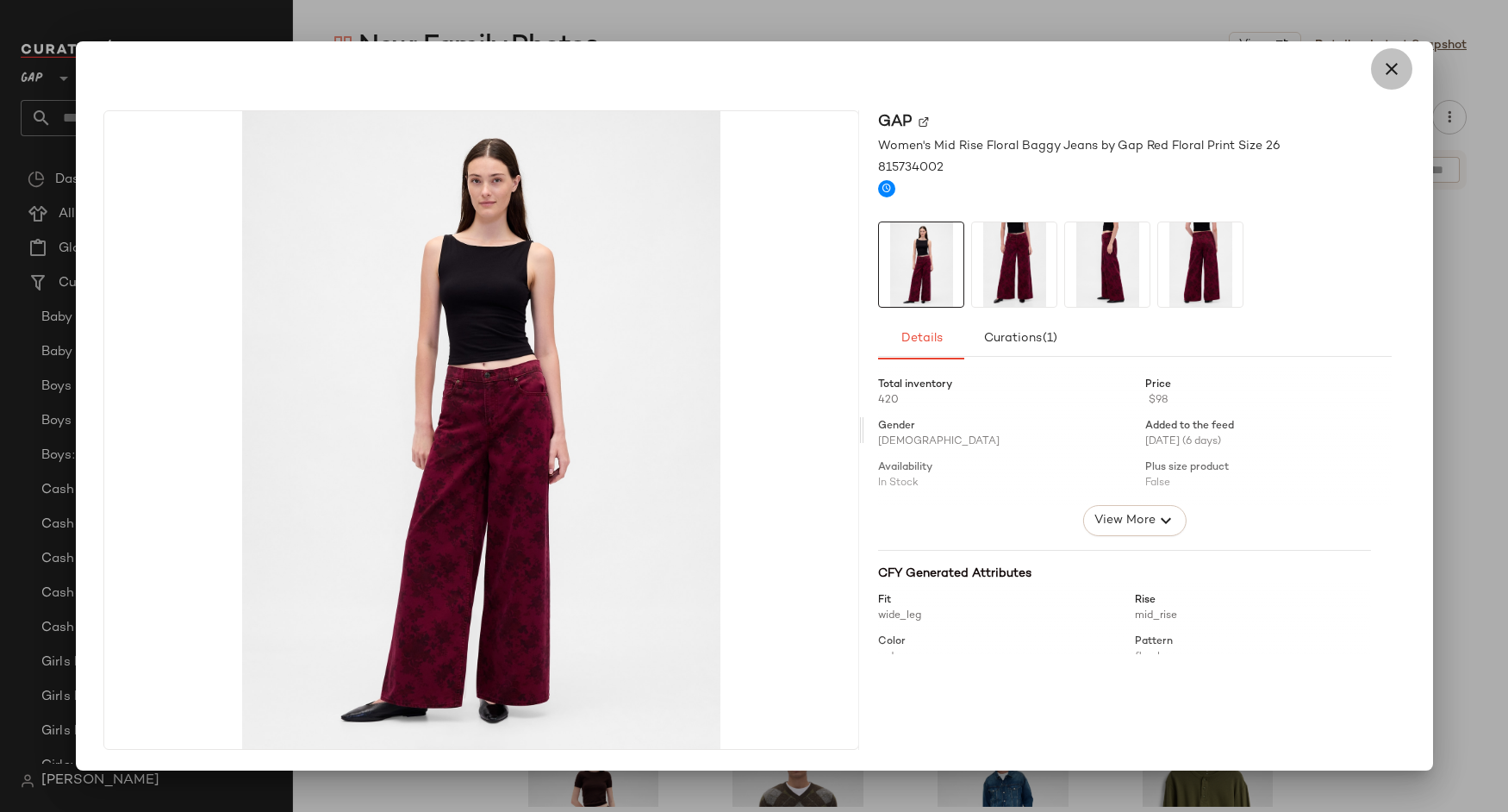
click at [1397, 62] on icon "button" at bounding box center [1392, 68] width 20 height 20
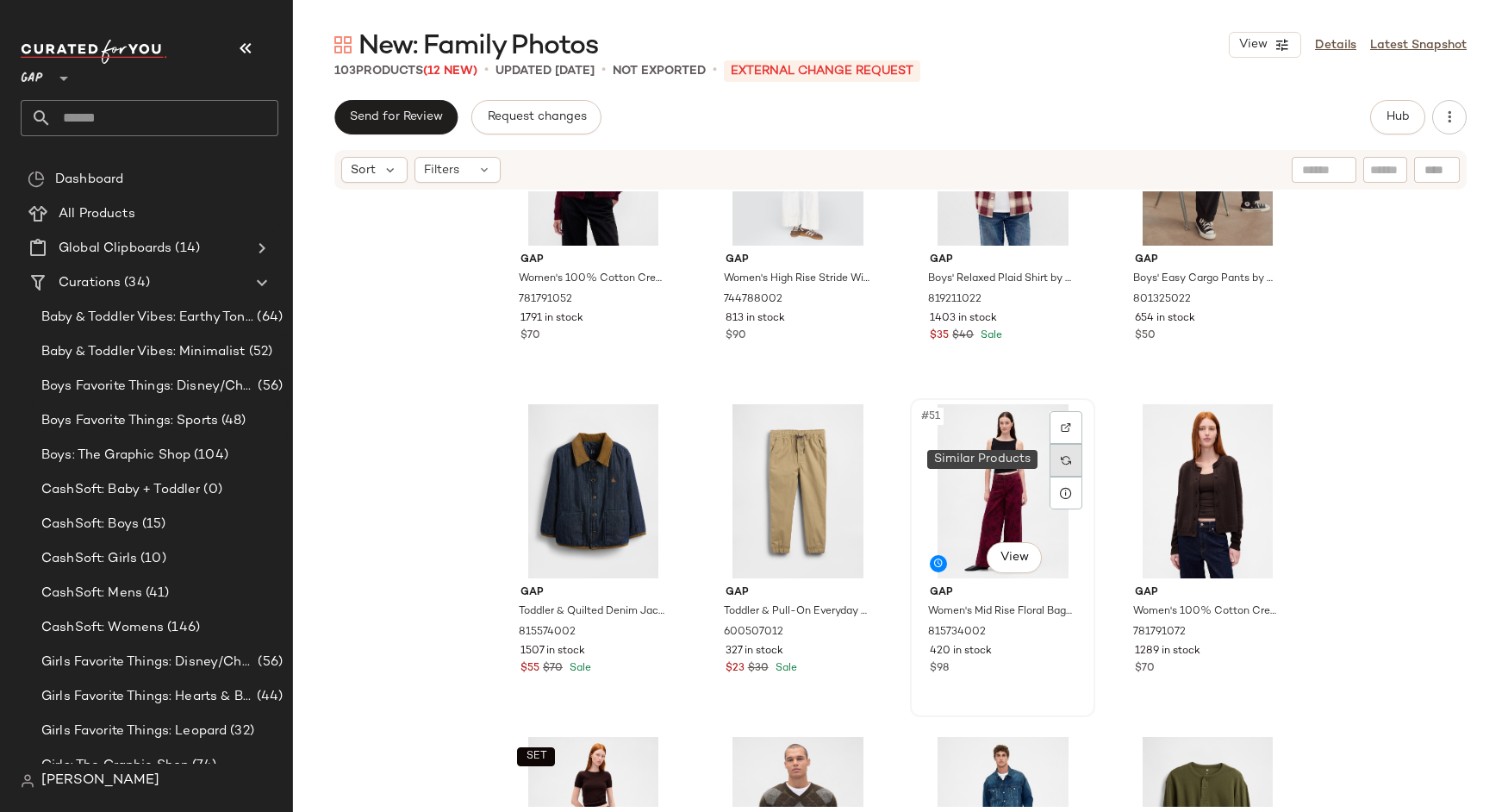
click at [1062, 461] on img at bounding box center [1065, 460] width 10 height 10
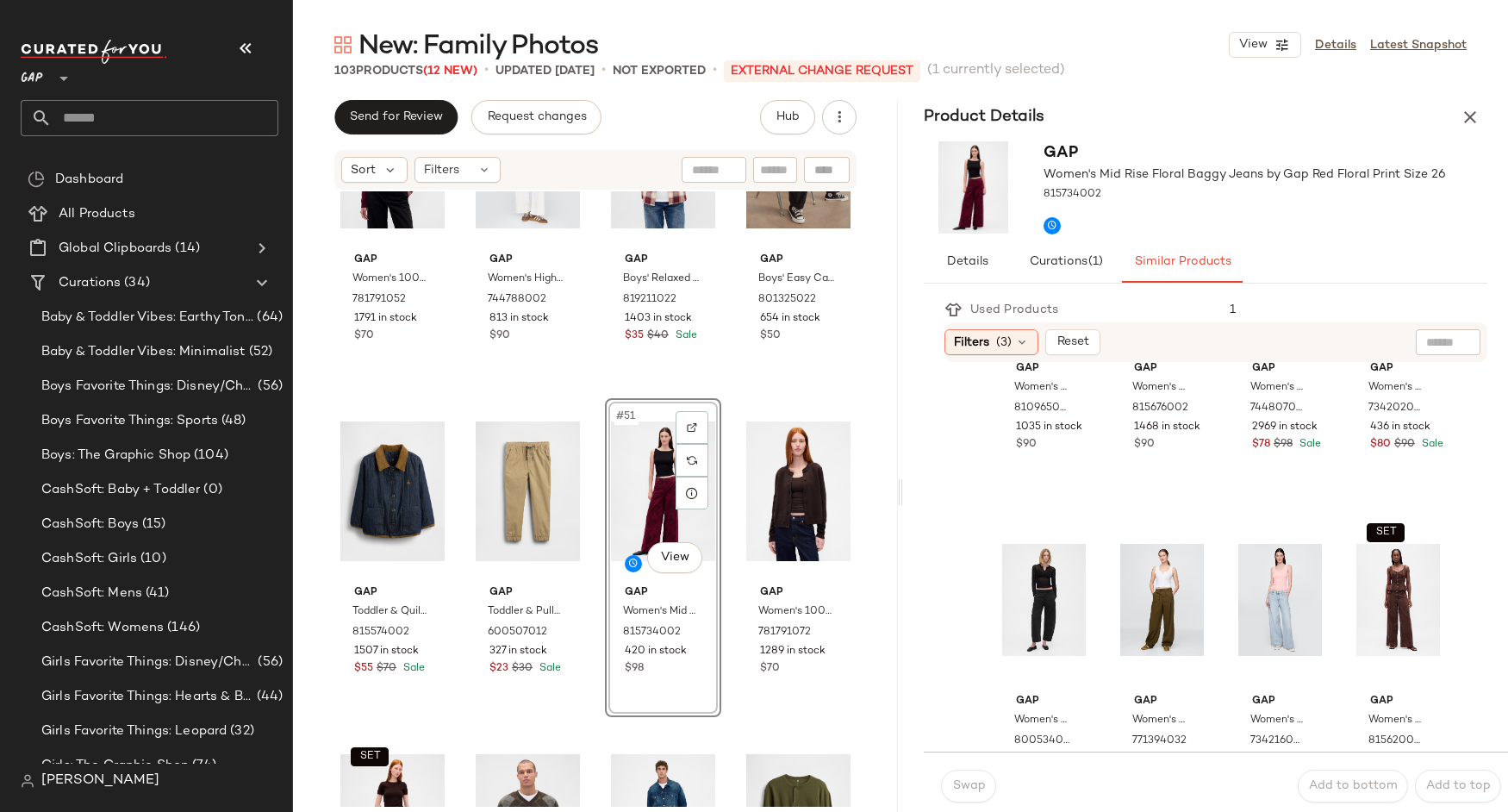
scroll to position [1565, 0]
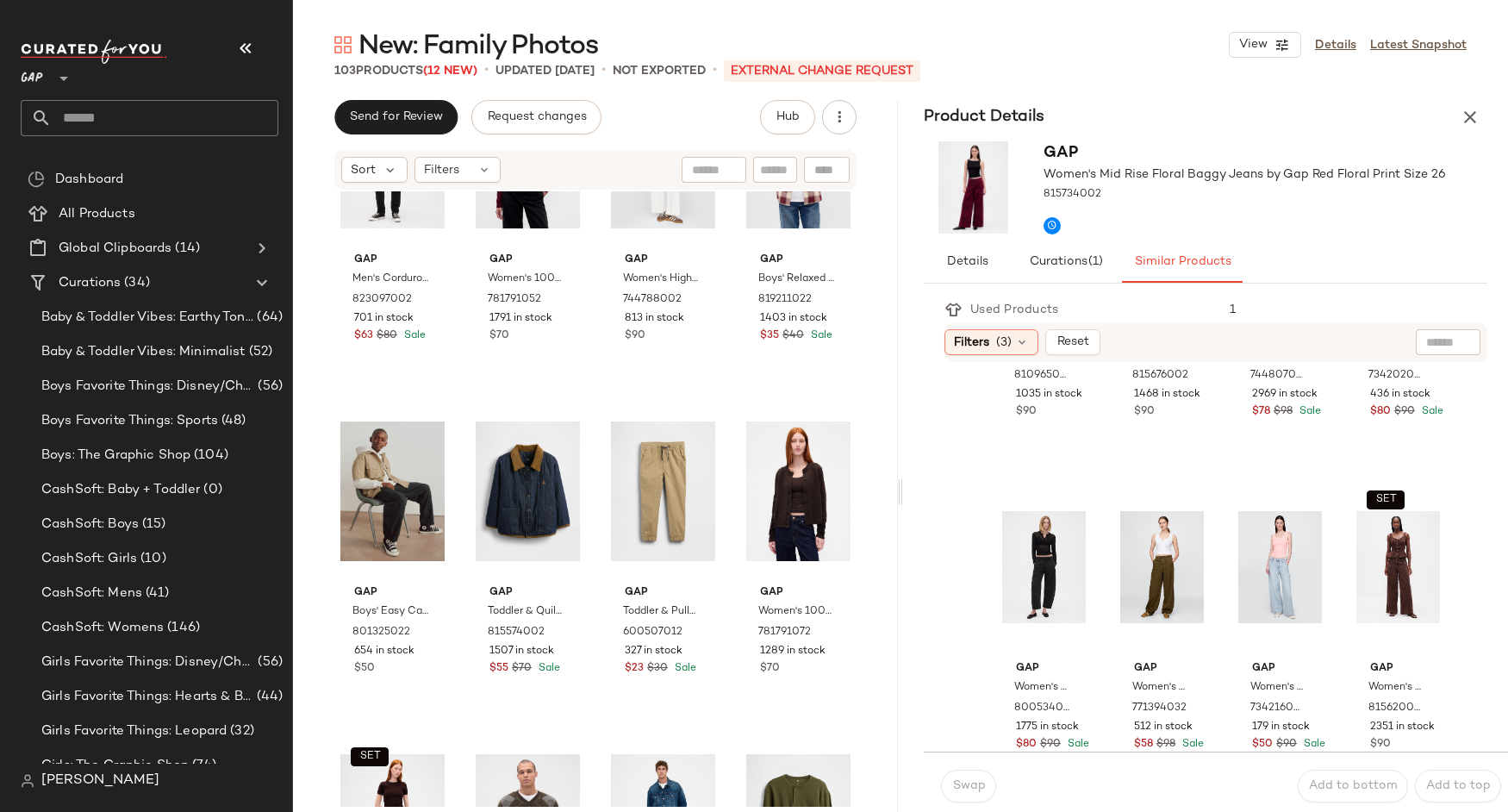
click at [1474, 136] on div "Gap Women's Mid Rise Floral Baggy Jeans by Gap Red Floral Print Size 26 8157340…" at bounding box center [1206, 188] width 605 height 107
click at [1465, 113] on icon "button" at bounding box center [1470, 117] width 20 height 20
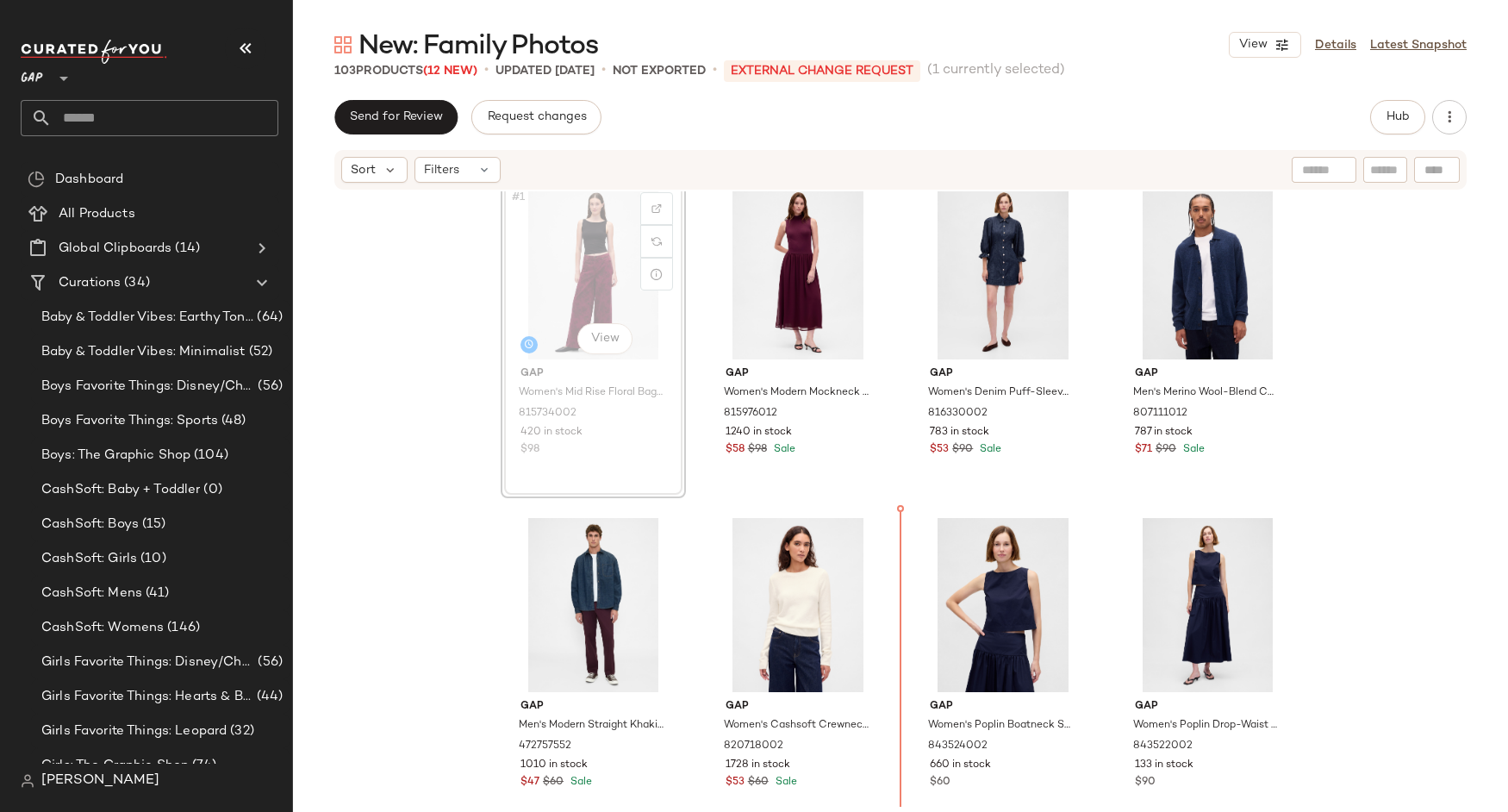
scroll to position [16, 0]
